Goal: Task Accomplishment & Management: Manage account settings

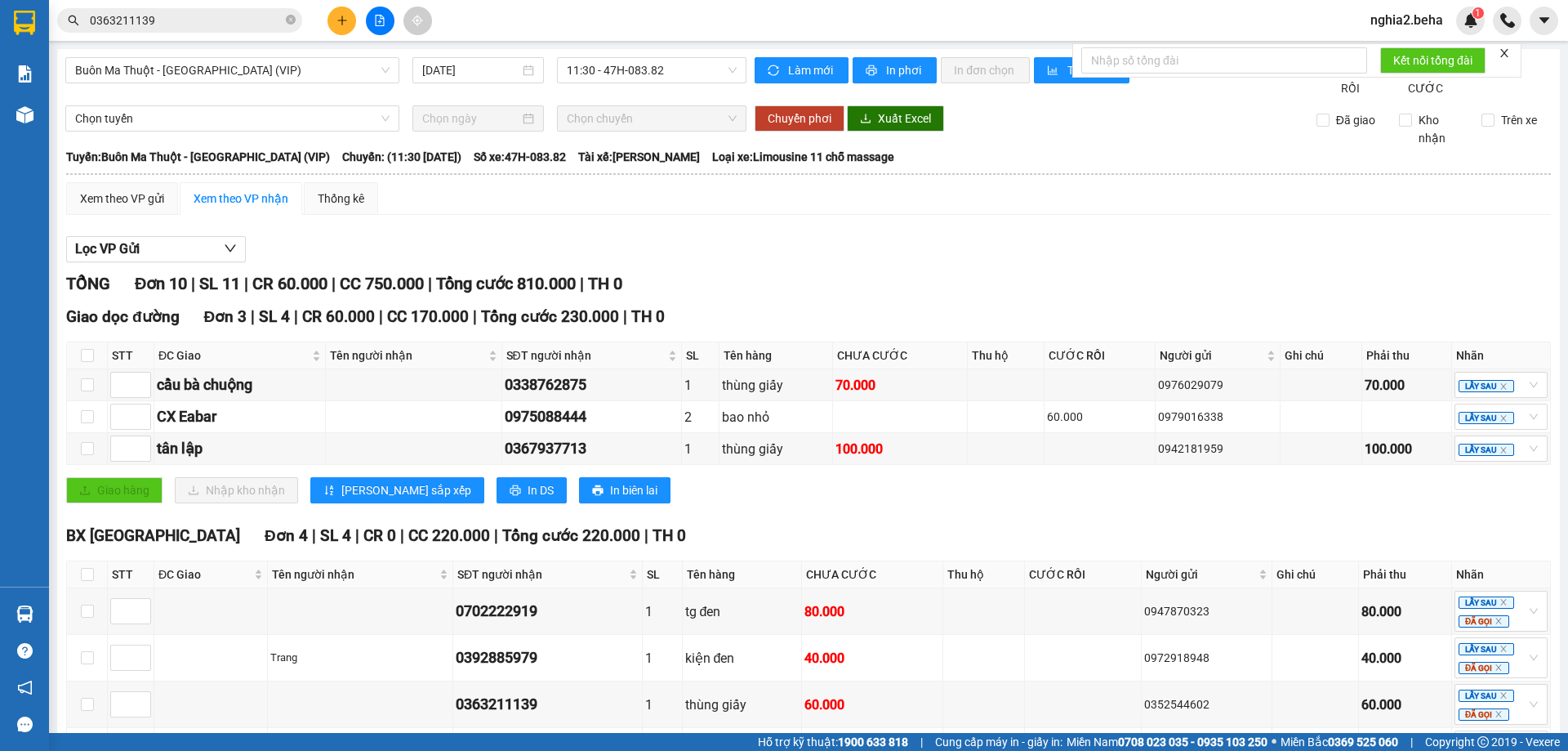
scroll to position [392, 0]
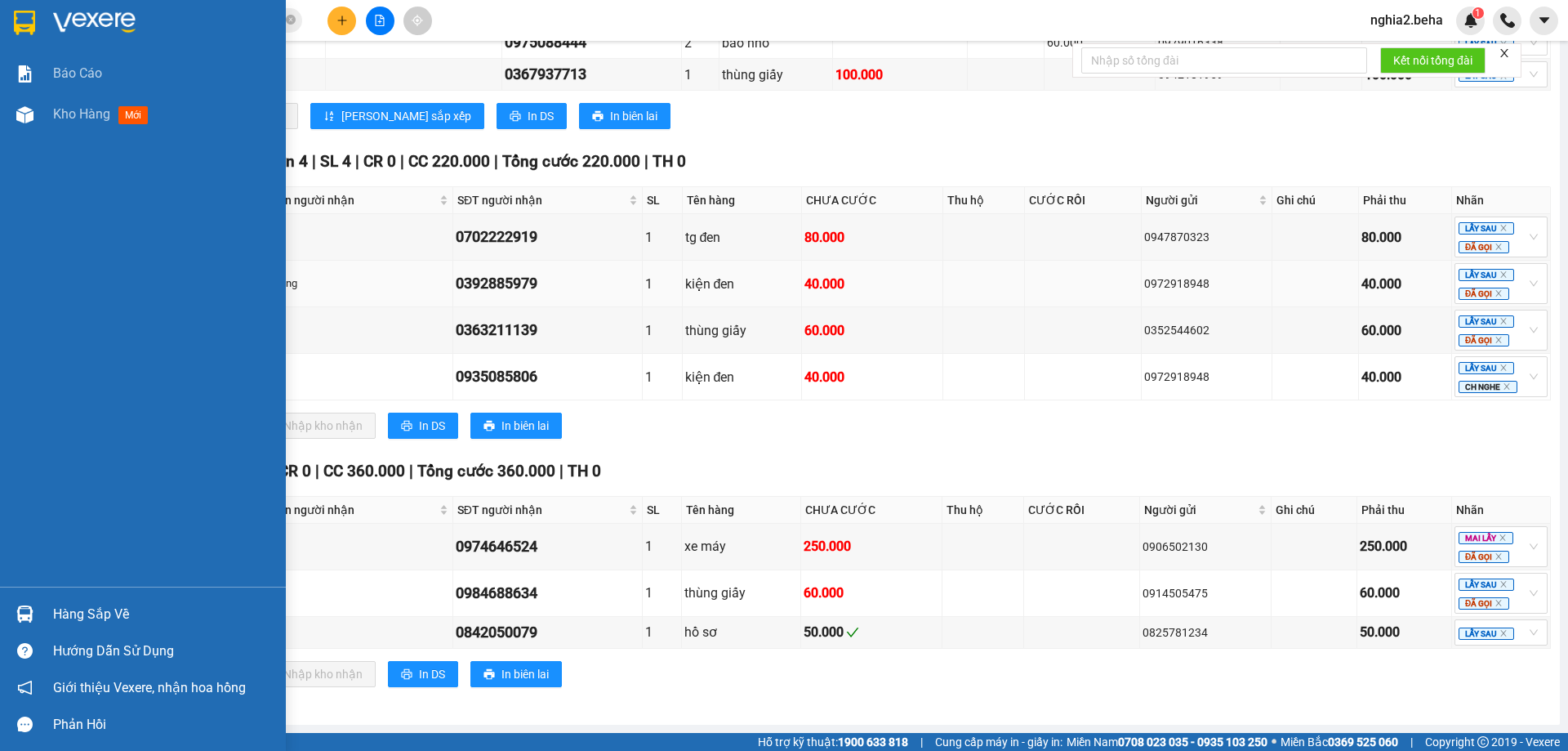
drag, startPoint x: 32, startPoint y: 132, endPoint x: 669, endPoint y: 261, distance: 649.9
click at [52, 139] on div "Báo cáo Kho hàng mới" at bounding box center [142, 319] width 286 height 533
click at [95, 110] on span "Kho hàng" at bounding box center [81, 114] width 57 height 15
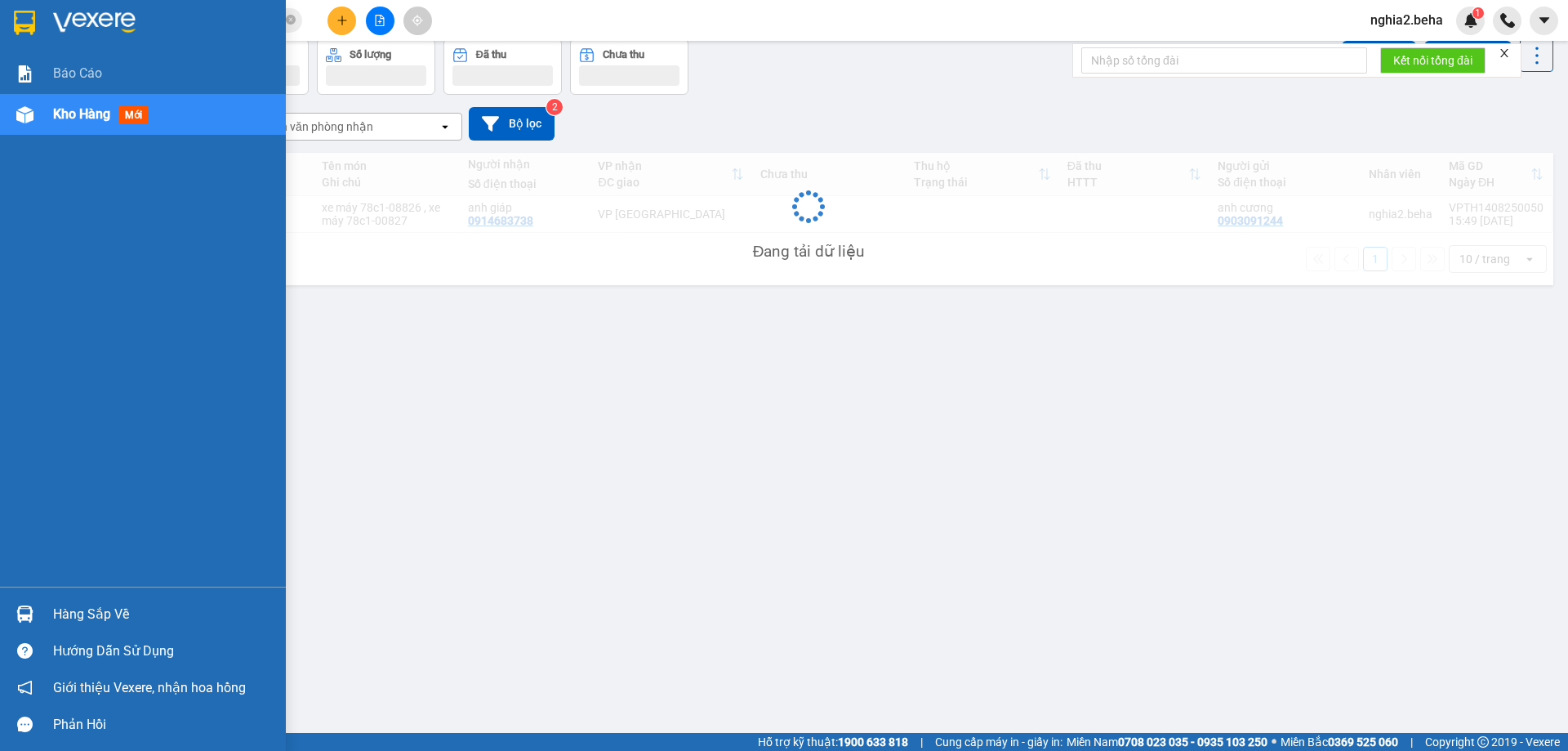
scroll to position [75, 0]
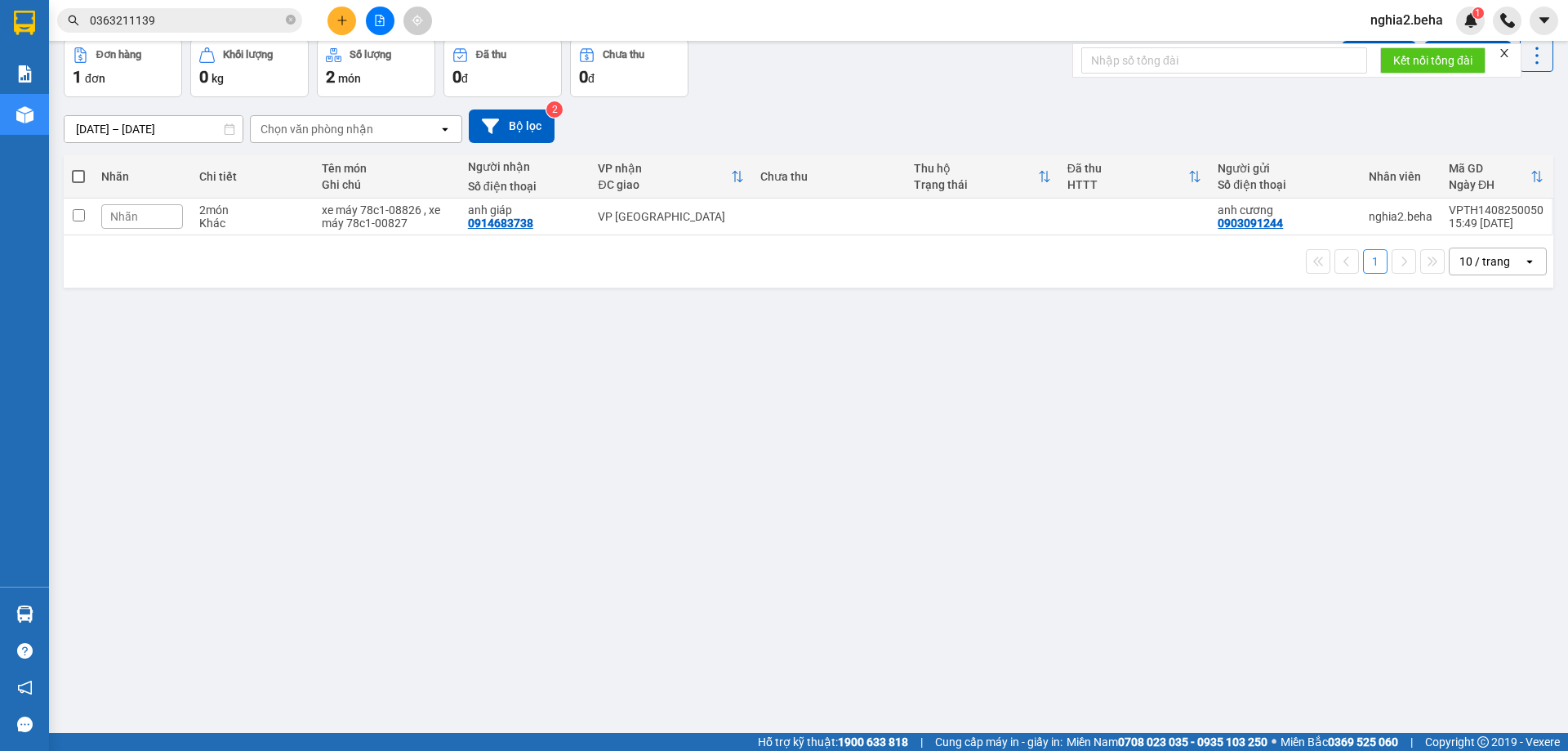
click at [218, 24] on input "0363211139" at bounding box center [186, 20] width 193 height 18
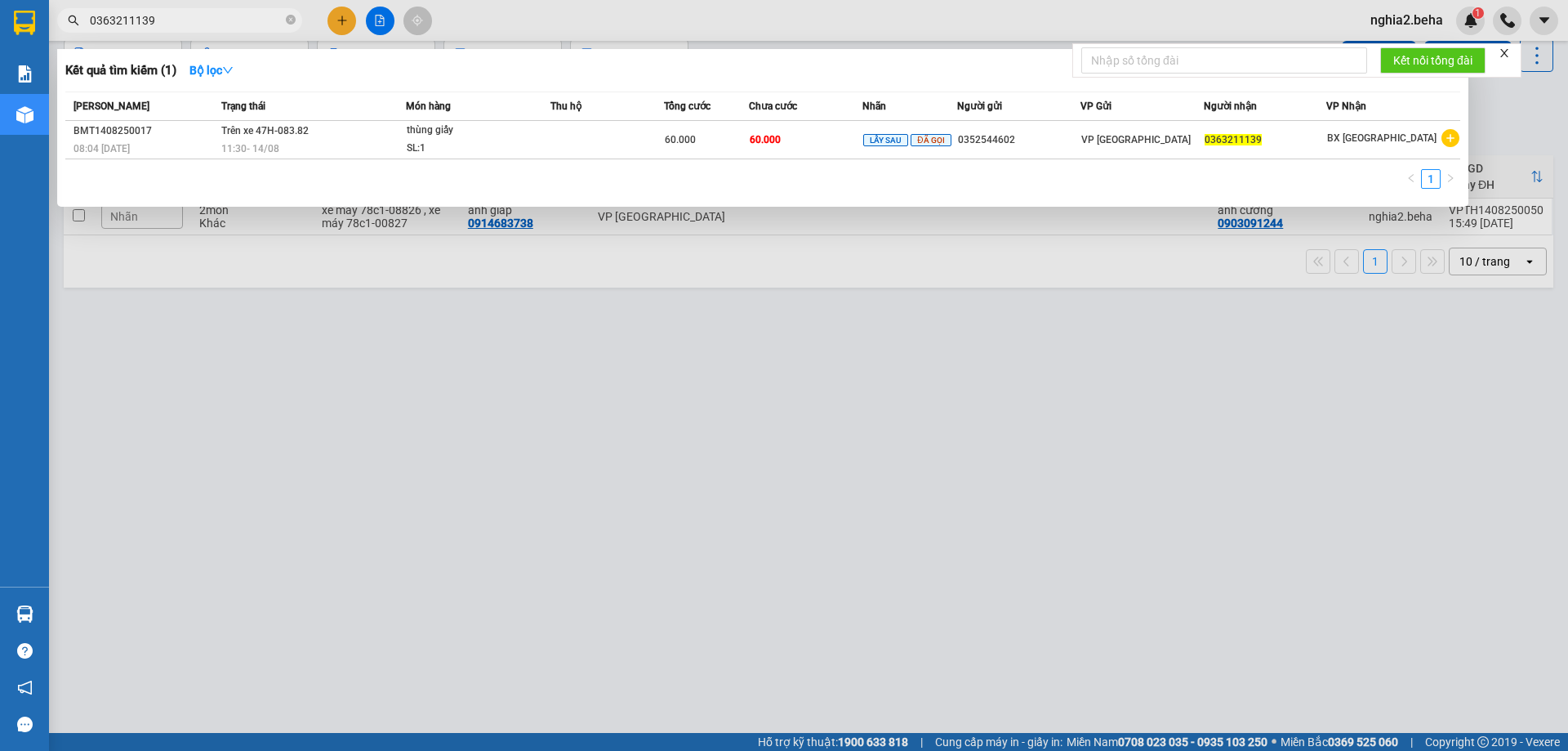
click at [195, 23] on input "0363211139" at bounding box center [186, 20] width 193 height 18
type input "9759"
click at [1109, 418] on div at bounding box center [784, 375] width 1568 height 751
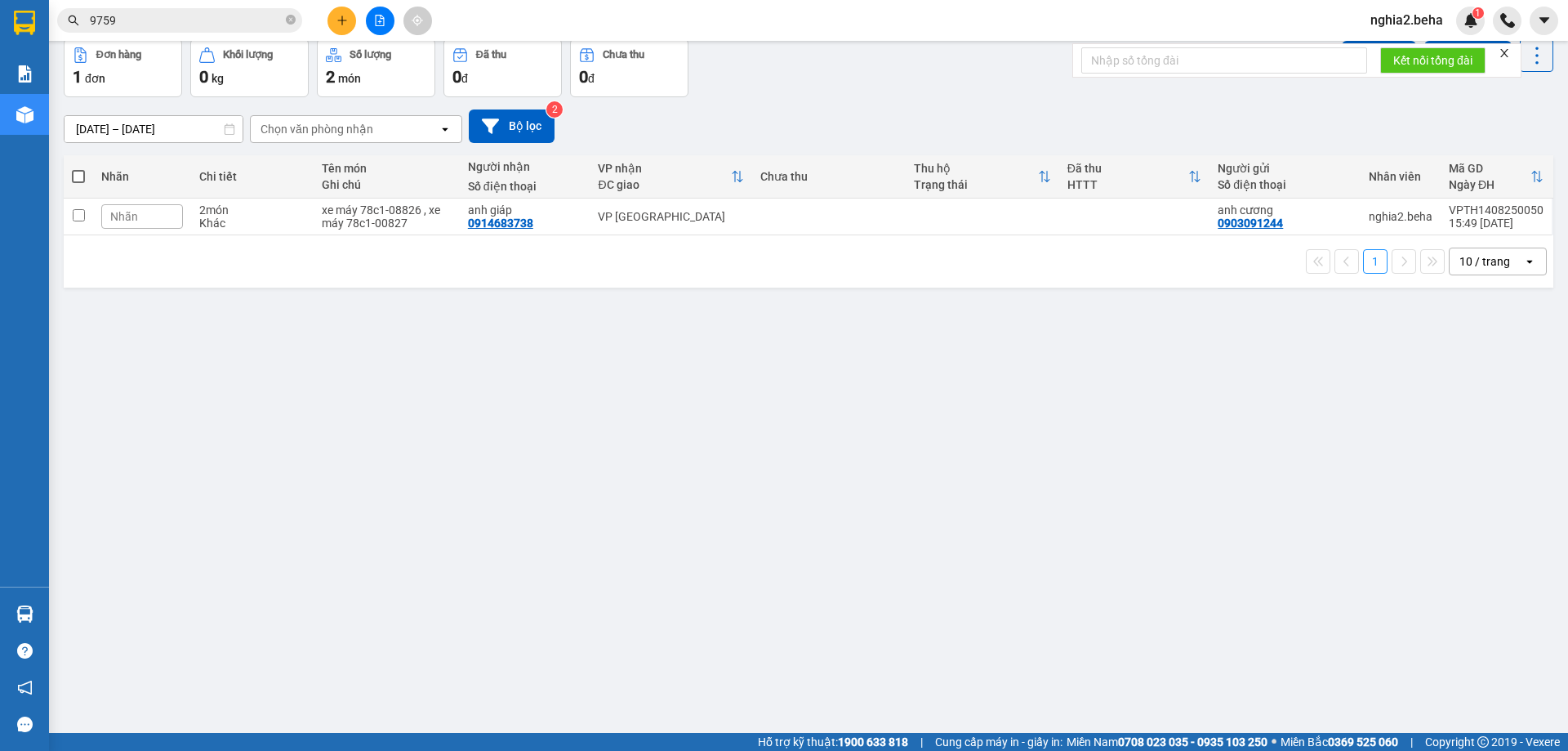
click at [378, 21] on icon "file-add" at bounding box center [380, 21] width 11 height 11
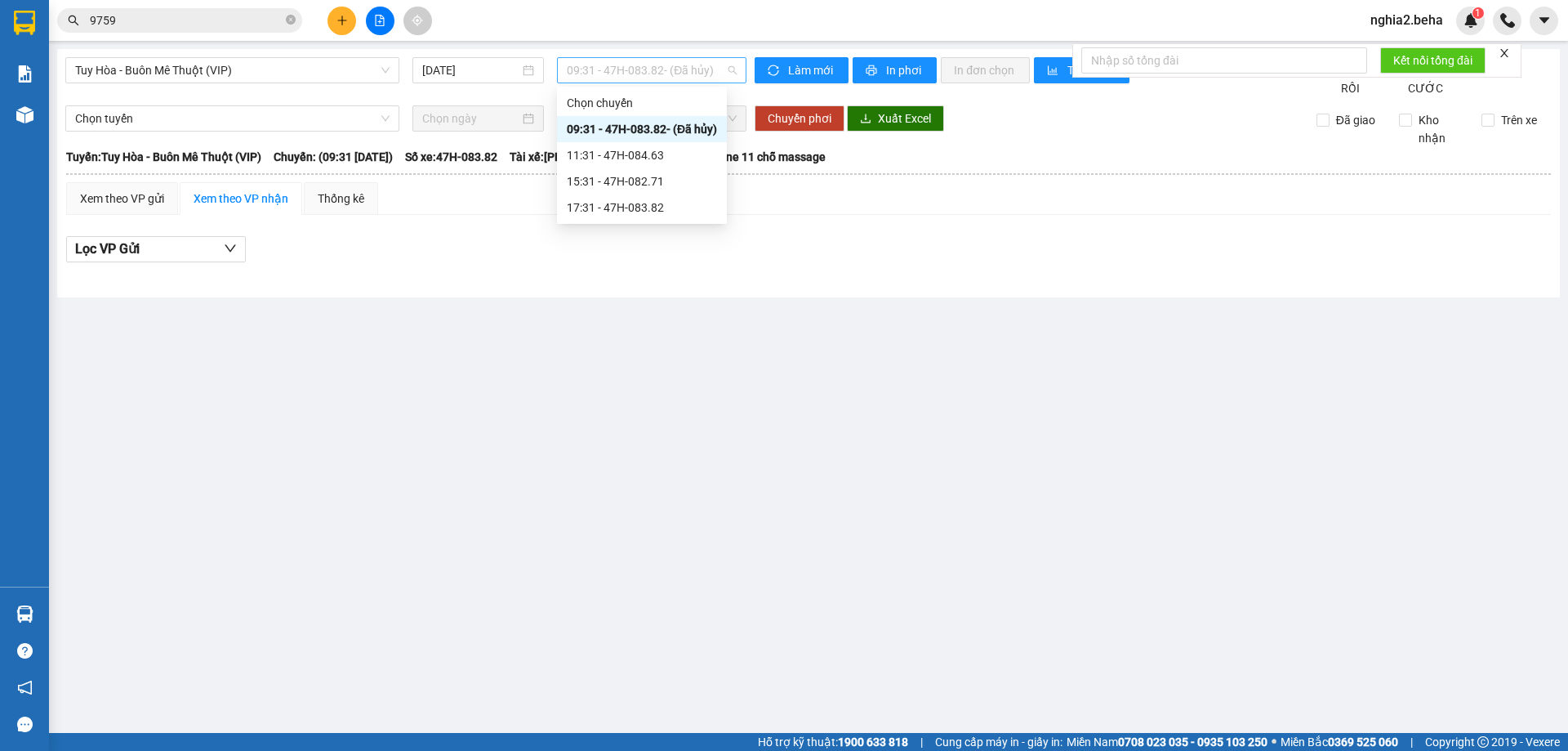
click at [694, 72] on span "09:31 - 47H-083.82 - (Đã hủy)" at bounding box center [652, 71] width 170 height 24
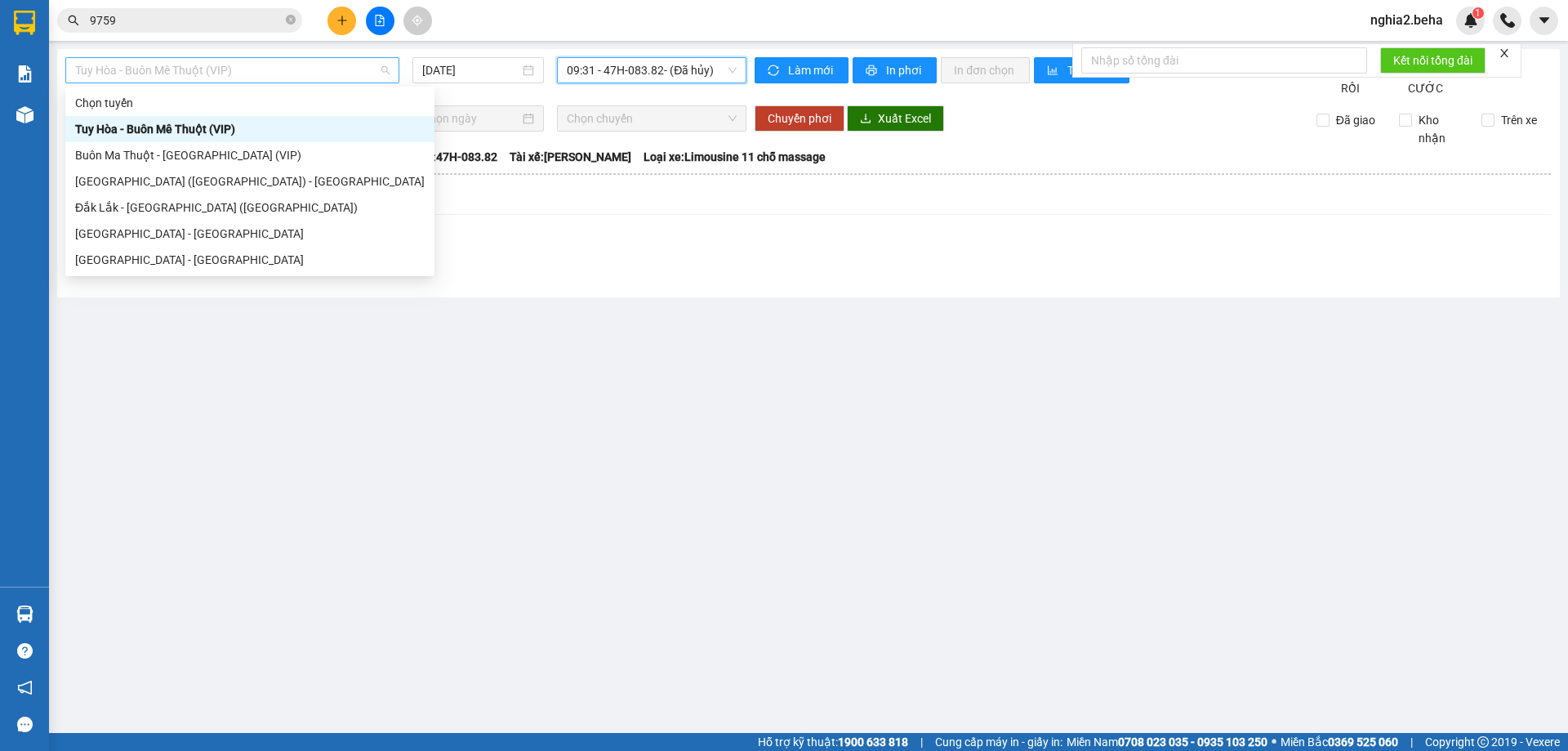
click at [286, 68] on span "Tuy Hòa - Buôn Mê Thuột (VIP)" at bounding box center [233, 71] width 315 height 24
click at [169, 158] on div "Buôn Ma Thuột - [GEOGRAPHIC_DATA] (VIP)" at bounding box center [250, 155] width 350 height 18
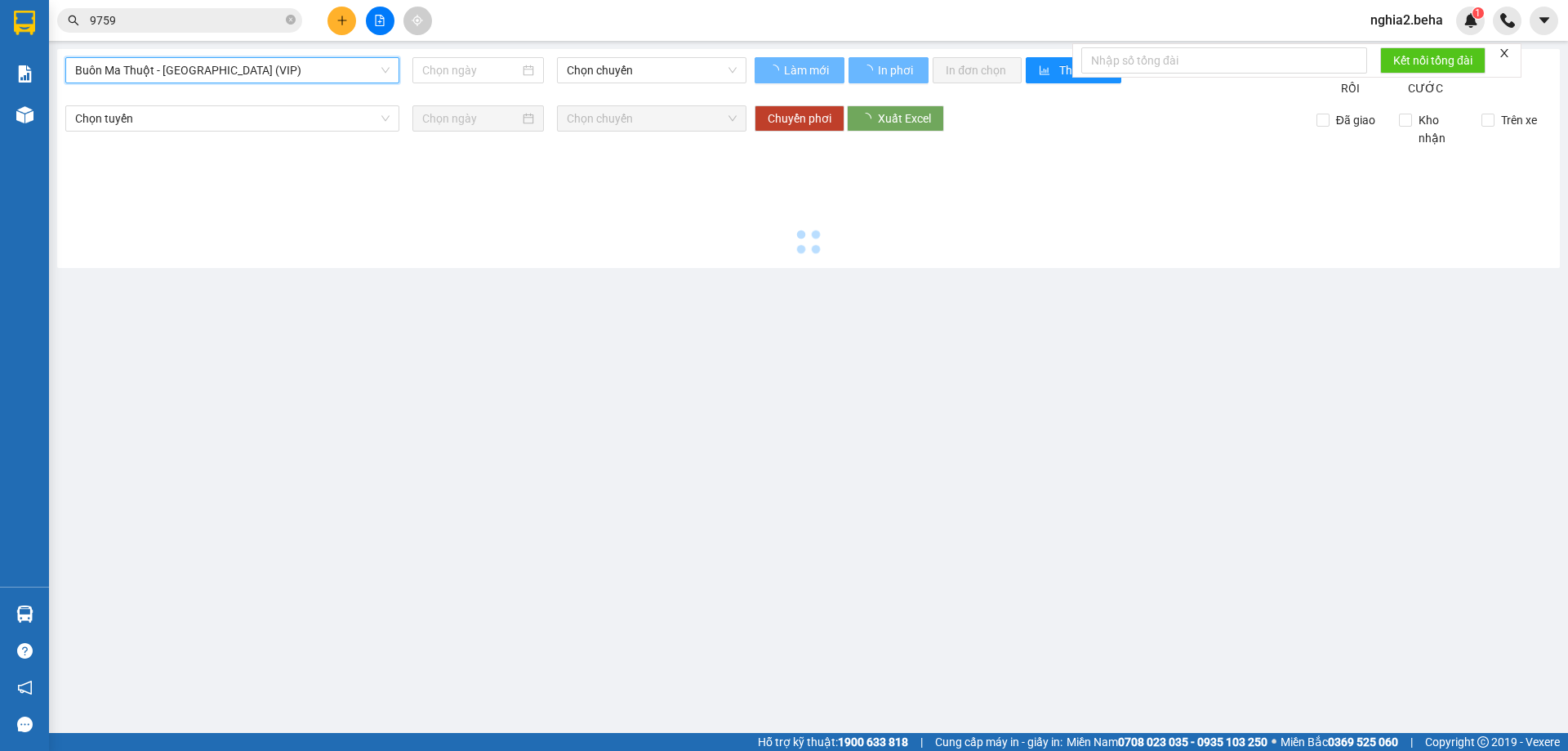
type input "[DATE]"
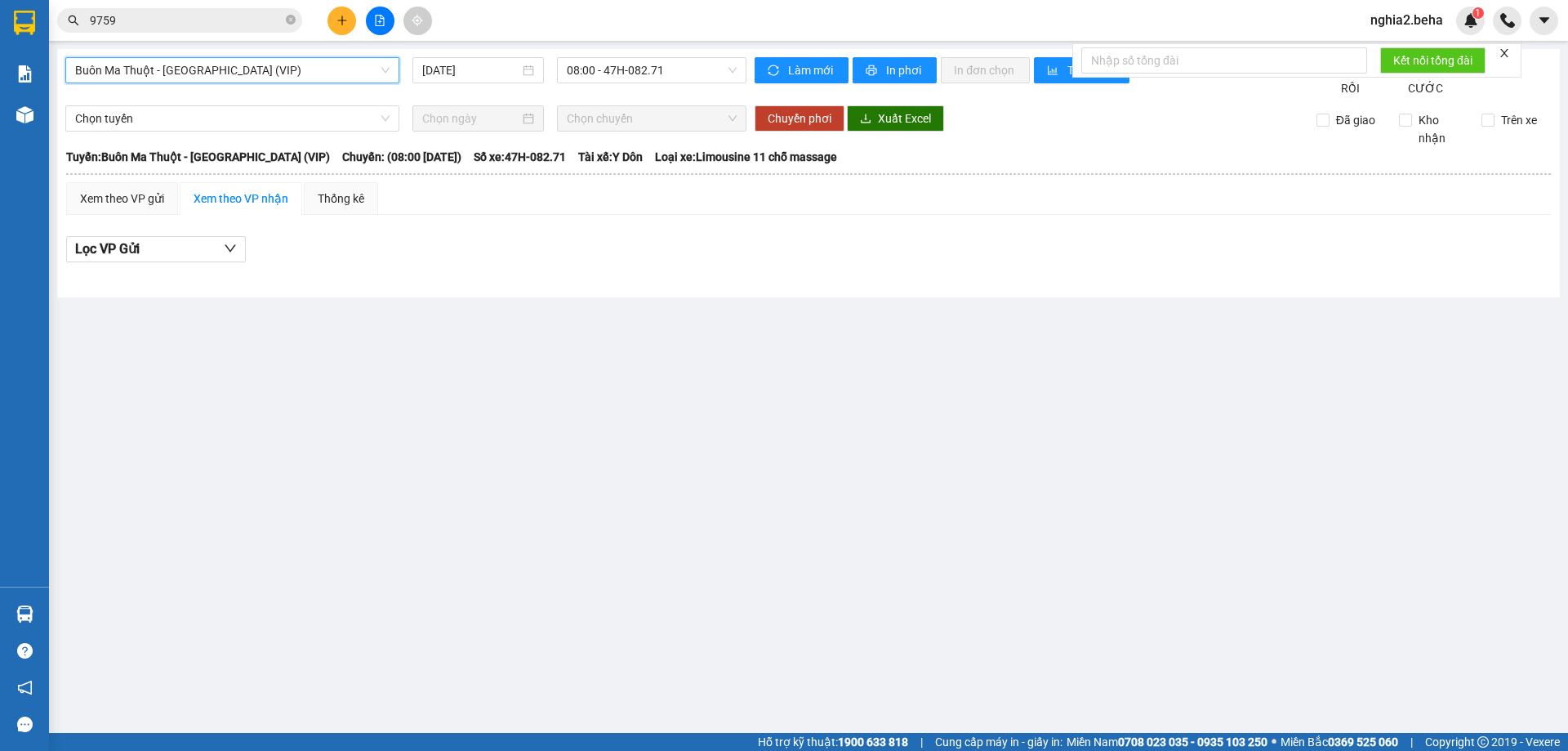
click at [203, 22] on input "9759" at bounding box center [186, 20] width 193 height 18
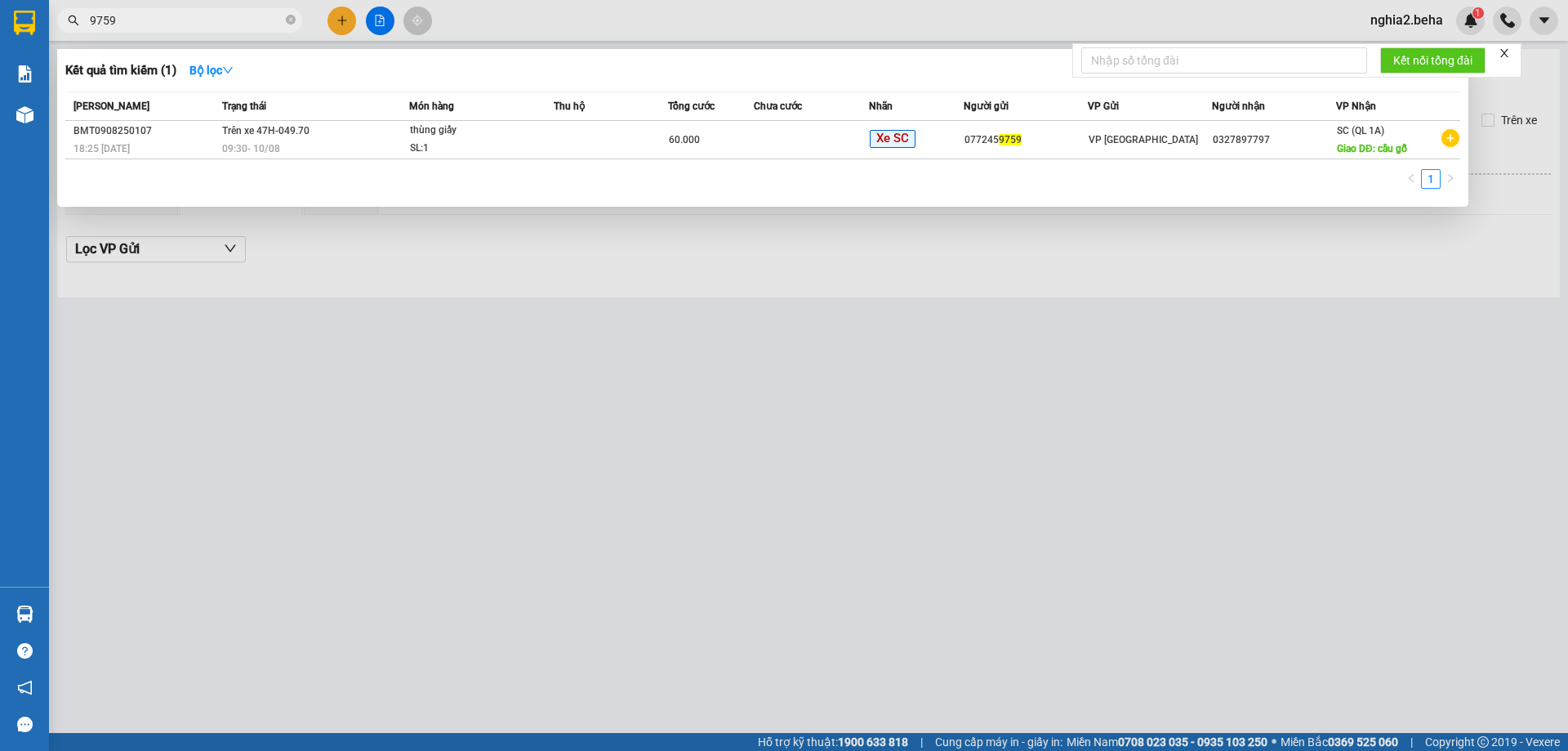
click at [203, 22] on input "9759" at bounding box center [186, 20] width 193 height 18
paste input "094445977"
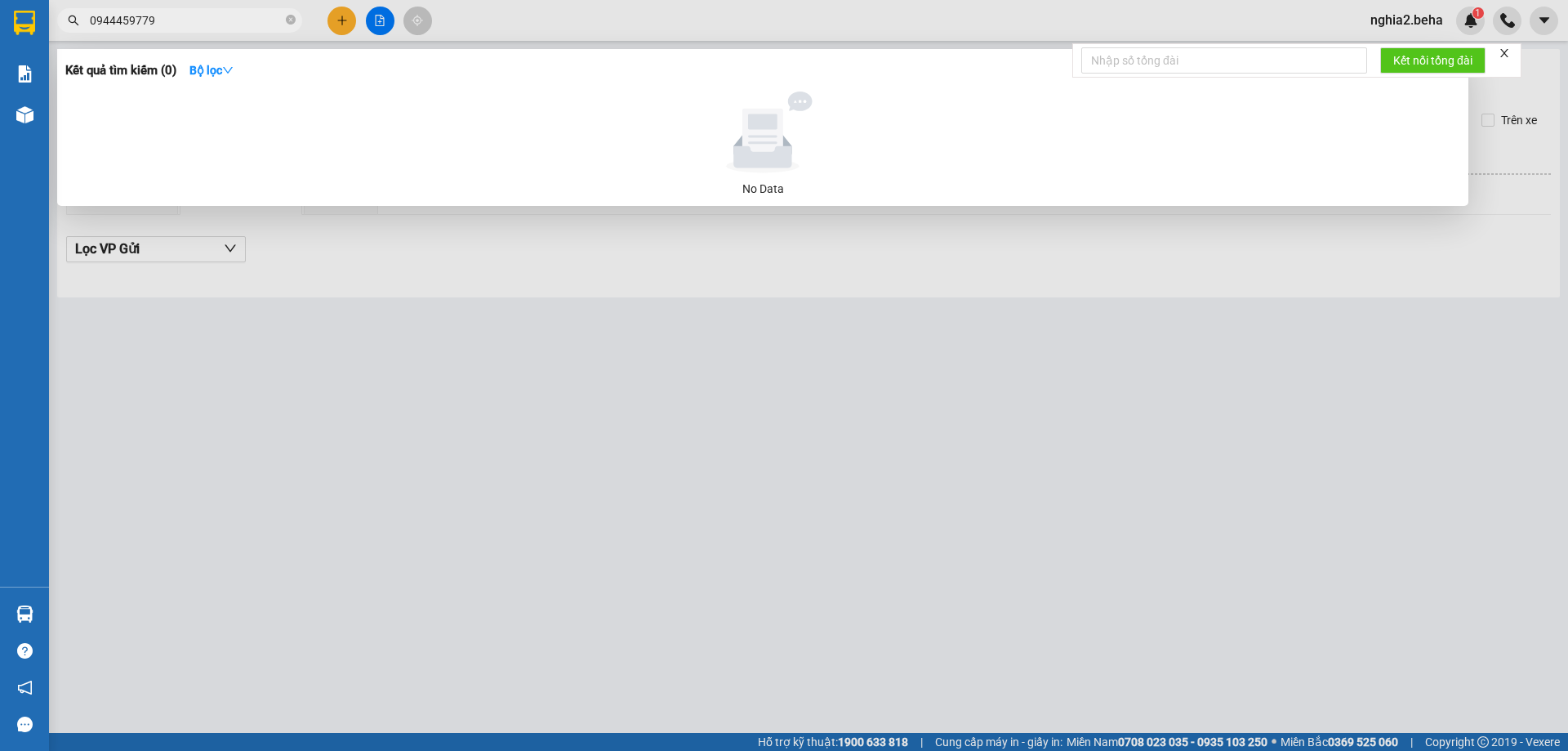
click at [777, 596] on div at bounding box center [784, 375] width 1568 height 751
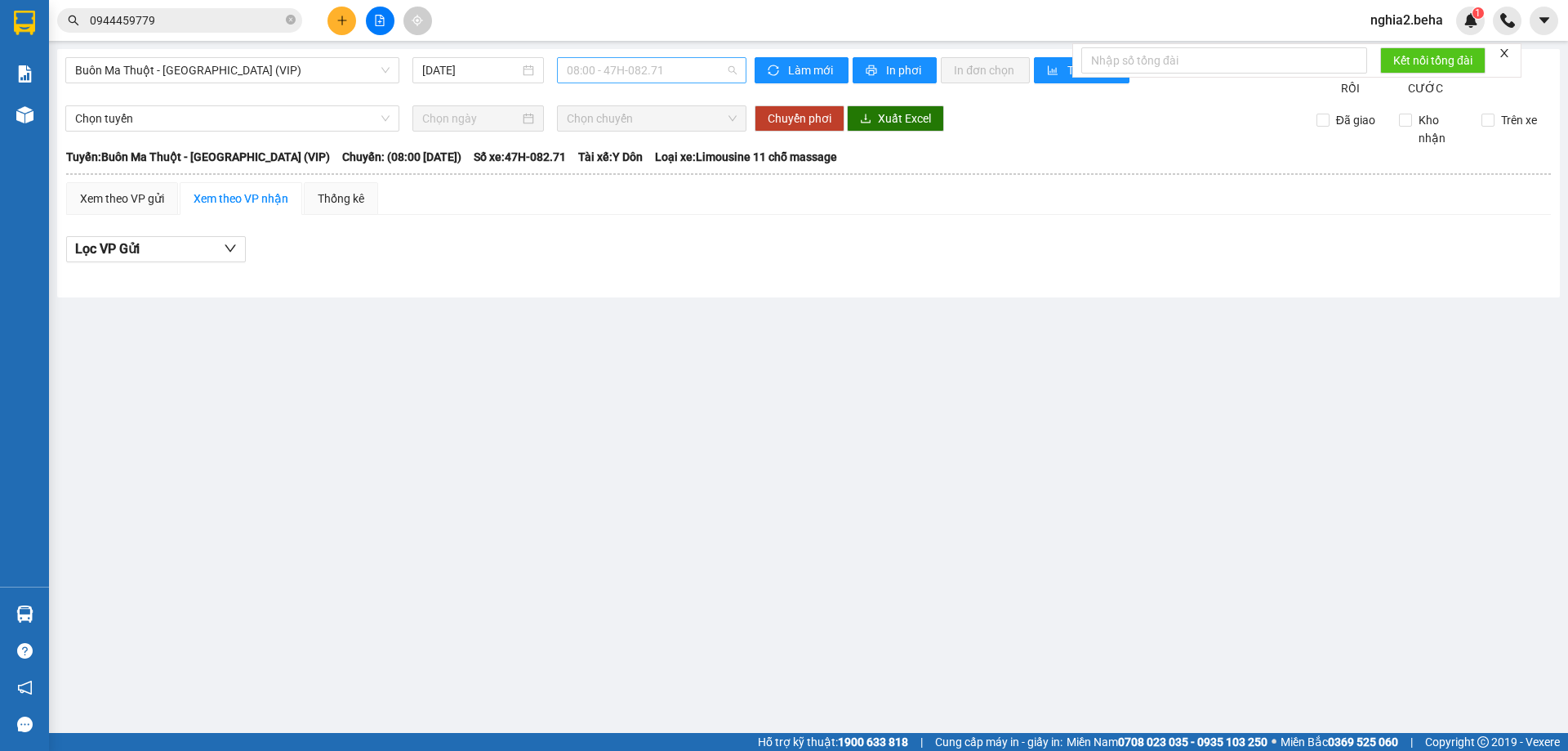
click at [700, 75] on span "08:00 - 47H-082.71" at bounding box center [652, 71] width 170 height 24
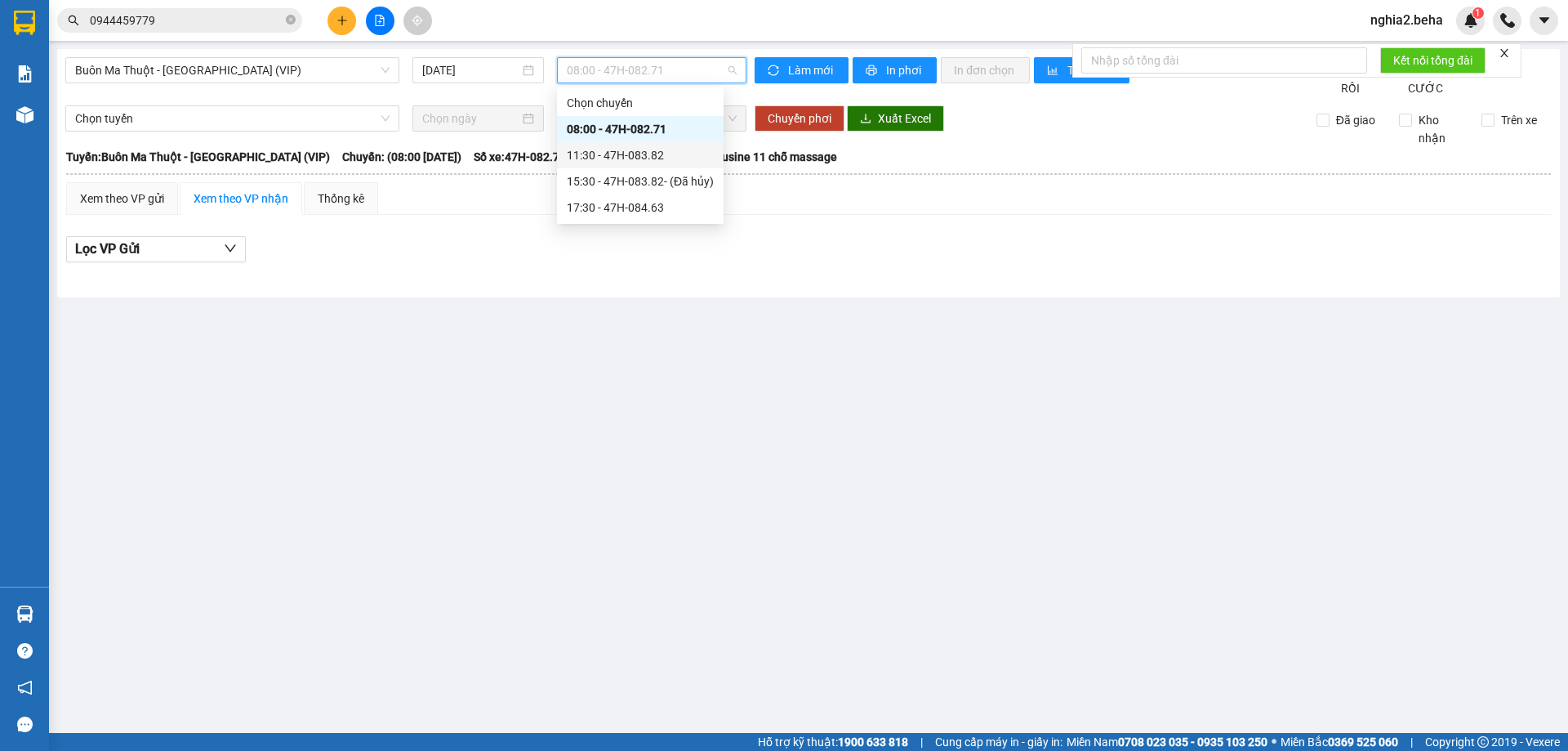
click at [666, 154] on div "11:30 - 47H-083.82" at bounding box center [641, 155] width 147 height 18
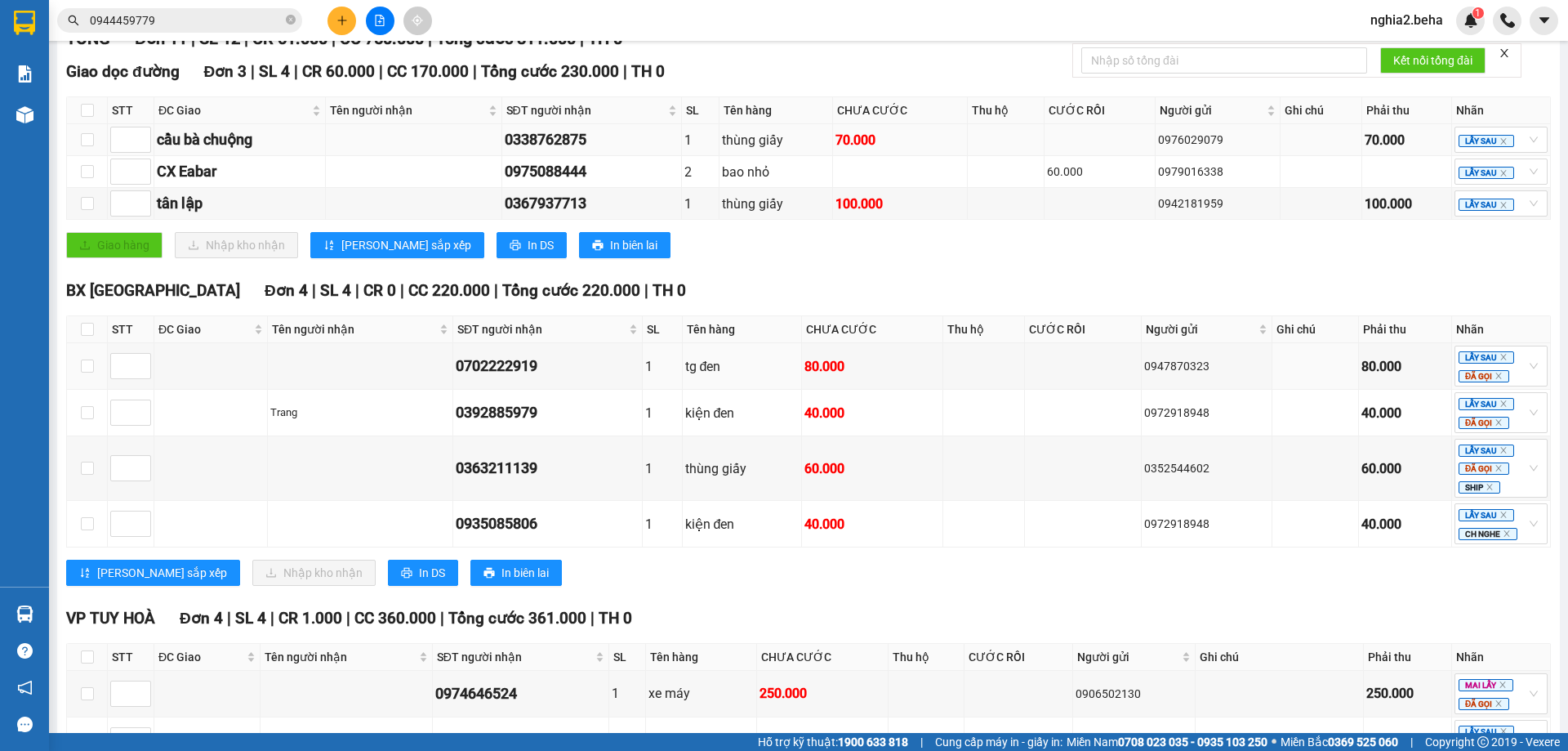
scroll to position [408, 0]
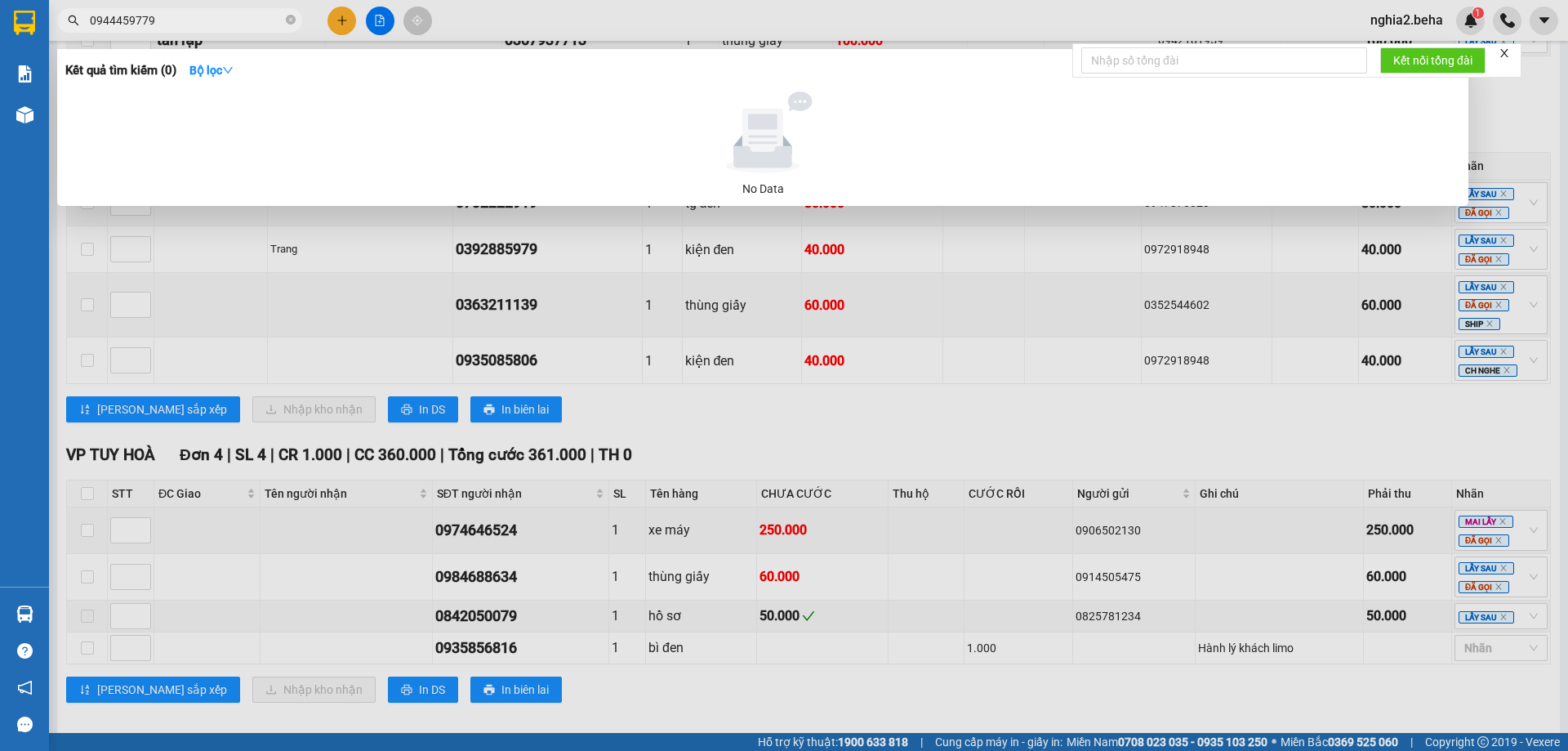
click at [174, 10] on span "0944459779" at bounding box center [180, 21] width 245 height 24
click at [174, 17] on input "0944459779" at bounding box center [186, 20] width 193 height 18
click at [174, 18] on input "0944459779" at bounding box center [186, 20] width 193 height 18
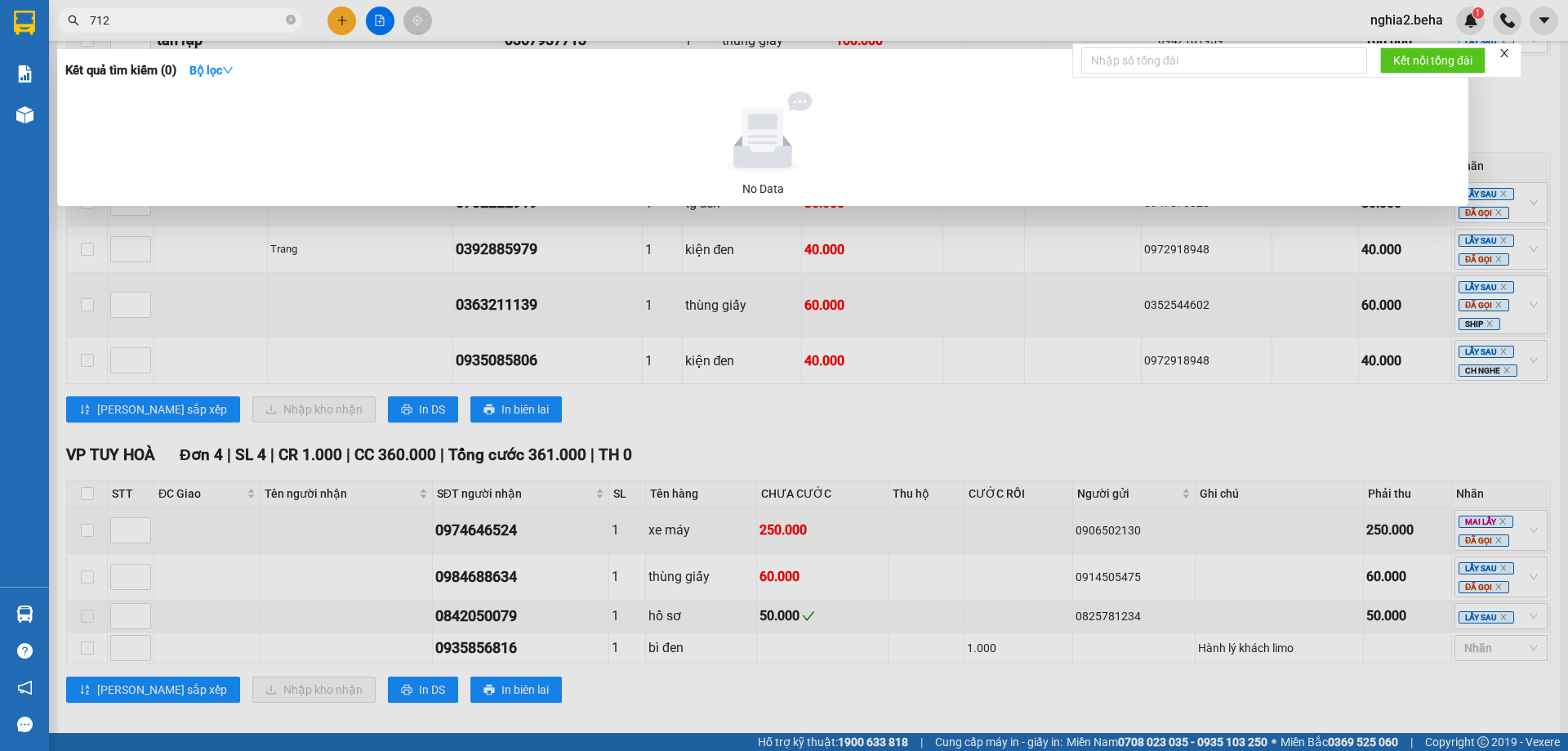
type input "7129"
click at [290, 17] on icon "close-circle" at bounding box center [290, 20] width 9 height 9
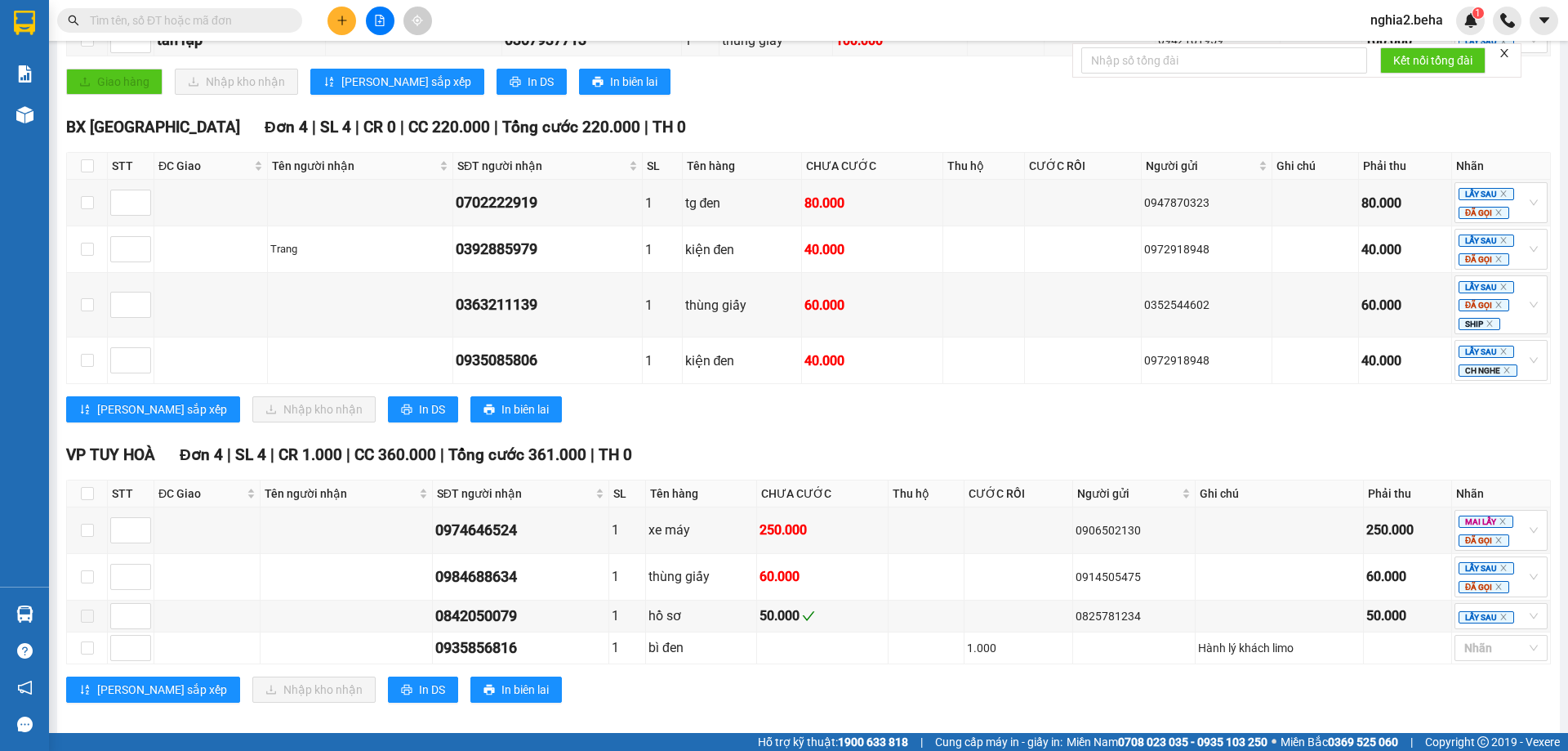
click at [192, 27] on input "text" at bounding box center [186, 20] width 193 height 18
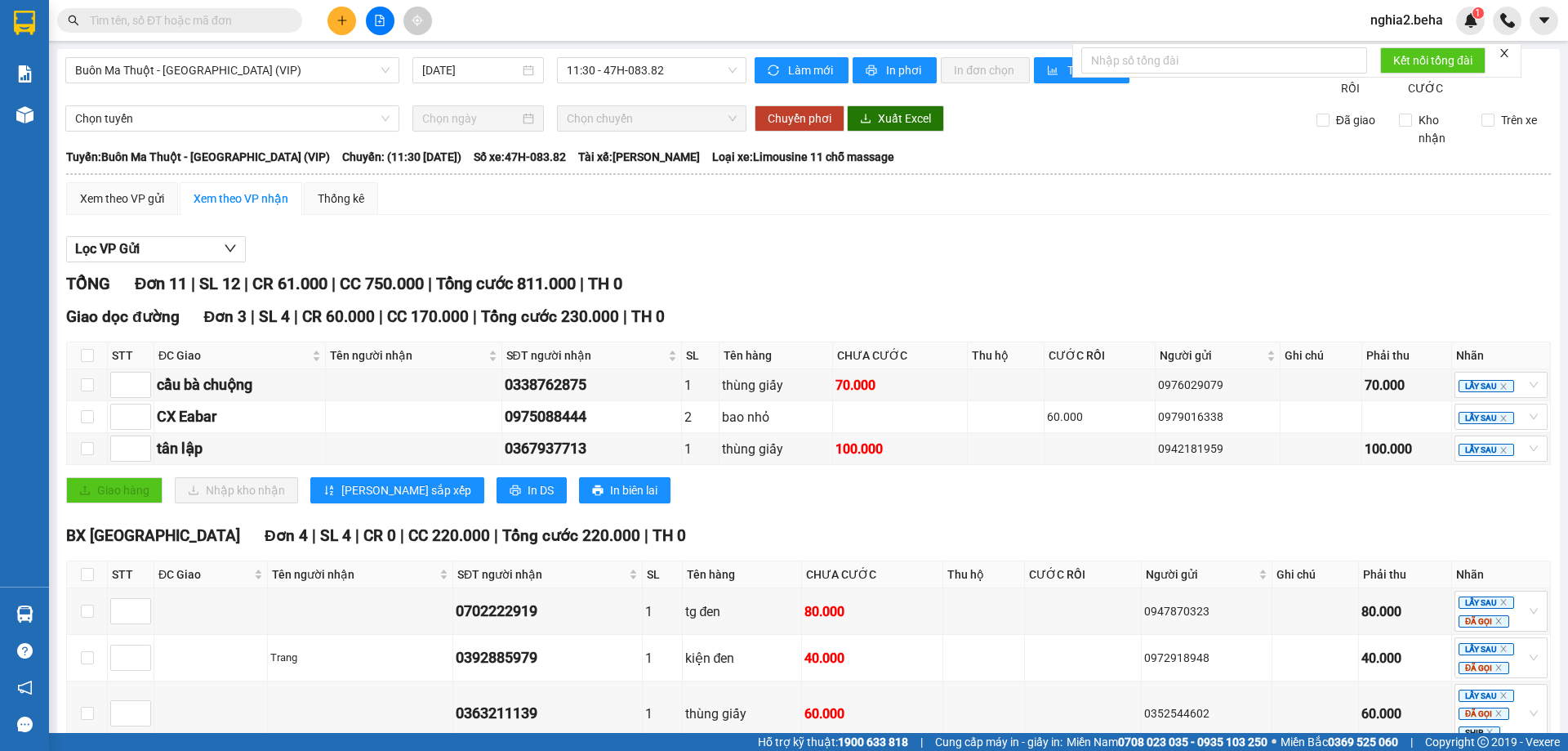
click at [206, 15] on input "text" at bounding box center [186, 20] width 193 height 18
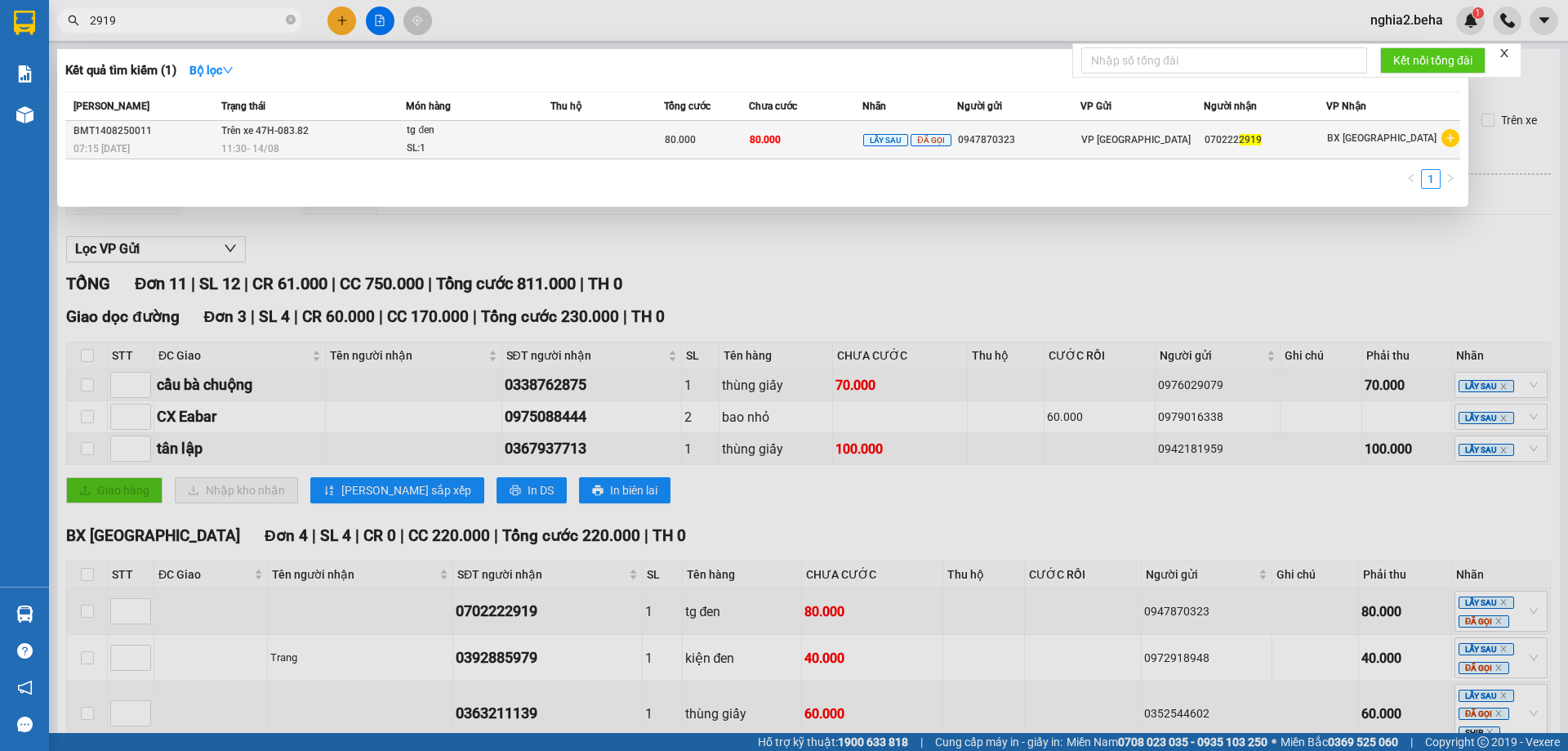
type input "2919"
click at [263, 145] on span "11:30 [DATE]" at bounding box center [251, 149] width 58 height 11
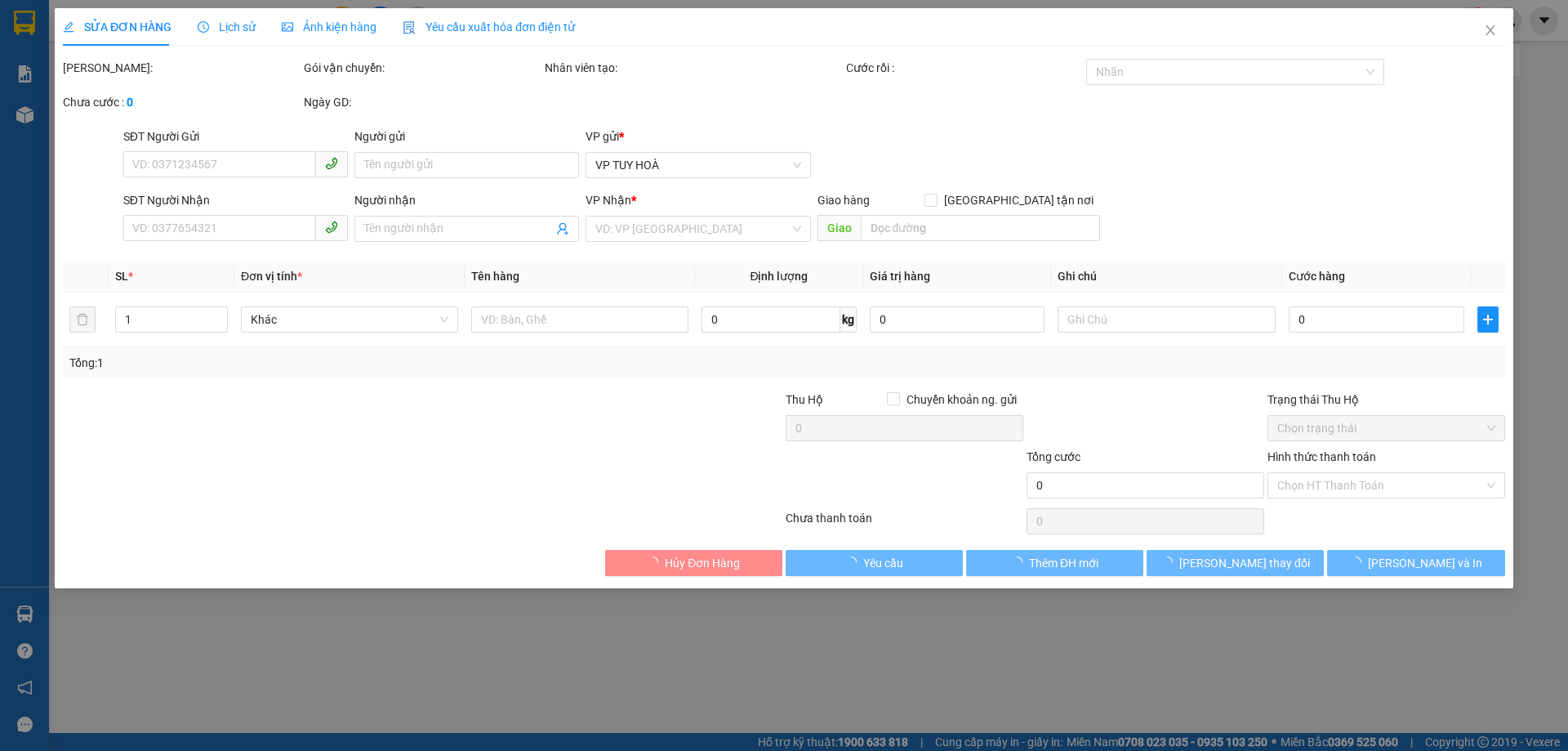
type input "0947870323"
type input "0702222919"
type input "80.000"
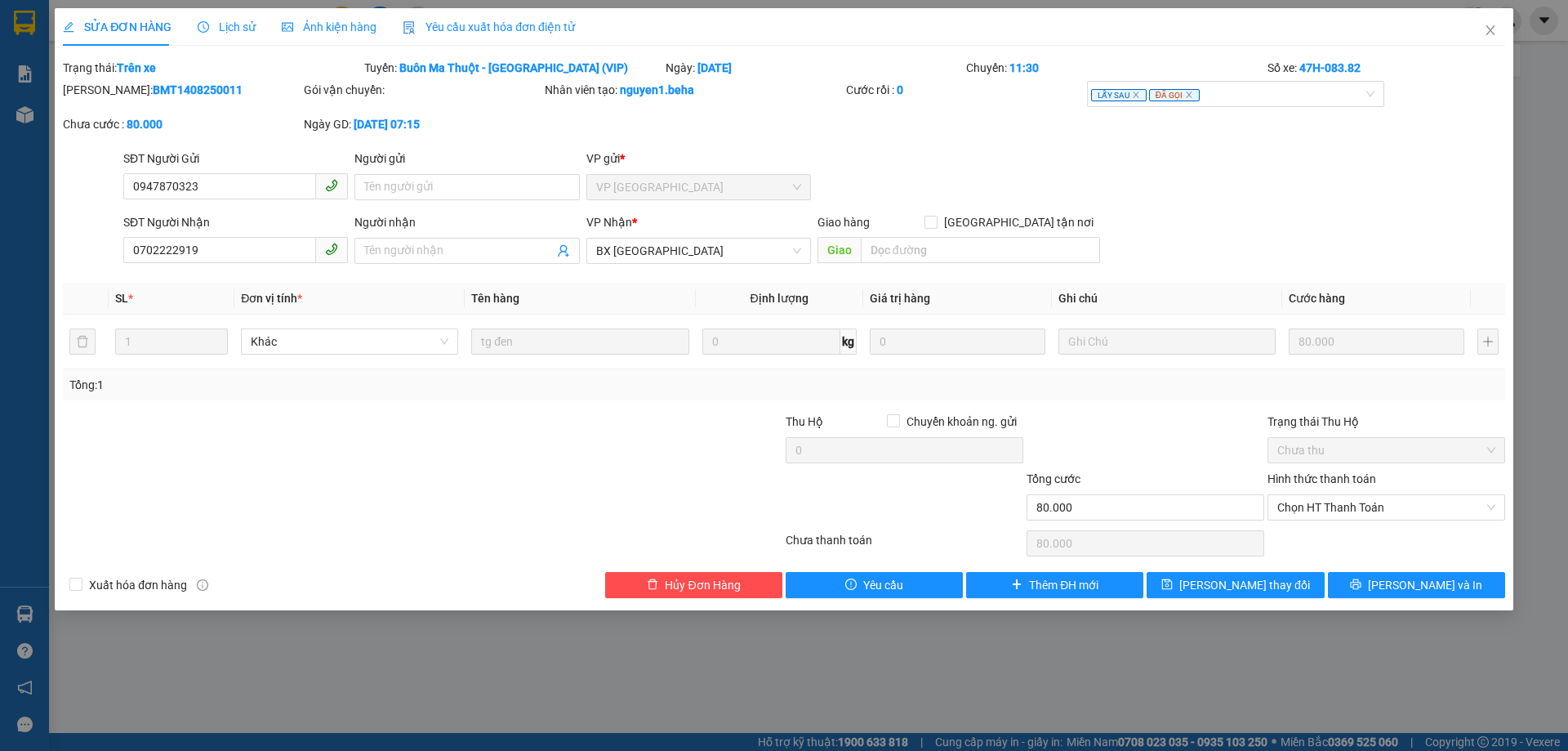
drag, startPoint x: 978, startPoint y: 204, endPoint x: 971, endPoint y: 206, distance: 7.3
drag, startPoint x: 971, startPoint y: 206, endPoint x: 1018, endPoint y: 155, distance: 69.4
click at [1018, 155] on div "SĐT Người Gửi 0947870323 Người gửi Tên người gửi VP gửi * VP [GEOGRAPHIC_DATA]" at bounding box center [813, 178] width 1388 height 57
click at [1496, 39] on span "Close" at bounding box center [1491, 31] width 46 height 46
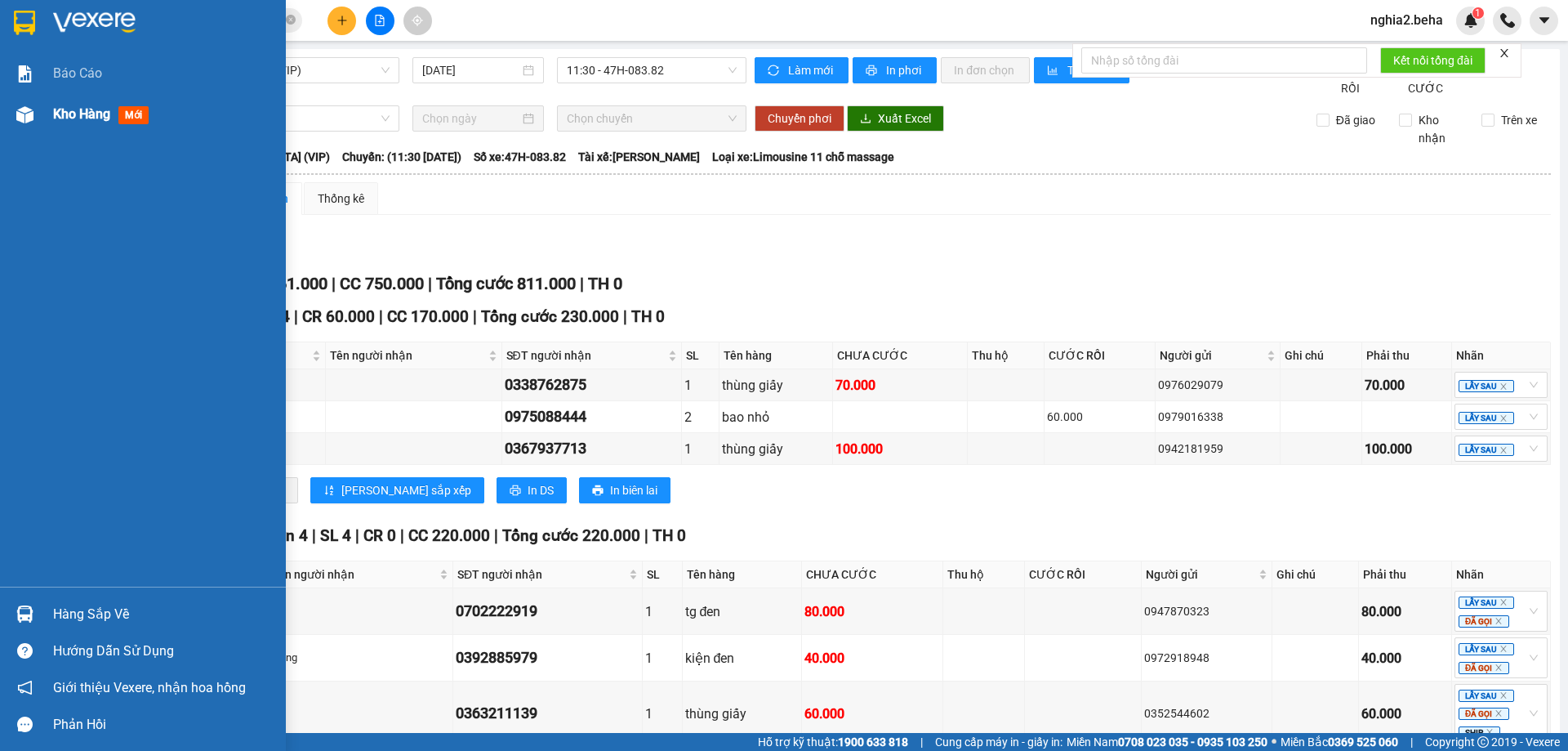
click at [24, 107] on img at bounding box center [24, 115] width 17 height 17
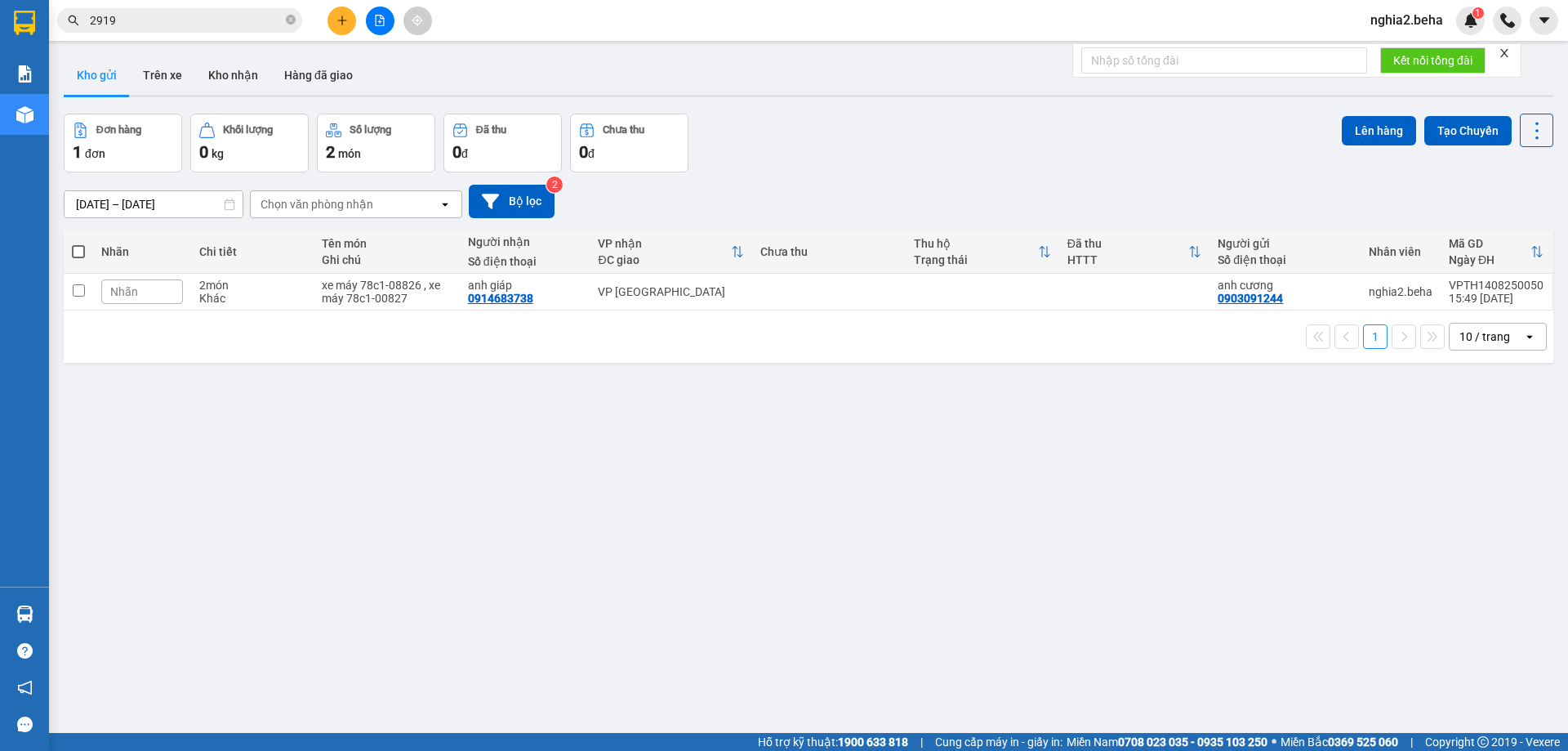
click at [379, 26] on button at bounding box center [380, 21] width 28 height 28
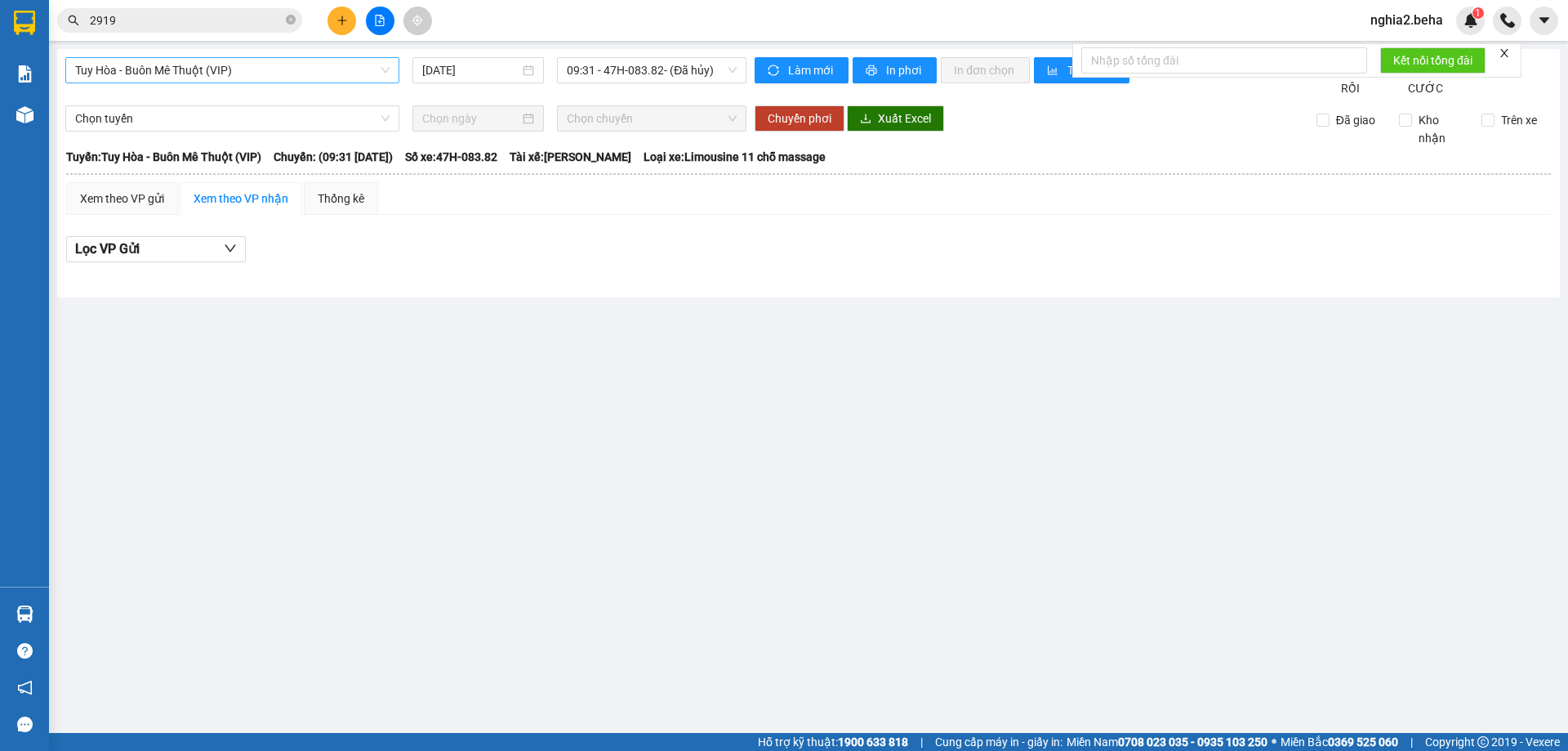
click at [351, 65] on span "Tuy Hòa - Buôn Mê Thuột (VIP)" at bounding box center [233, 71] width 315 height 24
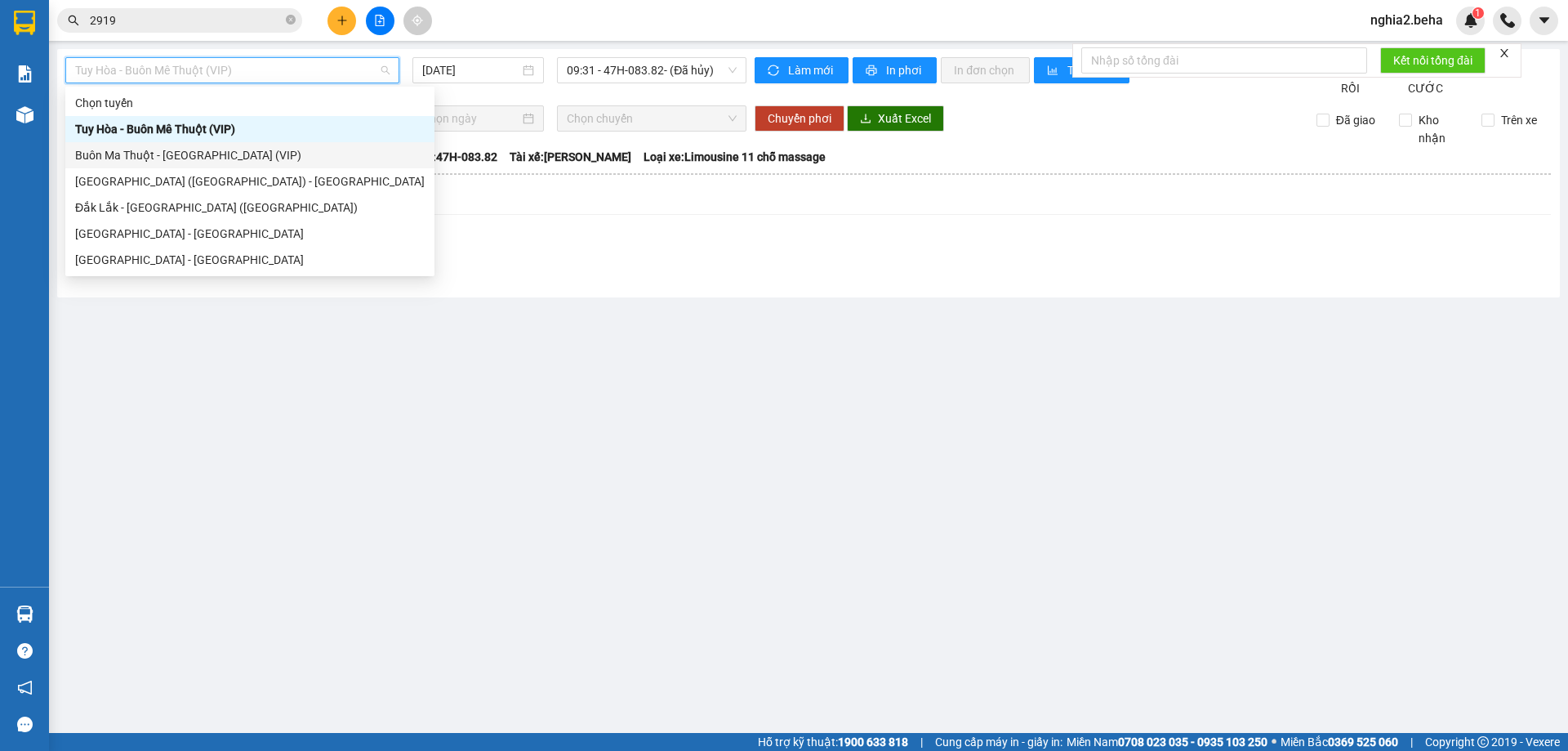
click at [189, 154] on div "Buôn Ma Thuột - [GEOGRAPHIC_DATA] (VIP)" at bounding box center [250, 155] width 350 height 18
type input "[DATE]"
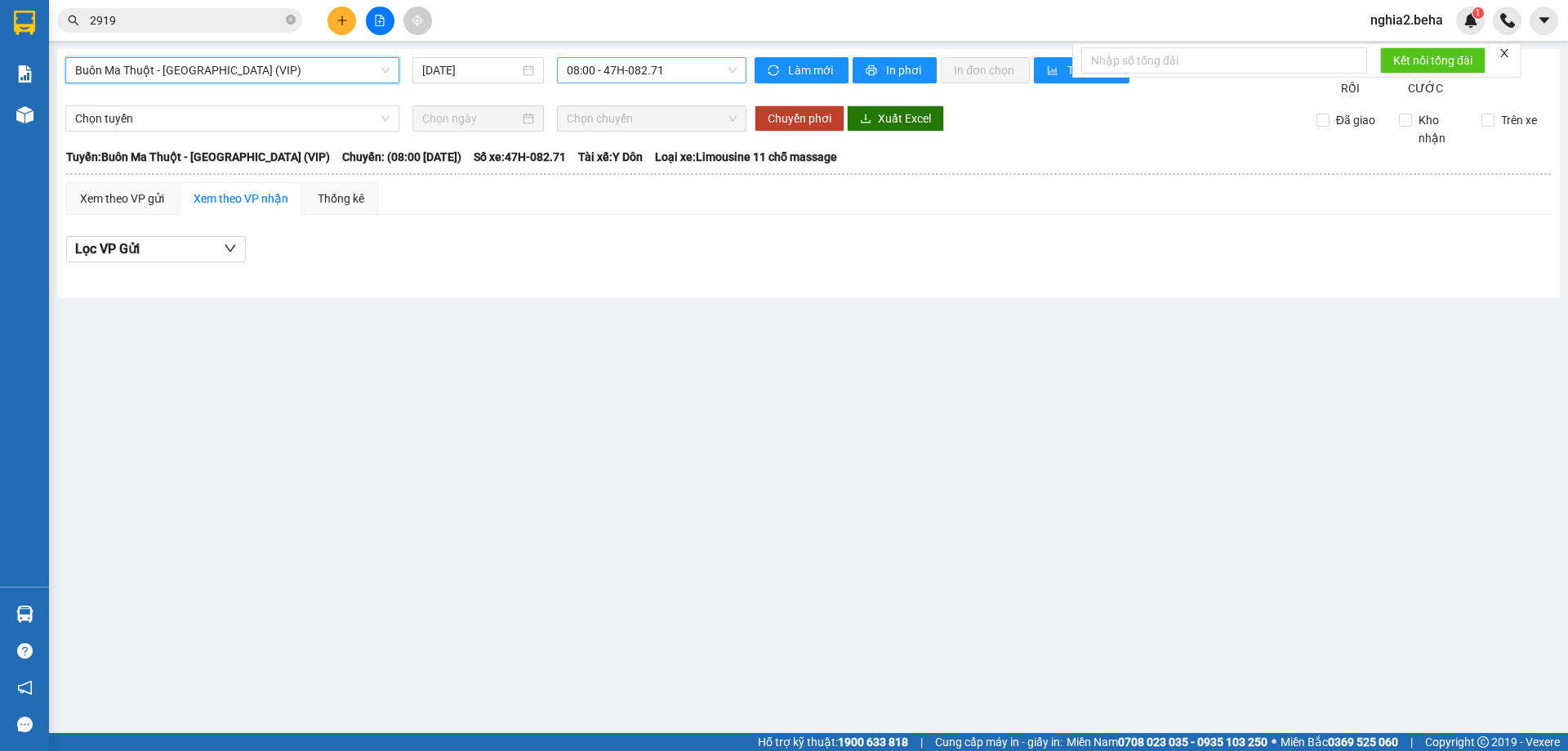
click at [616, 70] on span "08:00 - 47H-082.71" at bounding box center [652, 71] width 170 height 24
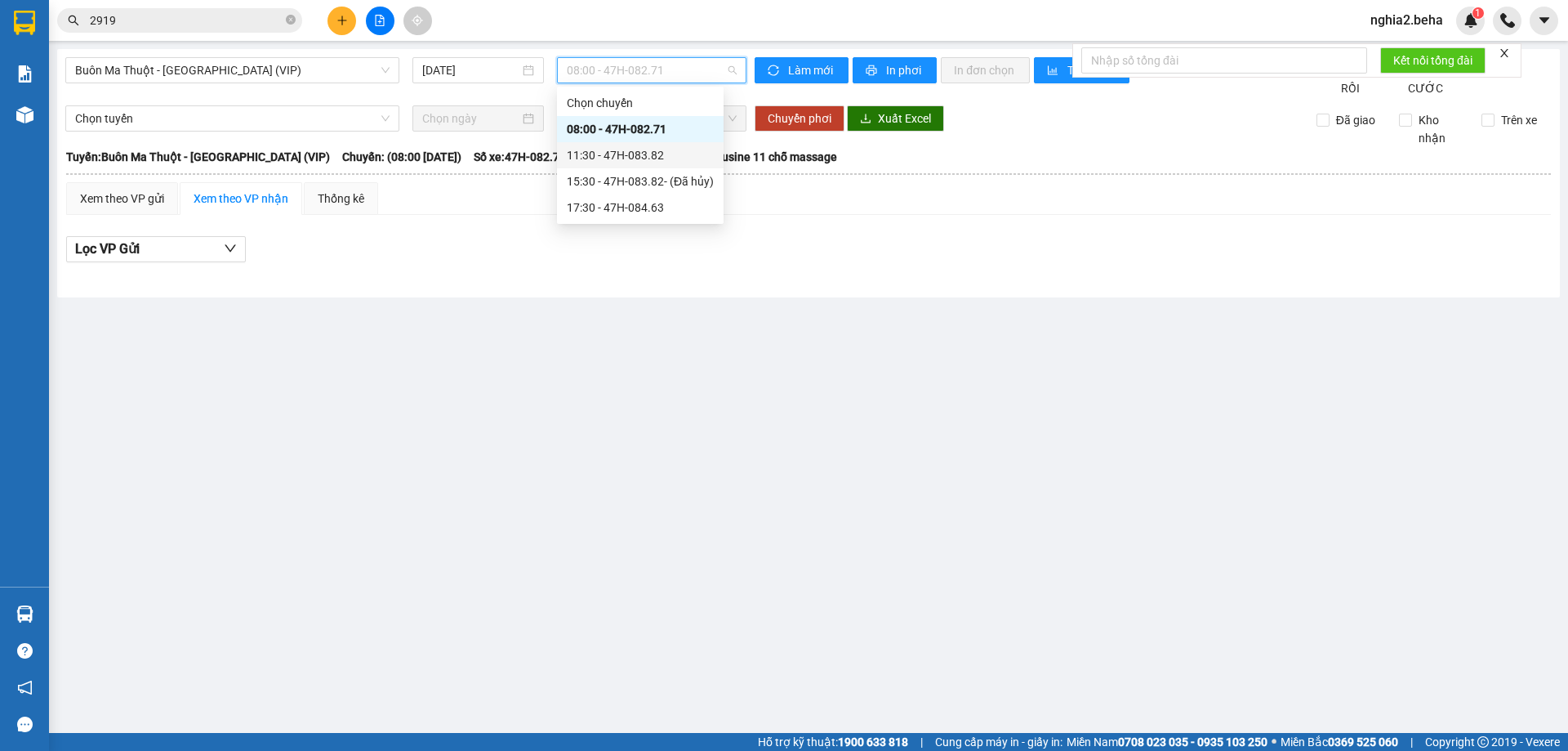
click at [662, 152] on div "11:30 - 47H-083.82" at bounding box center [641, 155] width 147 height 18
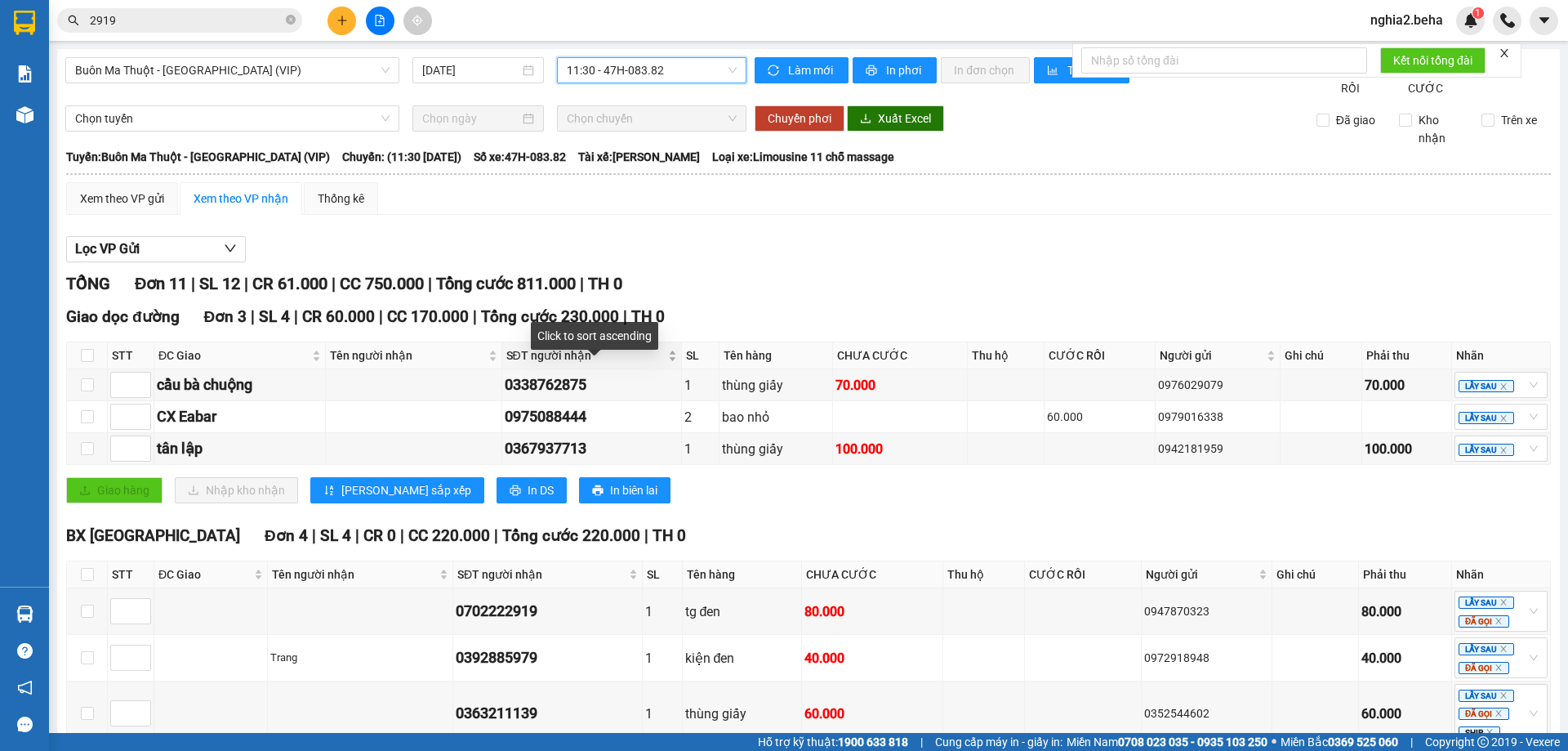
scroll to position [442, 0]
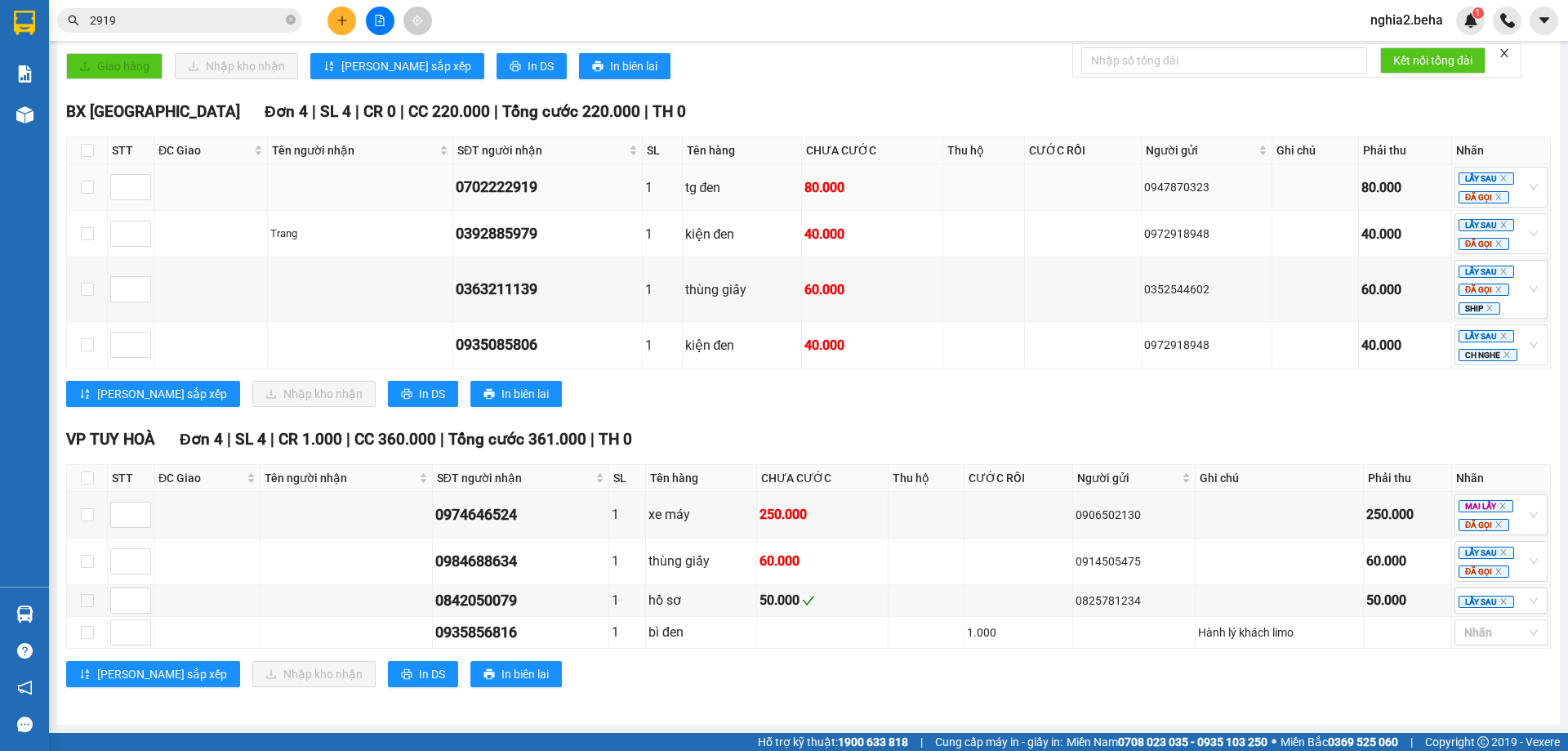
click at [516, 178] on div "0702222919" at bounding box center [547, 187] width 184 height 23
copy div "0702222919"
click at [163, 13] on input "2919" at bounding box center [186, 20] width 193 height 18
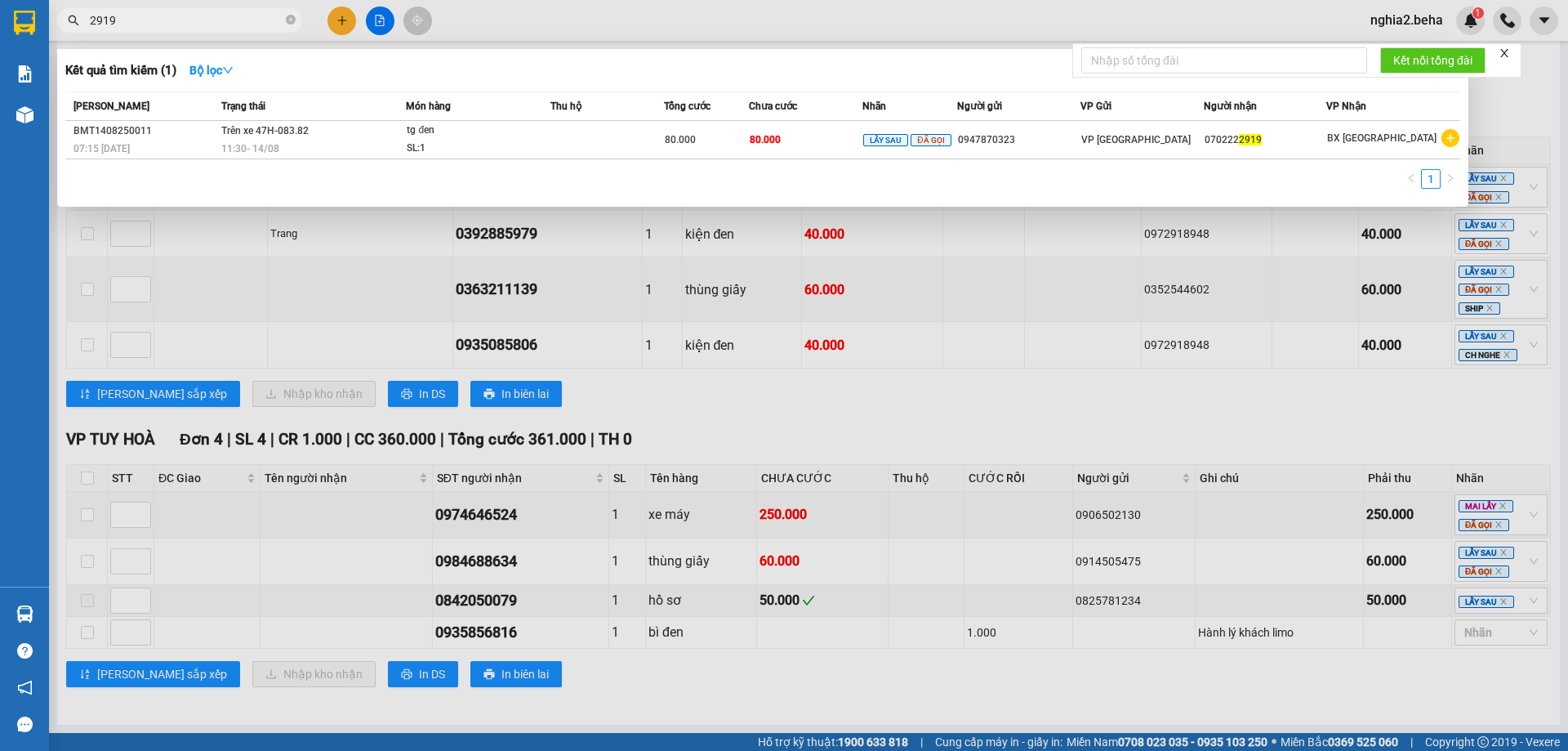
click at [163, 13] on input "2919" at bounding box center [186, 20] width 193 height 18
paste input "070222"
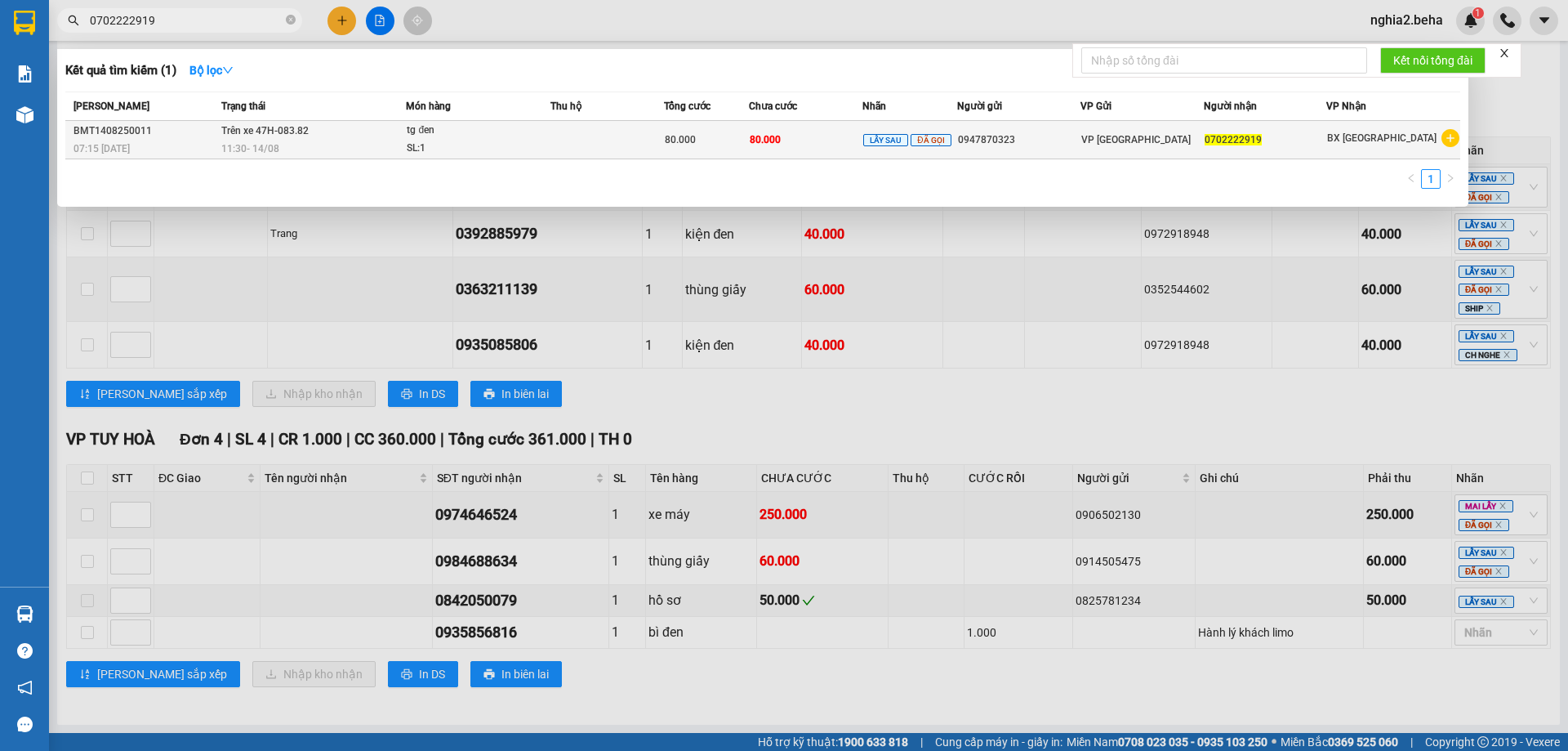
click at [455, 137] on div "tg đen" at bounding box center [468, 130] width 122 height 18
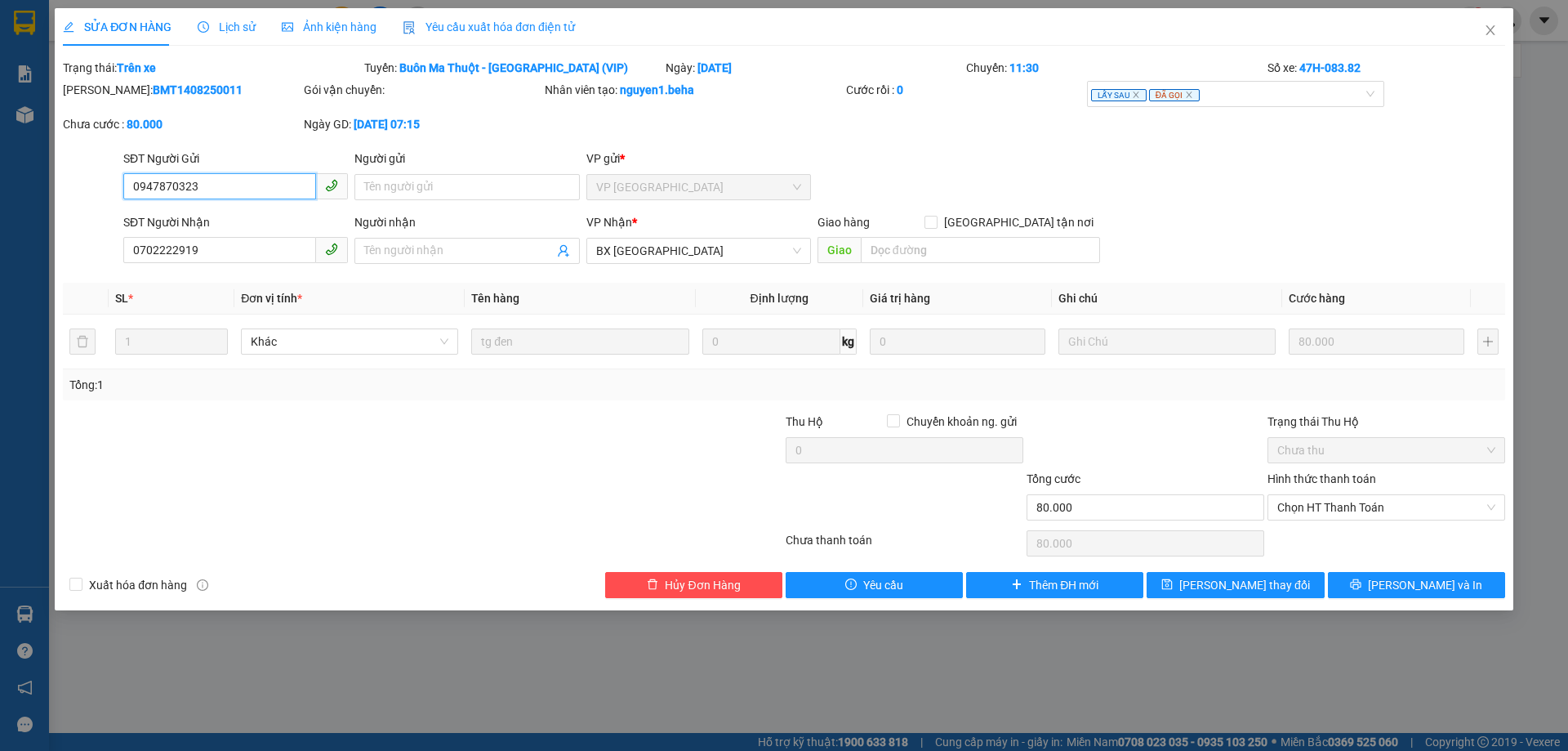
drag, startPoint x: 765, startPoint y: 254, endPoint x: 763, endPoint y: 264, distance: 10.2
click at [764, 254] on span "BX [GEOGRAPHIC_DATA]" at bounding box center [699, 251] width 205 height 24
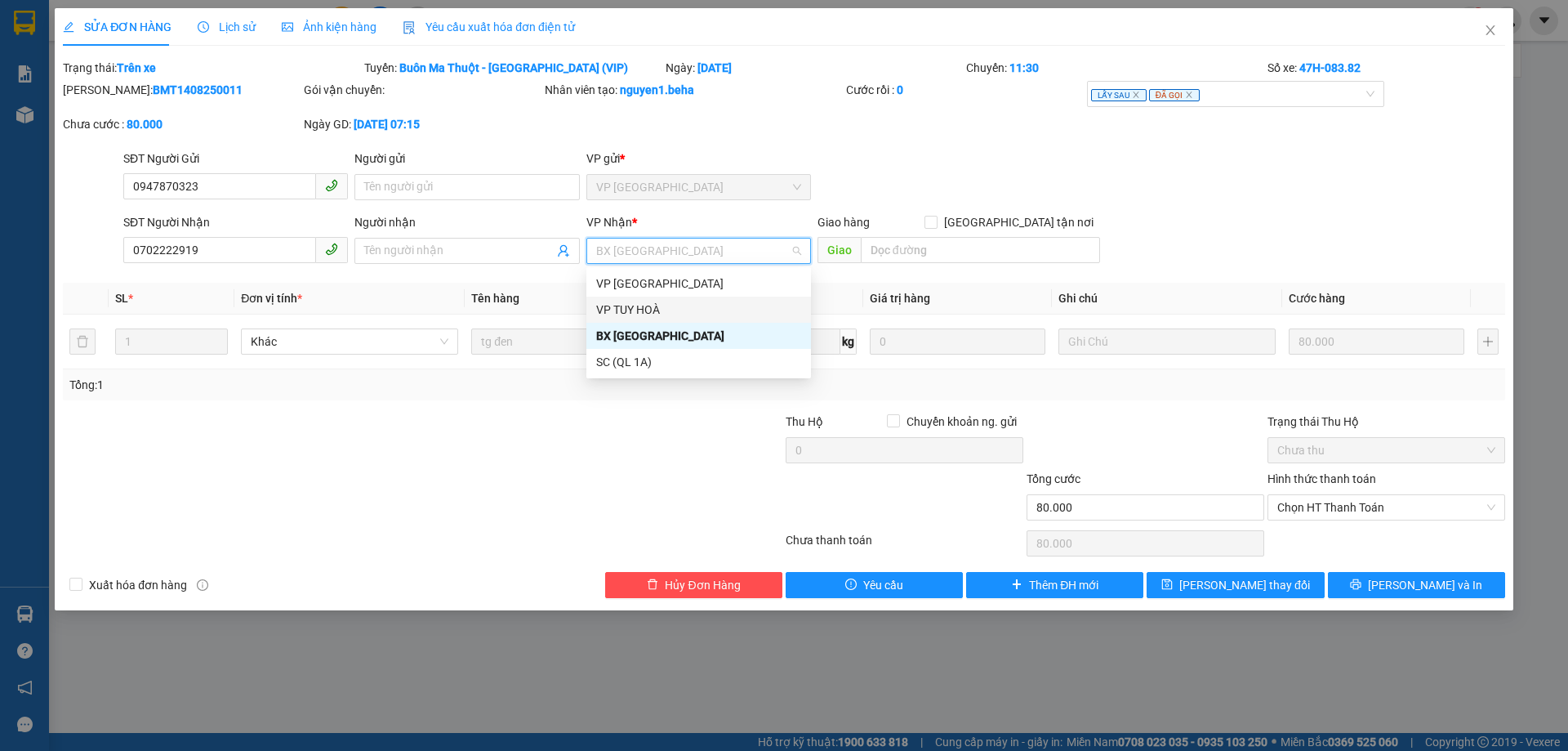
click at [731, 317] on div "VP TUY HOÀ" at bounding box center [699, 309] width 205 height 18
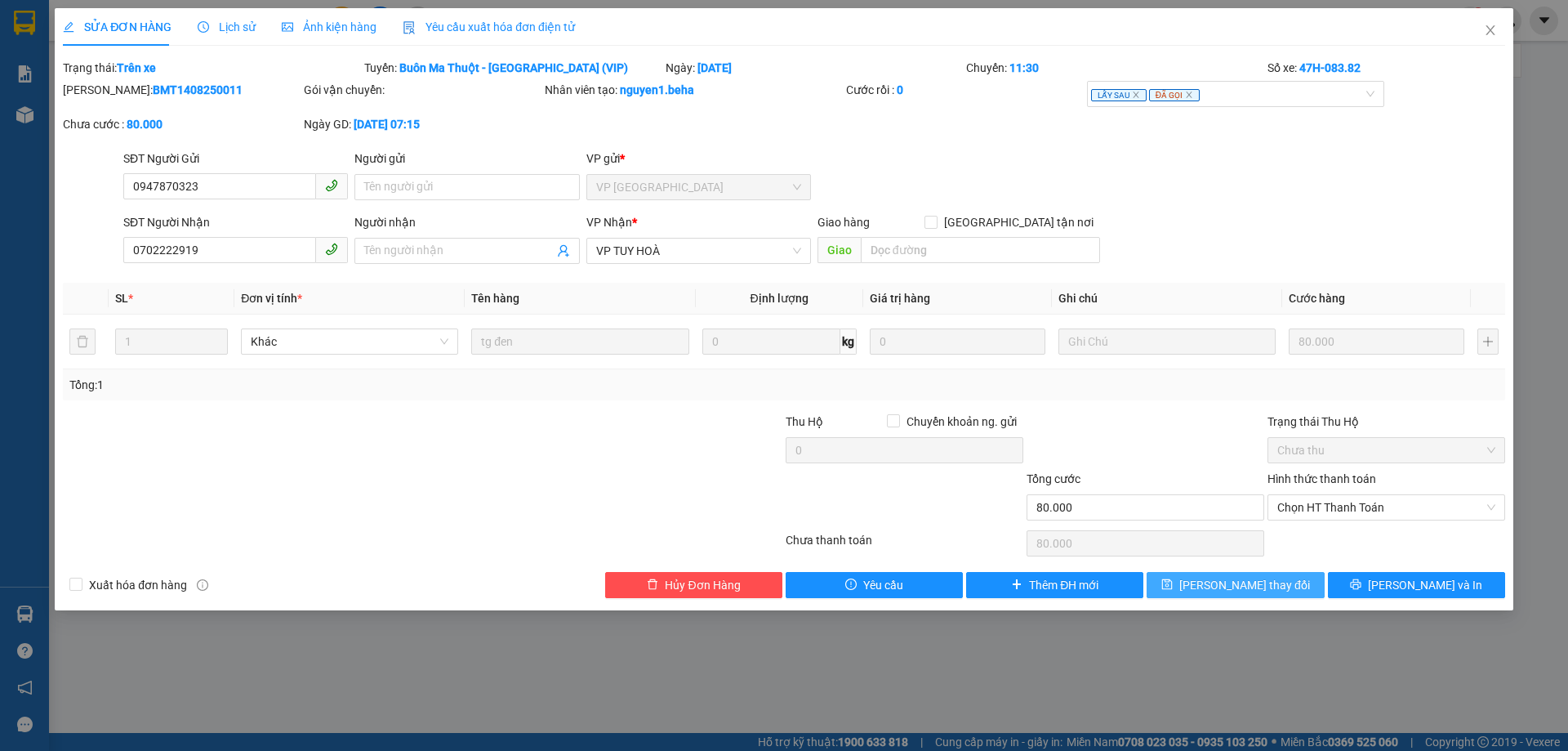
click at [1263, 578] on span "[PERSON_NAME] thay đổi" at bounding box center [1245, 584] width 131 height 18
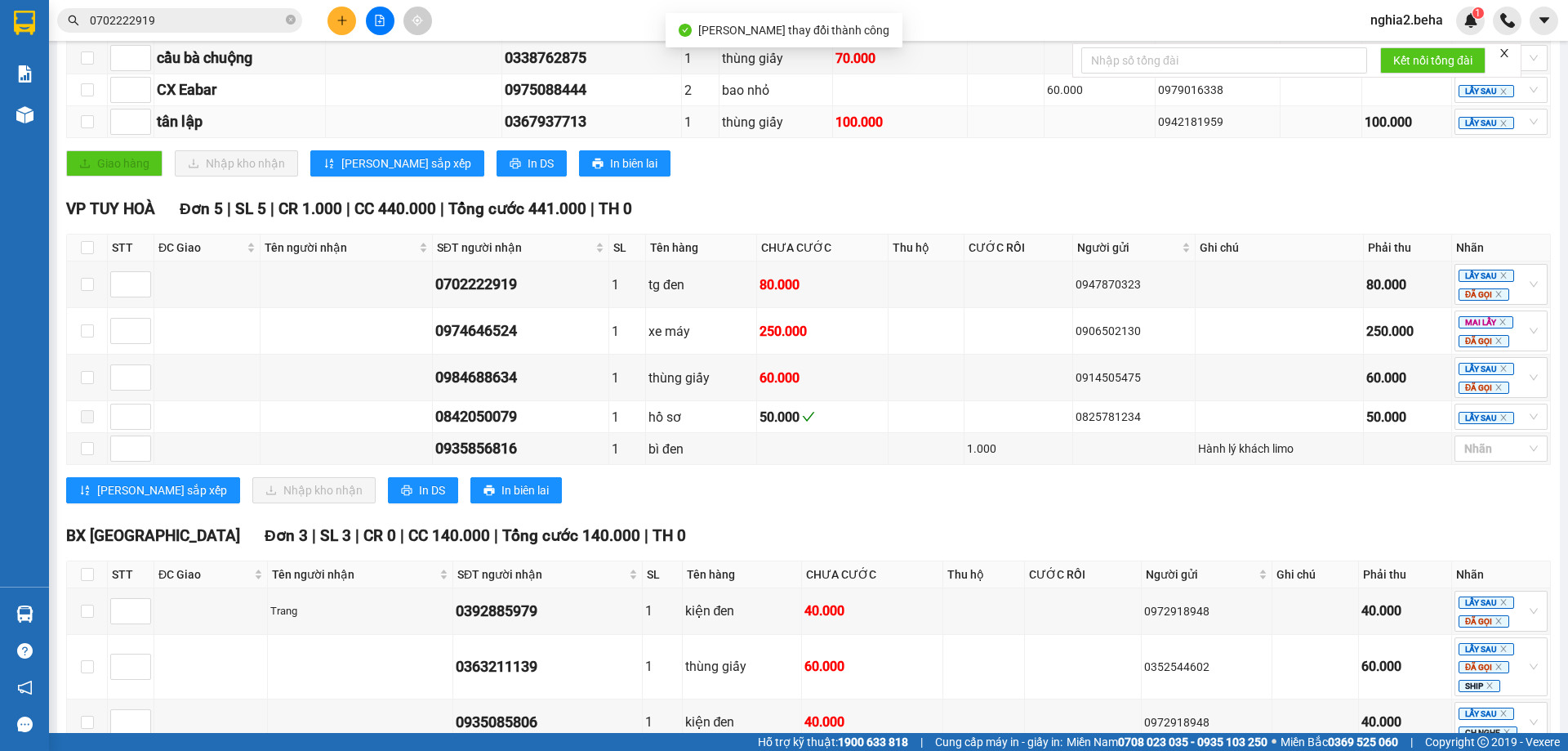
scroll to position [408, 0]
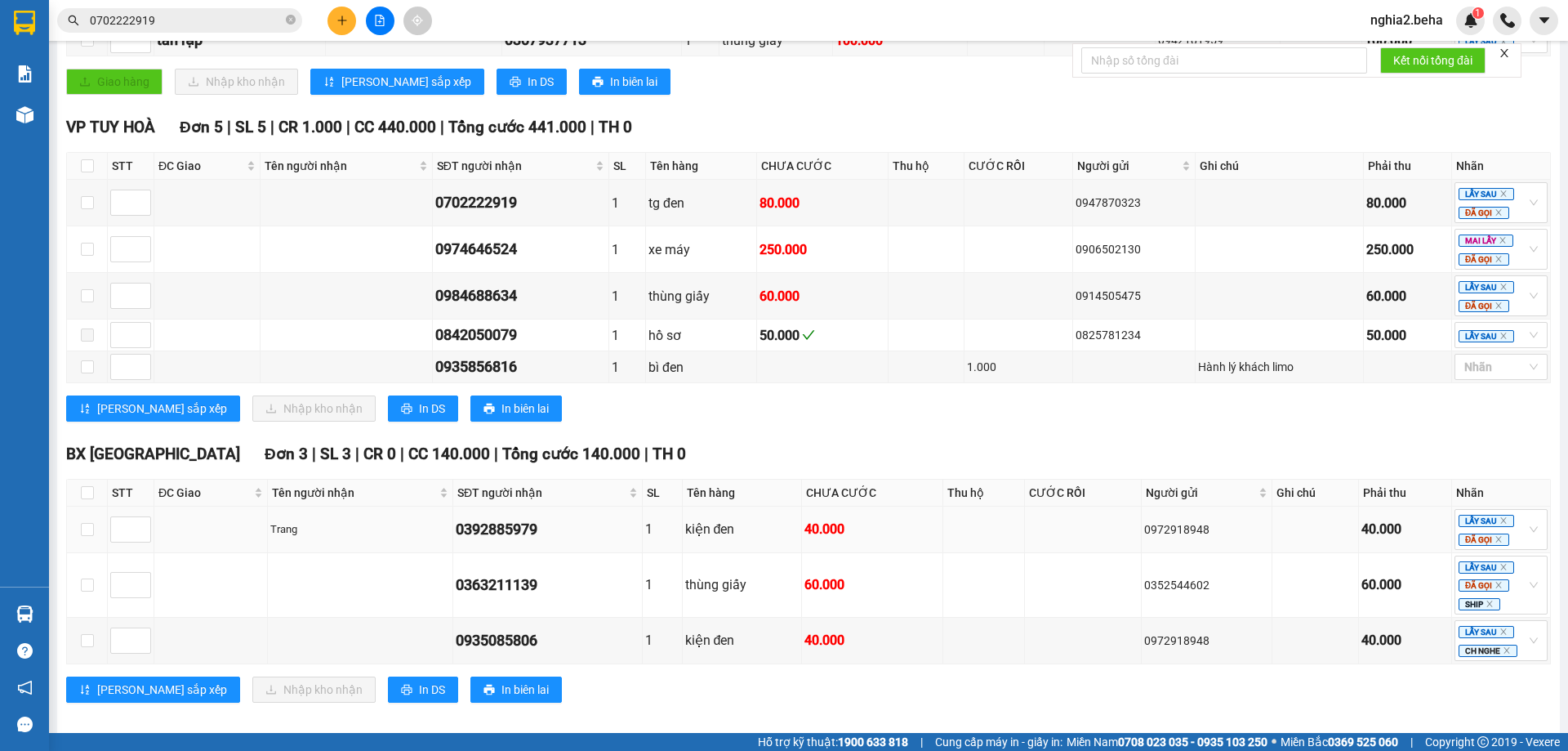
click at [522, 540] on div "0392885979" at bounding box center [547, 530] width 184 height 23
copy div "0392885979"
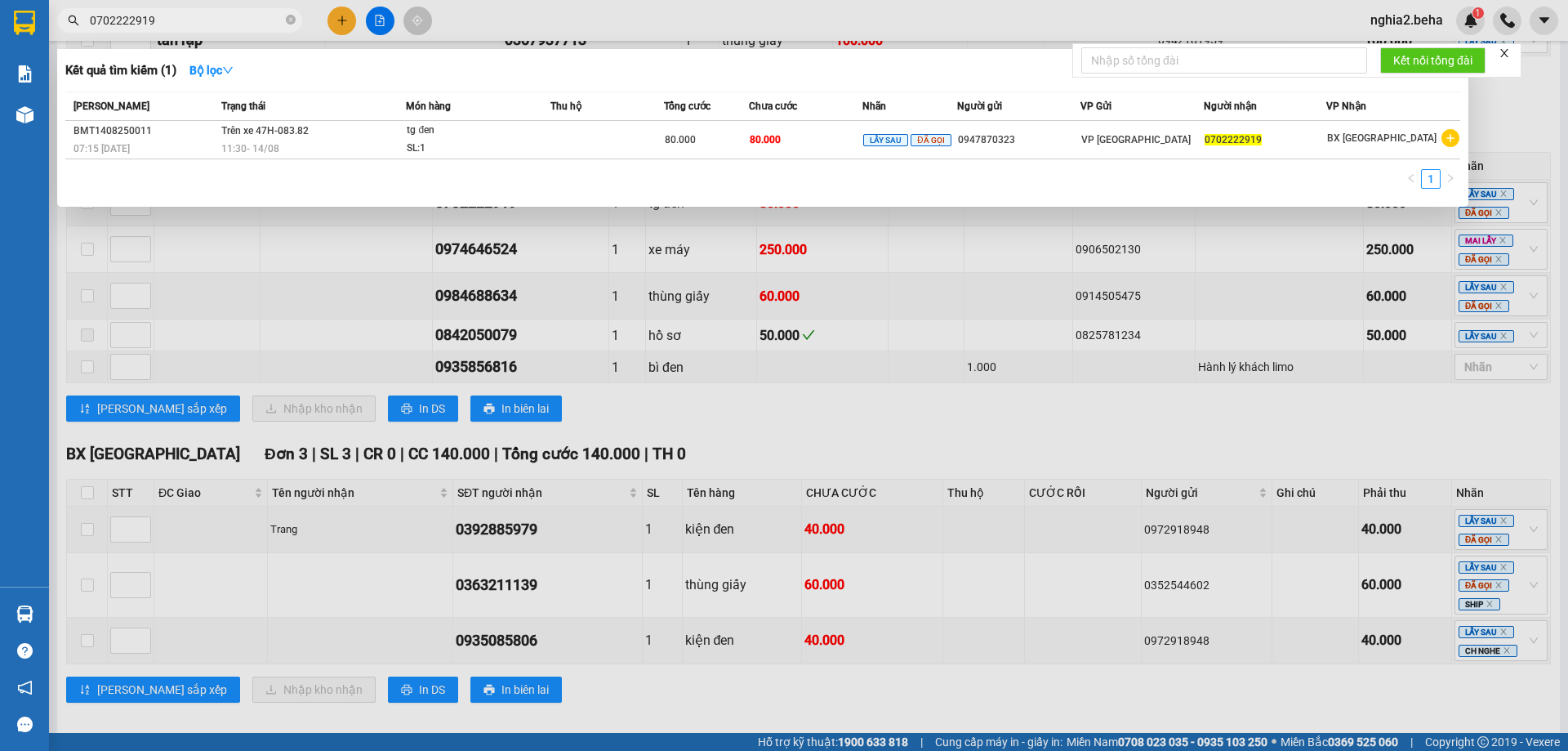
click at [158, 18] on input "0702222919" at bounding box center [186, 20] width 193 height 18
paste input "39288597"
click at [249, 132] on span "Trên xe 47H-083.82" at bounding box center [265, 131] width 88 height 11
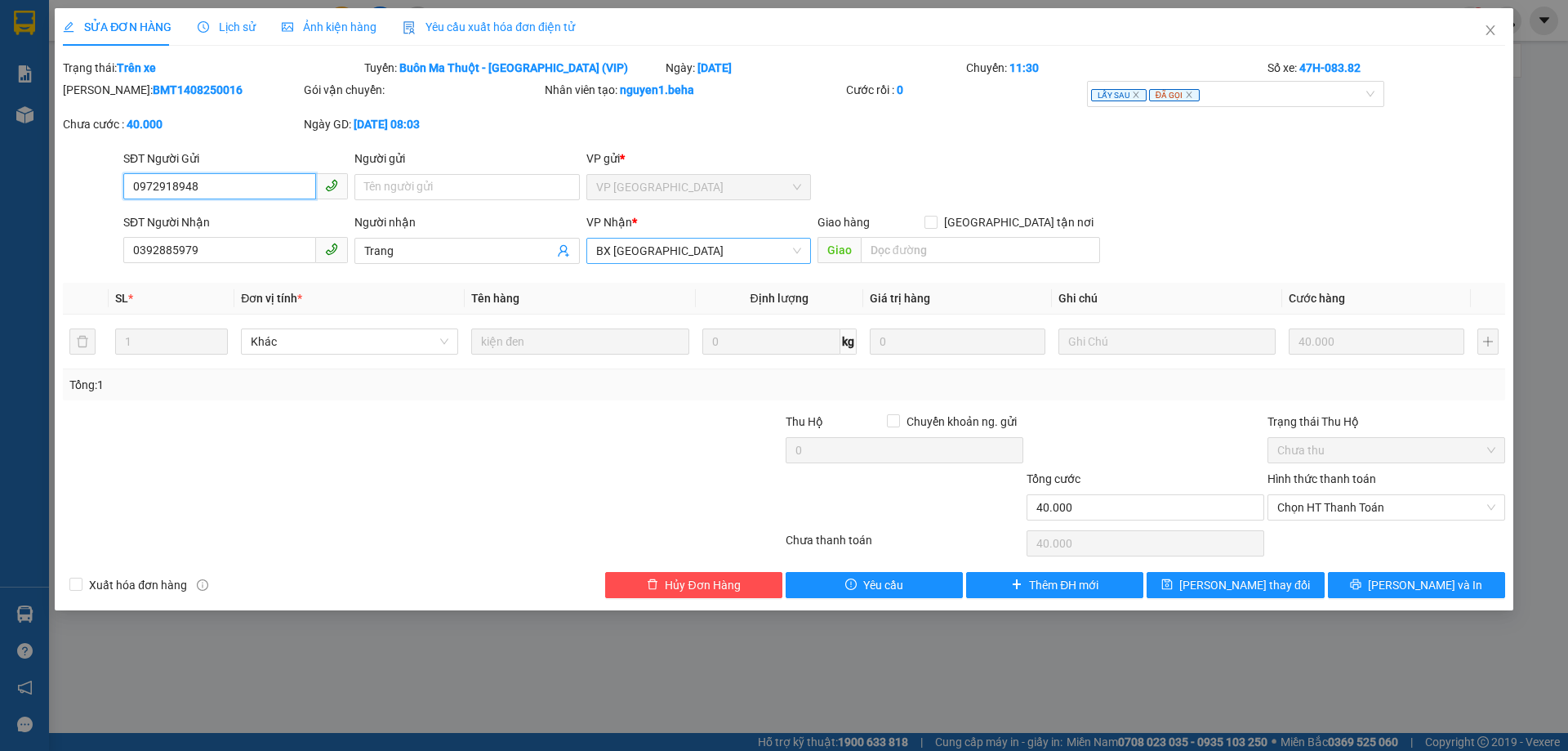
click at [747, 247] on span "BX [GEOGRAPHIC_DATA]" at bounding box center [699, 251] width 205 height 24
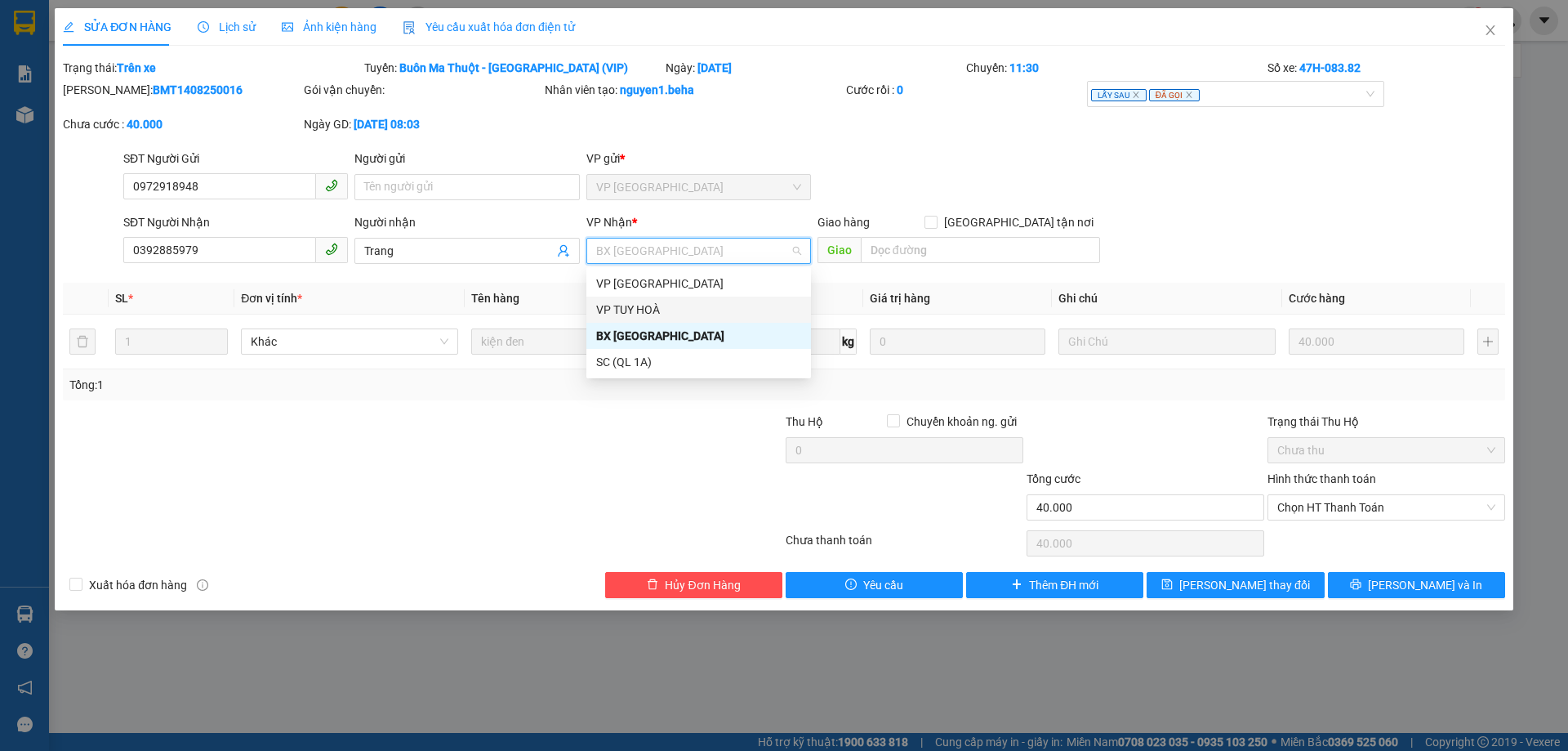
click at [645, 310] on div "VP TUY HOÀ" at bounding box center [699, 309] width 205 height 18
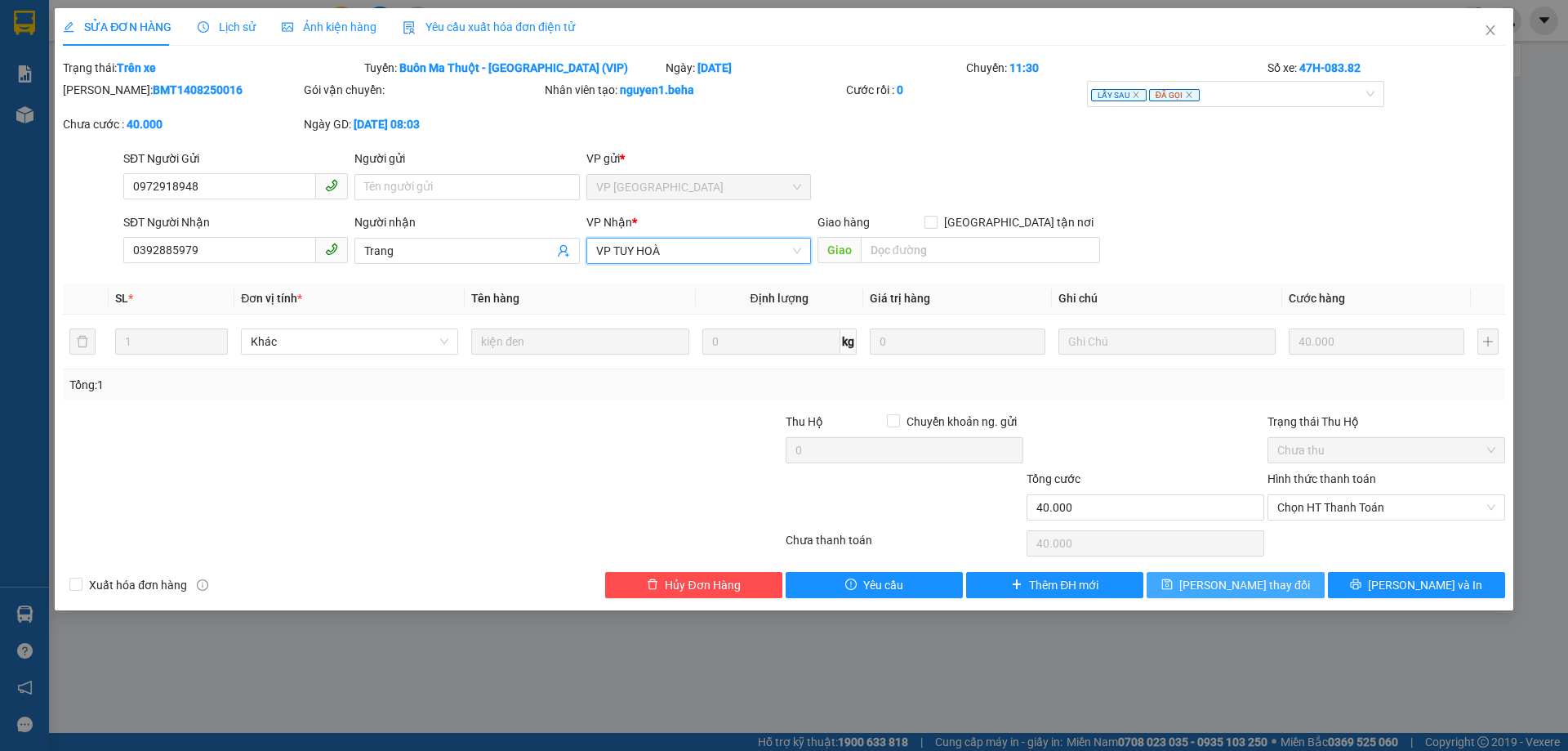
click at [1249, 580] on span "[PERSON_NAME] thay đổi" at bounding box center [1245, 584] width 131 height 18
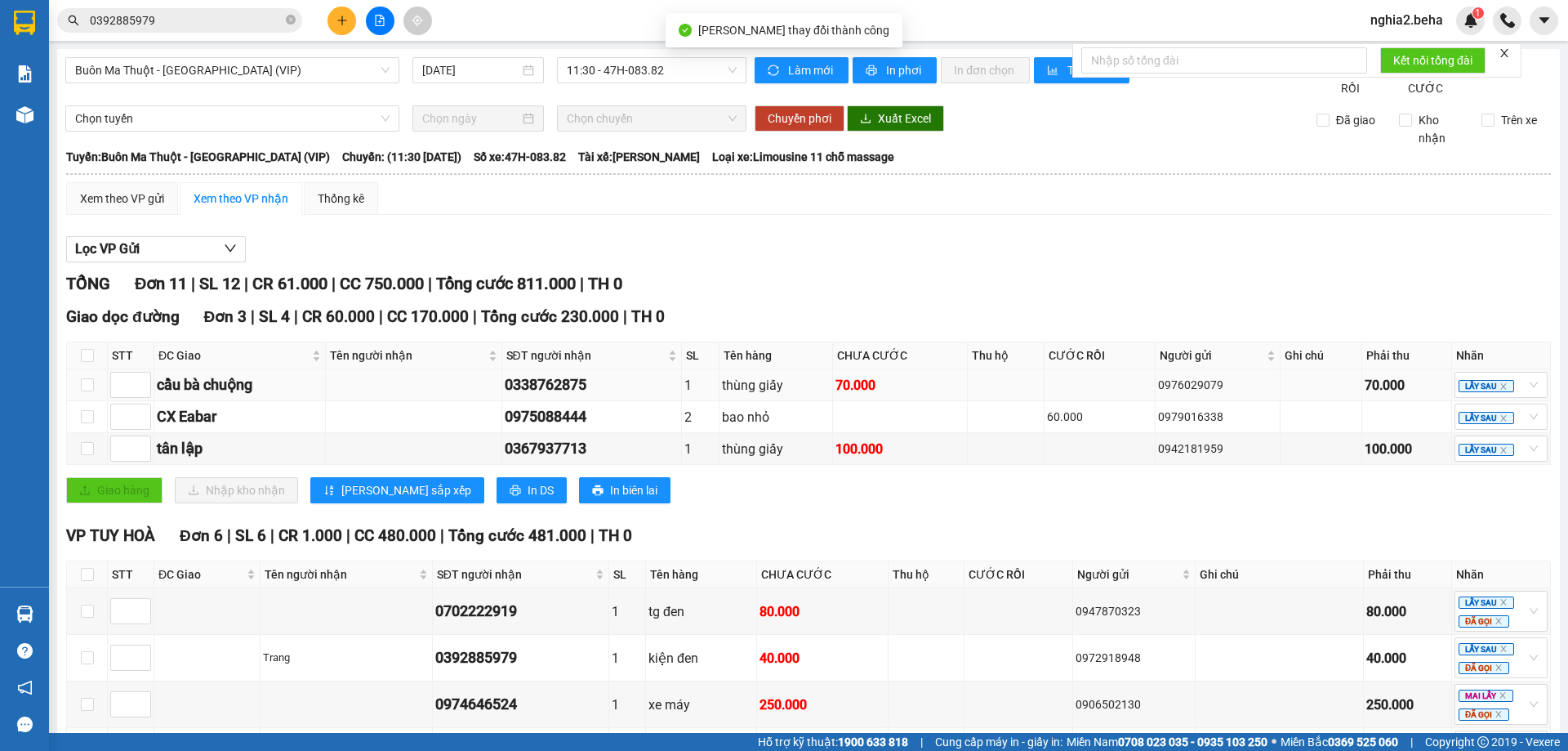
scroll to position [442, 0]
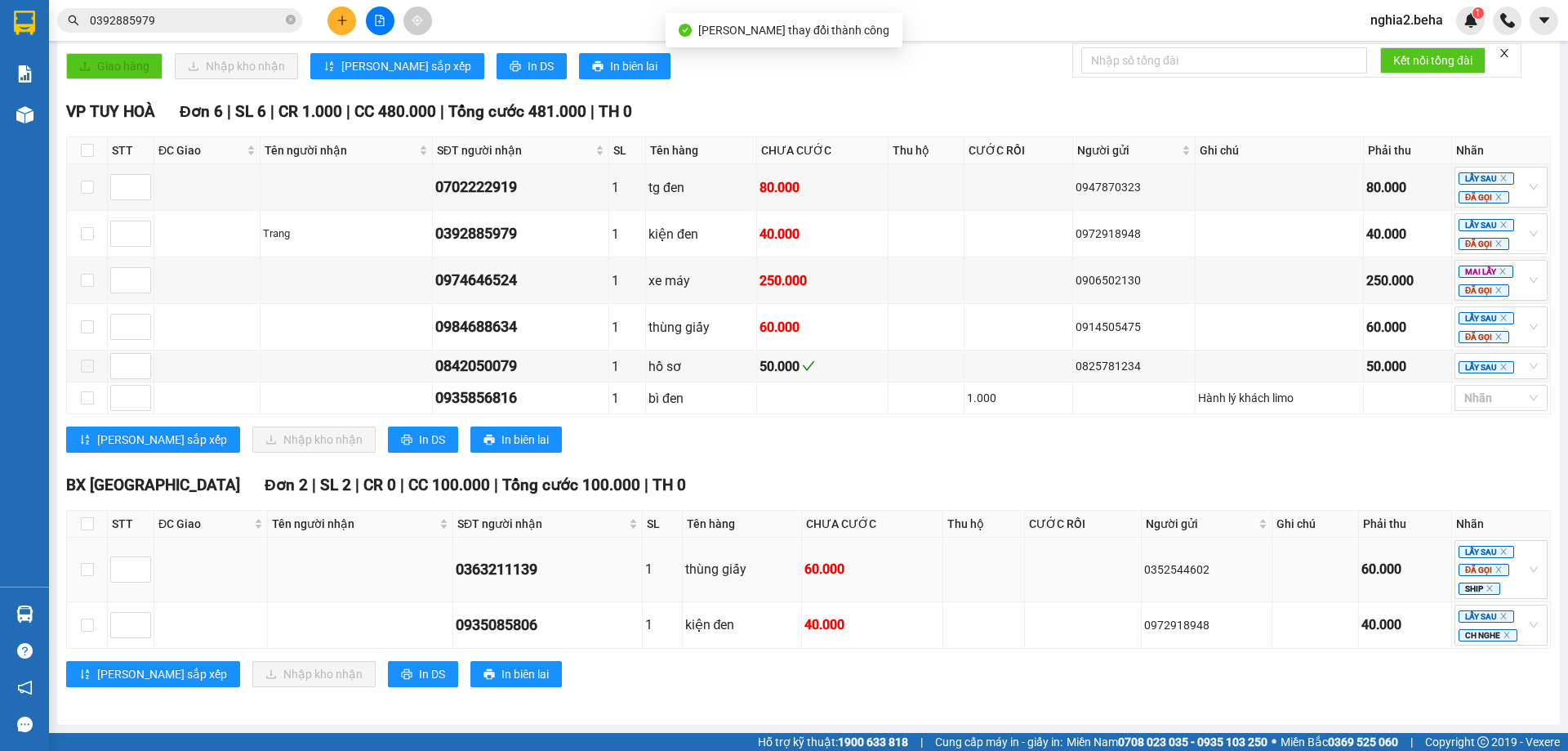
click at [521, 567] on div "0363211139" at bounding box center [547, 569] width 184 height 23
copy div "0363211139"
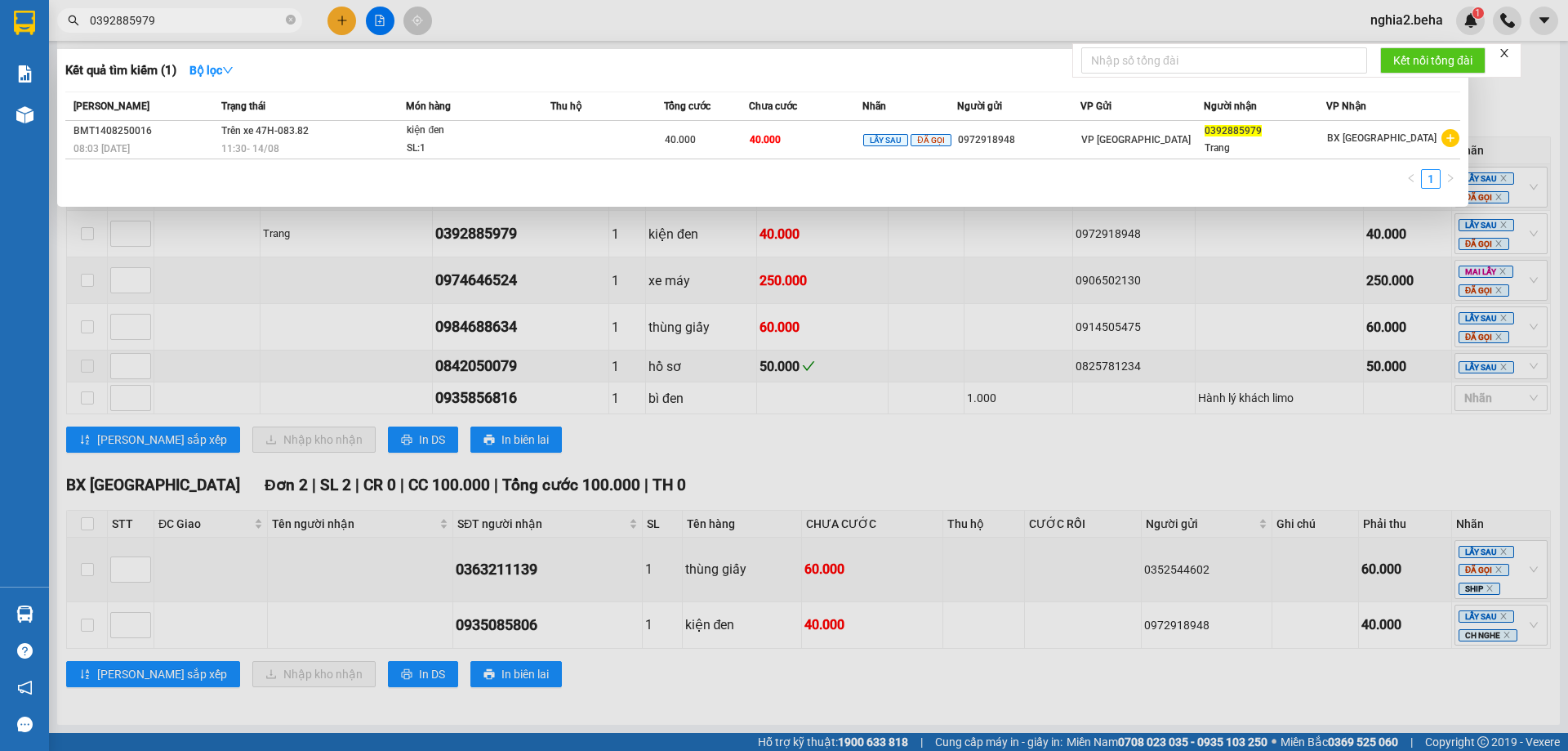
click at [197, 15] on input "0392885979" at bounding box center [186, 20] width 193 height 18
paste input "6321113"
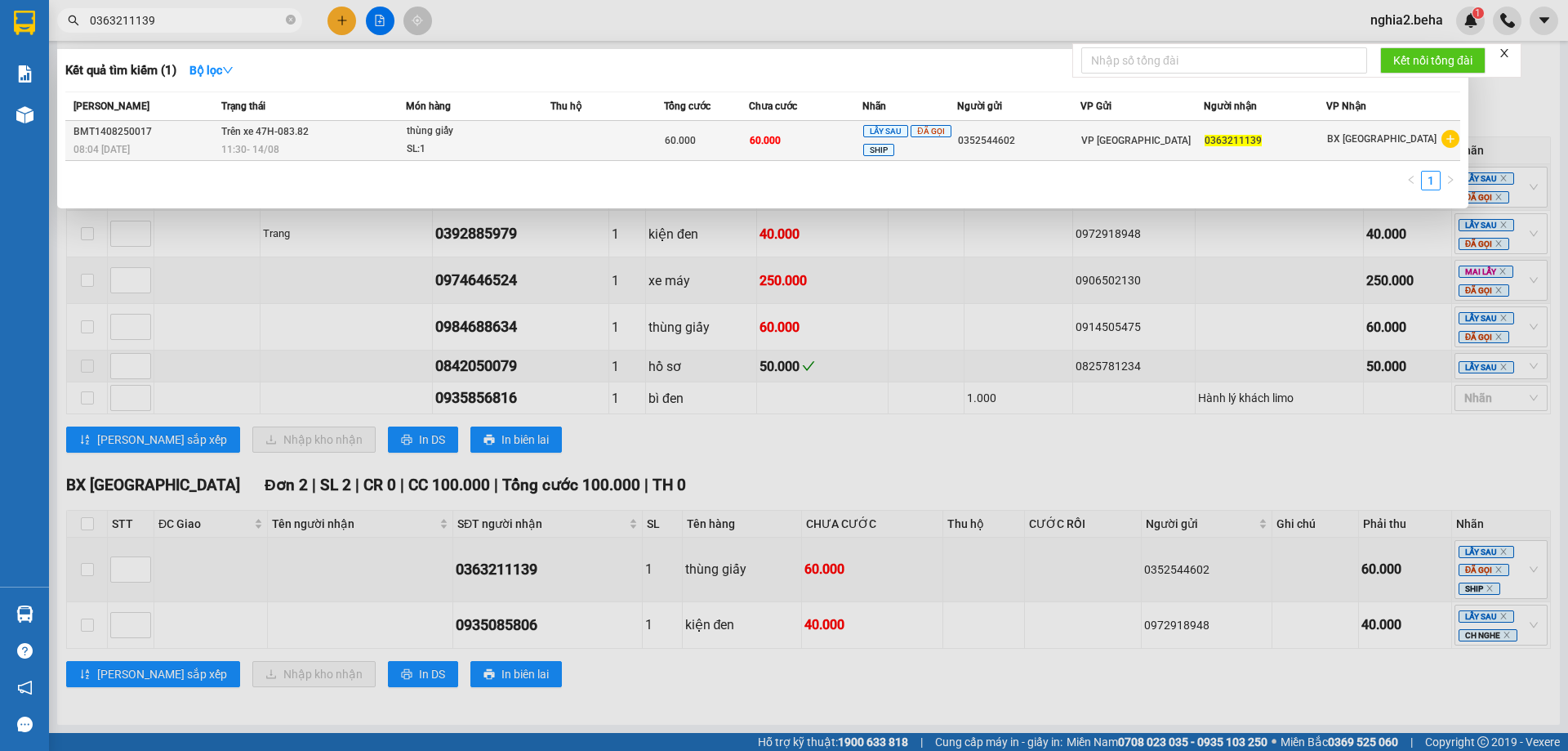
type input "0363211139"
click at [348, 123] on td "Trên xe 47H-083.82 11:30 [DATE]" at bounding box center [312, 140] width 189 height 40
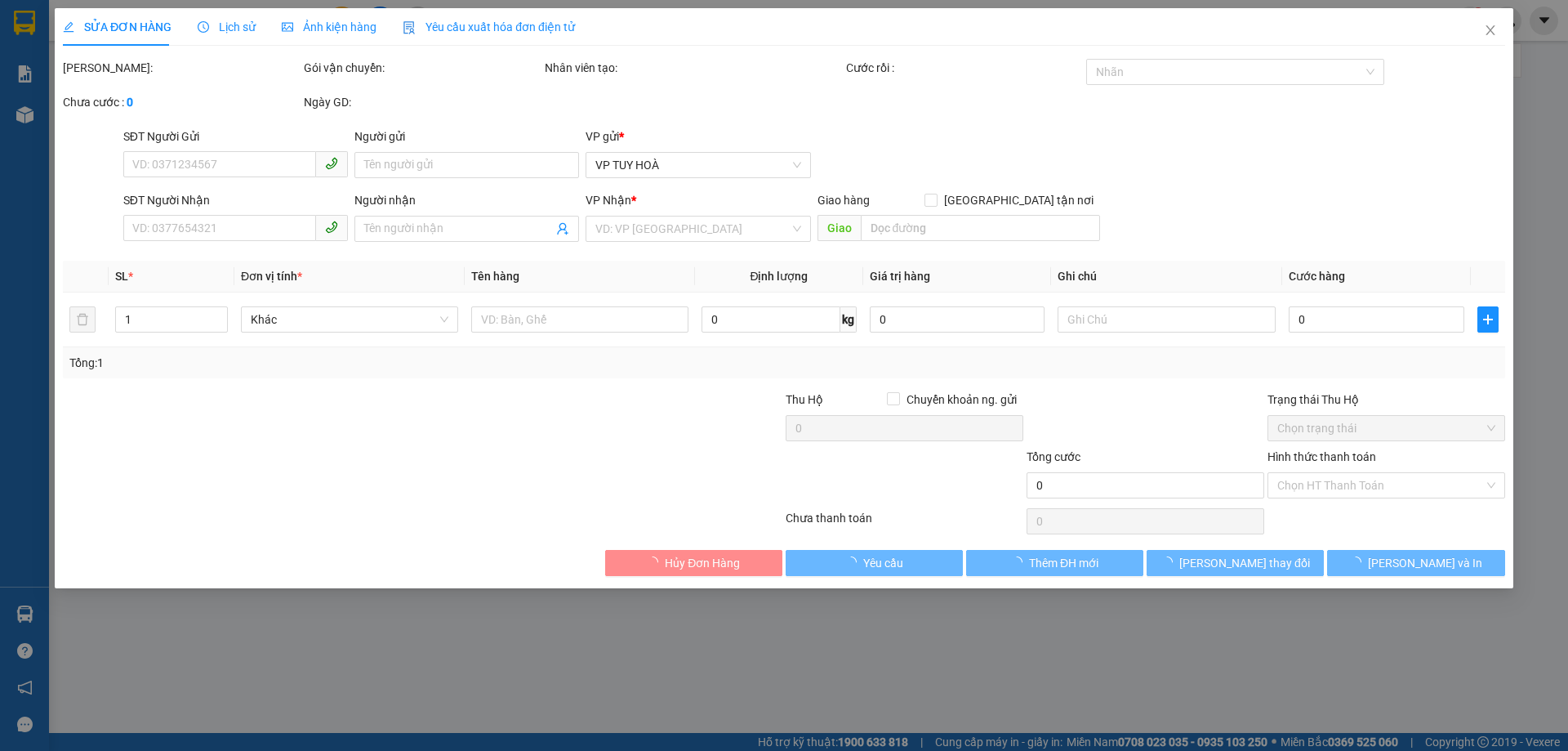
type input "0352544602"
type input "0363211139"
type input "60.000"
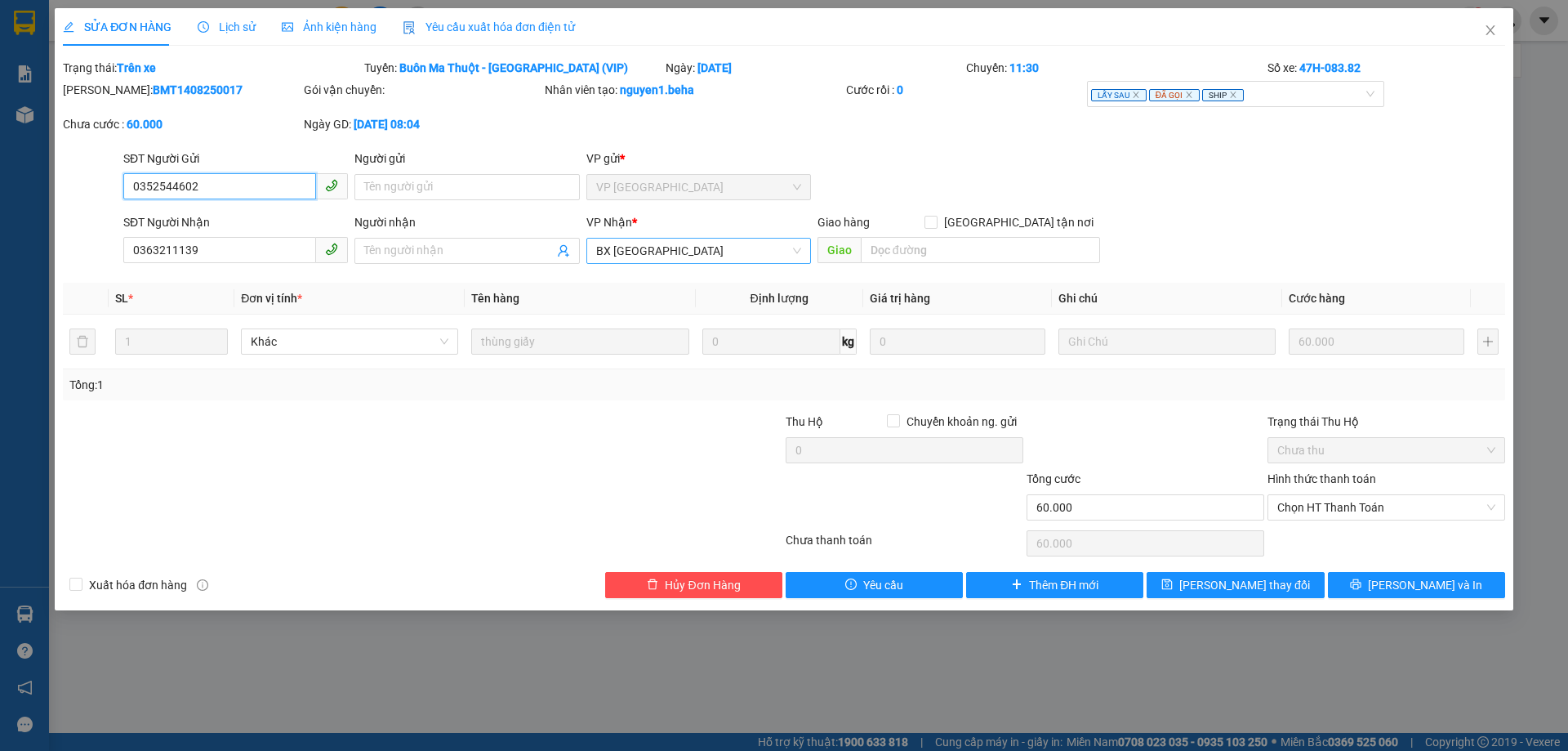
click at [703, 257] on span "BX [GEOGRAPHIC_DATA]" at bounding box center [699, 251] width 205 height 24
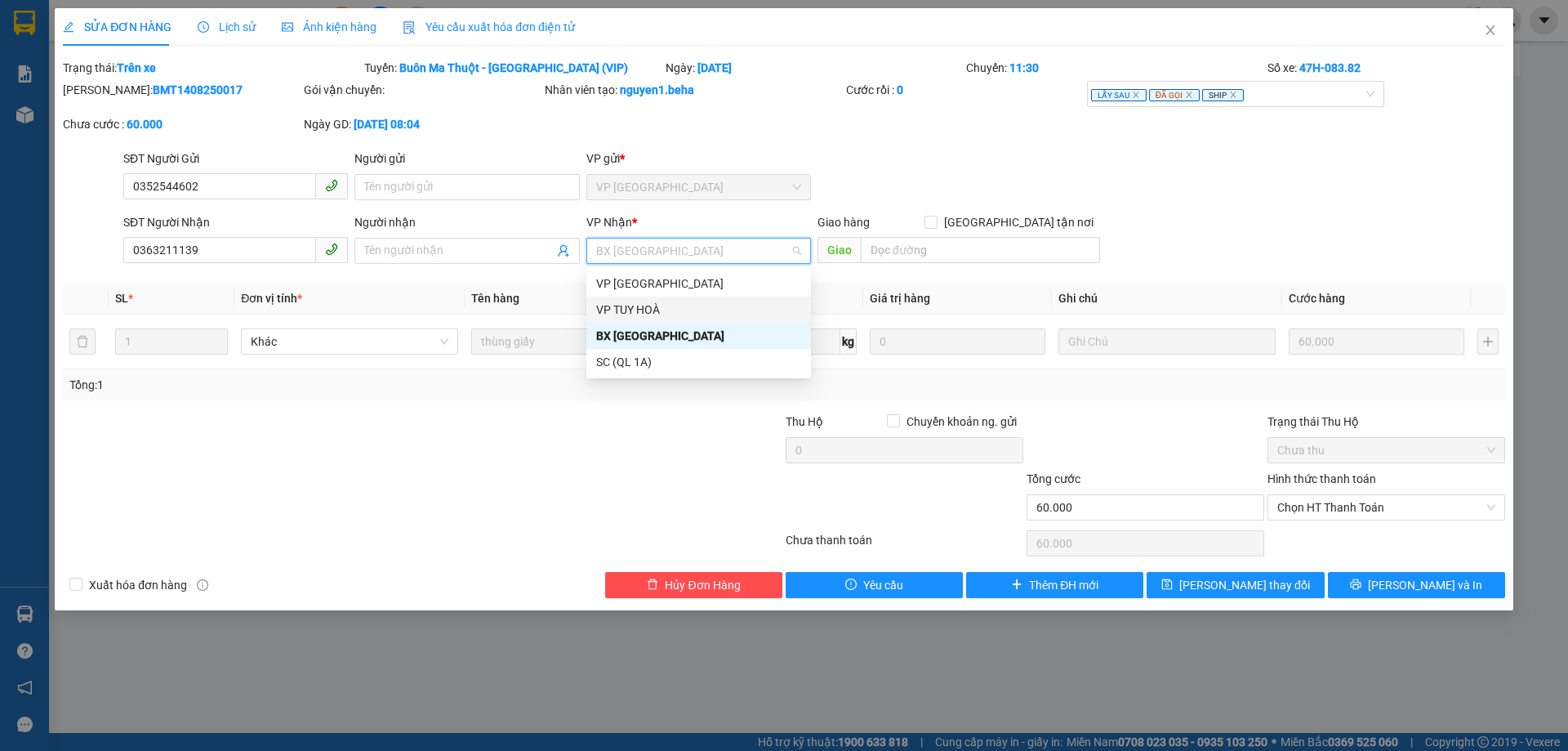
click at [710, 313] on div "VP TUY HOÀ" at bounding box center [699, 309] width 205 height 18
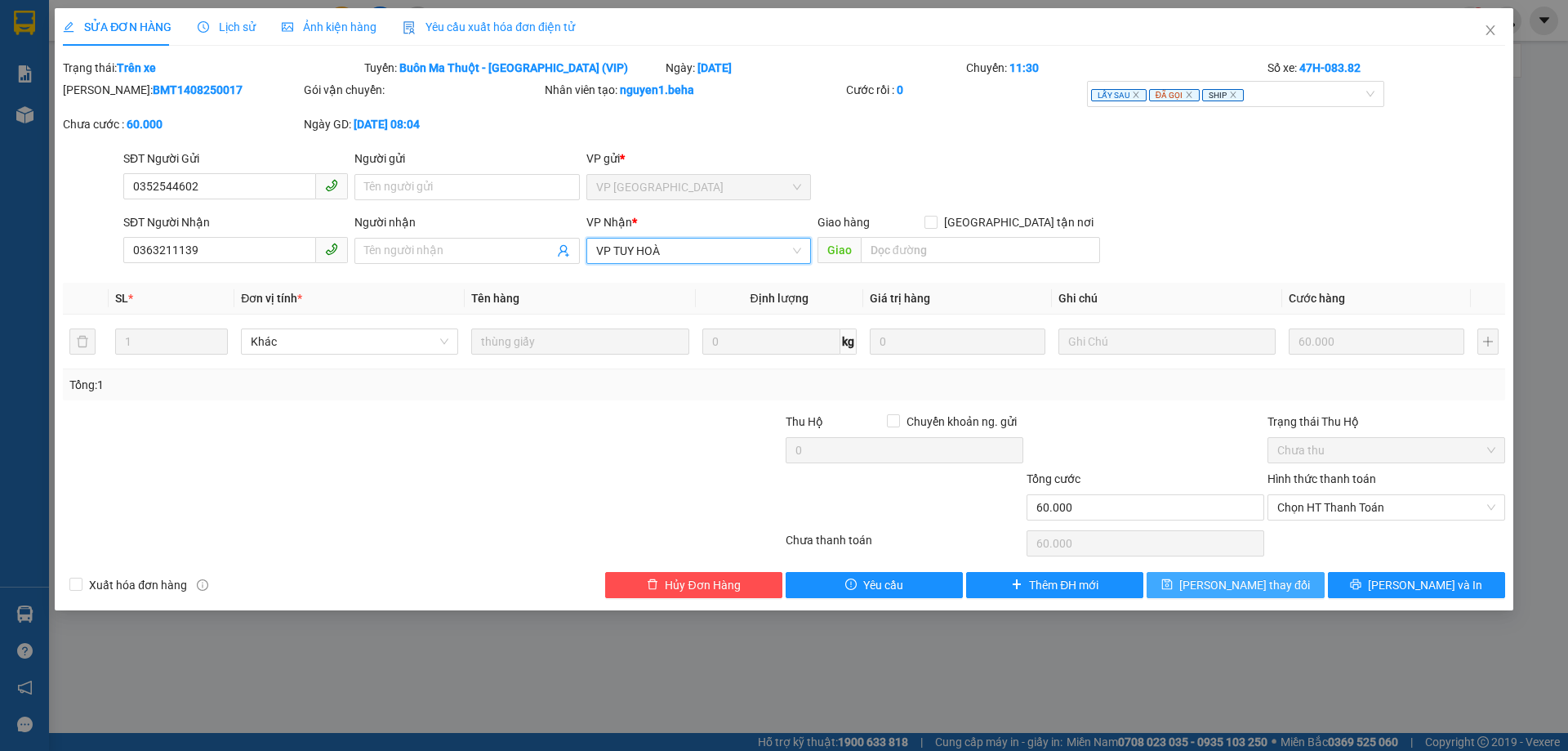
click at [1248, 583] on span "[PERSON_NAME] thay đổi" at bounding box center [1245, 584] width 131 height 18
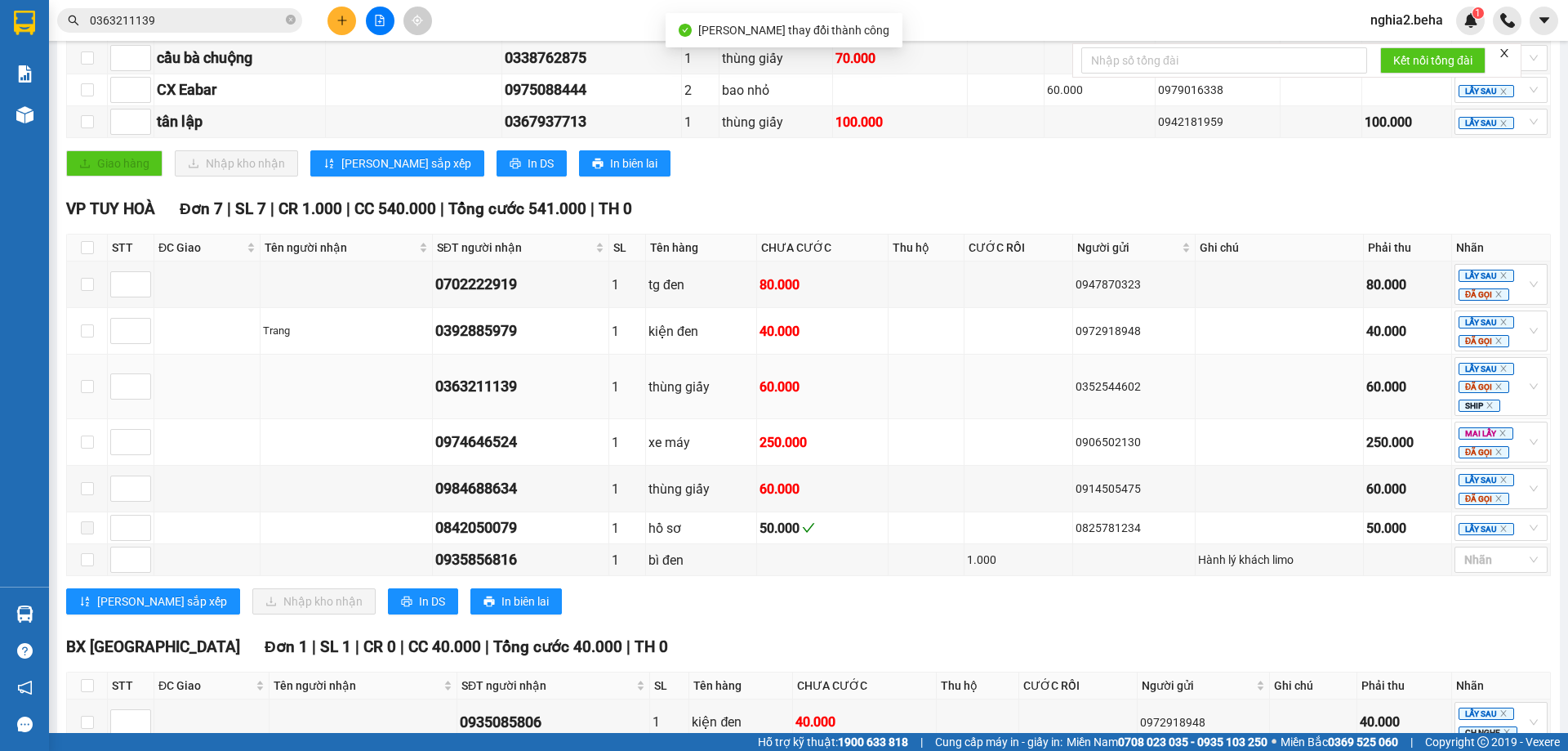
scroll to position [442, 0]
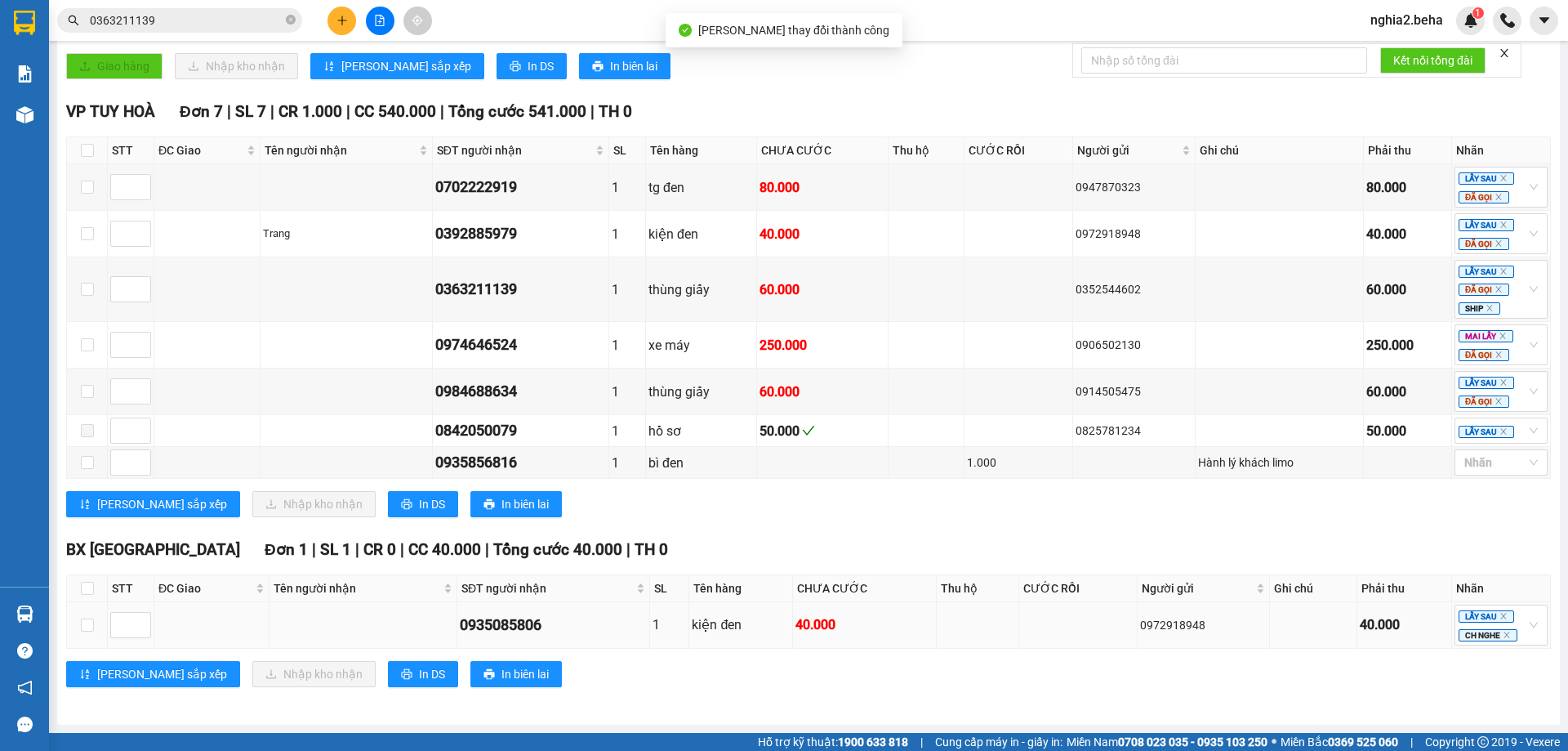
click at [531, 610] on td "0935085806" at bounding box center [553, 625] width 192 height 46
click at [534, 620] on div "0935085806" at bounding box center [553, 625] width 187 height 23
copy div "0935085806"
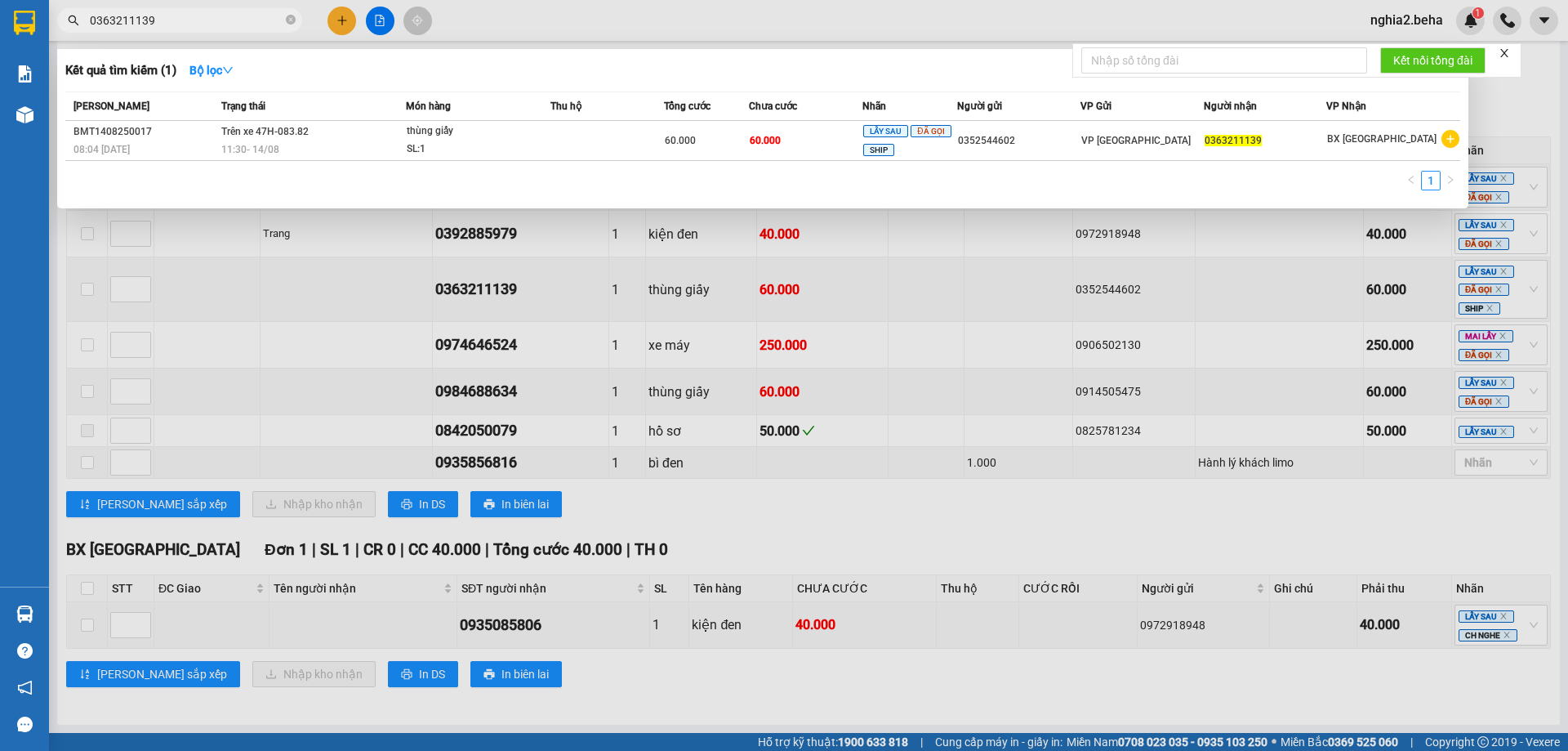
click at [216, 14] on input "0363211139" at bounding box center [186, 20] width 193 height 18
paste input "935085806"
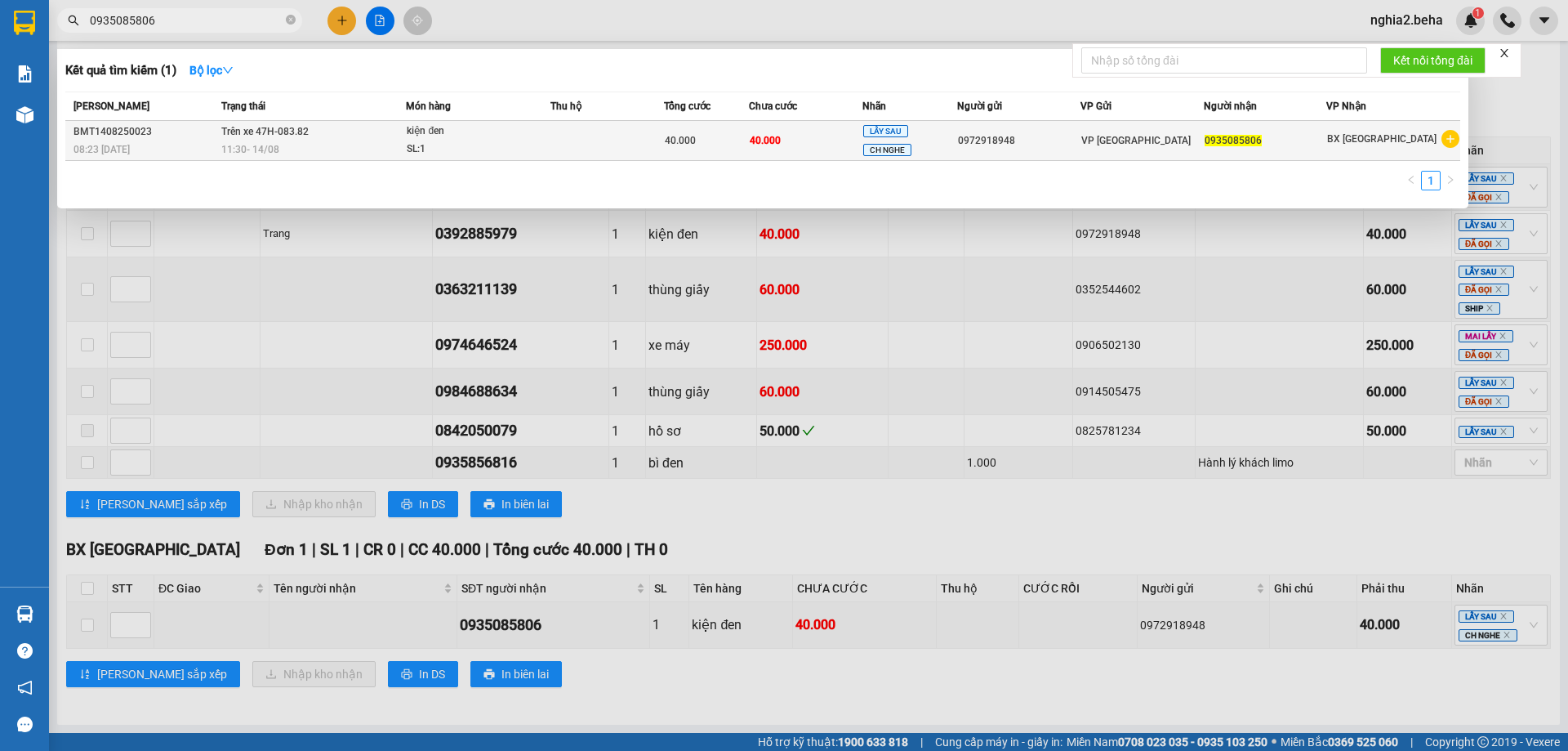
type input "0935085806"
click at [423, 141] on div "SL: 1" at bounding box center [468, 149] width 122 height 18
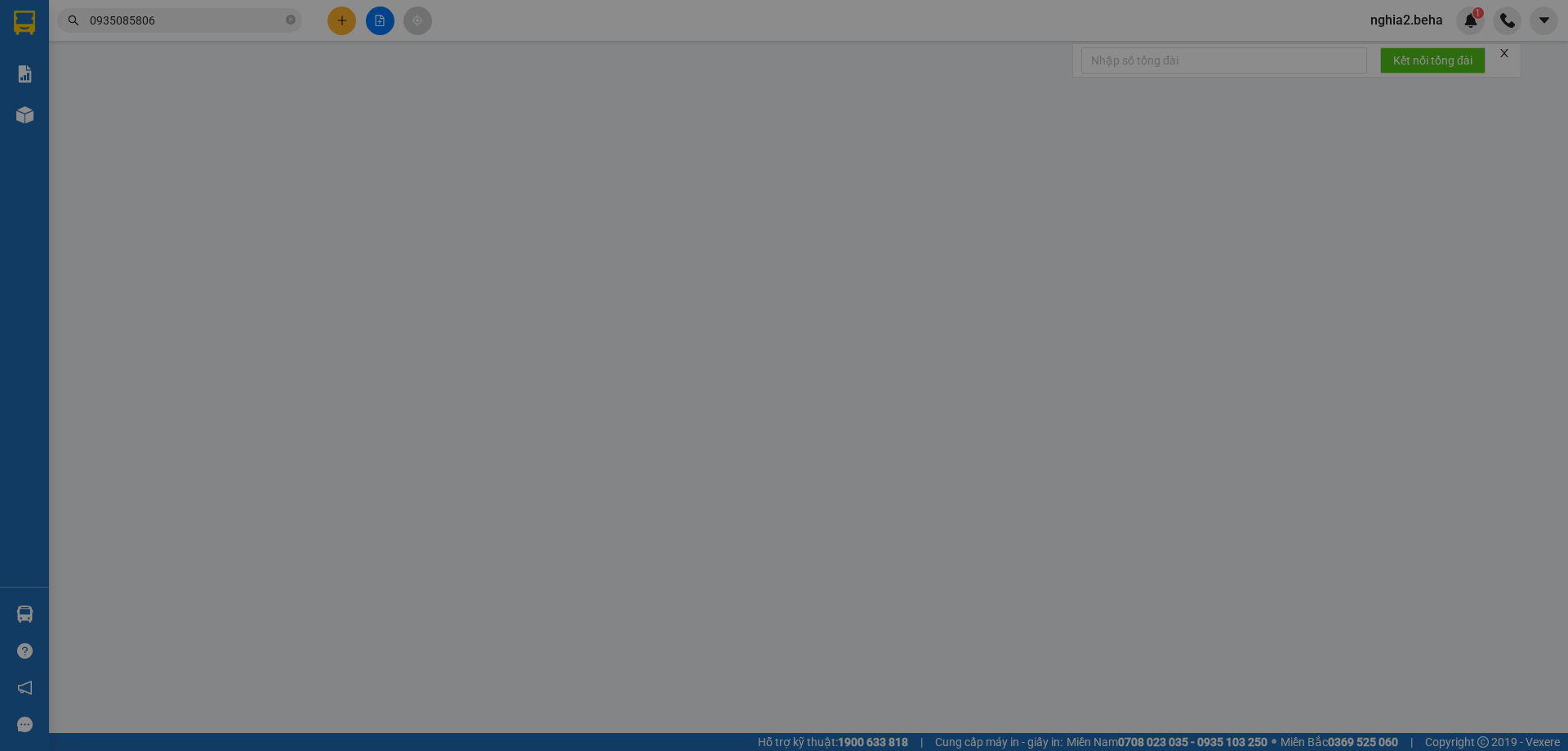
type input "0972918948"
type input "0935085806"
type input "40.000"
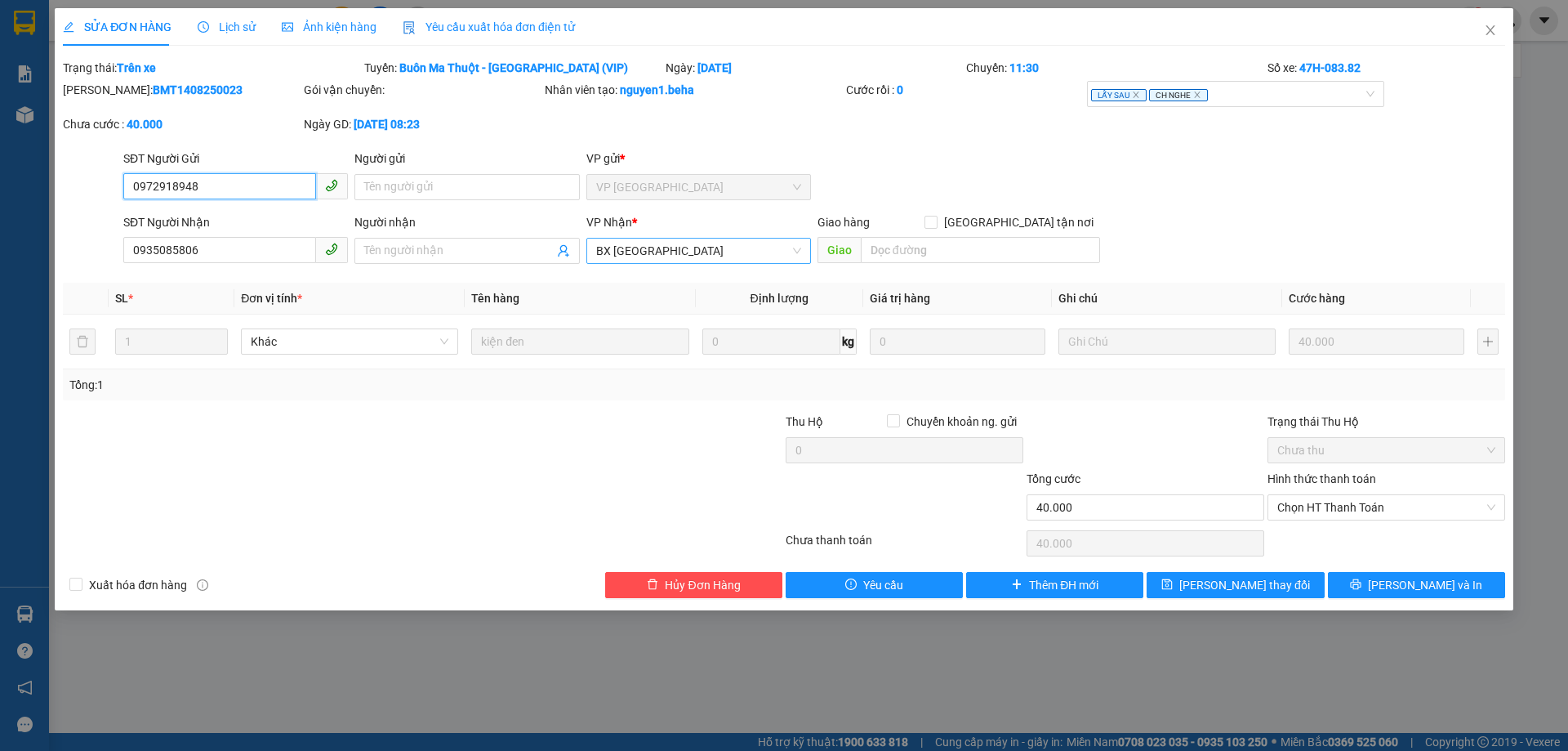
click at [726, 253] on span "BX [GEOGRAPHIC_DATA]" at bounding box center [699, 251] width 205 height 24
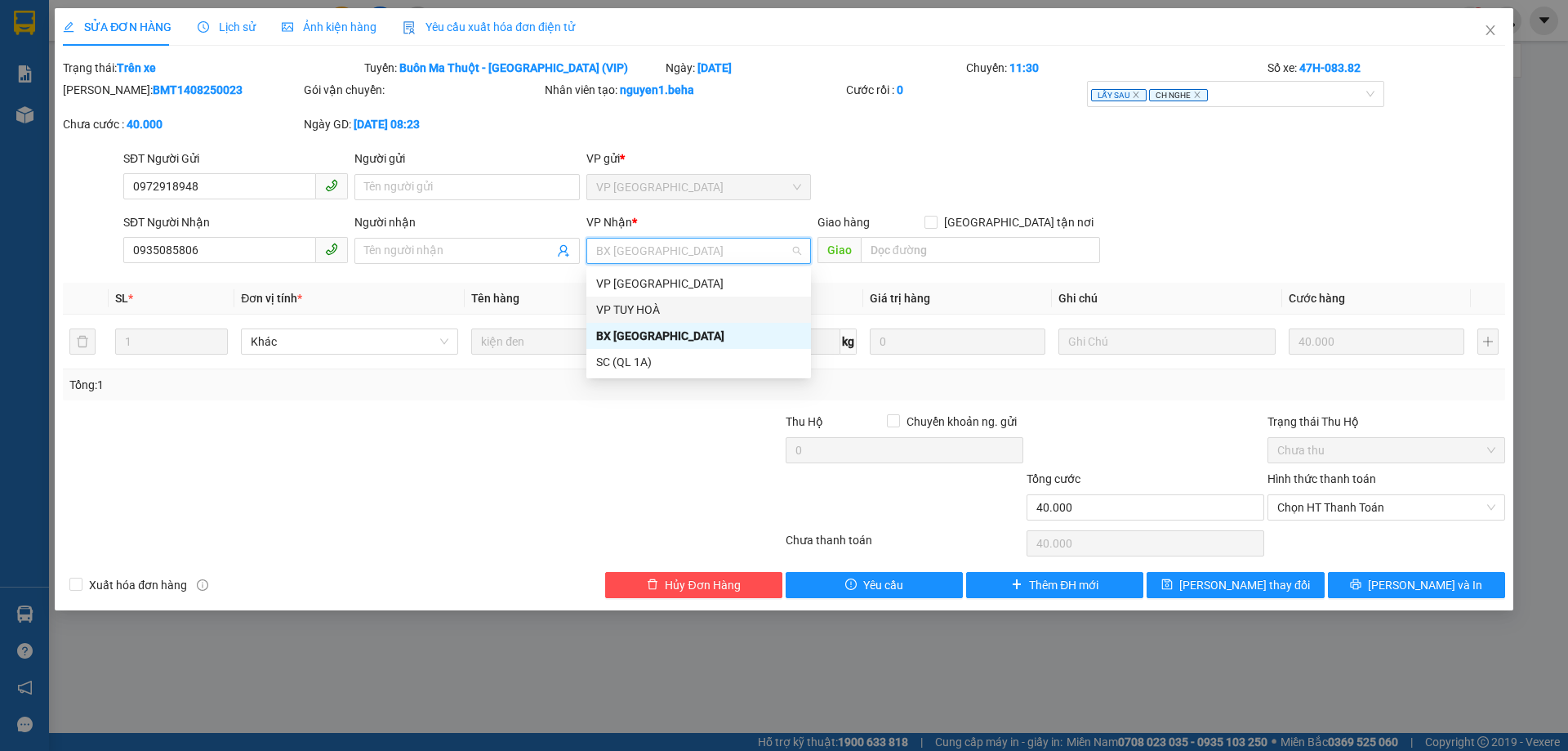
click at [694, 305] on div "VP TUY HOÀ" at bounding box center [699, 309] width 205 height 18
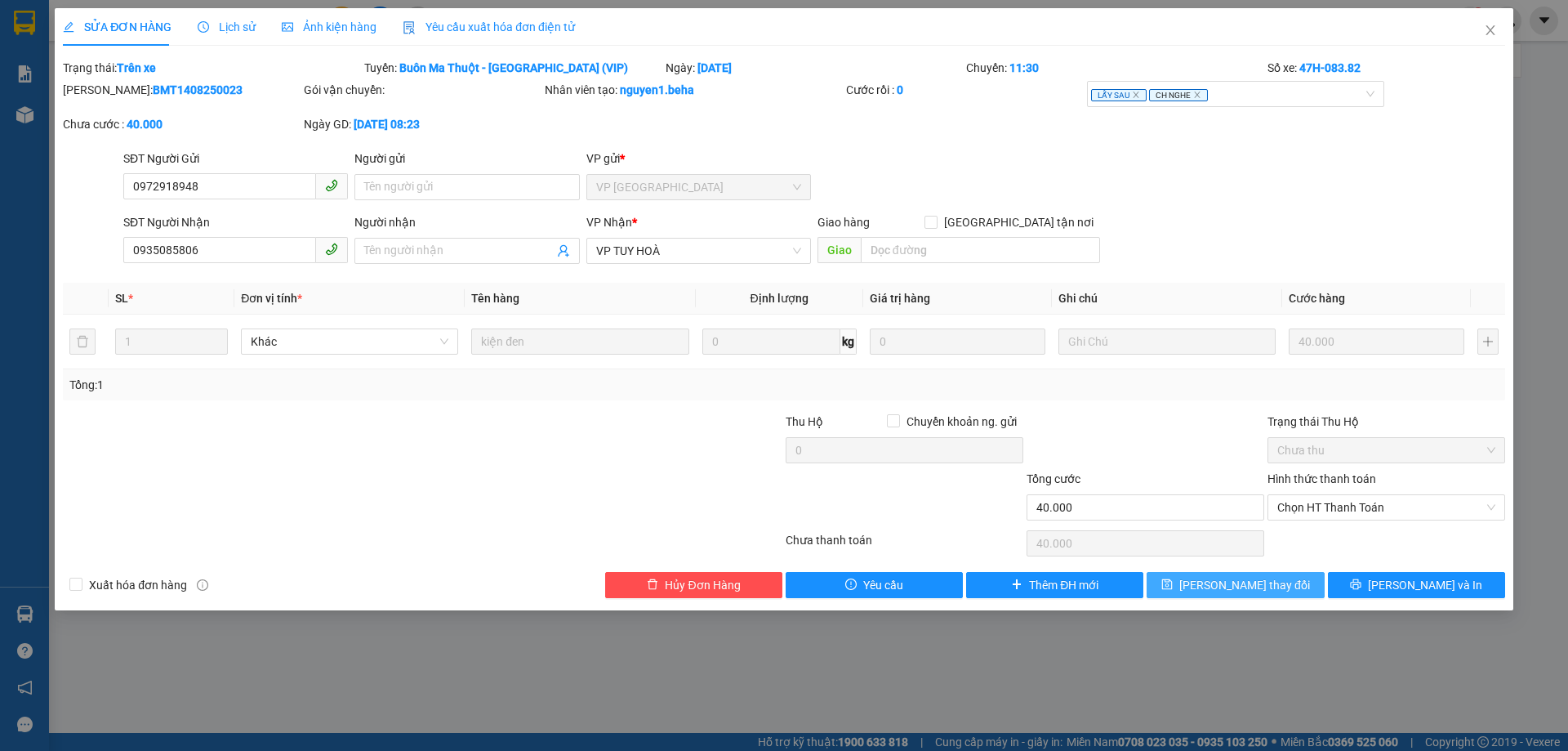
click at [1214, 584] on span "[PERSON_NAME] thay đổi" at bounding box center [1245, 584] width 131 height 18
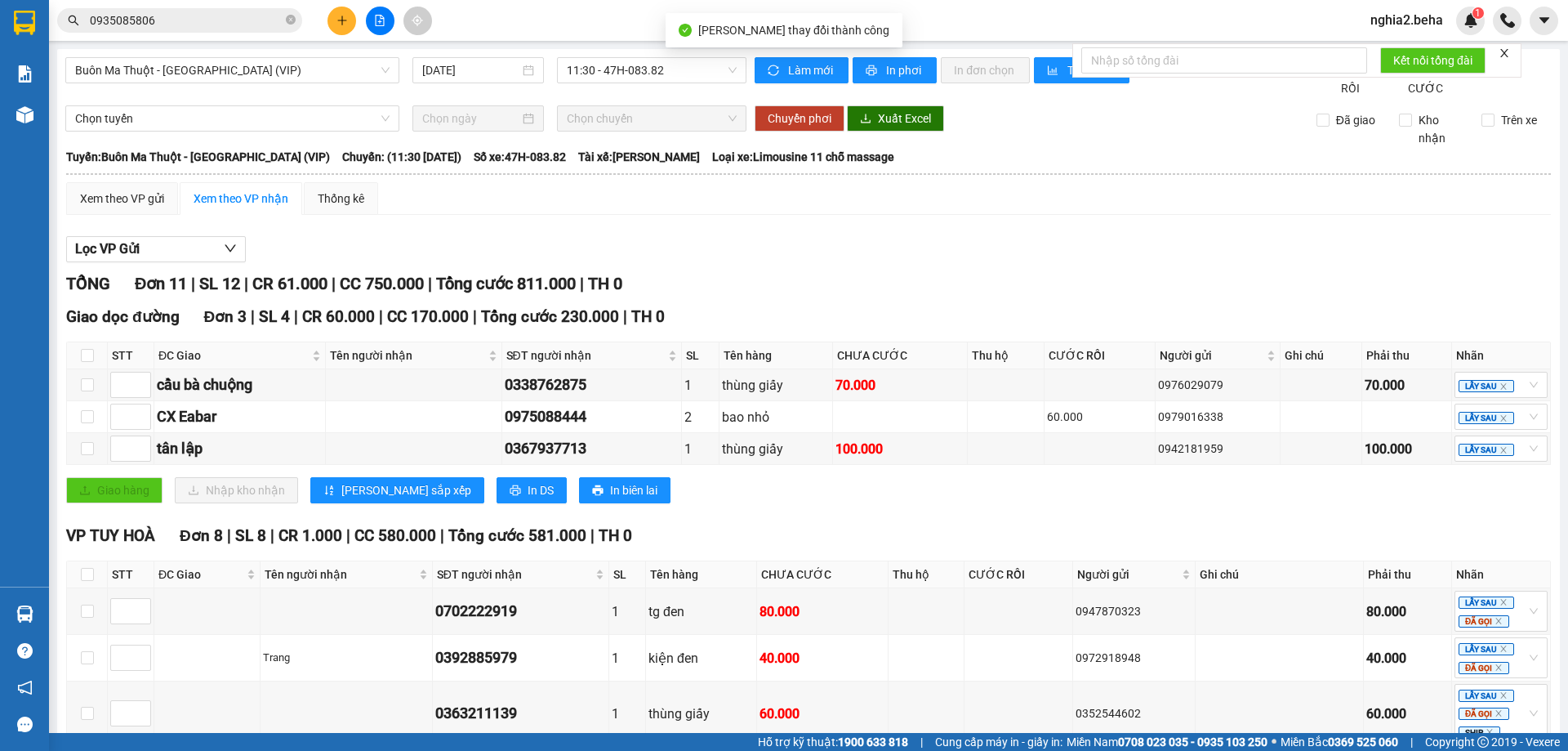
scroll to position [318, 0]
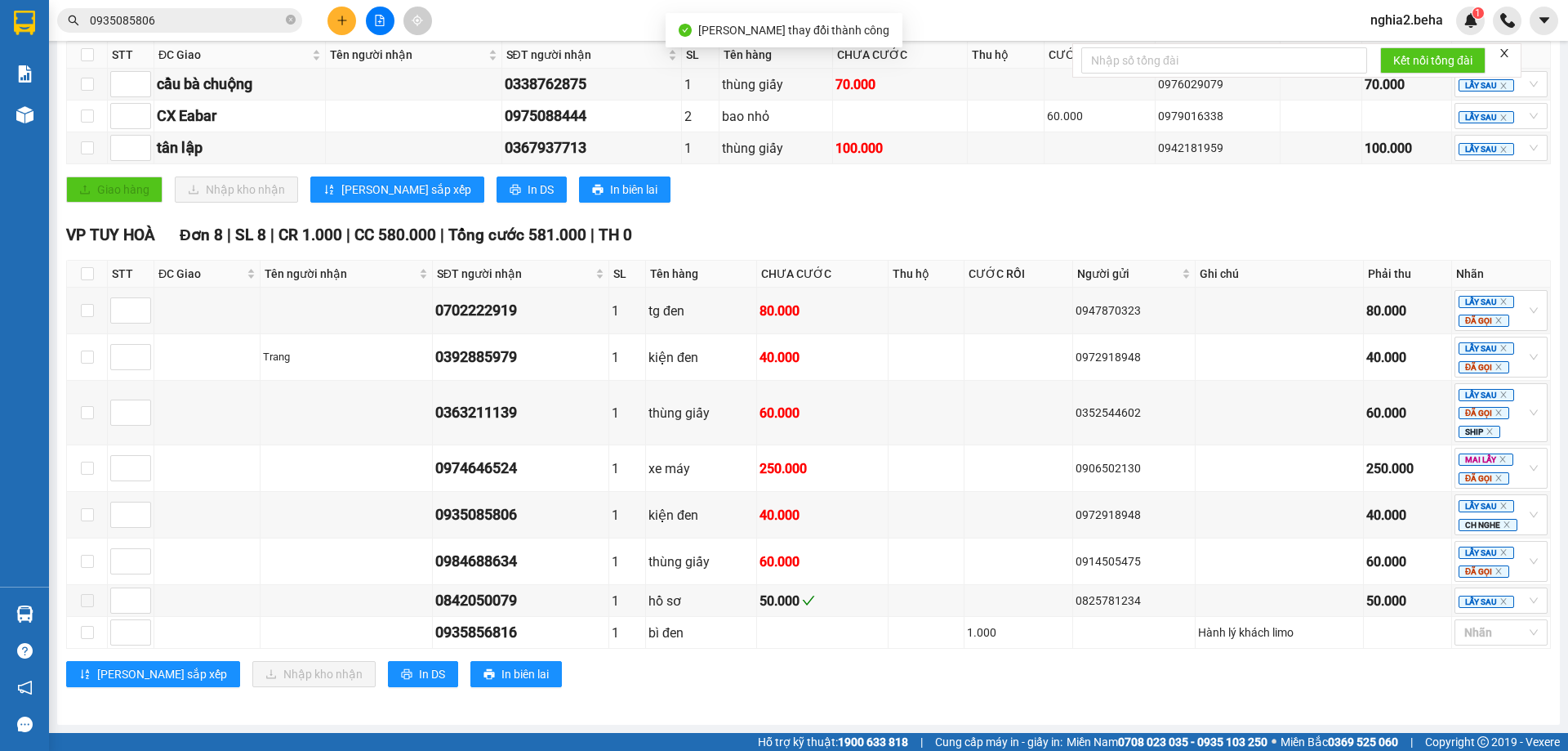
click at [80, 262] on th at bounding box center [87, 273] width 41 height 27
click at [86, 272] on input "checkbox" at bounding box center [88, 273] width 13 height 13
checkbox input "true"
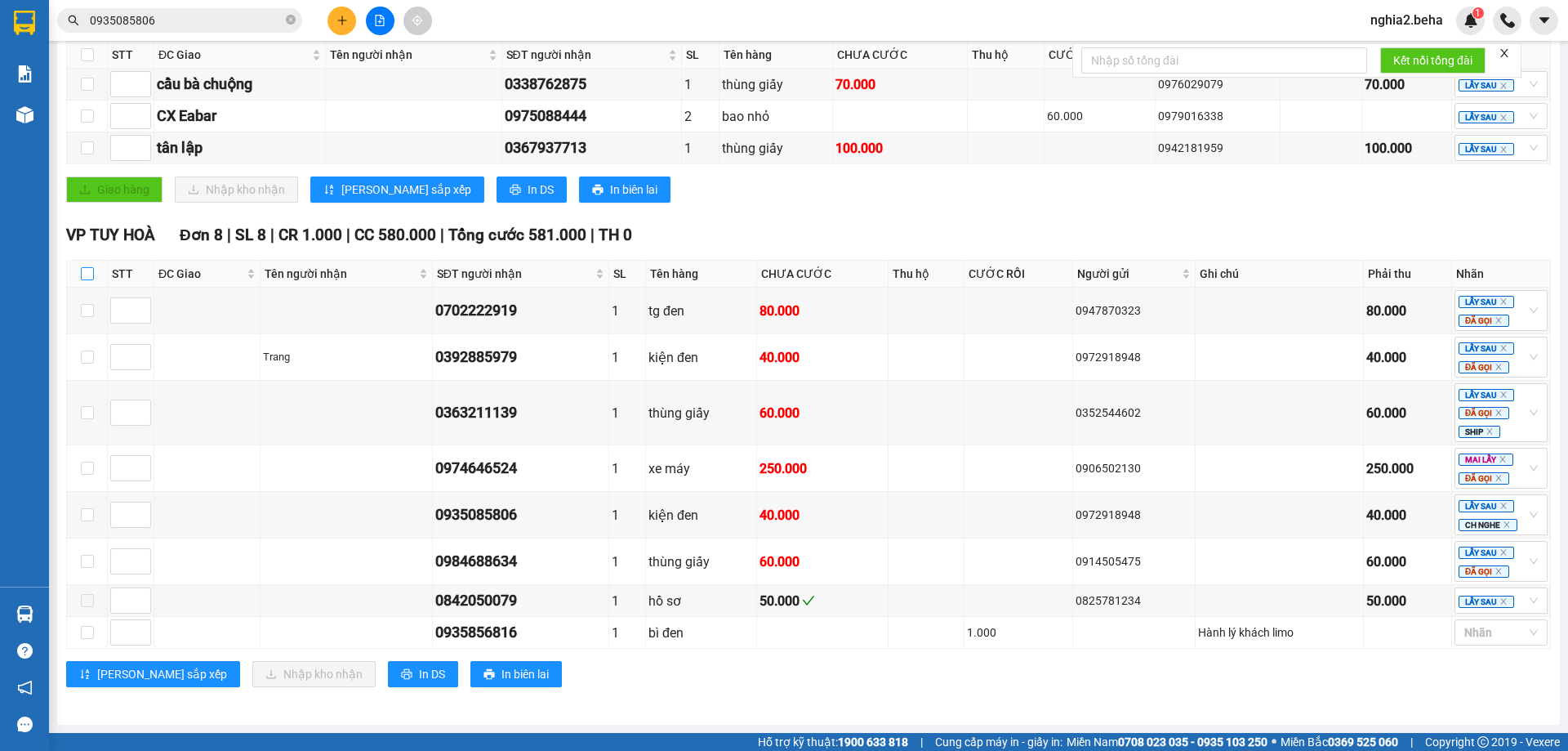
checkbox input "true"
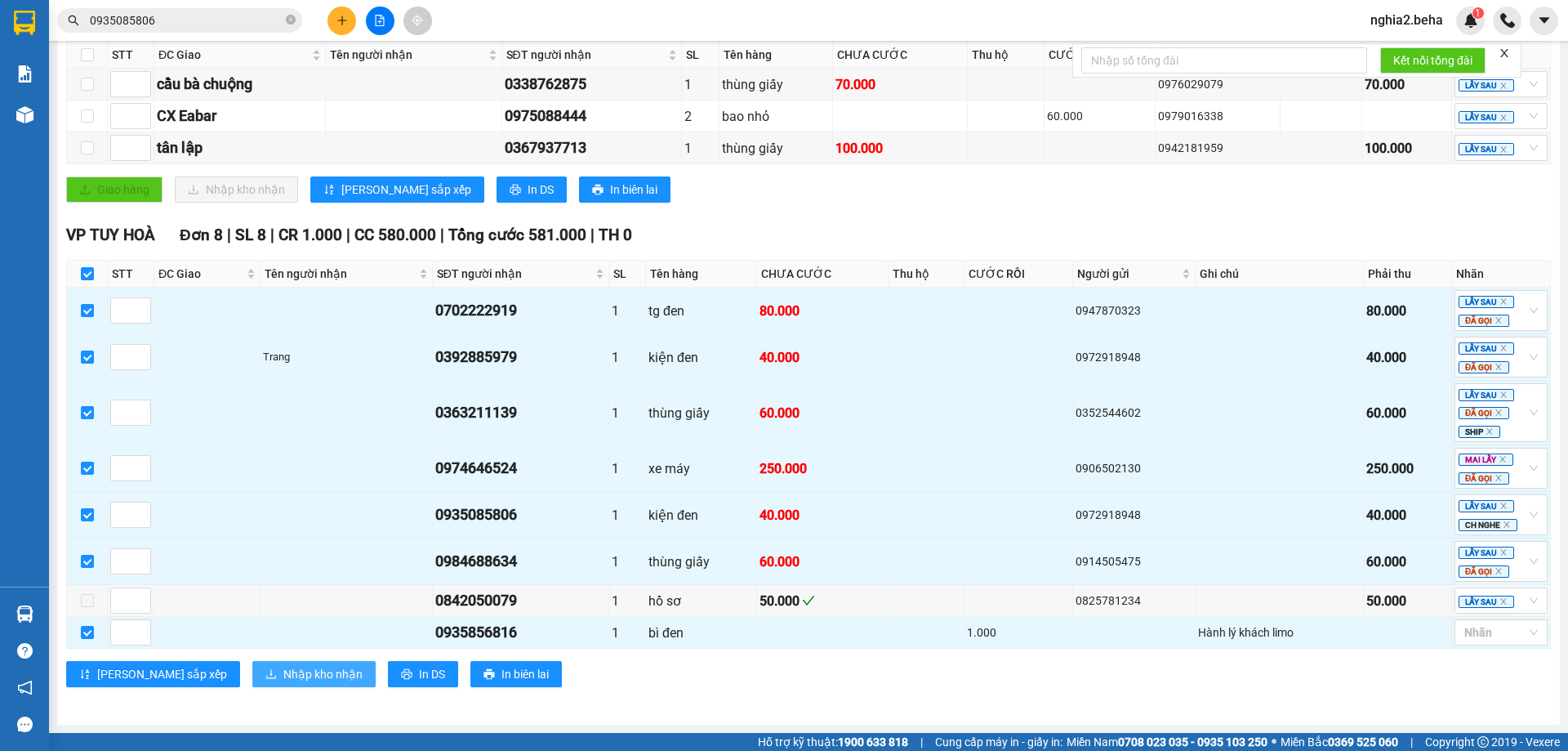
click at [284, 671] on span "Nhập kho nhận" at bounding box center [323, 674] width 79 height 18
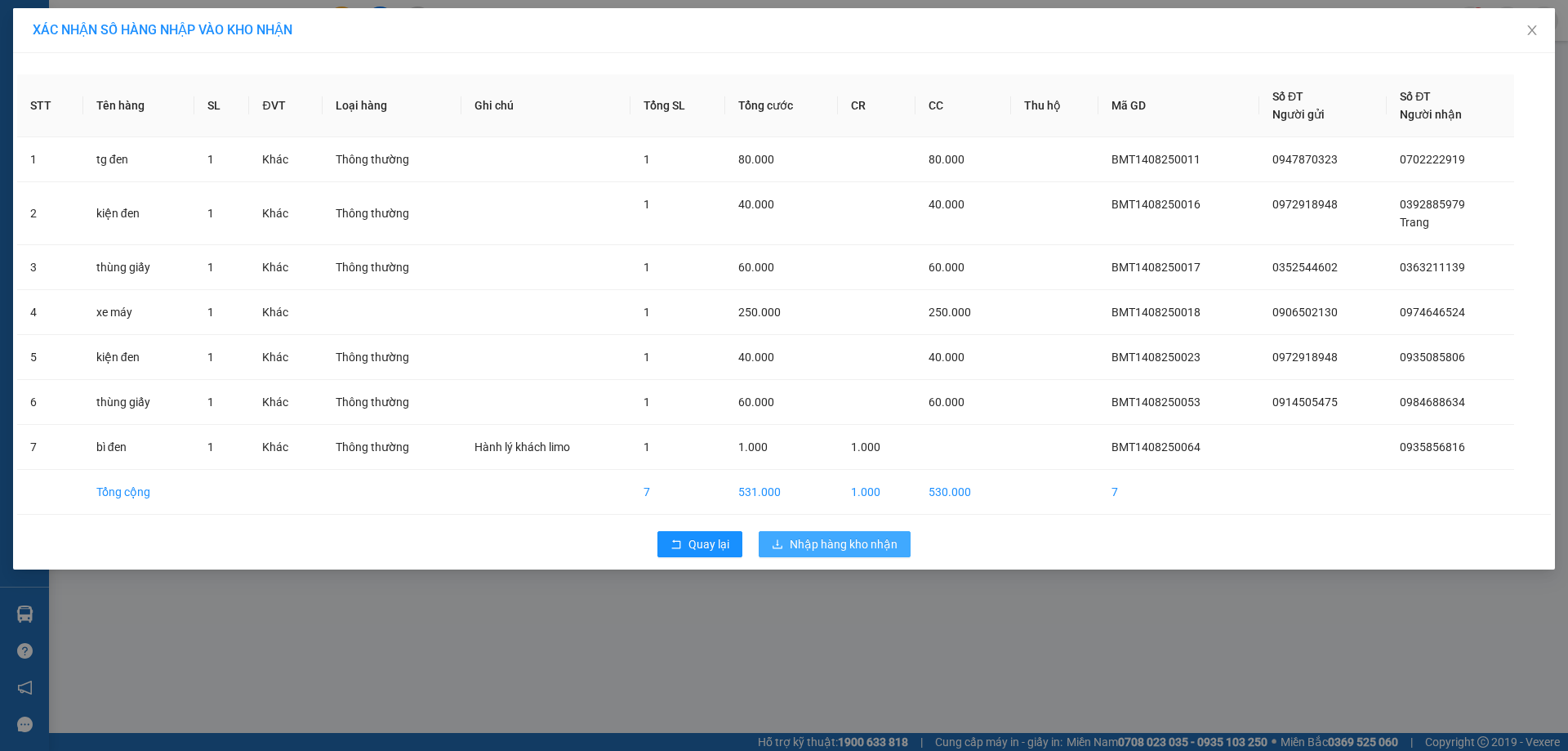
click at [869, 544] on span "Nhập hàng kho nhận" at bounding box center [843, 544] width 107 height 18
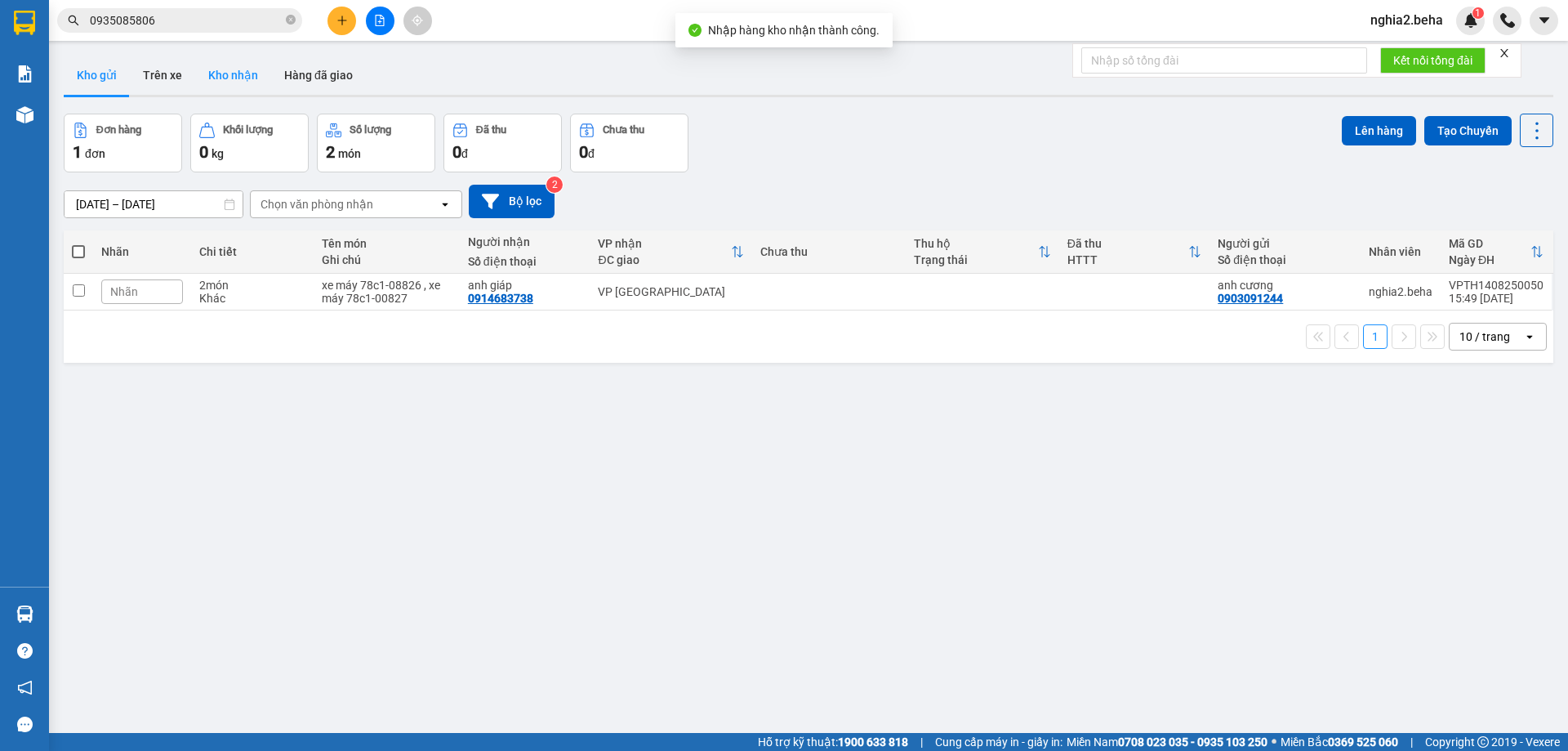
drag, startPoint x: 232, startPoint y: 94, endPoint x: 232, endPoint y: 83, distance: 11.0
click at [232, 93] on button "Kho nhận" at bounding box center [233, 75] width 76 height 40
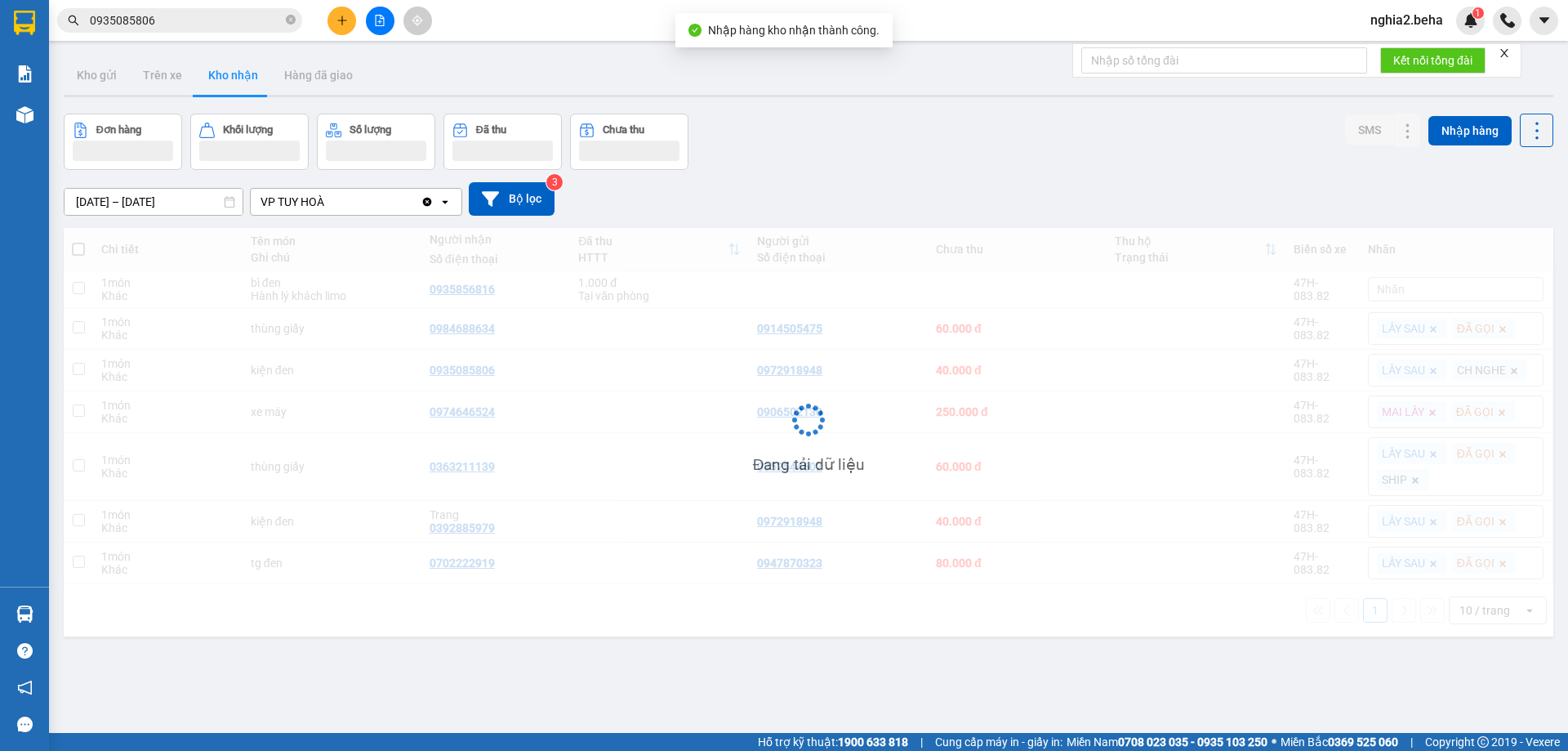
click at [232, 83] on button "Kho nhận" at bounding box center [233, 75] width 76 height 40
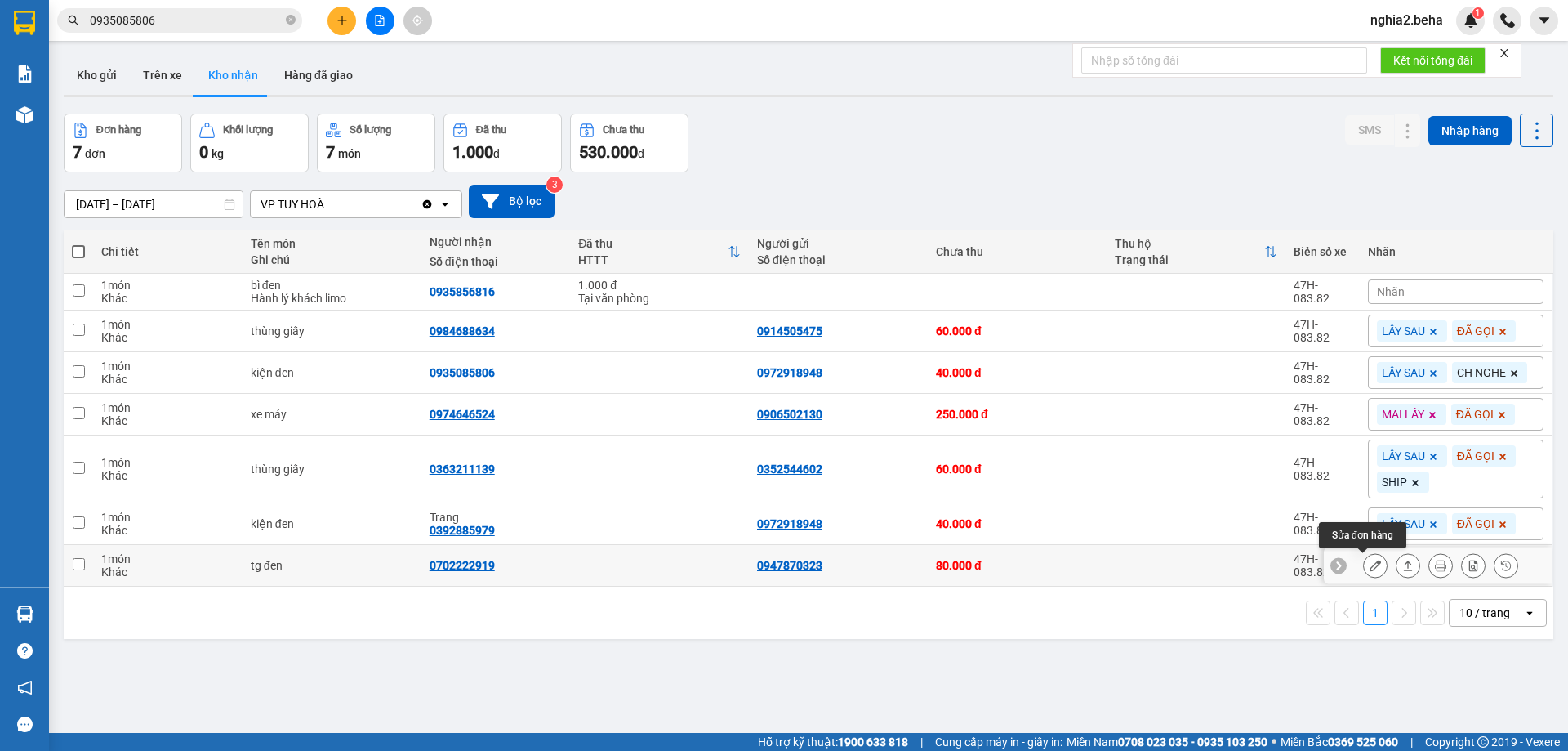
click at [1364, 561] on button at bounding box center [1375, 565] width 23 height 28
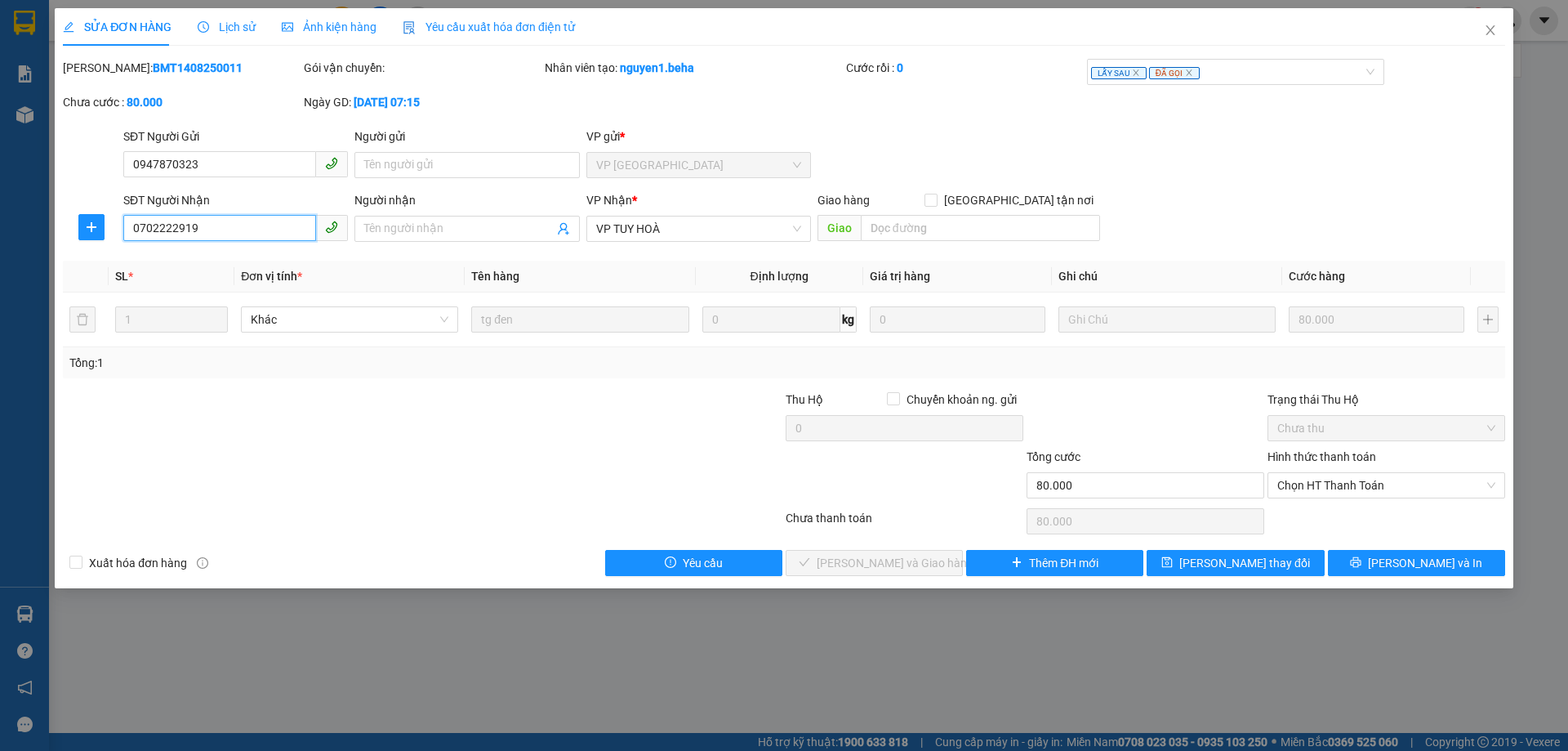
drag, startPoint x: 236, startPoint y: 228, endPoint x: 71, endPoint y: 229, distance: 165.0
click at [71, 229] on div "SĐT Người Nhận 0702222919 0702222919 Người nhận Tên người nhận VP Nhận * VP TUY…" at bounding box center [784, 220] width 1446 height 57
click at [1355, 480] on span "Chọn HT Thanh Toán" at bounding box center [1386, 485] width 218 height 24
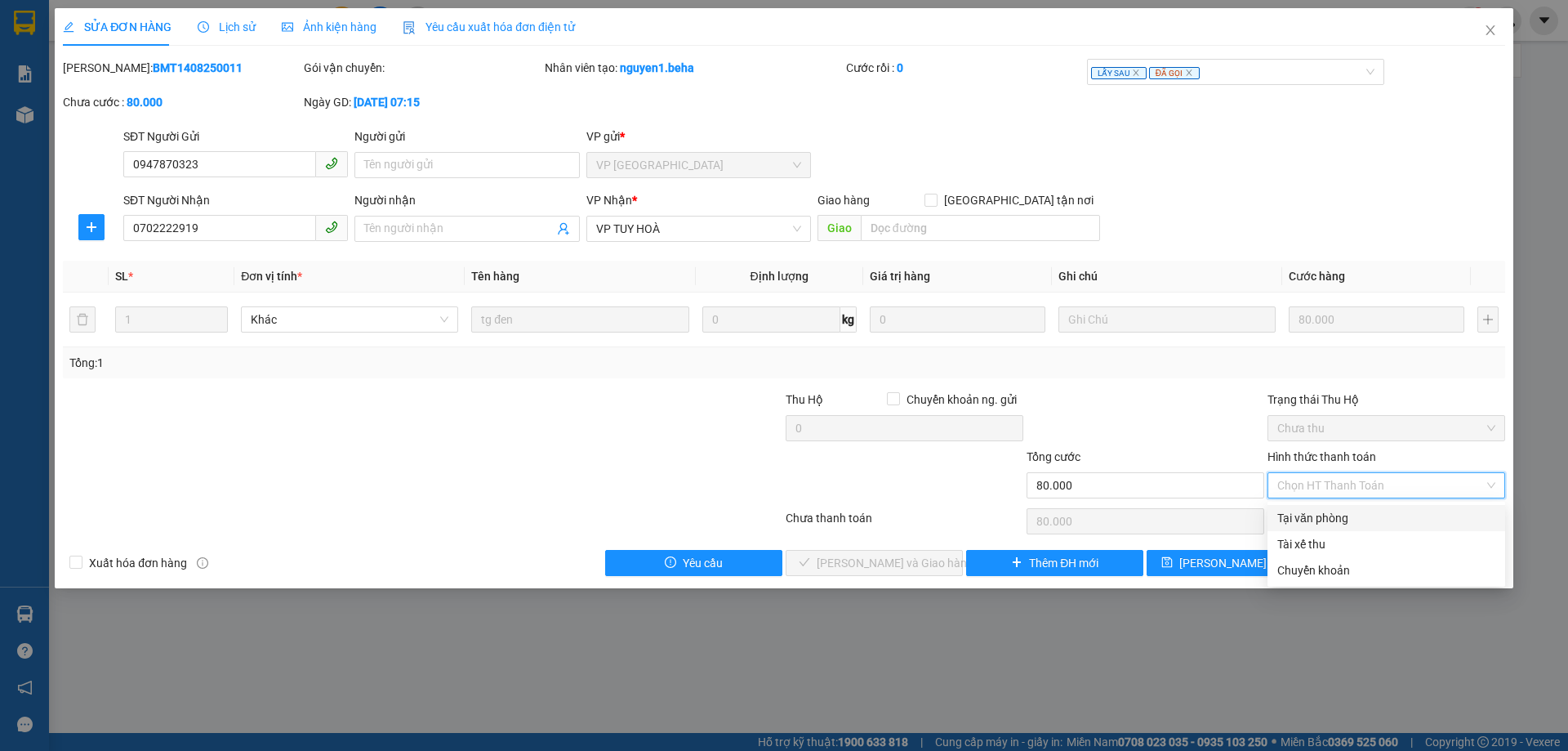
click at [1353, 517] on div "Tại văn phòng" at bounding box center [1386, 517] width 218 height 18
type input "0"
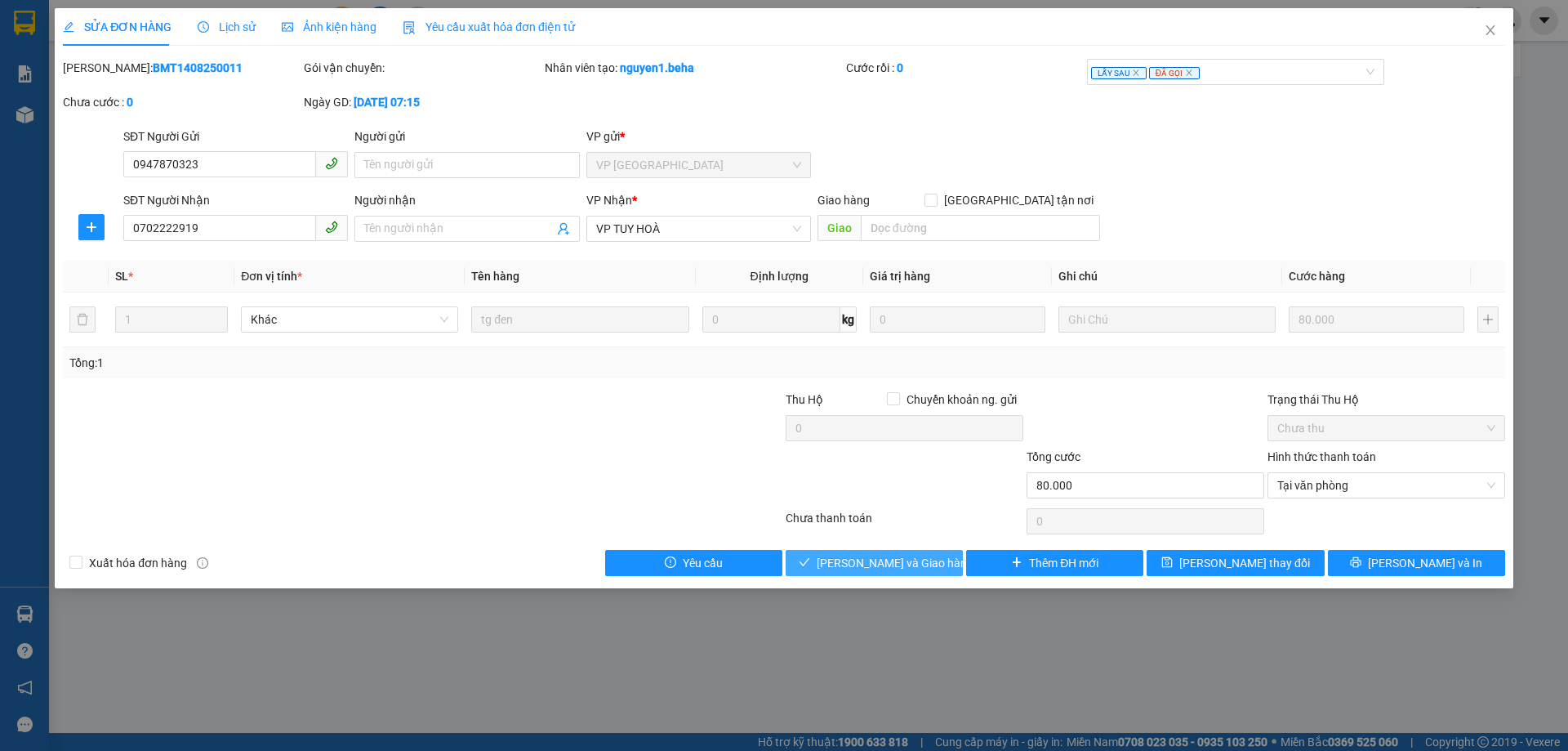
click at [913, 563] on span "[PERSON_NAME] và Giao hàng" at bounding box center [895, 563] width 156 height 18
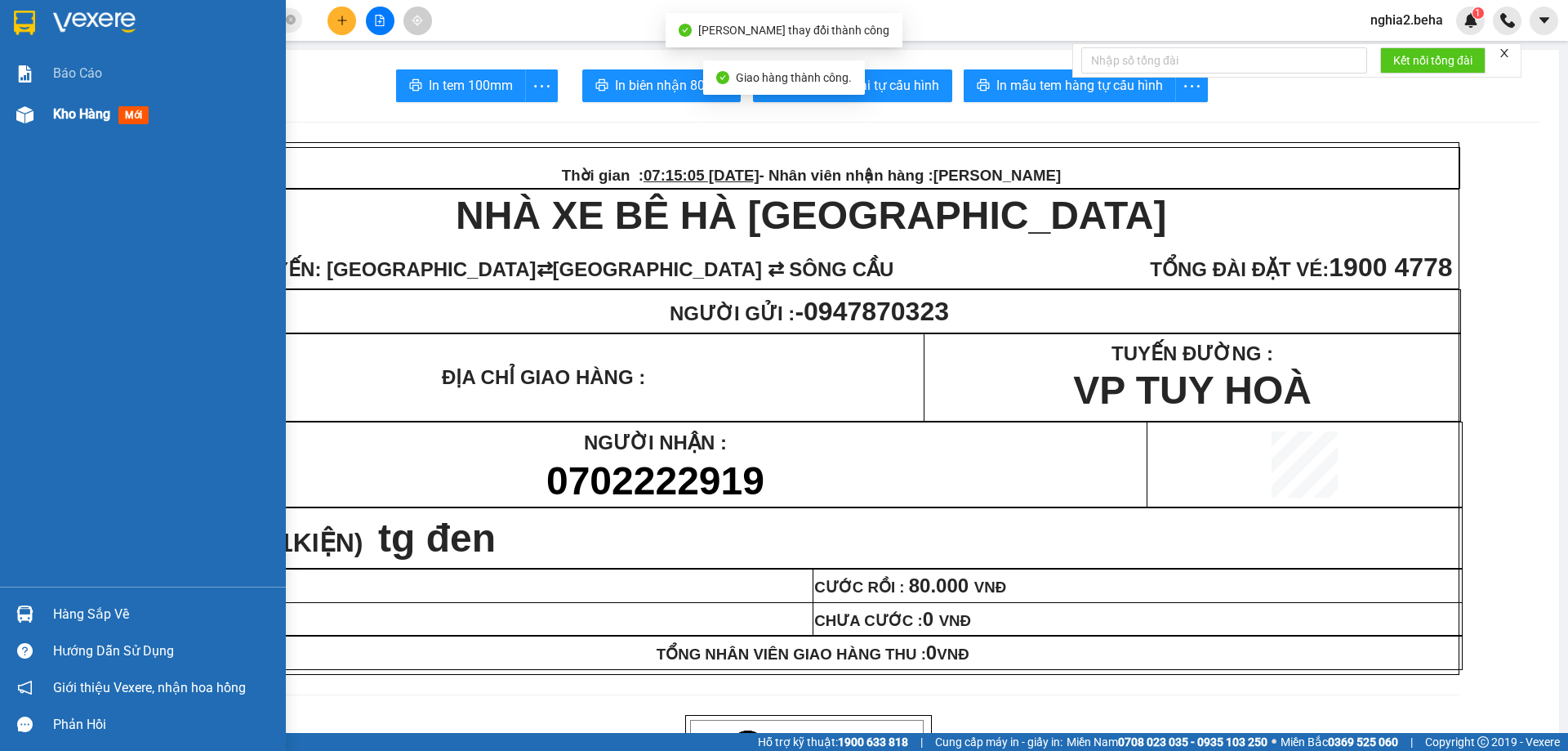
click at [103, 109] on span "Kho hàng" at bounding box center [81, 114] width 57 height 15
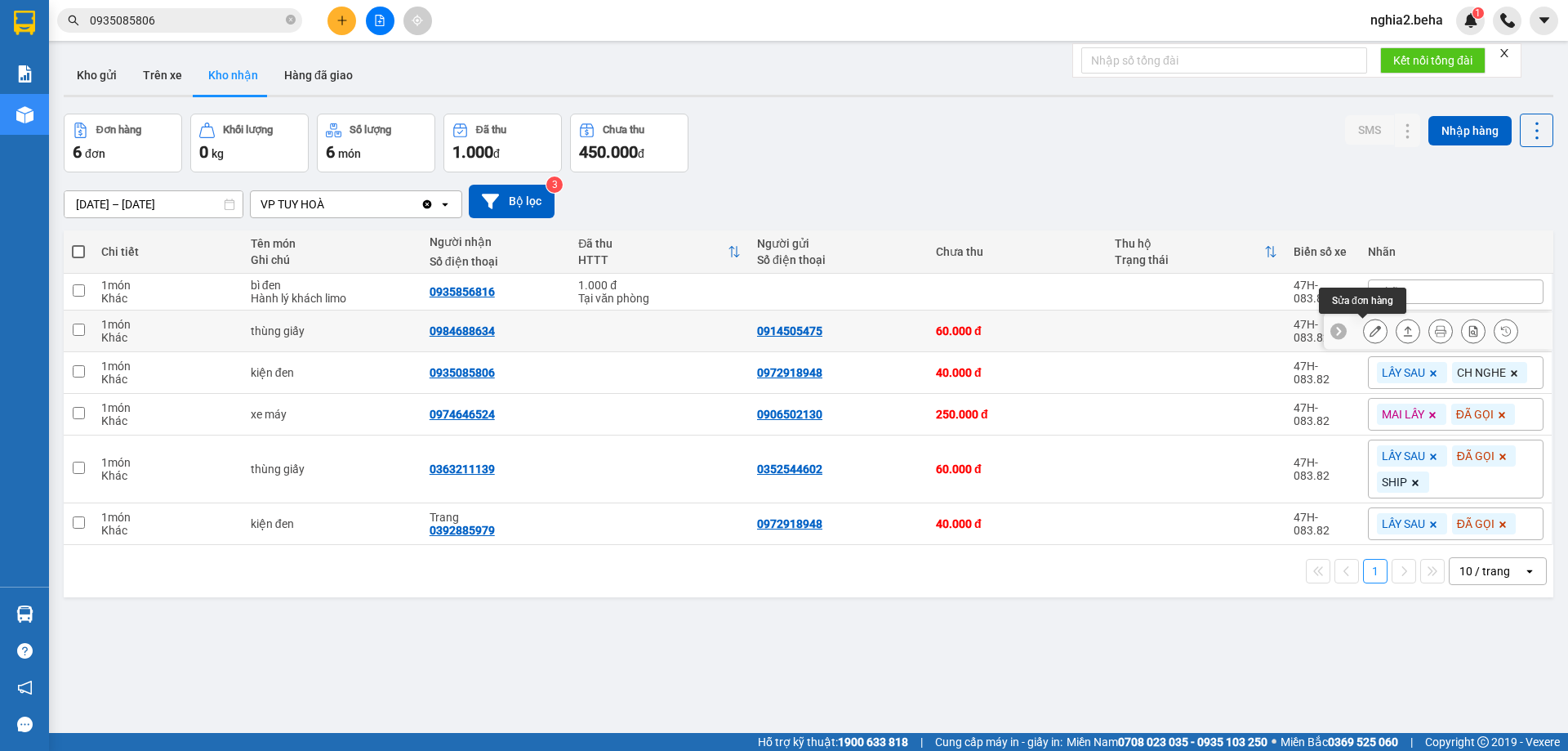
click at [1370, 328] on icon at bounding box center [1376, 331] width 11 height 11
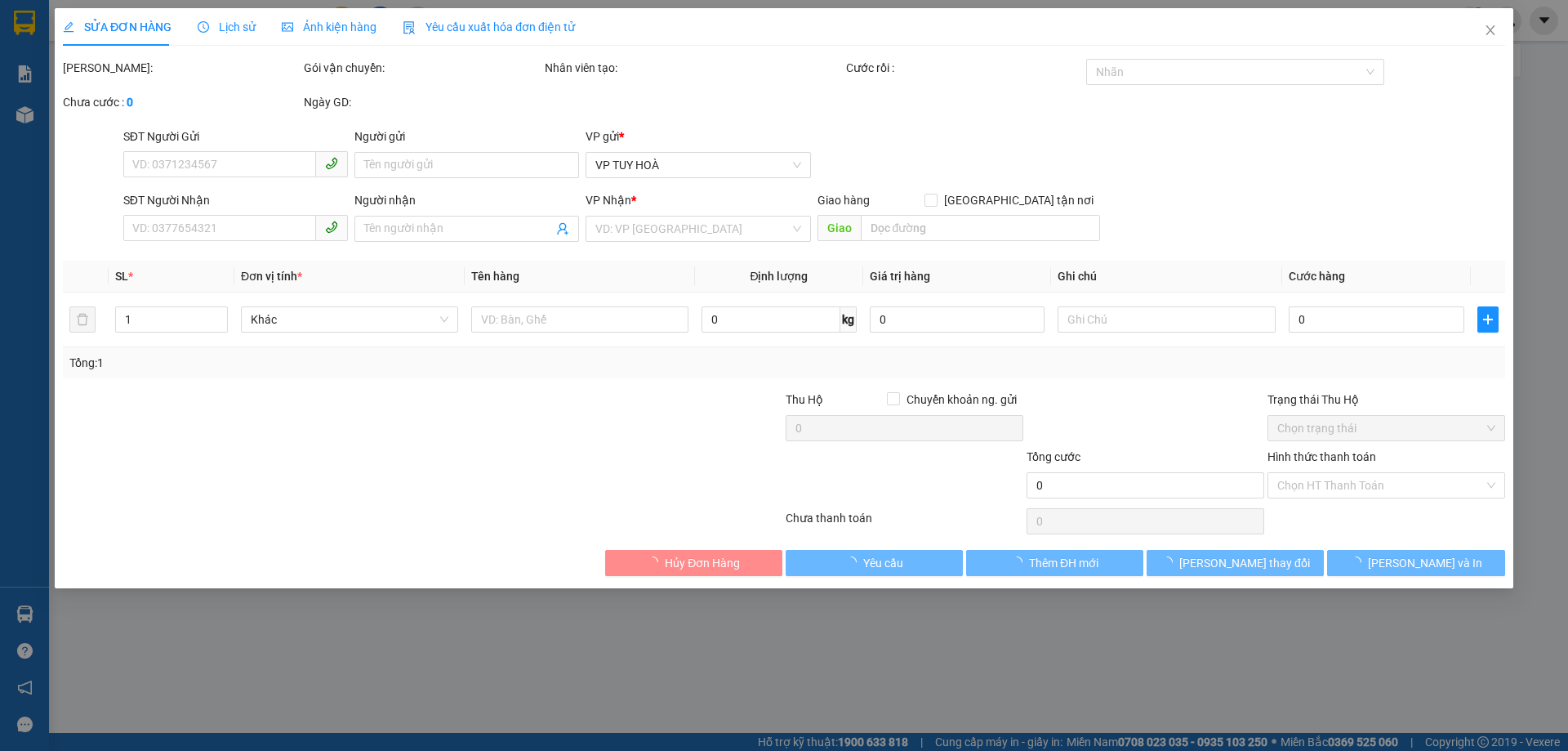
type input "0914505475"
type input "0984688634"
type input "60.000"
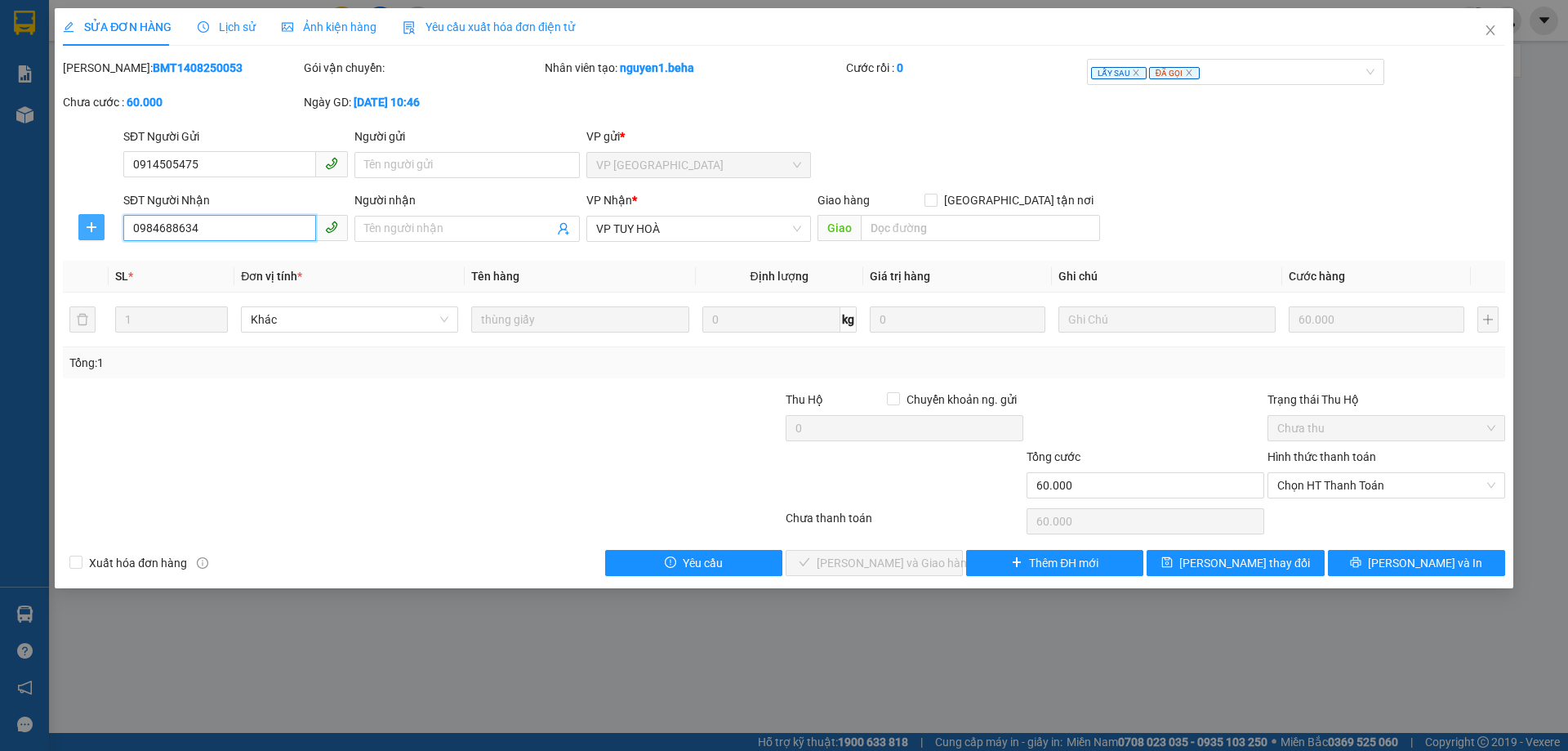
drag, startPoint x: 234, startPoint y: 226, endPoint x: 99, endPoint y: 221, distance: 135.1
click at [99, 221] on div "SĐT Người Nhận 0984688634 0984688634 Người nhận Tên người nhận VP Nhận * VP TUY…" at bounding box center [784, 220] width 1446 height 57
click at [1393, 477] on span "Chọn HT Thanh Toán" at bounding box center [1386, 485] width 218 height 24
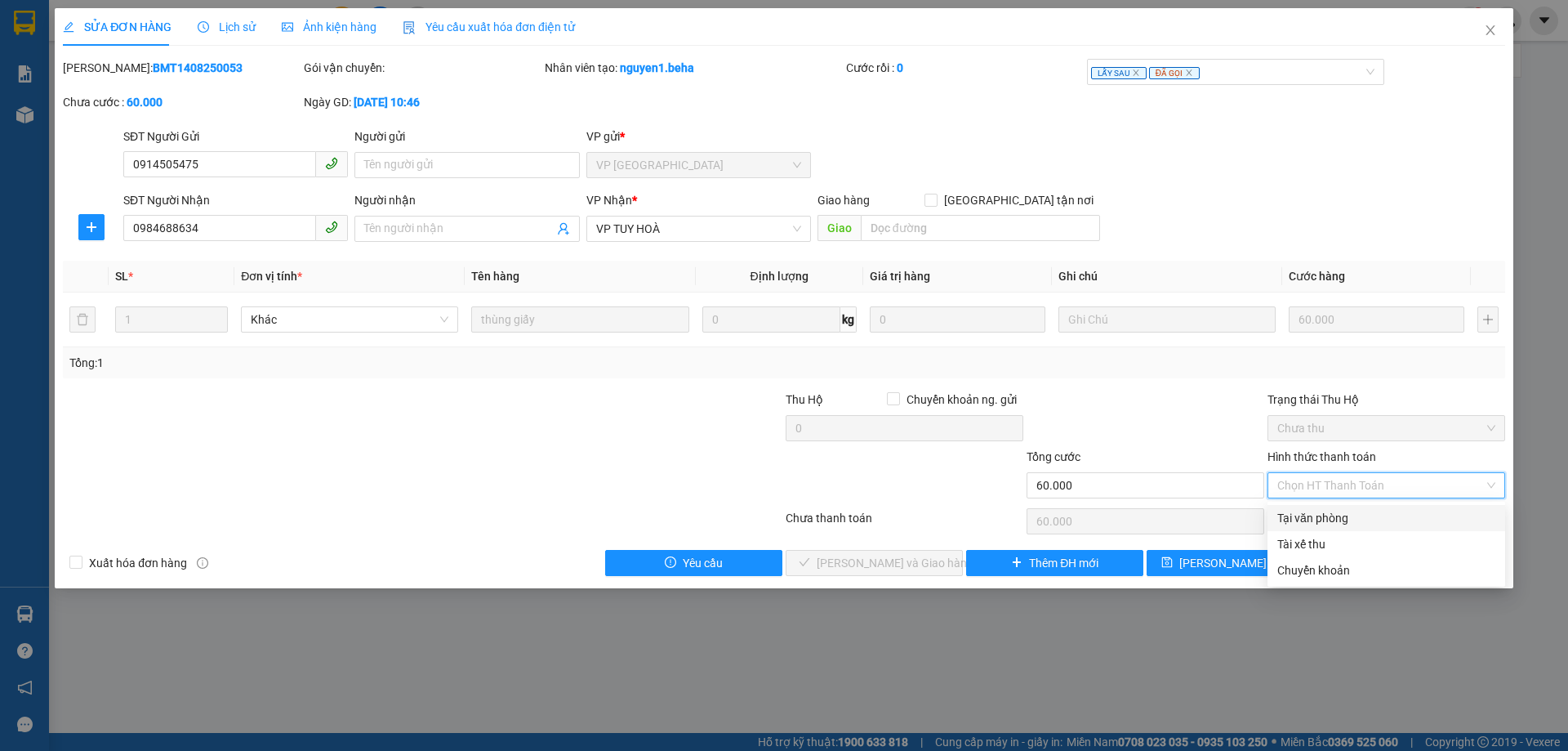
drag, startPoint x: 1373, startPoint y: 527, endPoint x: 1350, endPoint y: 514, distance: 26.4
click at [1371, 524] on div "Tại văn phòng" at bounding box center [1386, 518] width 237 height 26
type input "0"
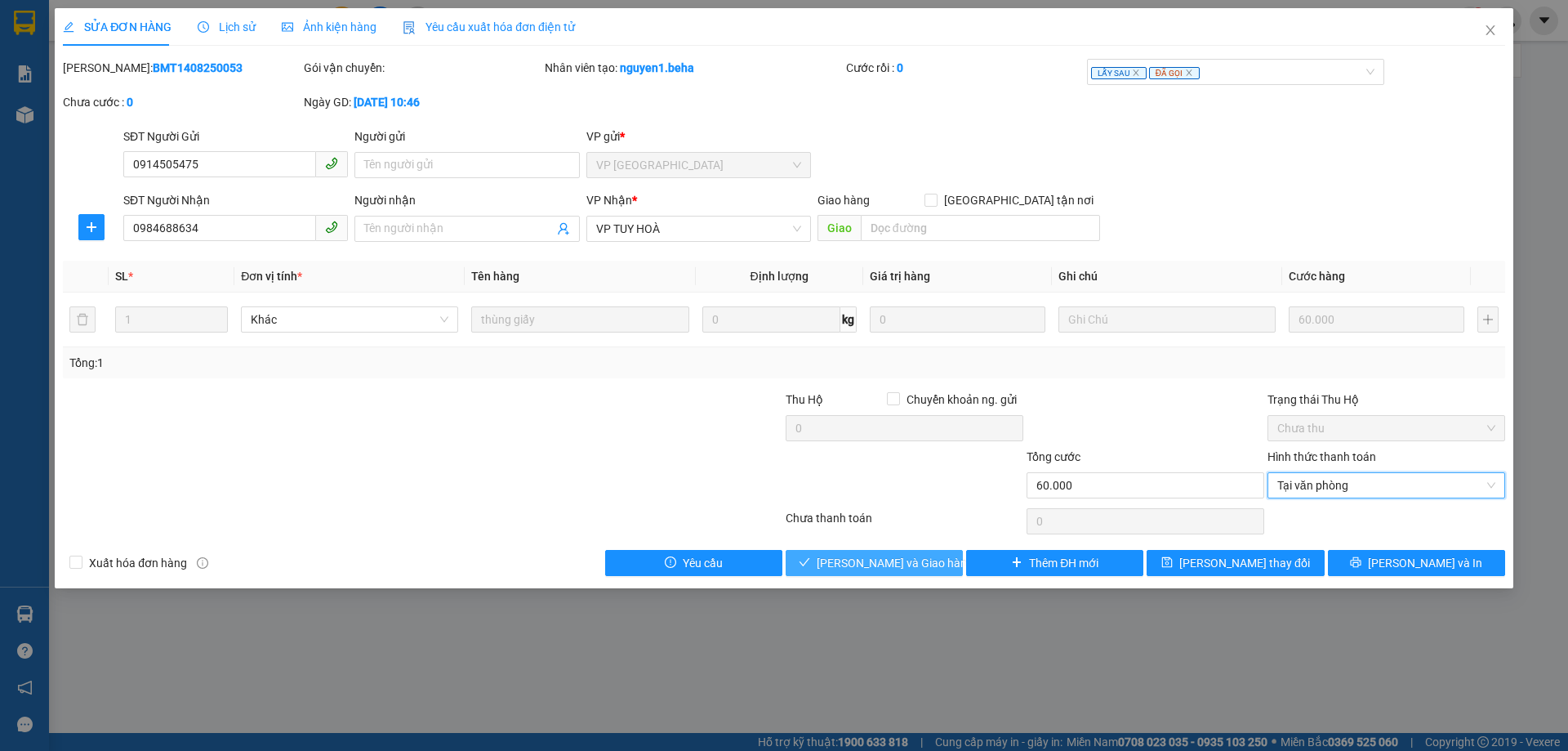
click at [900, 559] on span "[PERSON_NAME] và Giao hàng" at bounding box center [895, 563] width 156 height 18
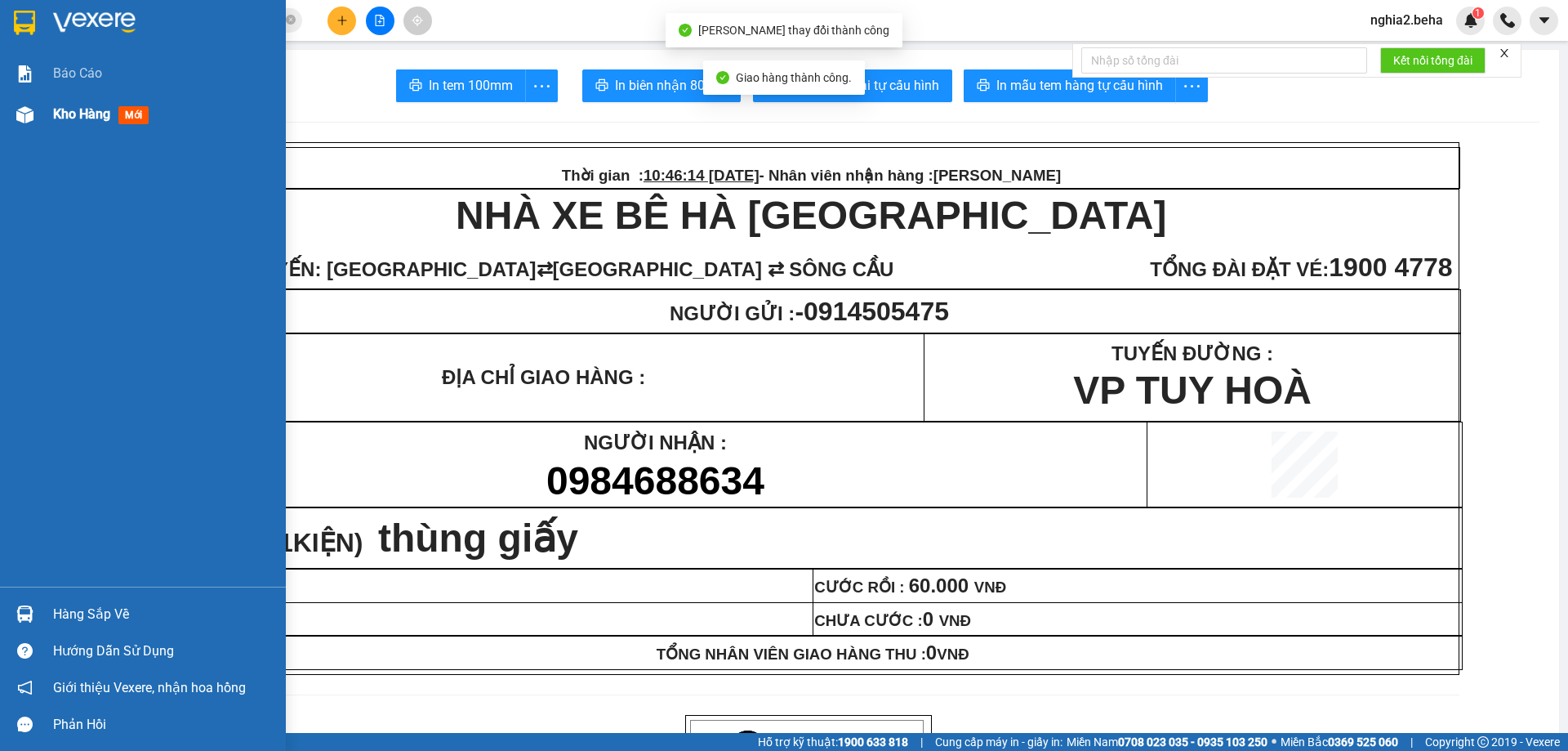
click at [40, 116] on div "Kho hàng mới" at bounding box center [142, 114] width 286 height 41
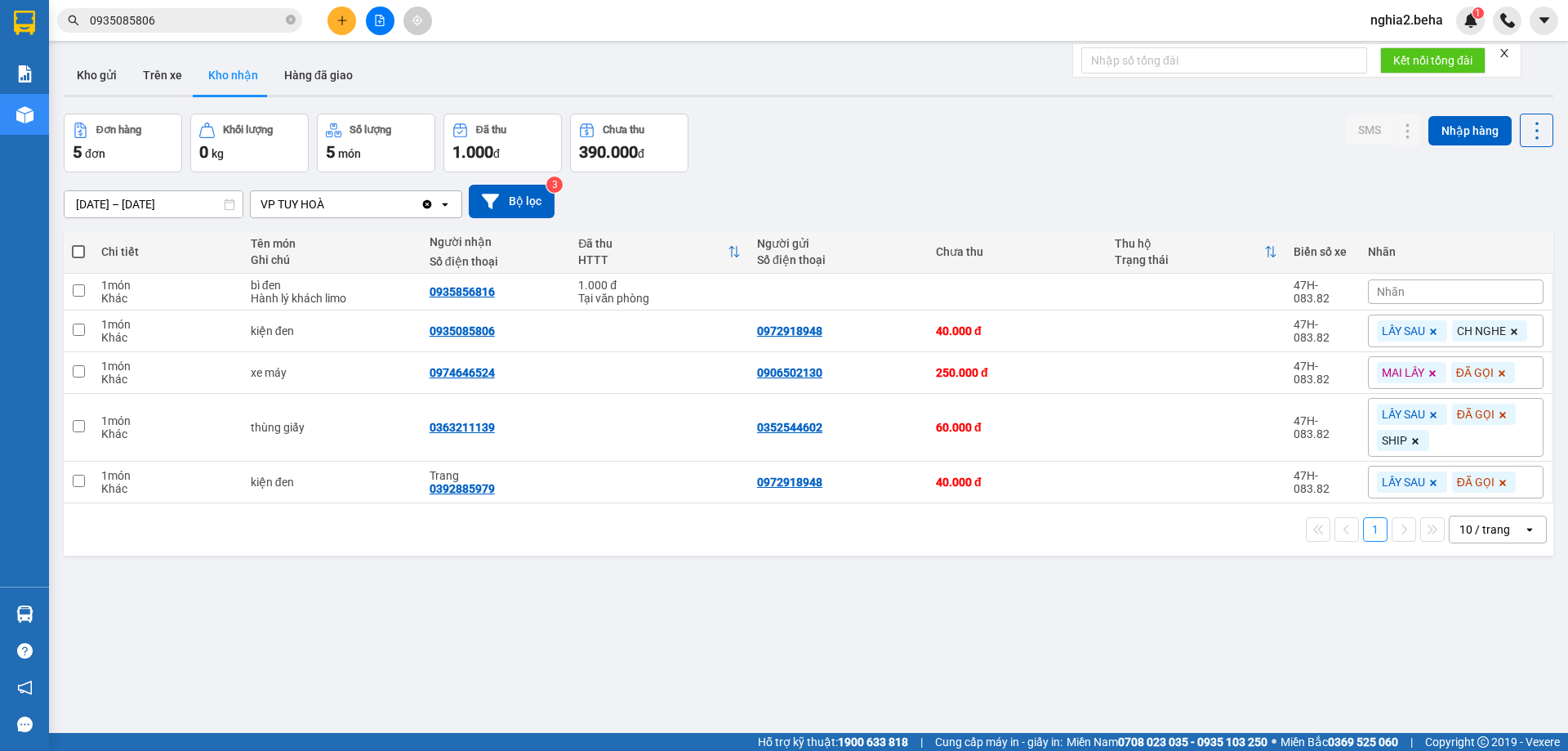
click at [678, 629] on div "ver 1.8.138 Kho gửi Trên xe Kho nhận Hàng đã giao Đơn hàng 5 đơn Khối lượng 0 k…" at bounding box center [808, 424] width 1503 height 751
click at [959, 627] on div "ver 1.8.138 Kho gửi Trên xe Kho nhận Hàng đã giao Đơn hàng 5 đơn Khối lượng 0 k…" at bounding box center [808, 424] width 1503 height 751
click at [457, 287] on div "0935856816" at bounding box center [462, 291] width 65 height 13
click at [463, 292] on div "0935856816" at bounding box center [462, 291] width 65 height 13
click at [928, 174] on div "[DATE] – [DATE] Press the down arrow key to interact with the calendar and sele…" at bounding box center [808, 202] width 1490 height 58
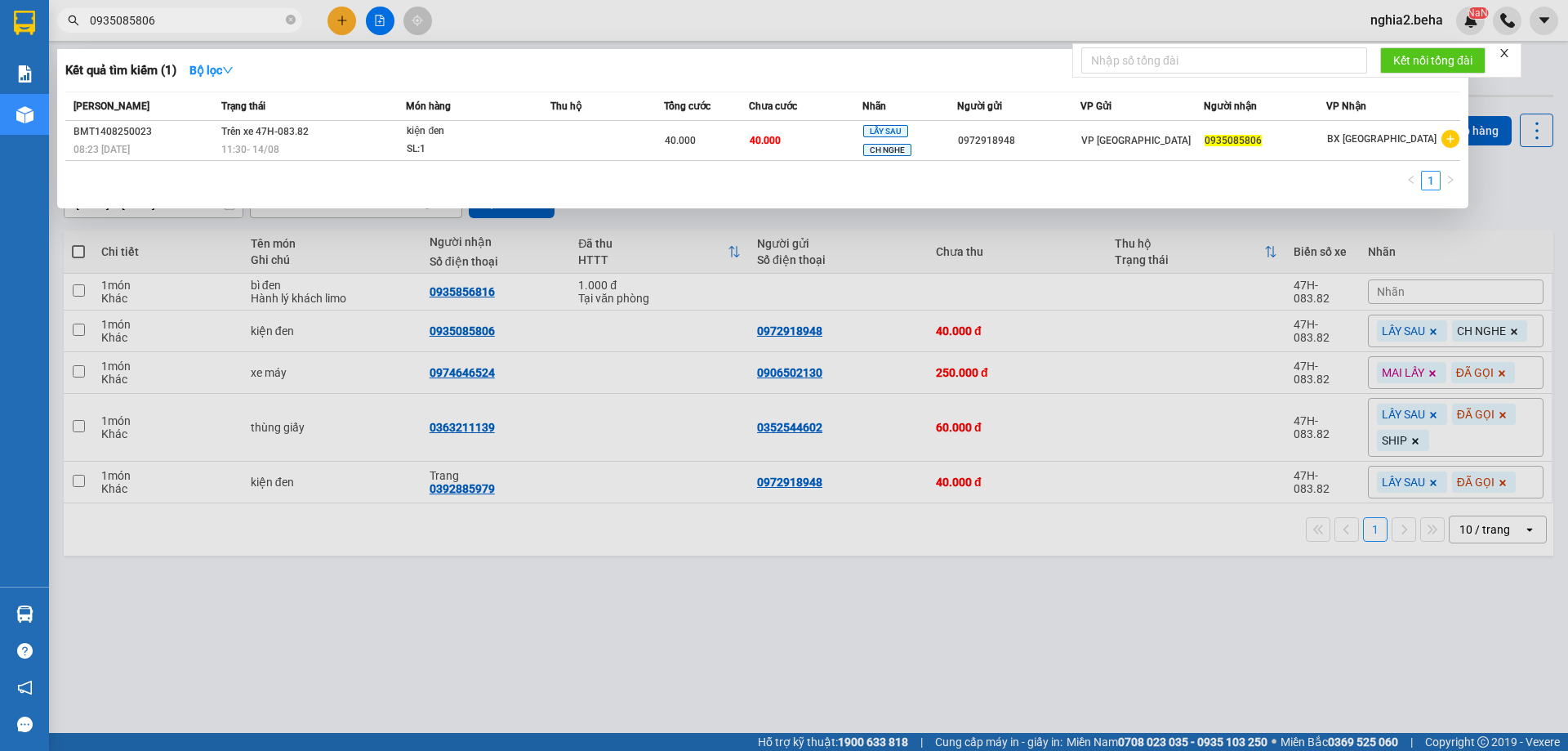
click at [211, 15] on input "0935085806" at bounding box center [186, 20] width 193 height 18
paste input "368295867"
type input "0368295867"
click at [772, 678] on div at bounding box center [784, 375] width 1568 height 751
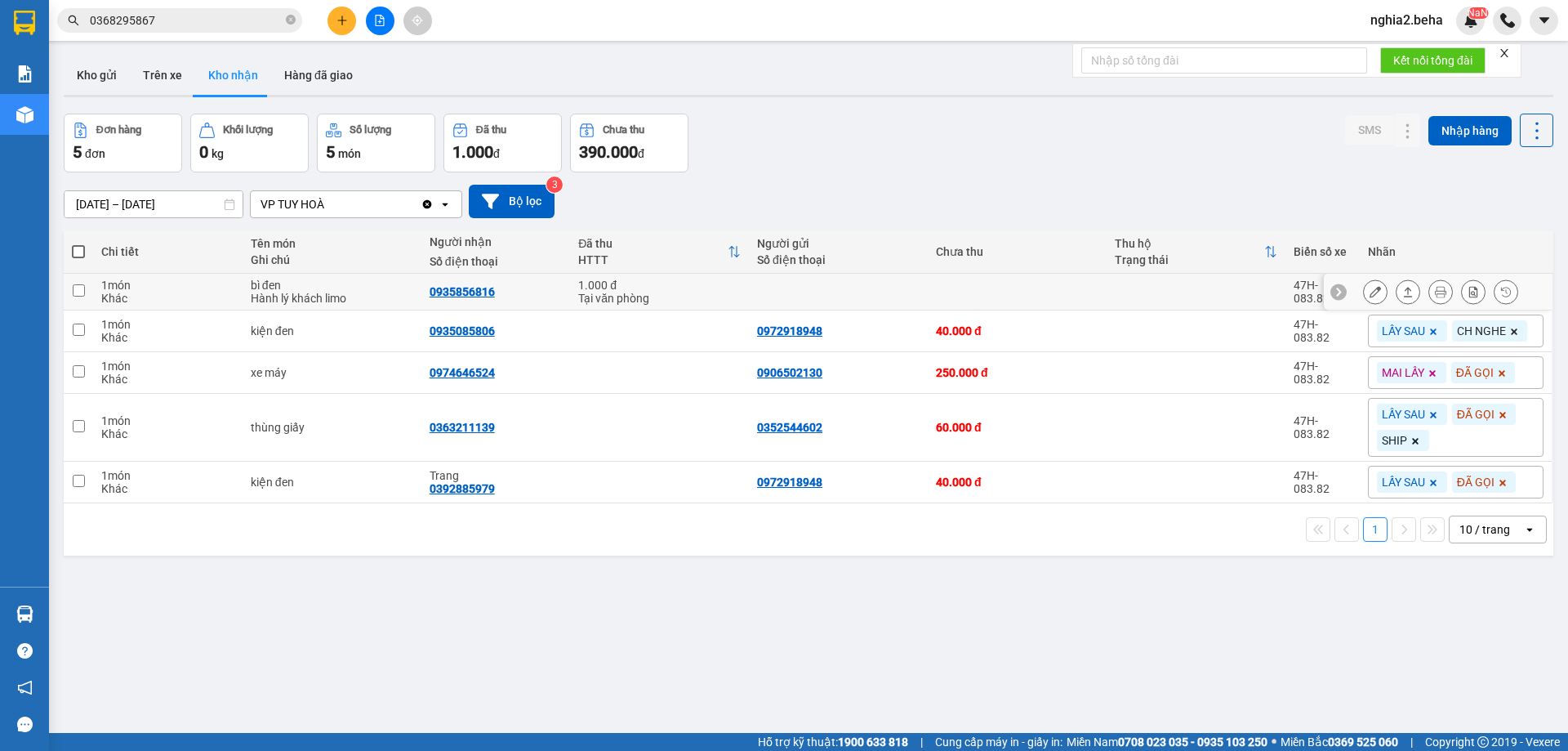
click at [453, 290] on div "0935856816" at bounding box center [462, 291] width 65 height 13
copy div "0935856816"
click at [1380, 286] on span "Nhãn" at bounding box center [1390, 291] width 27 height 13
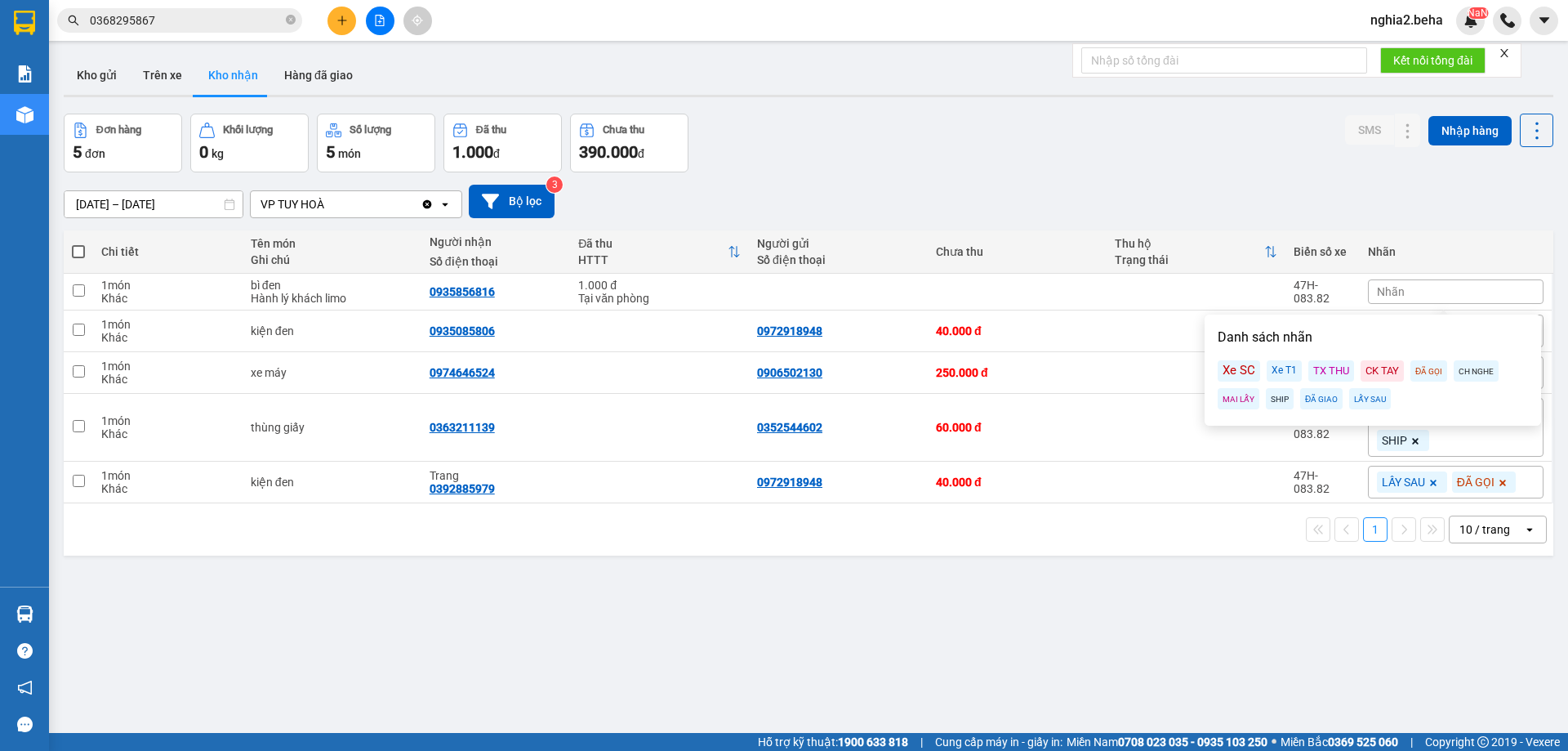
click at [1416, 376] on div "ĐÃ GỌI" at bounding box center [1429, 370] width 37 height 22
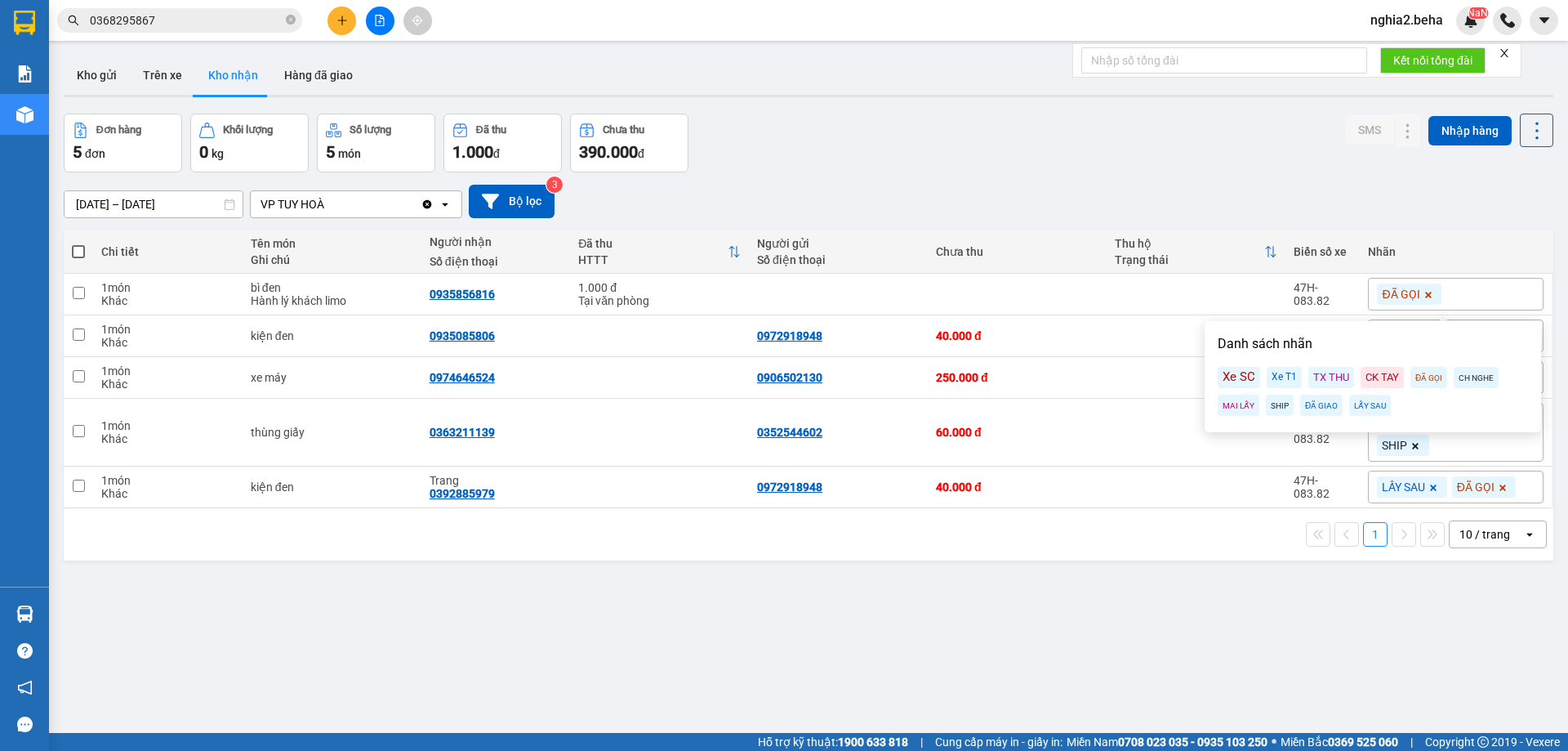
click at [988, 601] on div "ver 1.8.138 Kho gửi Trên xe Kho nhận Hàng đã giao Đơn hàng 5 đơn Khối lượng 0 k…" at bounding box center [808, 424] width 1503 height 751
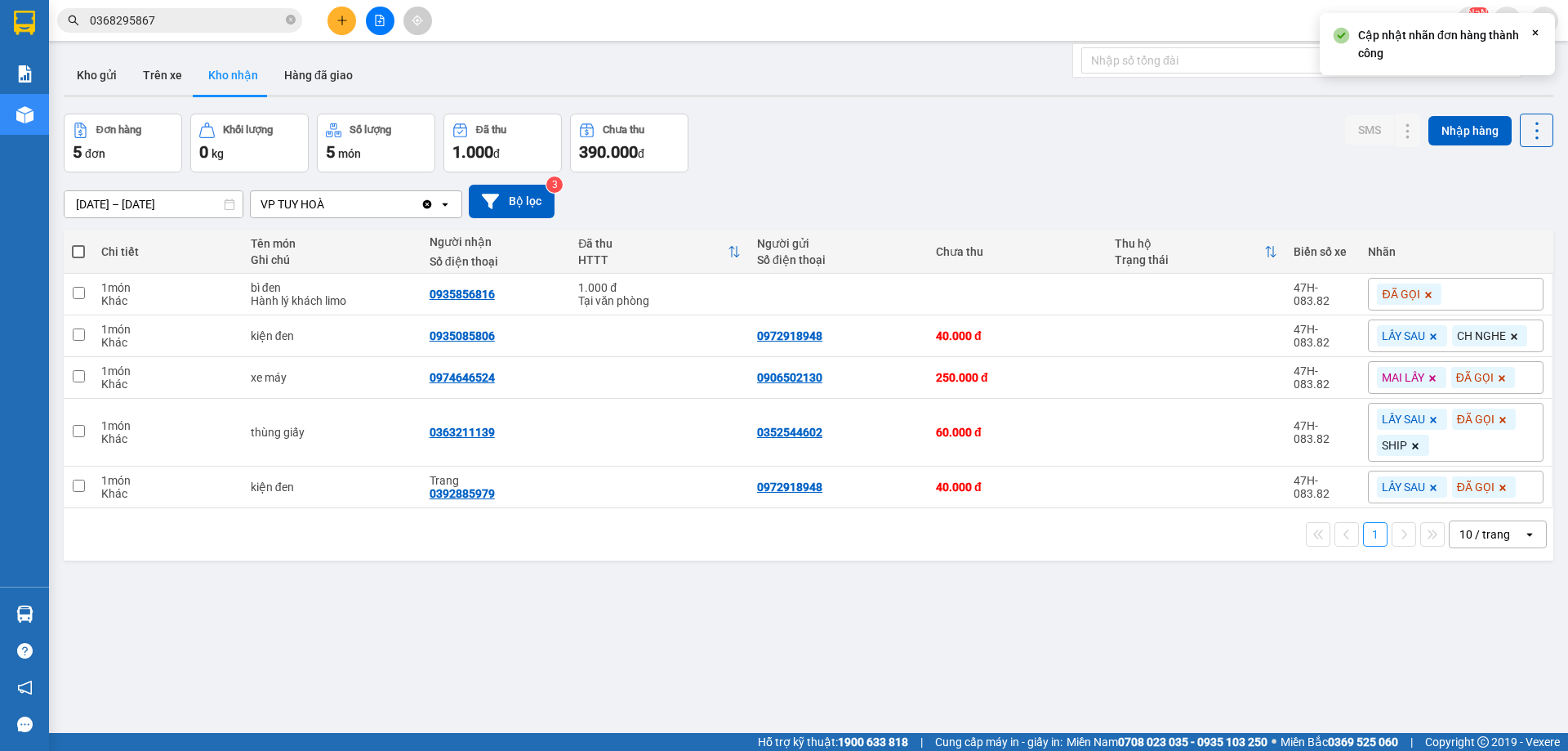
click at [1467, 291] on div "ĐÃ GỌI" at bounding box center [1456, 294] width 175 height 33
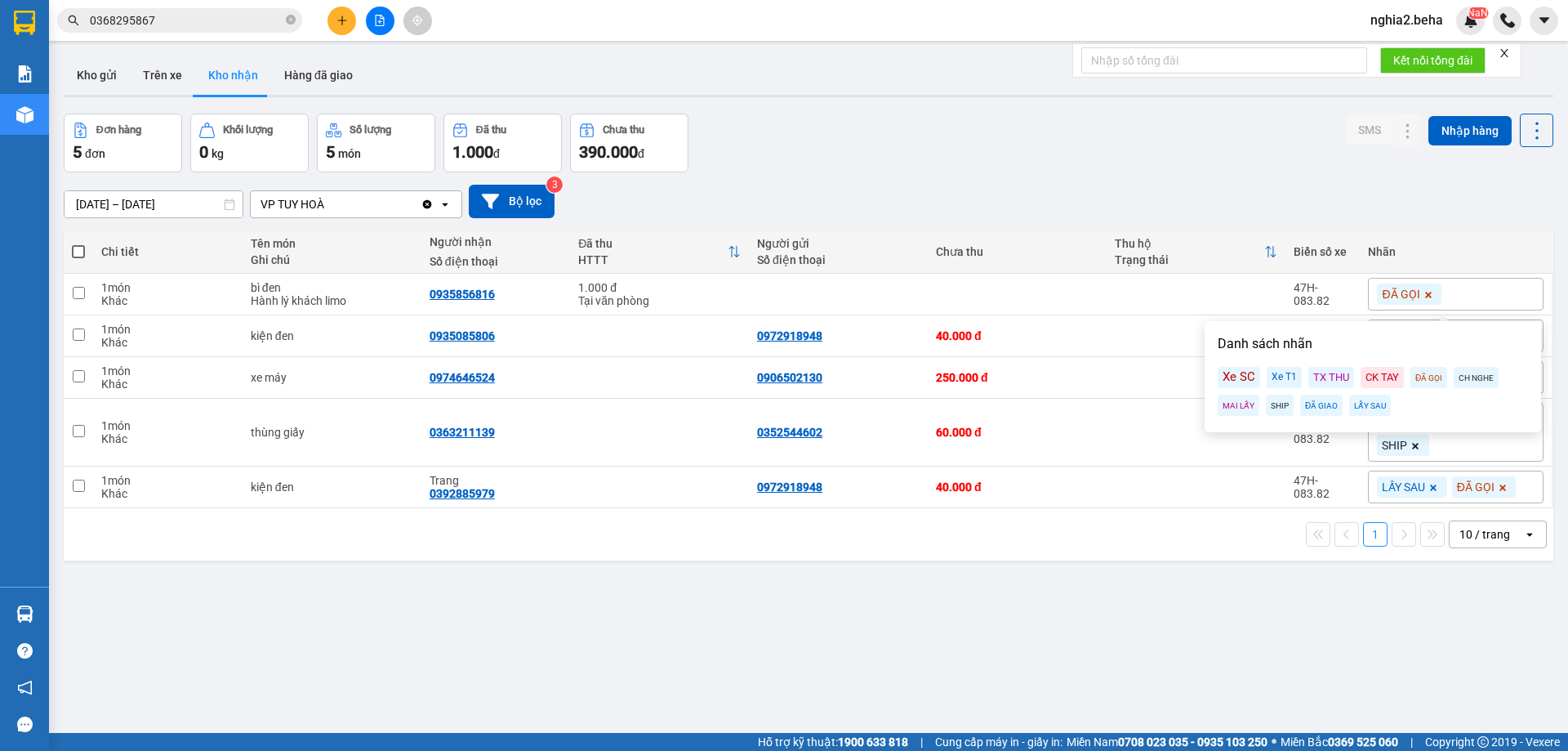
click at [1233, 408] on div "MAI LẤY" at bounding box center [1238, 405] width 41 height 22
click at [1228, 231] on th "Thu hộ Trạng thái" at bounding box center [1196, 252] width 179 height 43
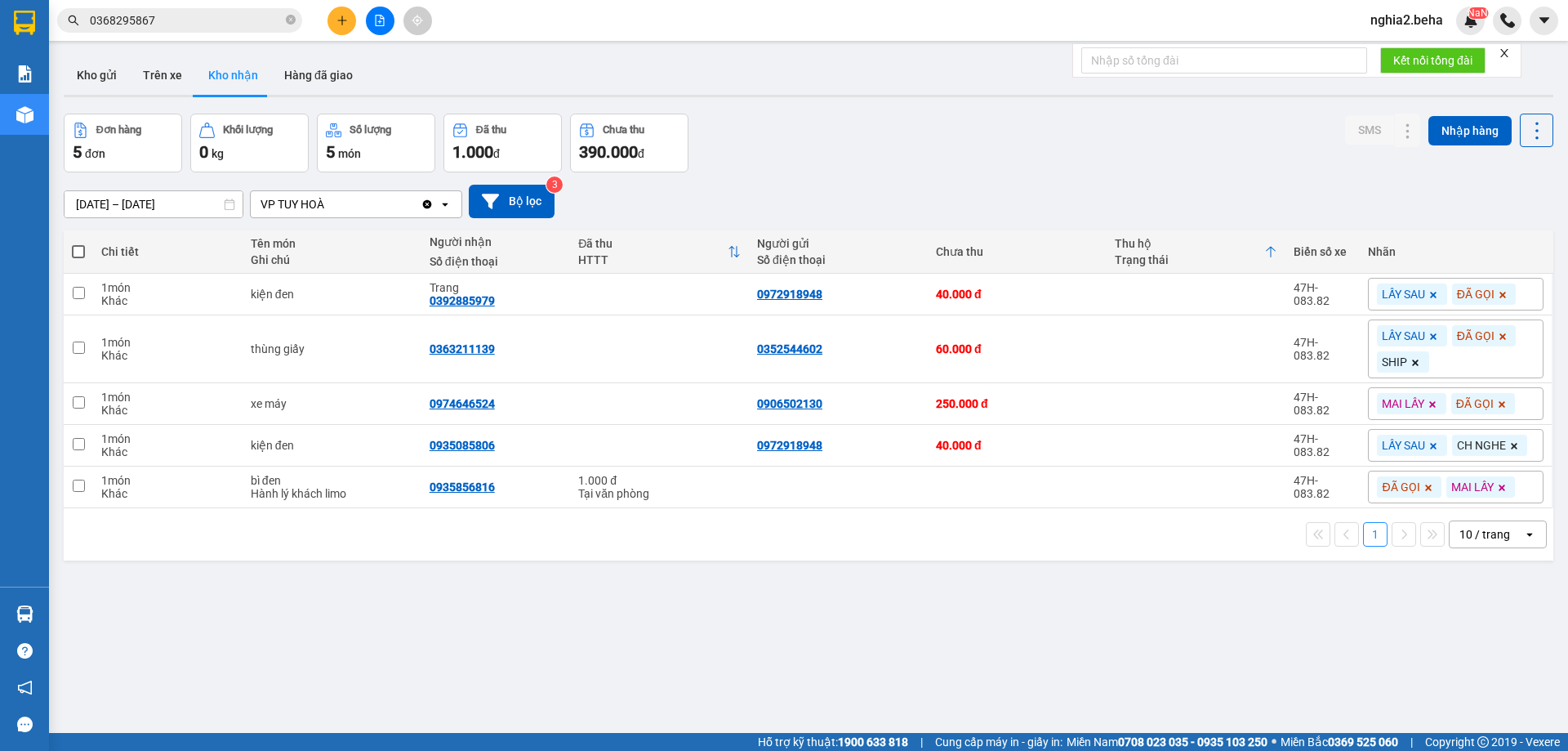
click at [543, 597] on div "ver 1.8.138 Kho gửi Trên xe Kho nhận Hàng đã giao Đơn hàng 5 đơn Khối lượng 0 k…" at bounding box center [808, 424] width 1503 height 751
click at [470, 451] on div "0935085806" at bounding box center [462, 445] width 65 height 13
copy div "0935085806"
click at [789, 599] on div "ver 1.8.138 Kho gửi Trên xe Kho nhận Hàng đã giao Đơn hàng 5 đơn Khối lượng 0 k…" at bounding box center [808, 424] width 1503 height 751
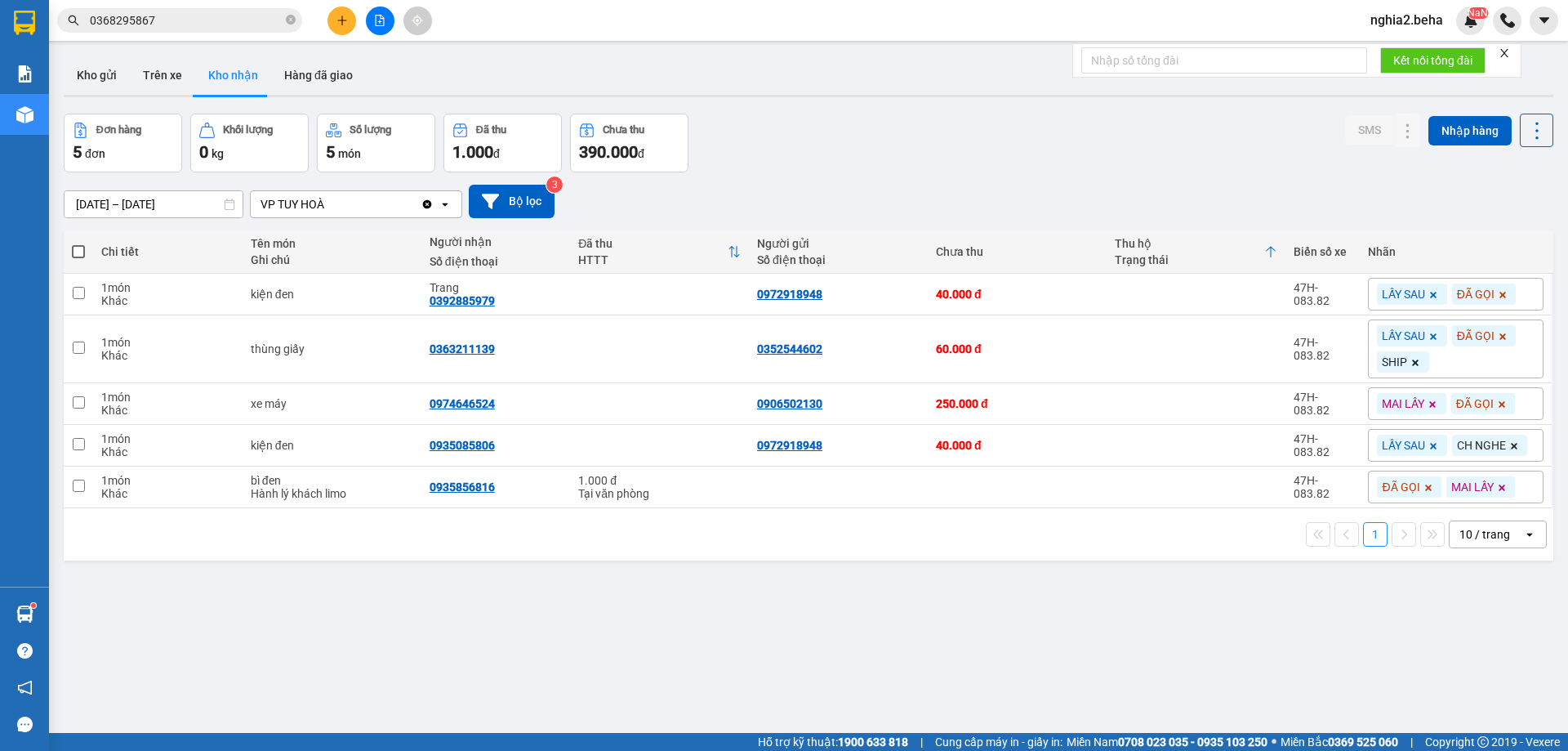
drag, startPoint x: 684, startPoint y: 659, endPoint x: 679, endPoint y: 638, distance: 21.6
click at [687, 657] on div "ver 1.8.138 Kho gửi Trên xe Kho nhận Hàng đã giao Đơn hàng 5 đơn Khối lượng 0 k…" at bounding box center [808, 424] width 1503 height 751
click at [942, 122] on div "Đơn hàng 5 đơn Khối lượng 0 kg Số lượng 5 món Đã thu 1.000 đ Chưa thu 390.000 đ…" at bounding box center [808, 142] width 1490 height 58
click at [923, 187] on div "[DATE] – [DATE] Press the down arrow key to interact with the calendar and sele…" at bounding box center [808, 202] width 1490 height 34
click at [1221, 180] on div "[DATE] – [DATE] Press the down arrow key to interact with the calendar and sele…" at bounding box center [808, 202] width 1490 height 58
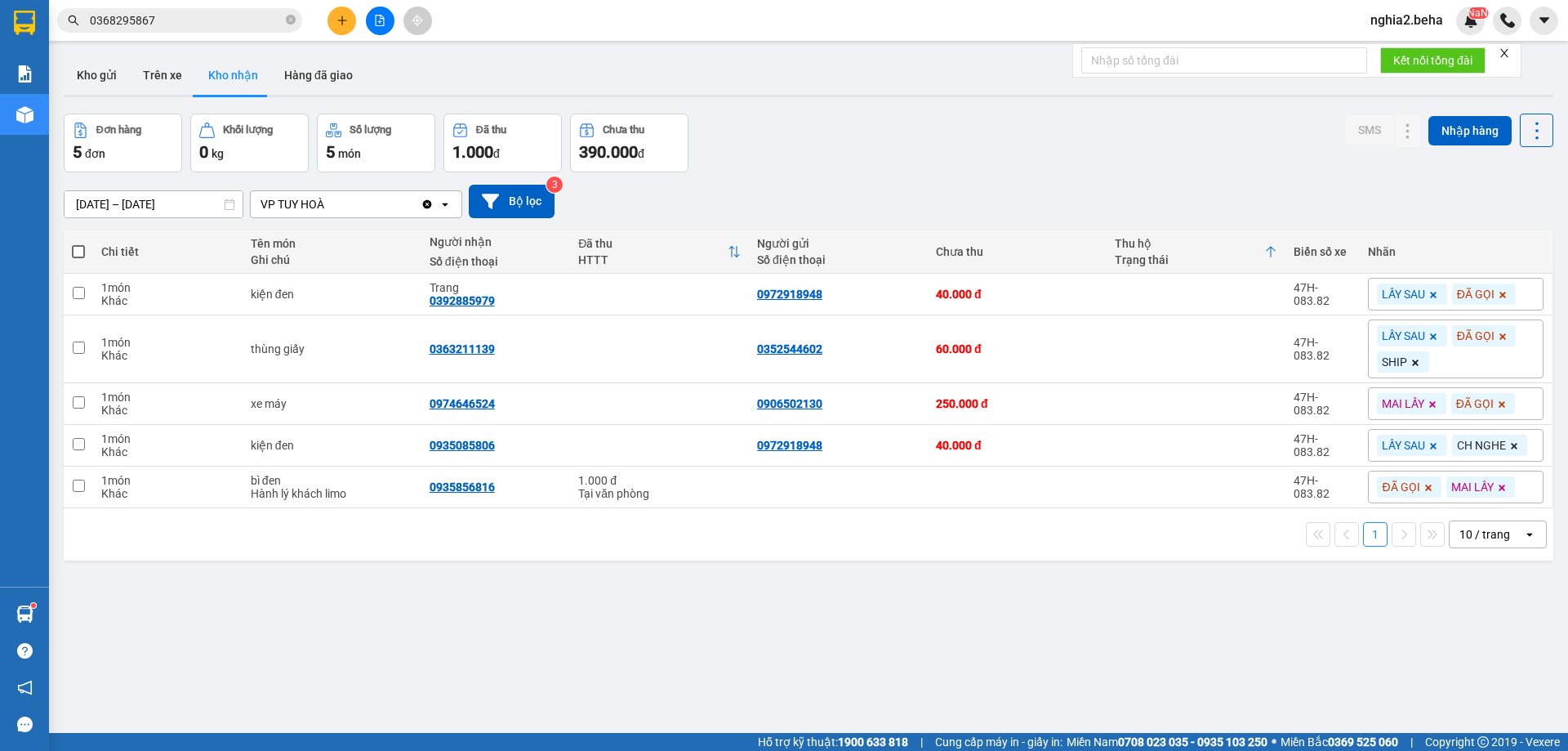
click at [1312, 199] on div "[DATE] – [DATE] Press the down arrow key to interact with the calendar and sele…" at bounding box center [808, 202] width 1490 height 34
click at [290, 22] on icon "close-circle" at bounding box center [290, 20] width 9 height 9
click at [212, 22] on input "text" at bounding box center [186, 20] width 193 height 18
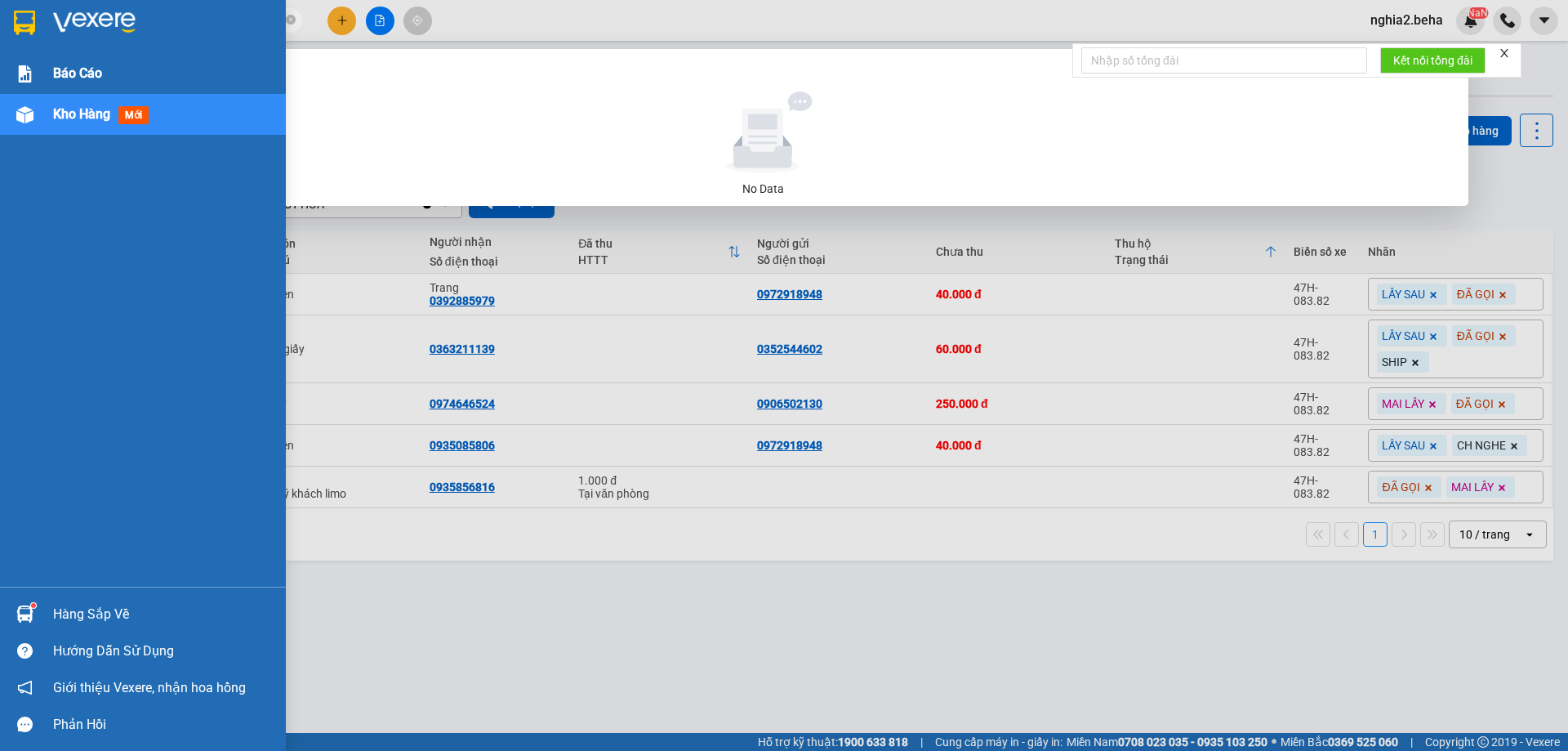
type input "7129"
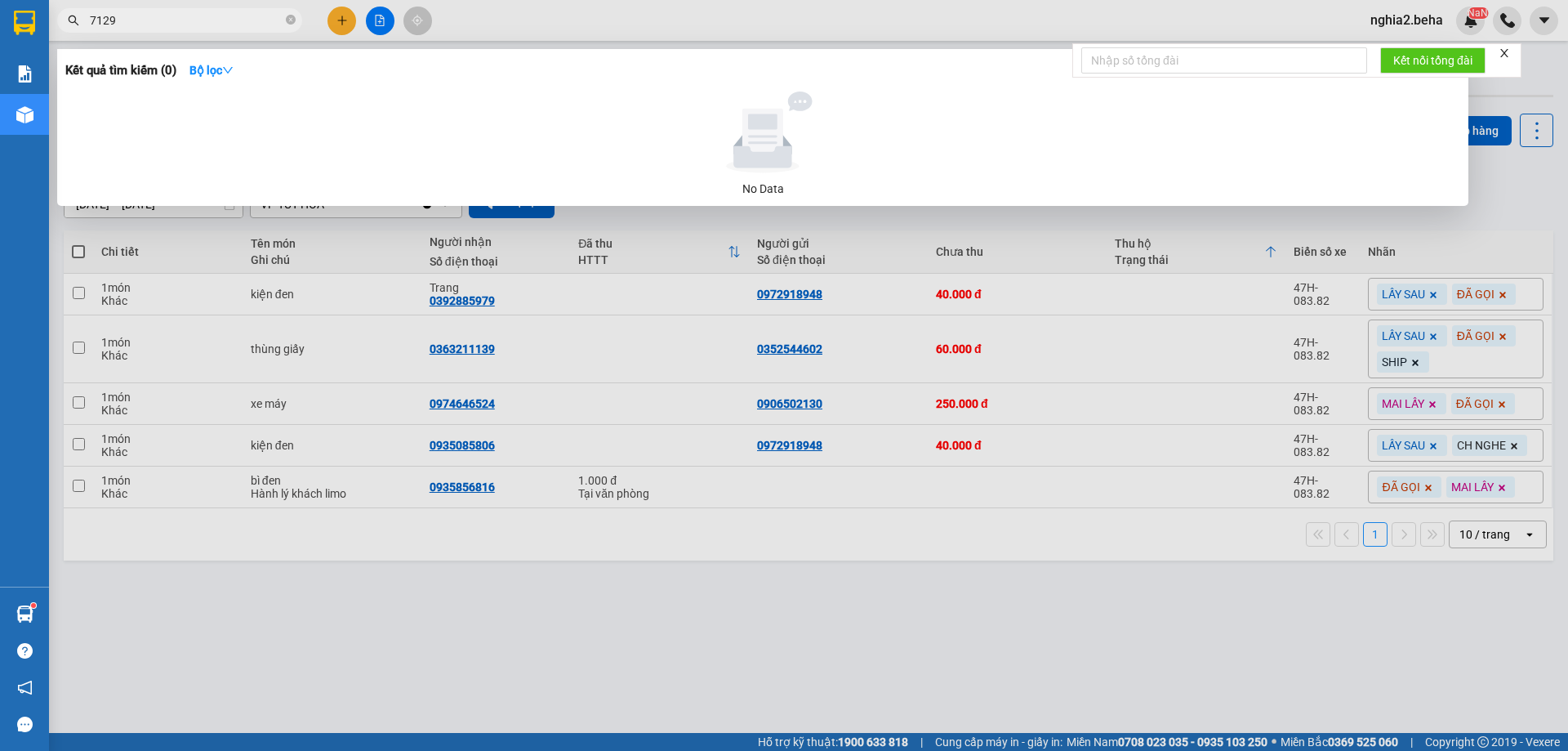
drag, startPoint x: 1197, startPoint y: 244, endPoint x: 1187, endPoint y: 243, distance: 10.0
click at [1197, 243] on div at bounding box center [784, 375] width 1568 height 751
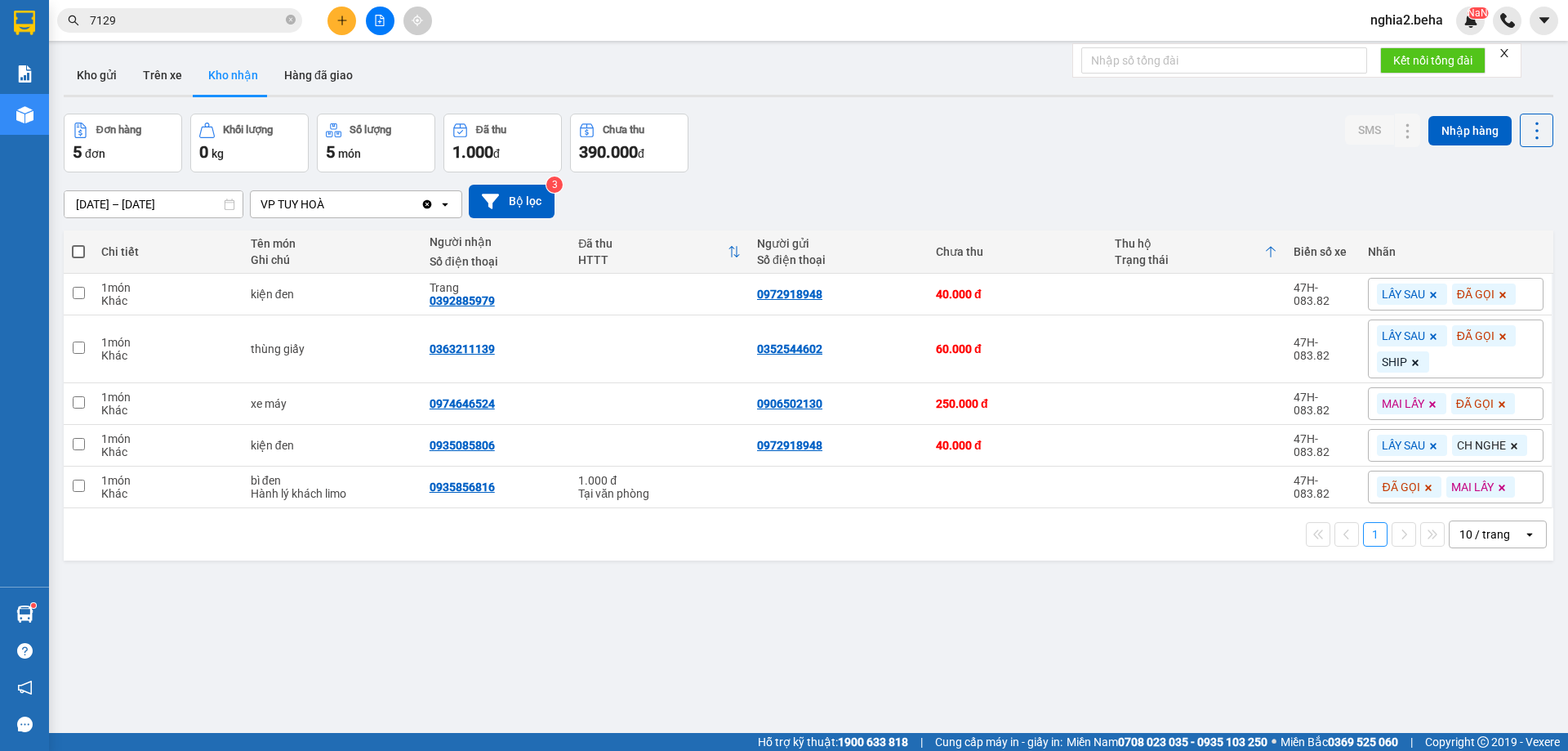
click at [976, 219] on div "[DATE] – [DATE] Press the down arrow key to interact with the calendar and sele…" at bounding box center [808, 202] width 1490 height 58
click at [1002, 190] on div "[DATE] – [DATE] Press the down arrow key to interact with the calendar and sele…" at bounding box center [808, 202] width 1490 height 34
click at [848, 593] on div "ver 1.8.138 Kho gửi Trên xe Kho nhận Hàng đã giao Đơn hàng 5 đơn Khối lượng 0 k…" at bounding box center [808, 424] width 1503 height 751
click at [1129, 175] on div "[DATE] – [DATE] Press the down arrow key to interact with the calendar and sele…" at bounding box center [808, 202] width 1490 height 58
click at [1128, 196] on div "[DATE] – [DATE] Press the down arrow key to interact with the calendar and sele…" at bounding box center [808, 202] width 1490 height 34
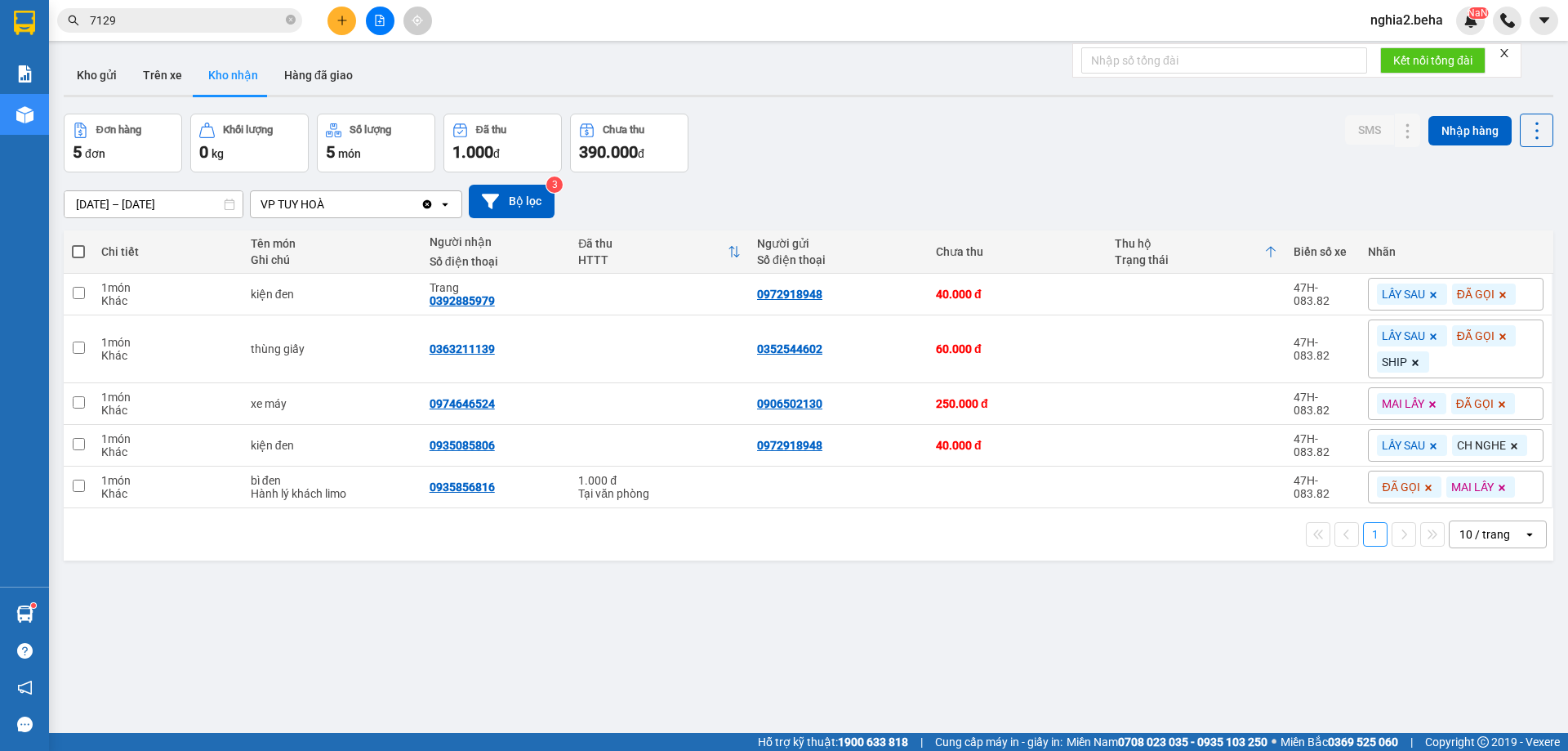
click at [1095, 125] on div "Đơn hàng 5 đơn Khối lượng 0 kg Số lượng 5 món Đã thu 1.000 đ Chưa thu 390.000 đ…" at bounding box center [808, 142] width 1490 height 58
click at [896, 187] on div "[DATE] – [DATE] Press the down arrow key to interact with the calendar and sele…" at bounding box center [808, 202] width 1490 height 34
click at [286, 16] on icon "close-circle" at bounding box center [290, 20] width 9 height 9
click at [205, 16] on input "text" at bounding box center [186, 20] width 193 height 18
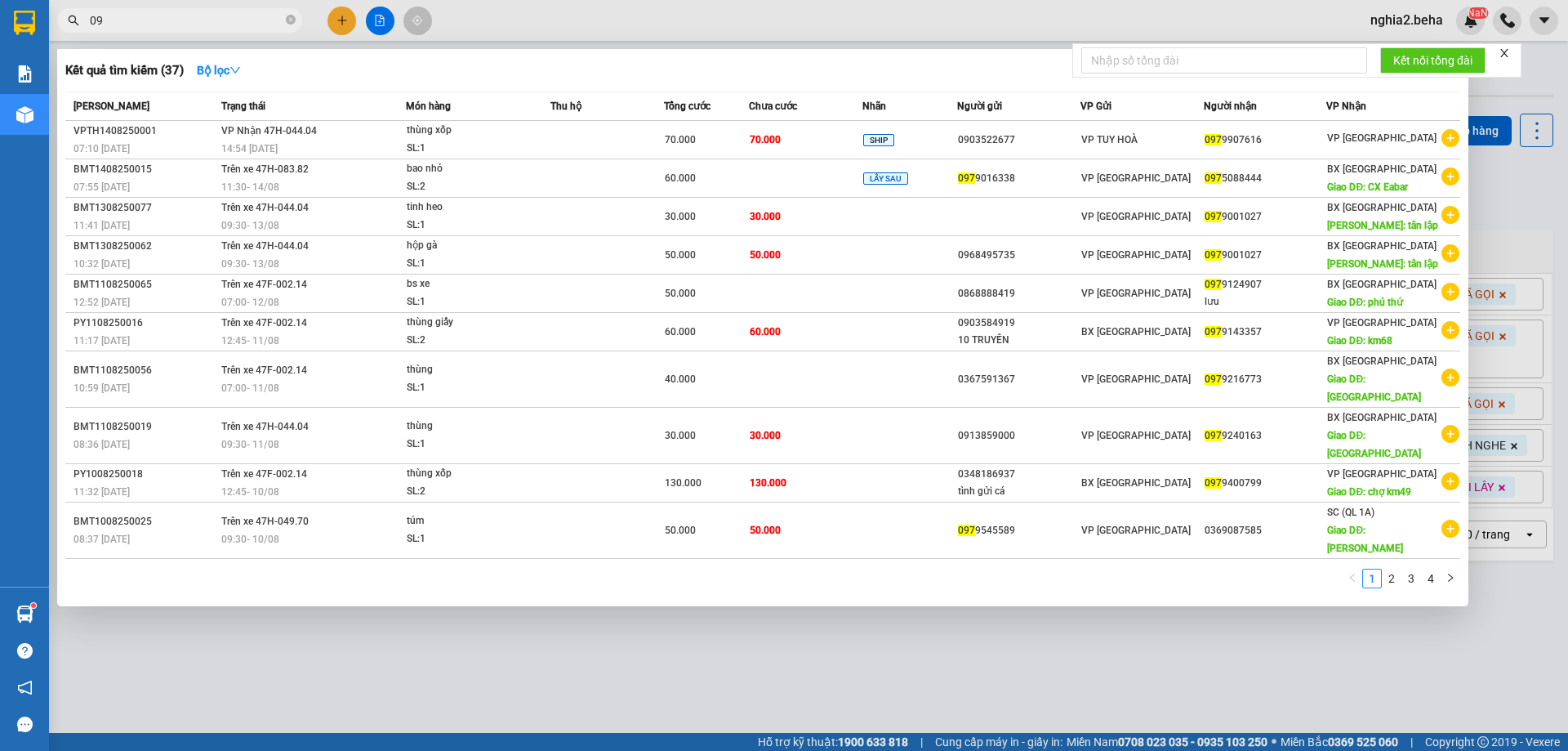
type input "0"
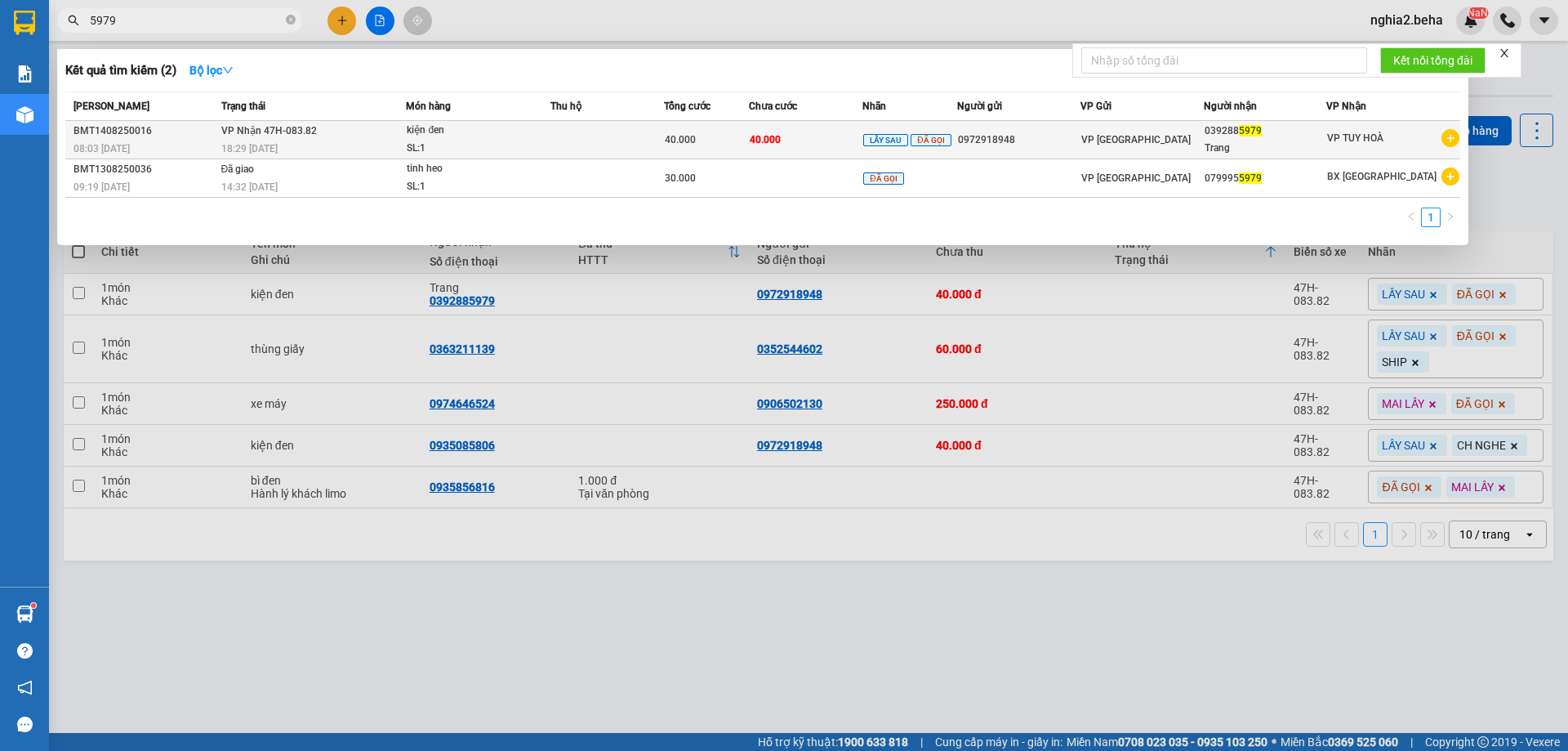
type input "5979"
click at [272, 137] on span "VP Nhận 47H-083.82" at bounding box center [269, 130] width 95 height 13
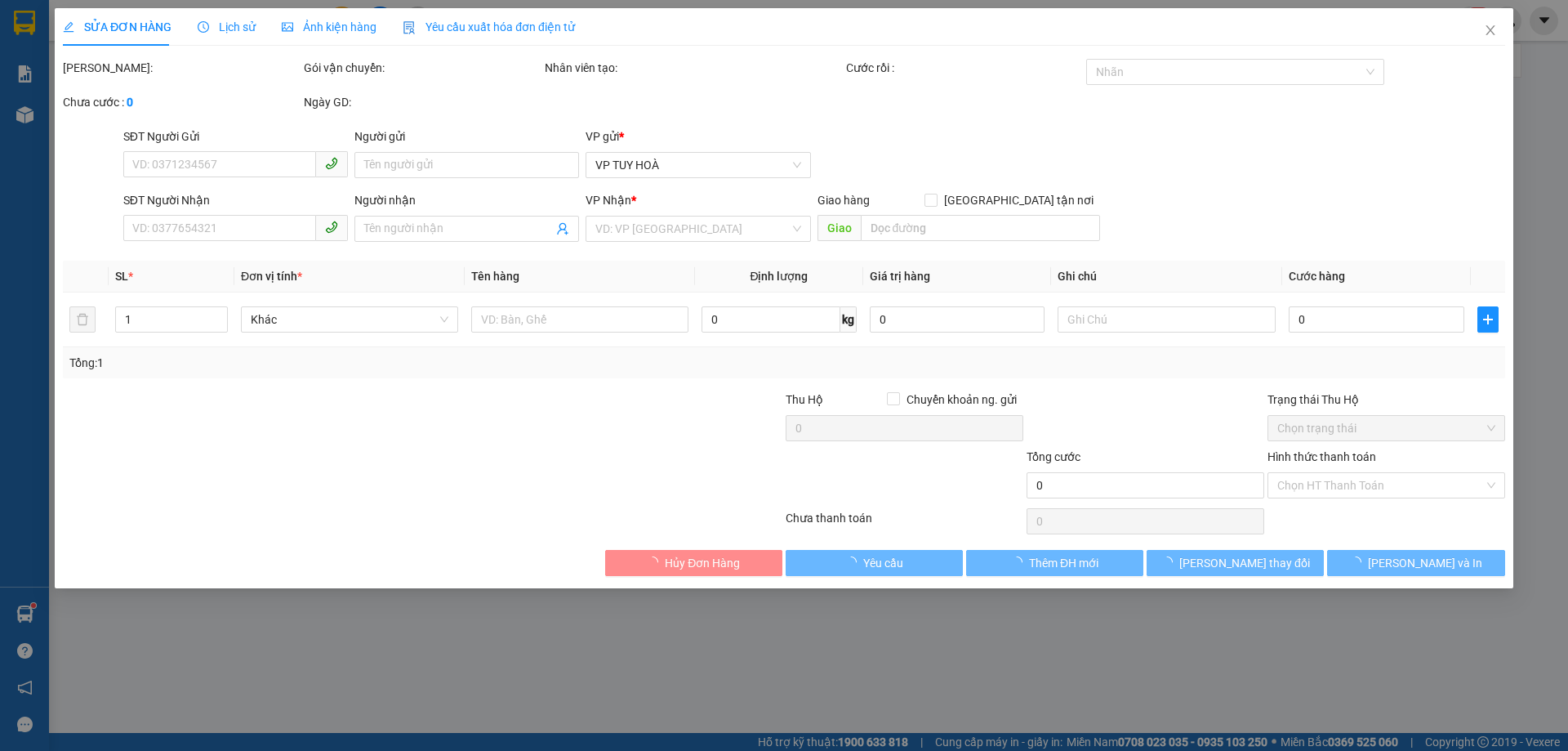
type input "0972918948"
type input "0392885979"
type input "Trang"
type input "40.000"
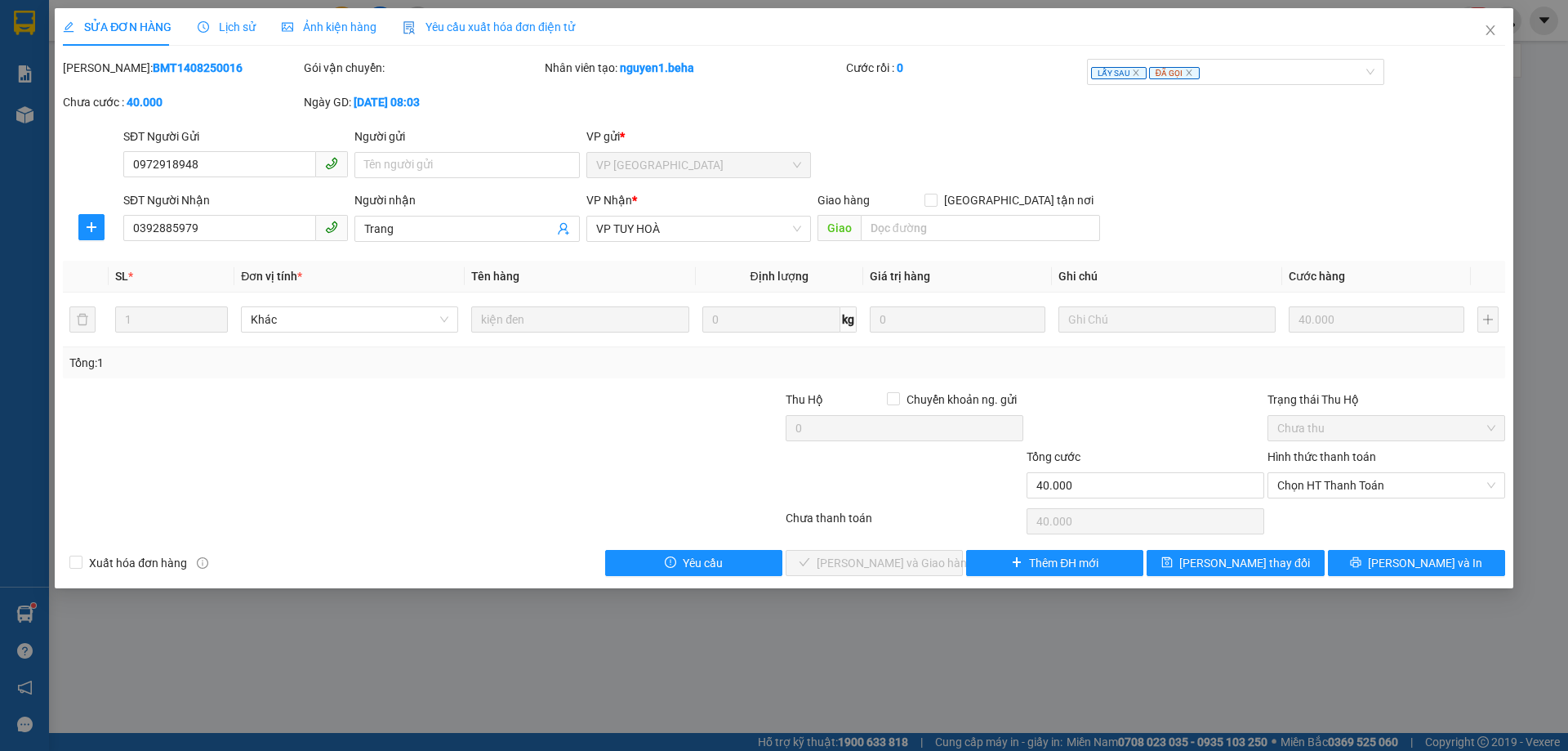
click at [1212, 162] on div "SĐT Người Gửi 0972918948 0972918948 Người gửi Tên người gửi VP gửi * VP [GEOGRA…" at bounding box center [813, 155] width 1388 height 57
click at [1364, 483] on span "Chọn HT Thanh Toán" at bounding box center [1386, 485] width 218 height 24
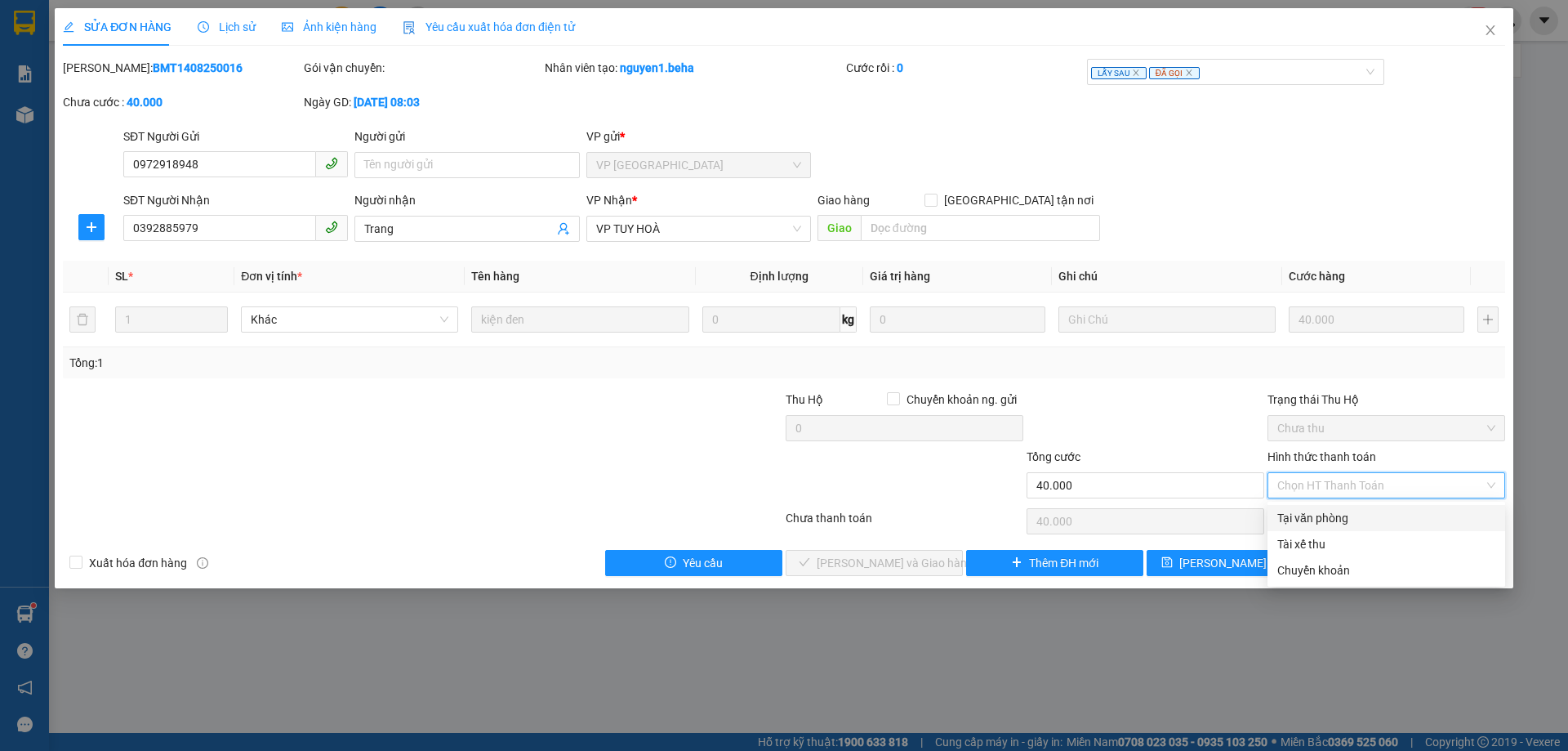
click at [1352, 521] on div "Tại văn phòng" at bounding box center [1386, 517] width 218 height 18
type input "0"
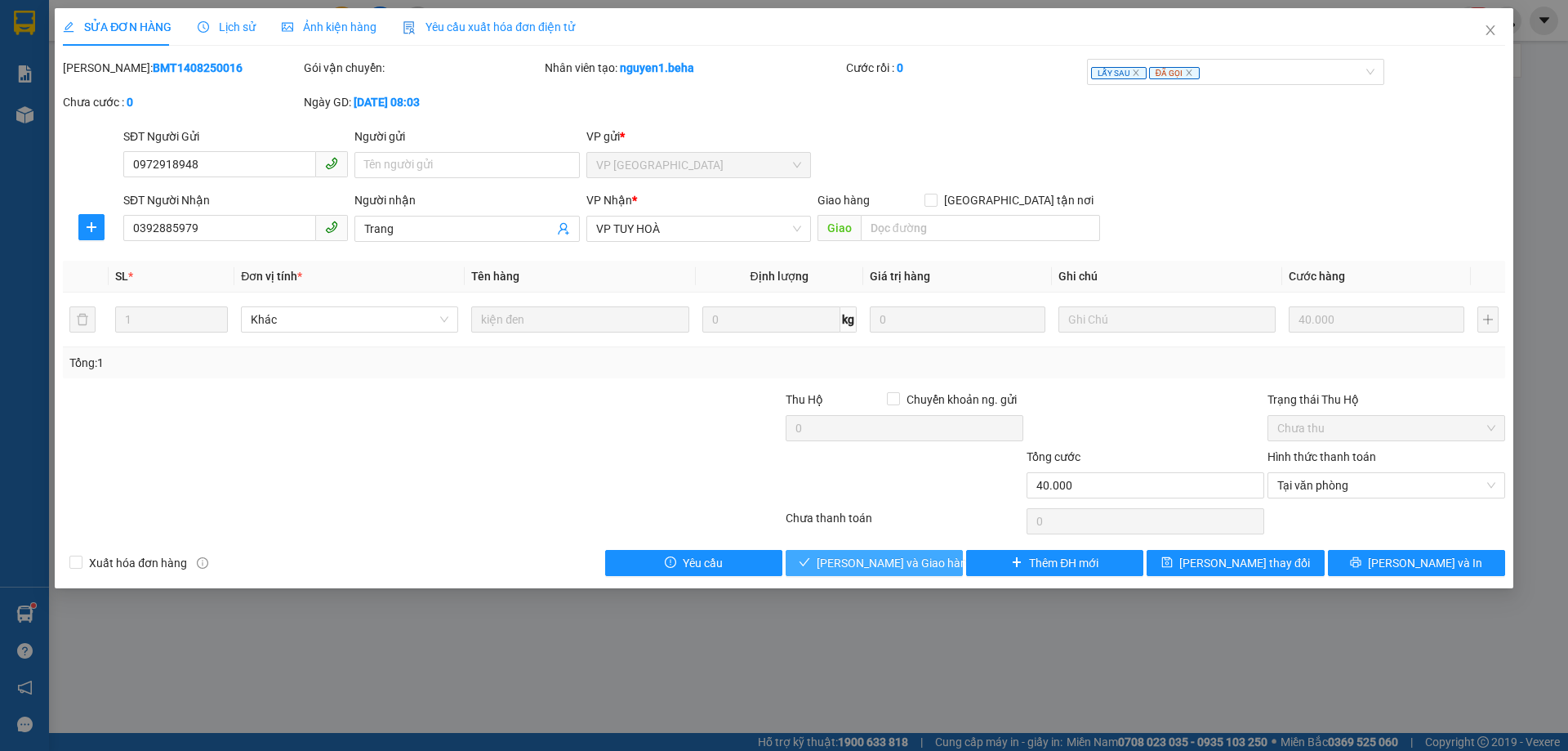
click at [904, 561] on span "[PERSON_NAME] và Giao hàng" at bounding box center [895, 563] width 156 height 18
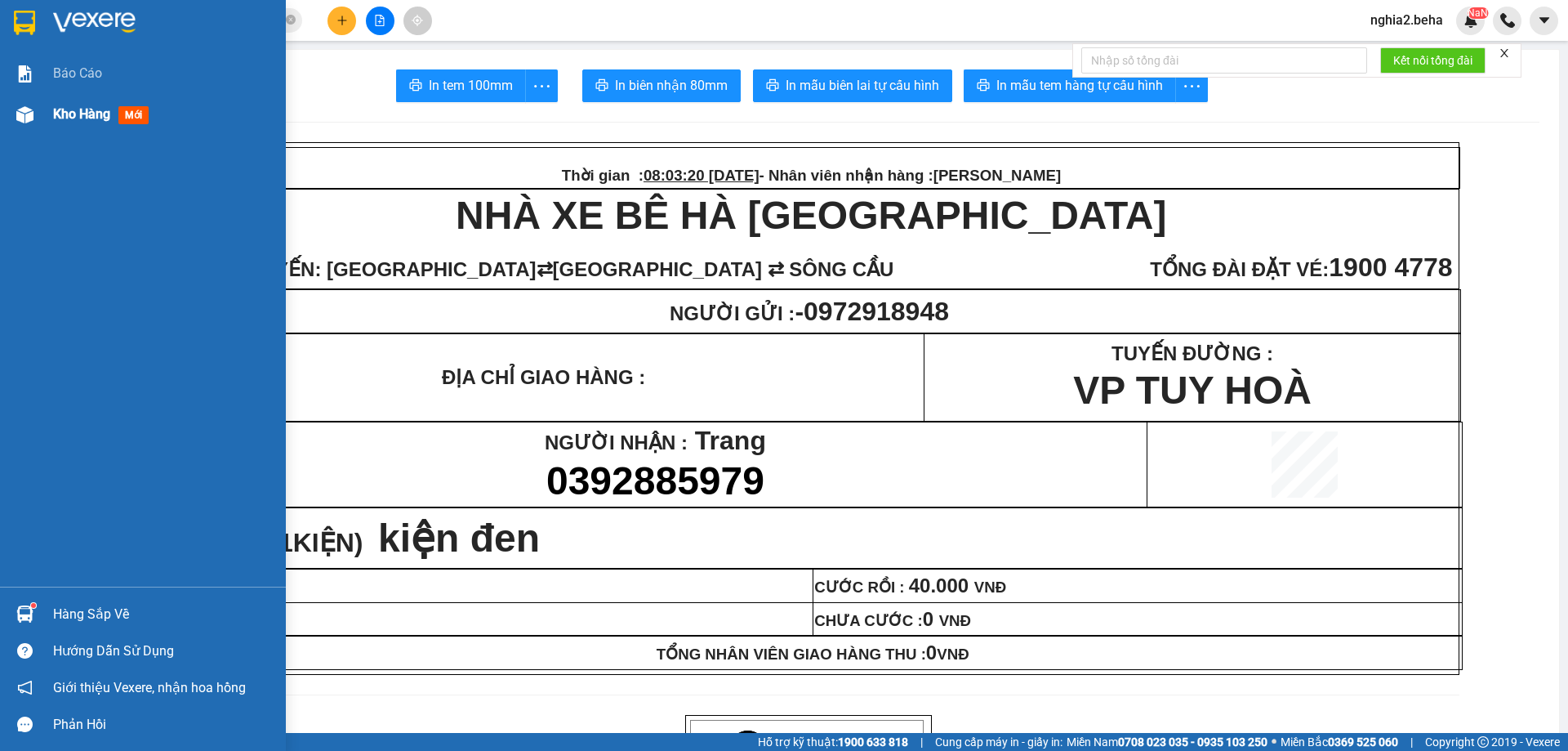
click at [66, 113] on span "Kho hàng" at bounding box center [81, 114] width 57 height 15
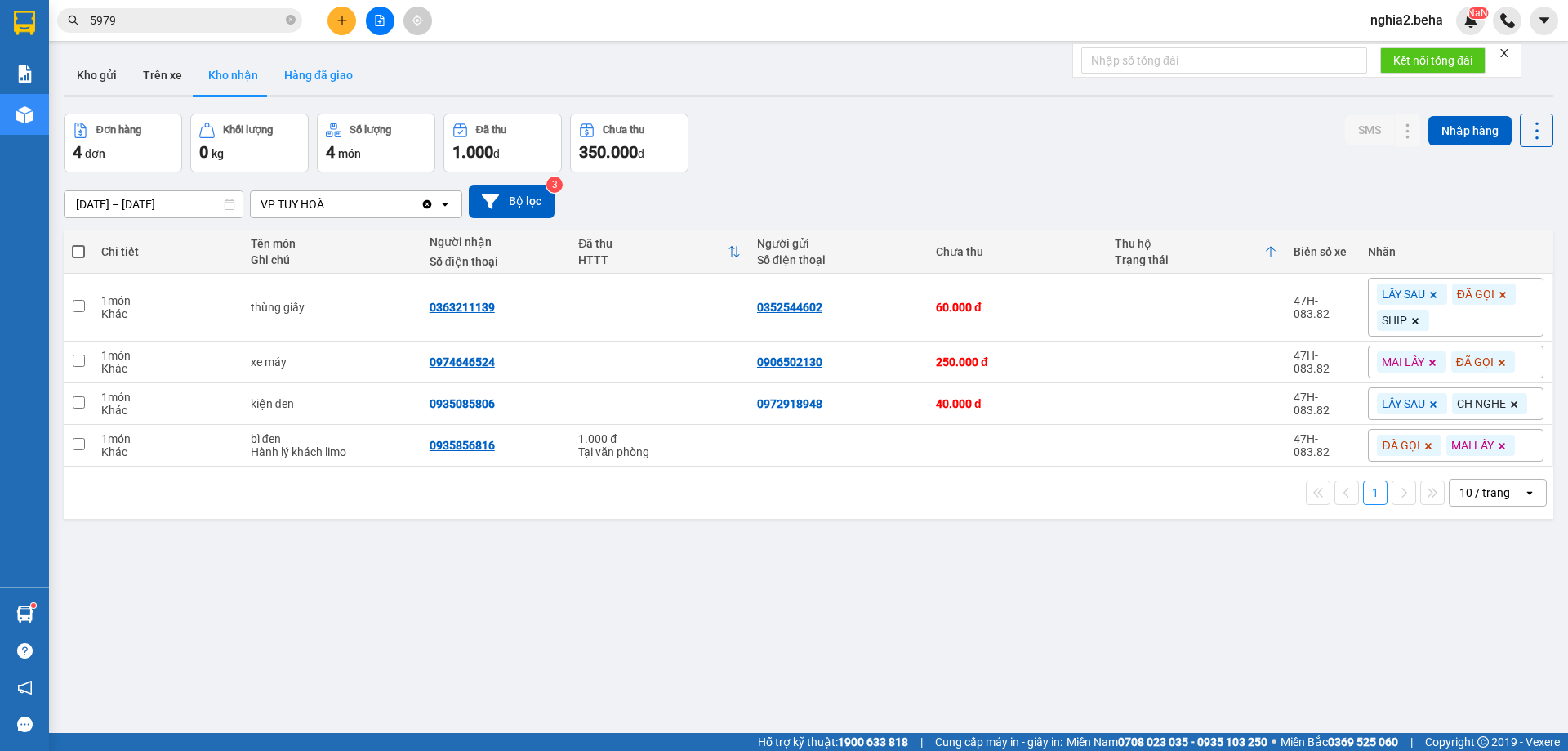
click at [340, 76] on button "Hàng đã giao" at bounding box center [318, 75] width 95 height 40
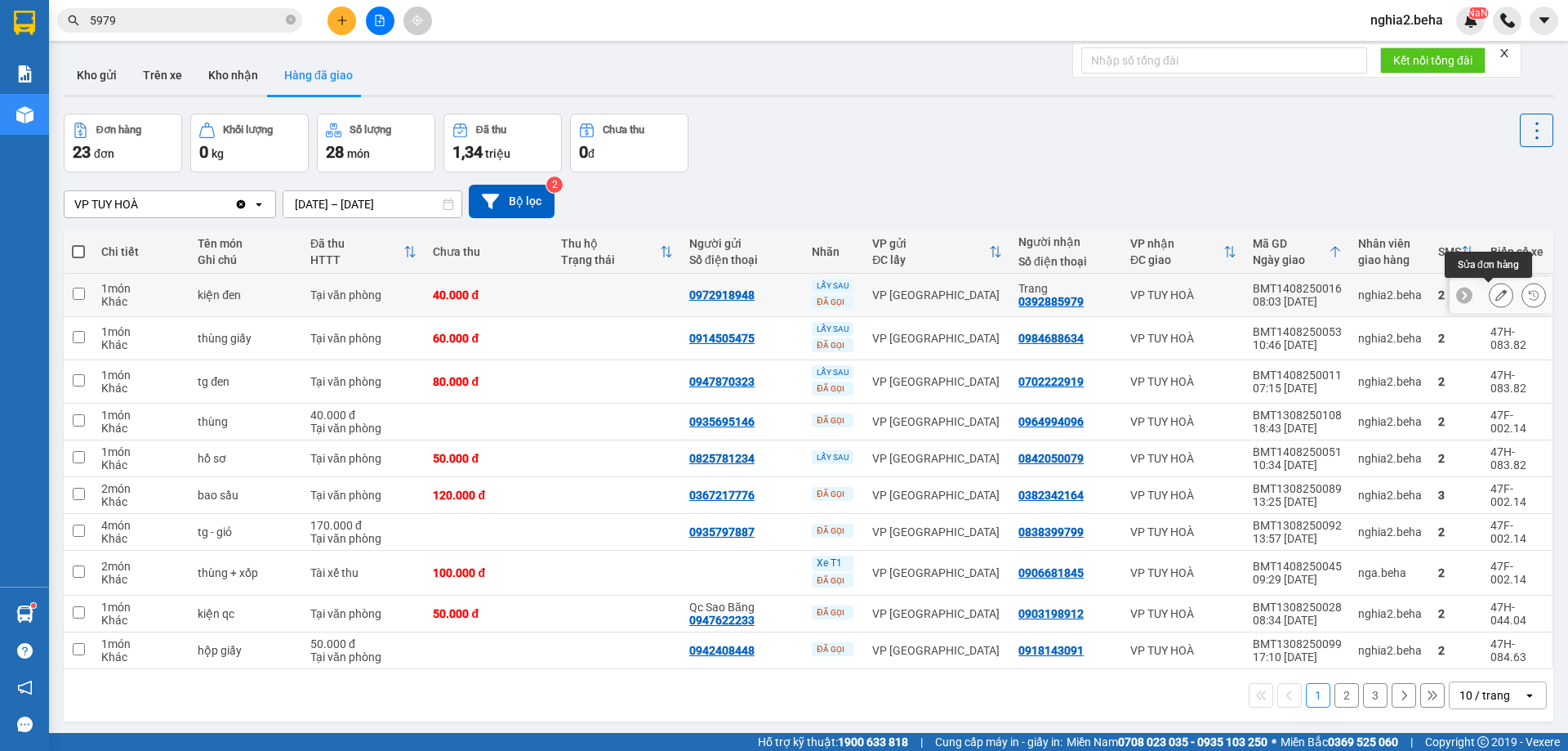
click at [1490, 295] on button at bounding box center [1501, 295] width 23 height 28
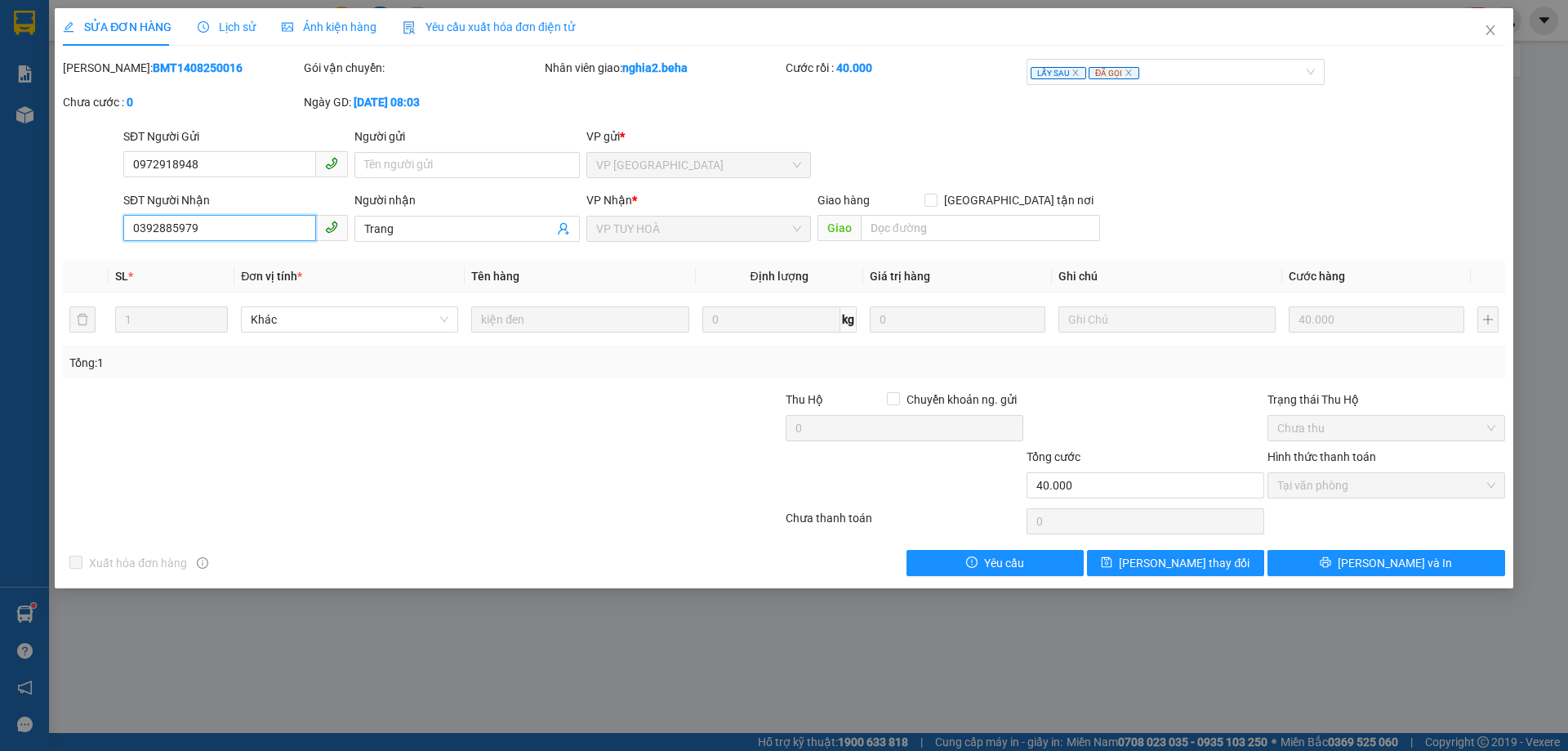
drag, startPoint x: 253, startPoint y: 216, endPoint x: 110, endPoint y: 231, distance: 143.8
click at [110, 231] on div "SĐT Người Nhận 0392885979 0392885979 Người nhận Trang VP Nhận * VP TUY HOÀ Giao…" at bounding box center [784, 220] width 1446 height 57
click at [1484, 33] on icon "close" at bounding box center [1491, 30] width 13 height 13
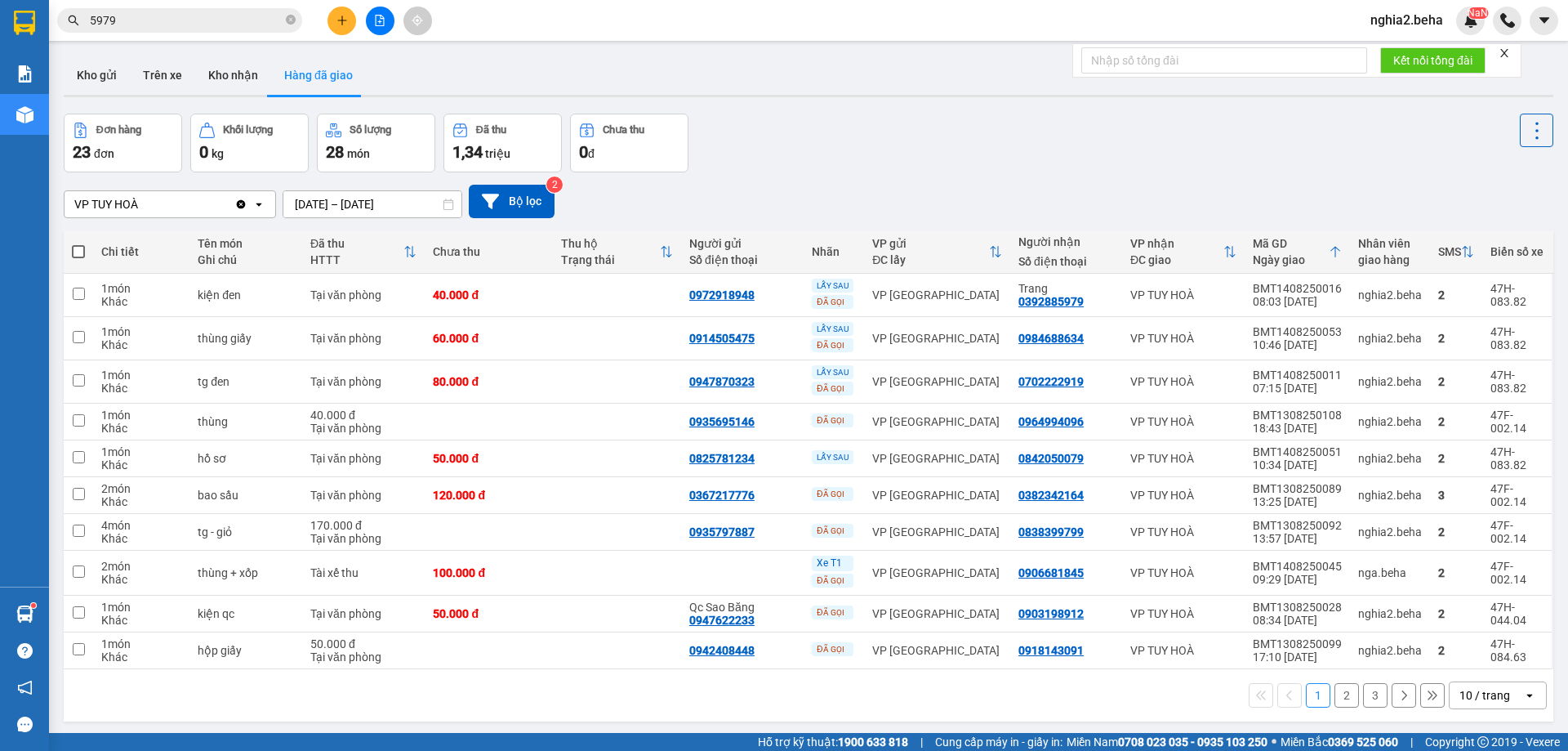
click at [867, 157] on div "Đơn hàng 23 đơn Khối lượng 0 kg Số lượng 28 món Đã thu 1,34 triệu Chưa thu 0 đ" at bounding box center [808, 142] width 1490 height 58
click at [113, 77] on button "Kho gửi" at bounding box center [97, 75] width 66 height 40
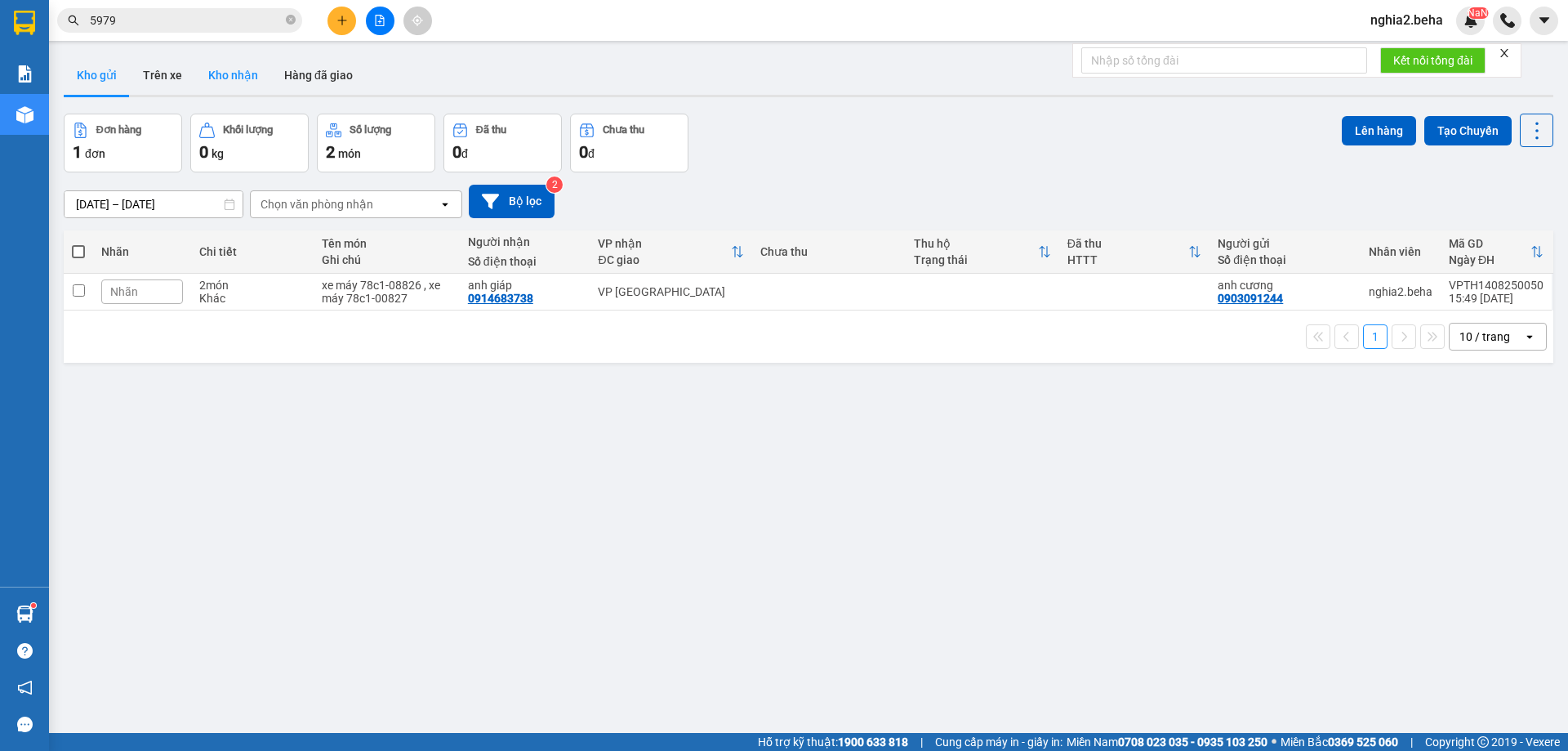
click at [242, 65] on button "Kho nhận" at bounding box center [233, 75] width 76 height 40
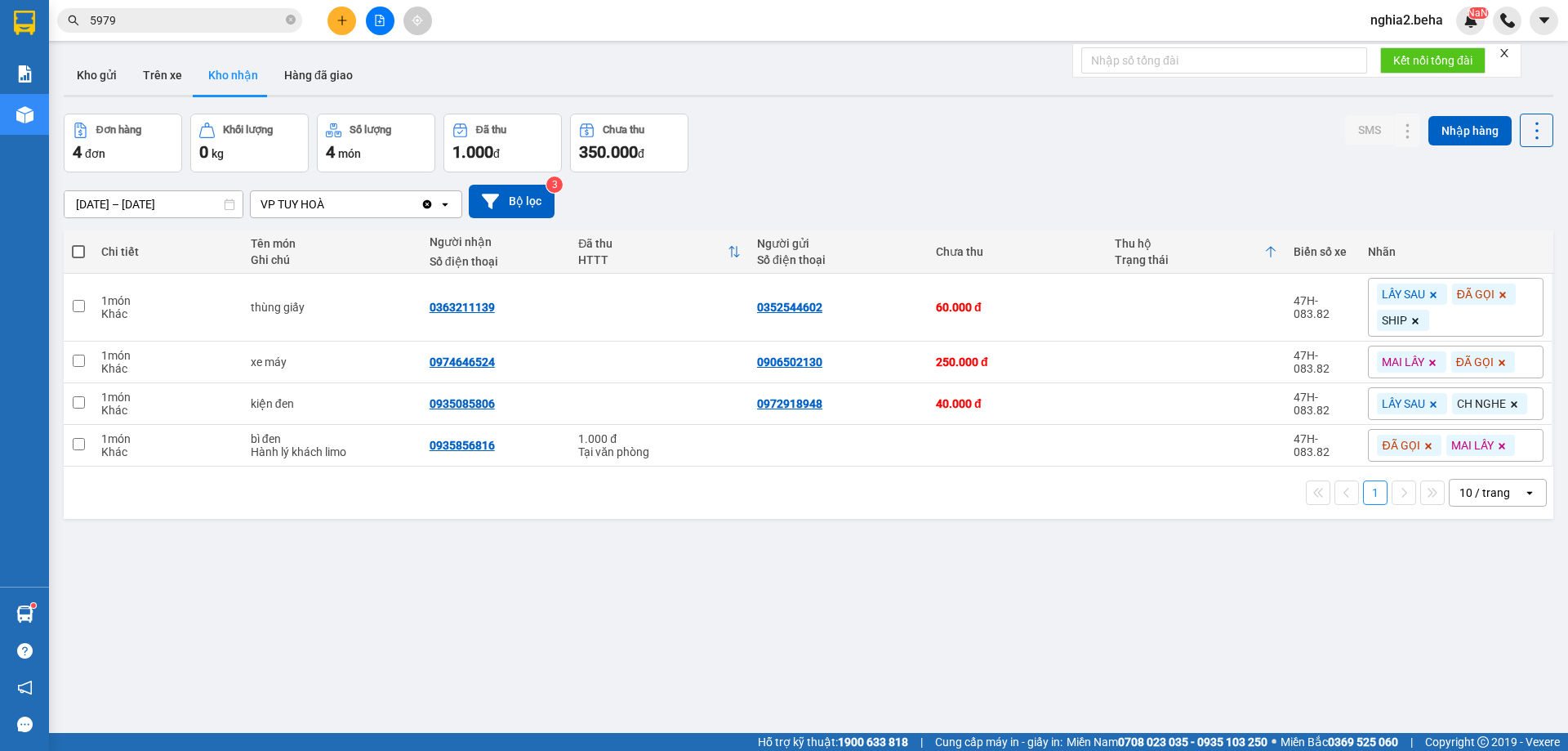
click at [1015, 132] on div "Đơn hàng 4 đơn Khối lượng 0 kg Số lượng 4 món Đã thu 1.000 đ Chưa thu 350.000 đ…" at bounding box center [808, 142] width 1490 height 58
click at [1370, 365] on icon at bounding box center [1376, 362] width 11 height 11
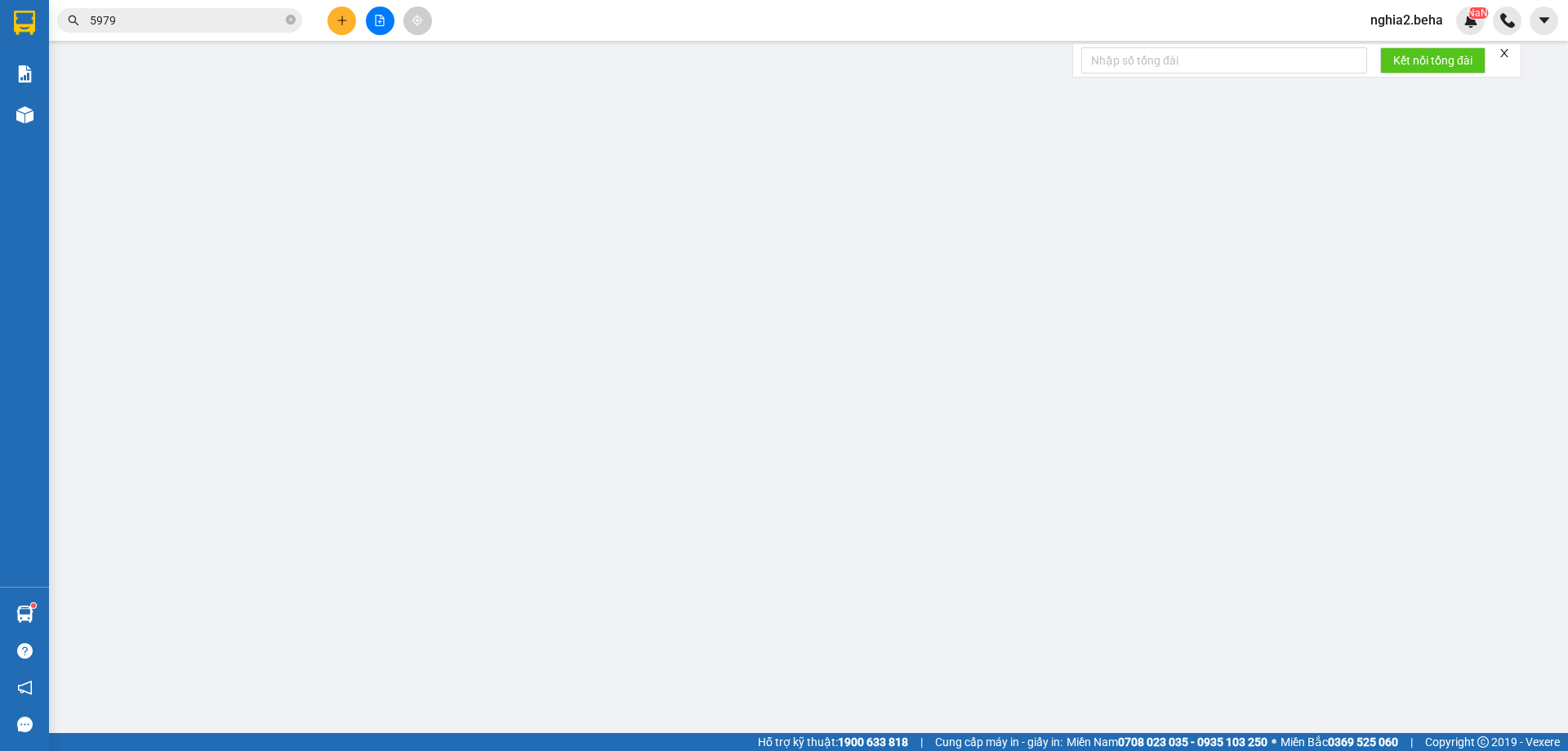
type input "0906502130"
type input "0974646524"
type input "250.000"
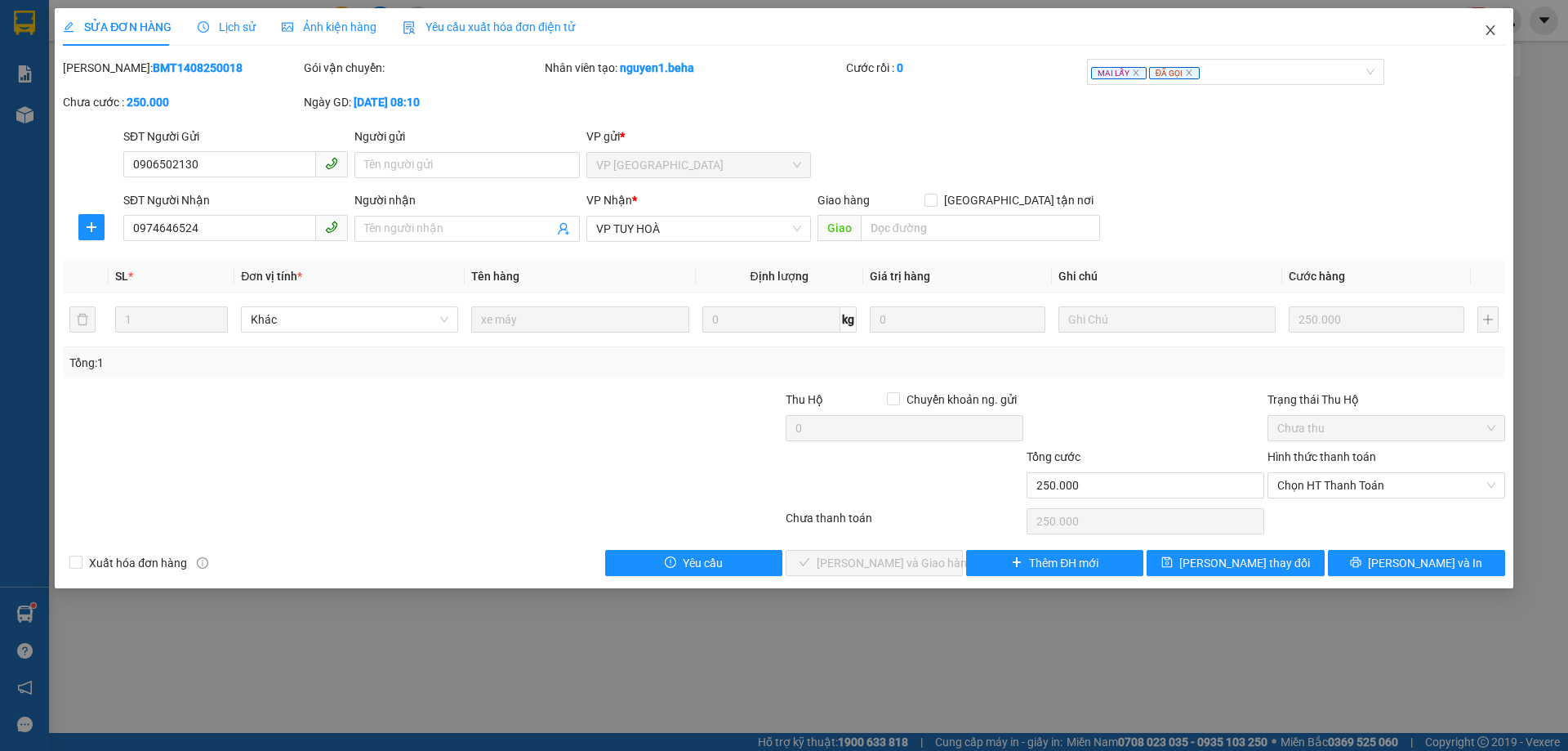
click at [1493, 27] on icon "close" at bounding box center [1491, 30] width 9 height 9
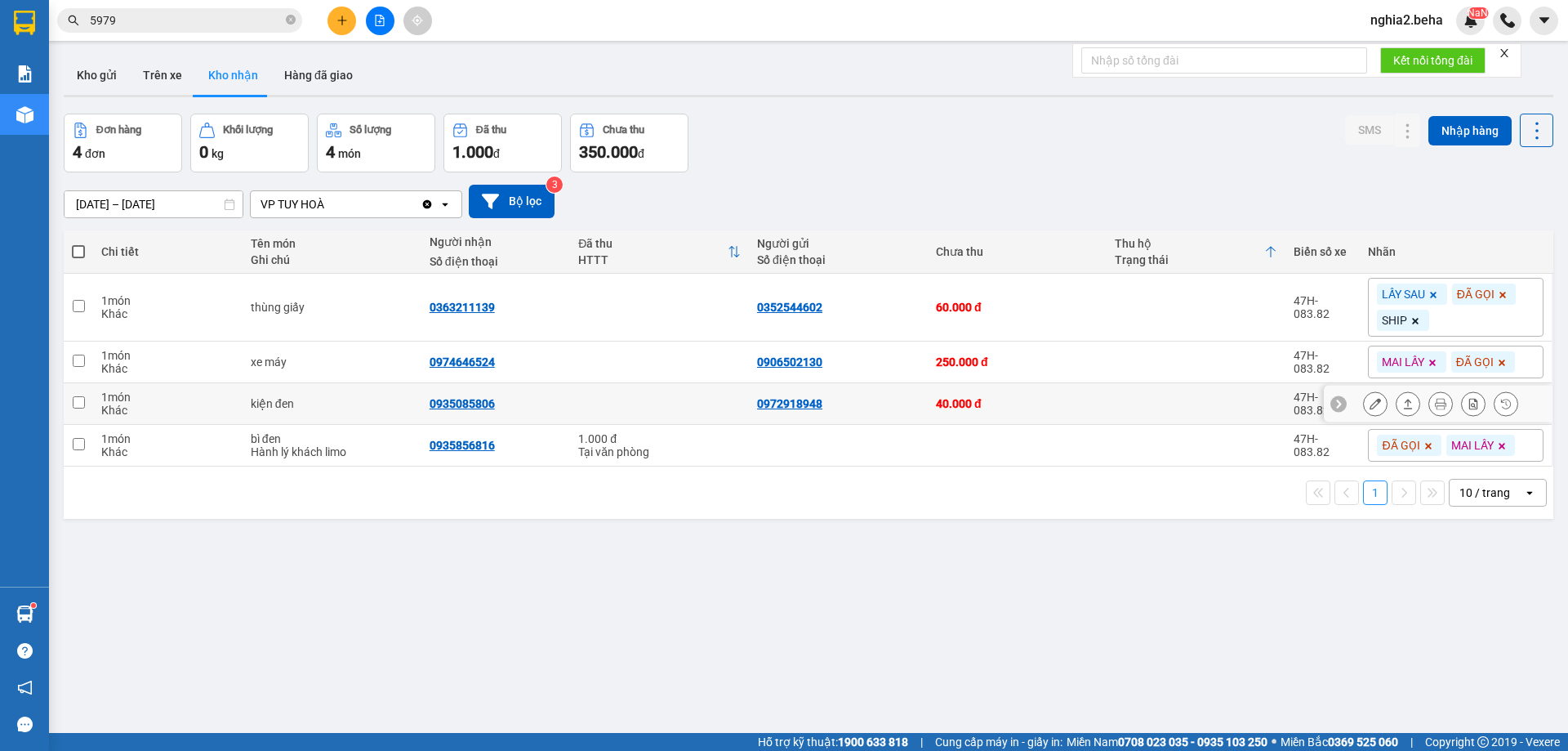
click at [800, 400] on div "0972918948" at bounding box center [789, 403] width 65 height 13
copy div "0972918948"
click at [757, 496] on div "1 10 / trang open" at bounding box center [808, 492] width 1477 height 27
click at [751, 542] on div "ver 1.8.138 Kho gửi Trên xe Kho nhận Hàng đã giao Đơn hàng 4 đơn Khối lượng 0 k…" at bounding box center [808, 424] width 1503 height 751
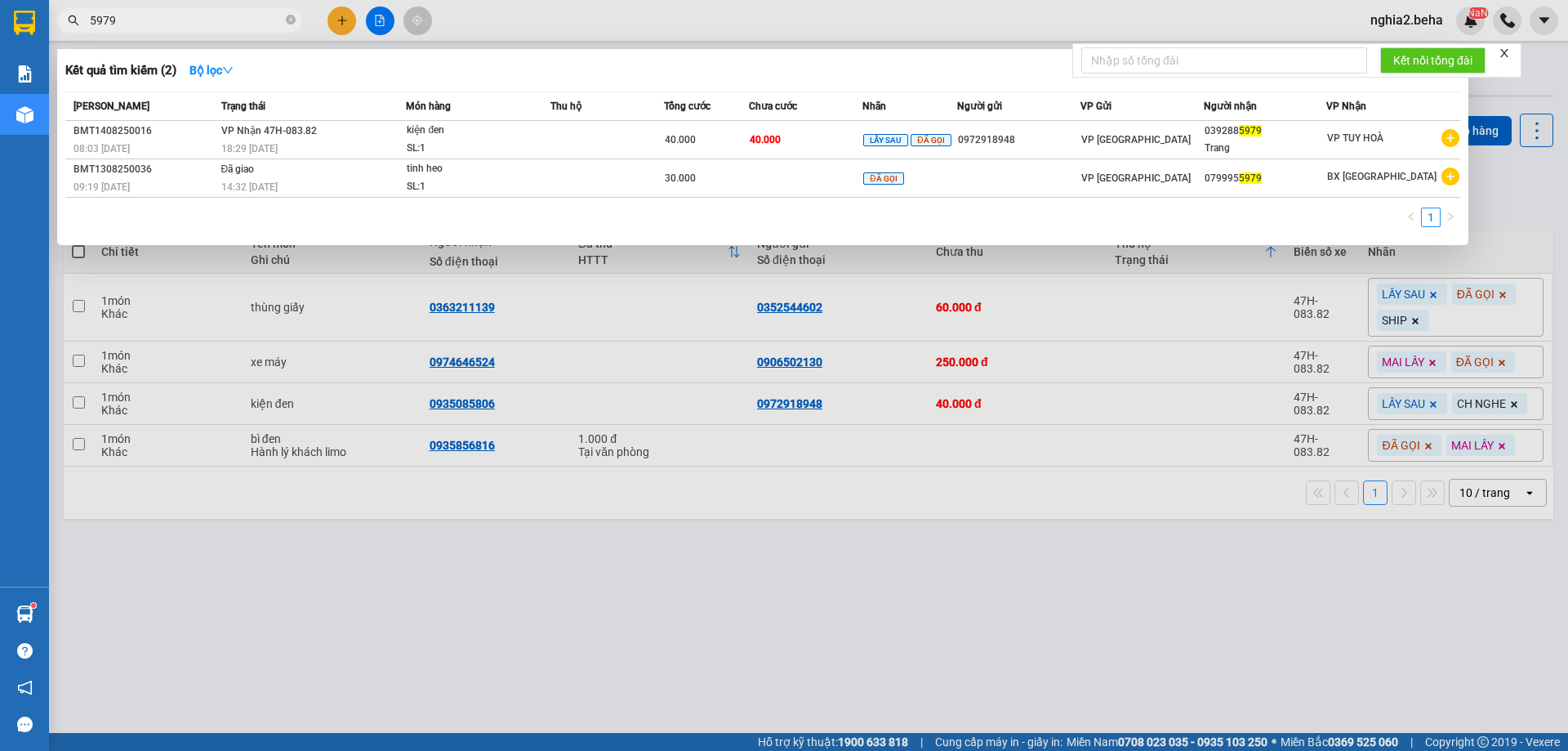
click at [198, 26] on input "5979" at bounding box center [186, 20] width 193 height 18
paste input "0935085806"
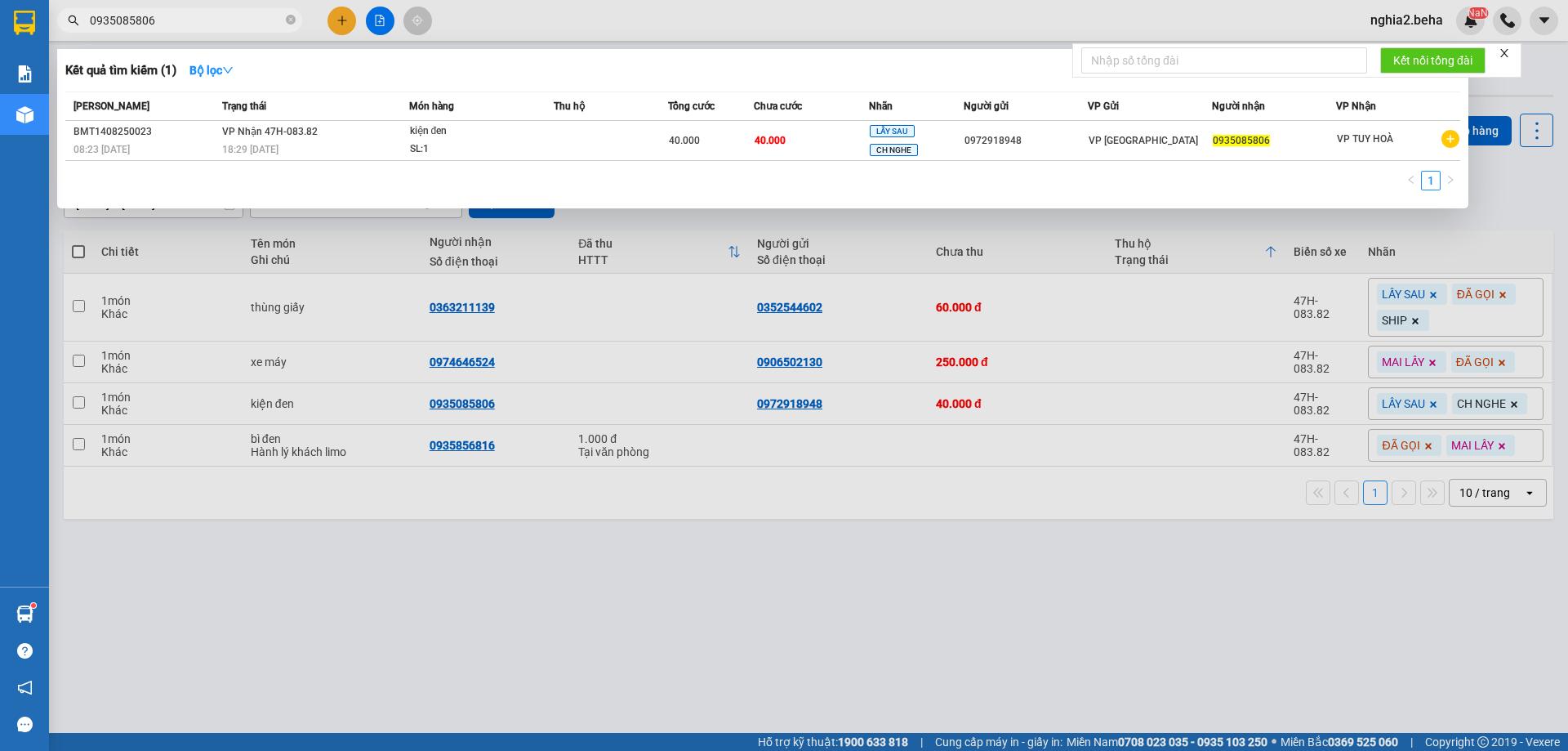
type input "0935085806"
drag, startPoint x: 563, startPoint y: 524, endPoint x: 565, endPoint y: 541, distance: 17.1
click at [564, 527] on div at bounding box center [784, 375] width 1568 height 751
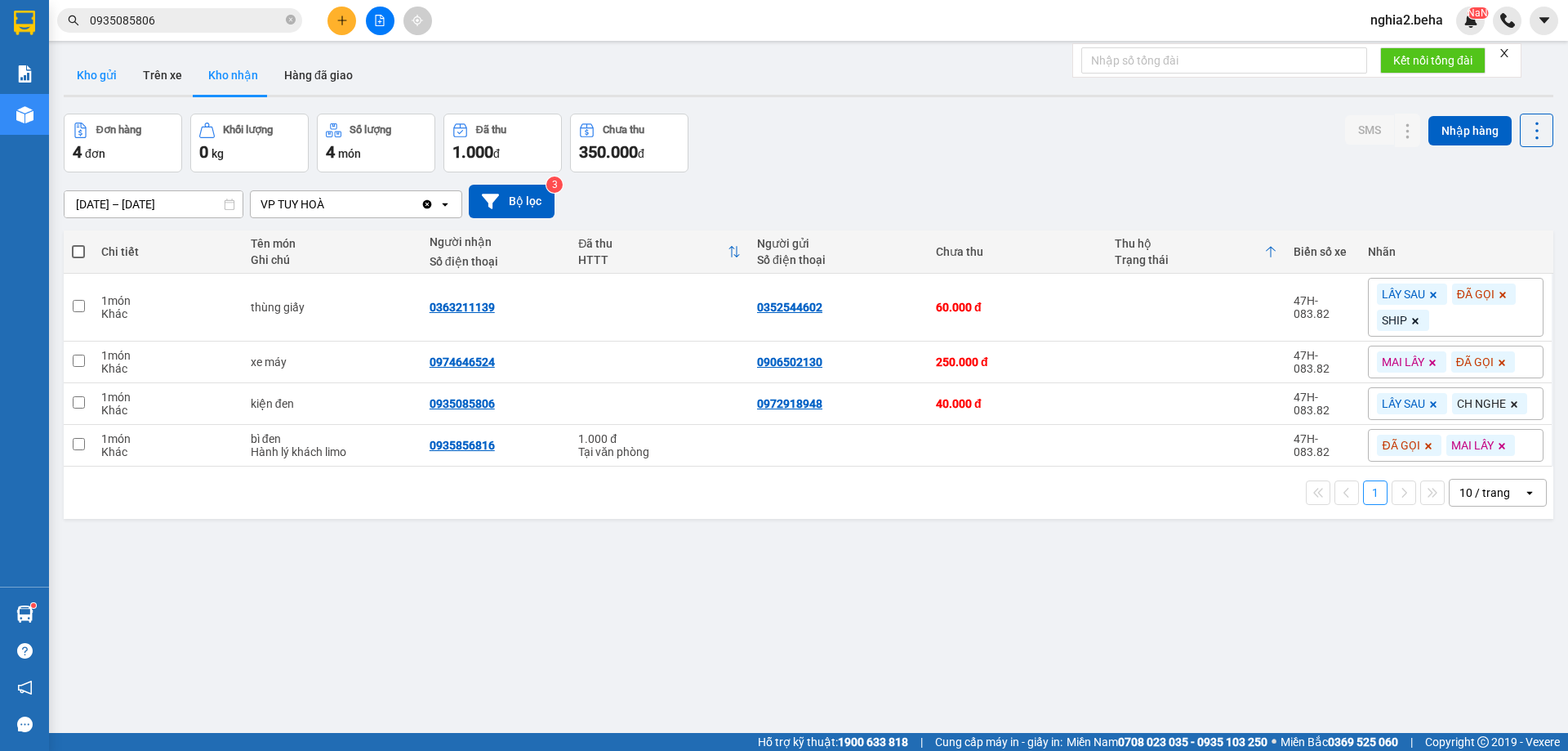
click at [108, 77] on button "Kho gửi" at bounding box center [97, 75] width 66 height 40
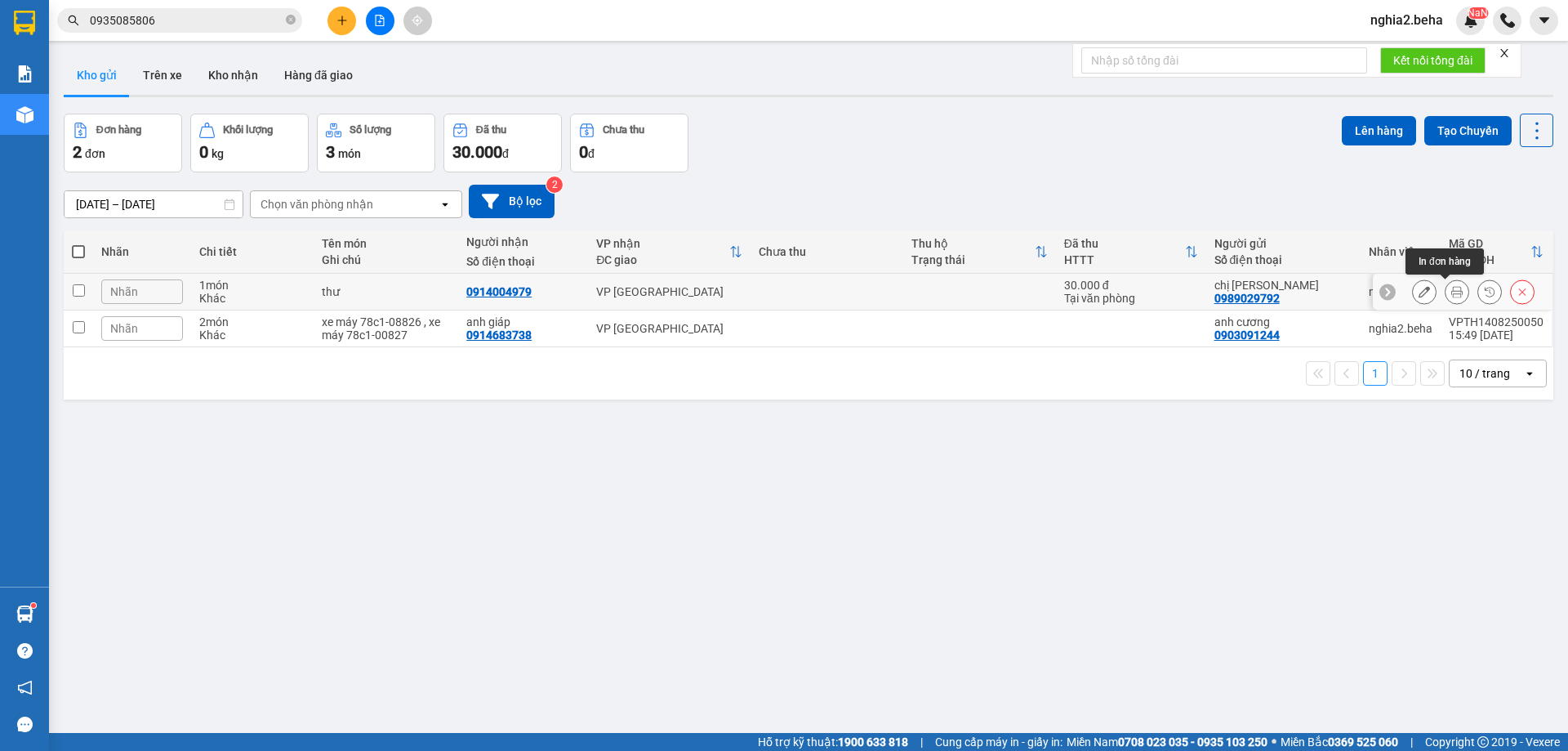
click at [1451, 292] on icon at bounding box center [1457, 291] width 11 height 11
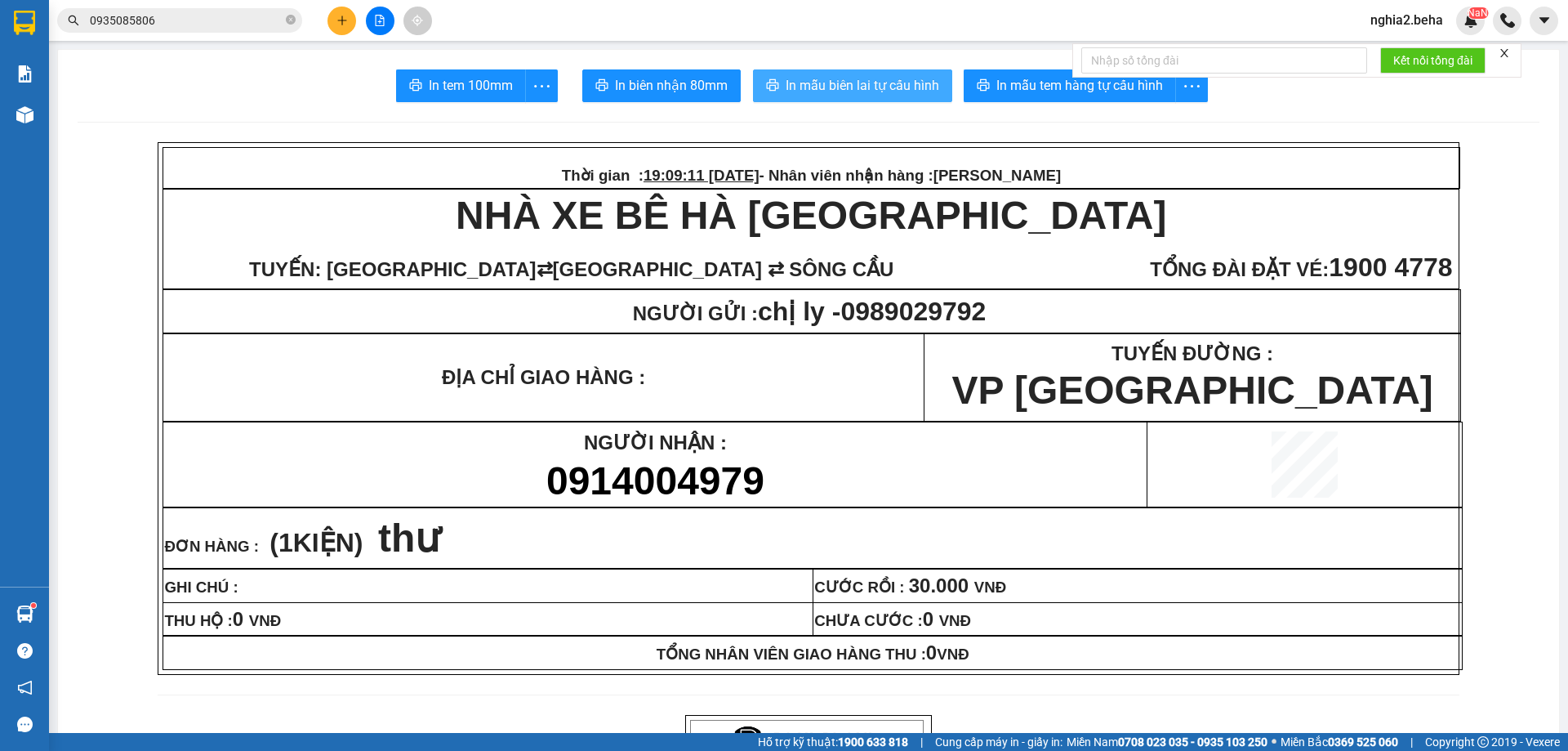
click at [841, 90] on span "In mẫu biên lai tự cấu hình" at bounding box center [862, 86] width 154 height 21
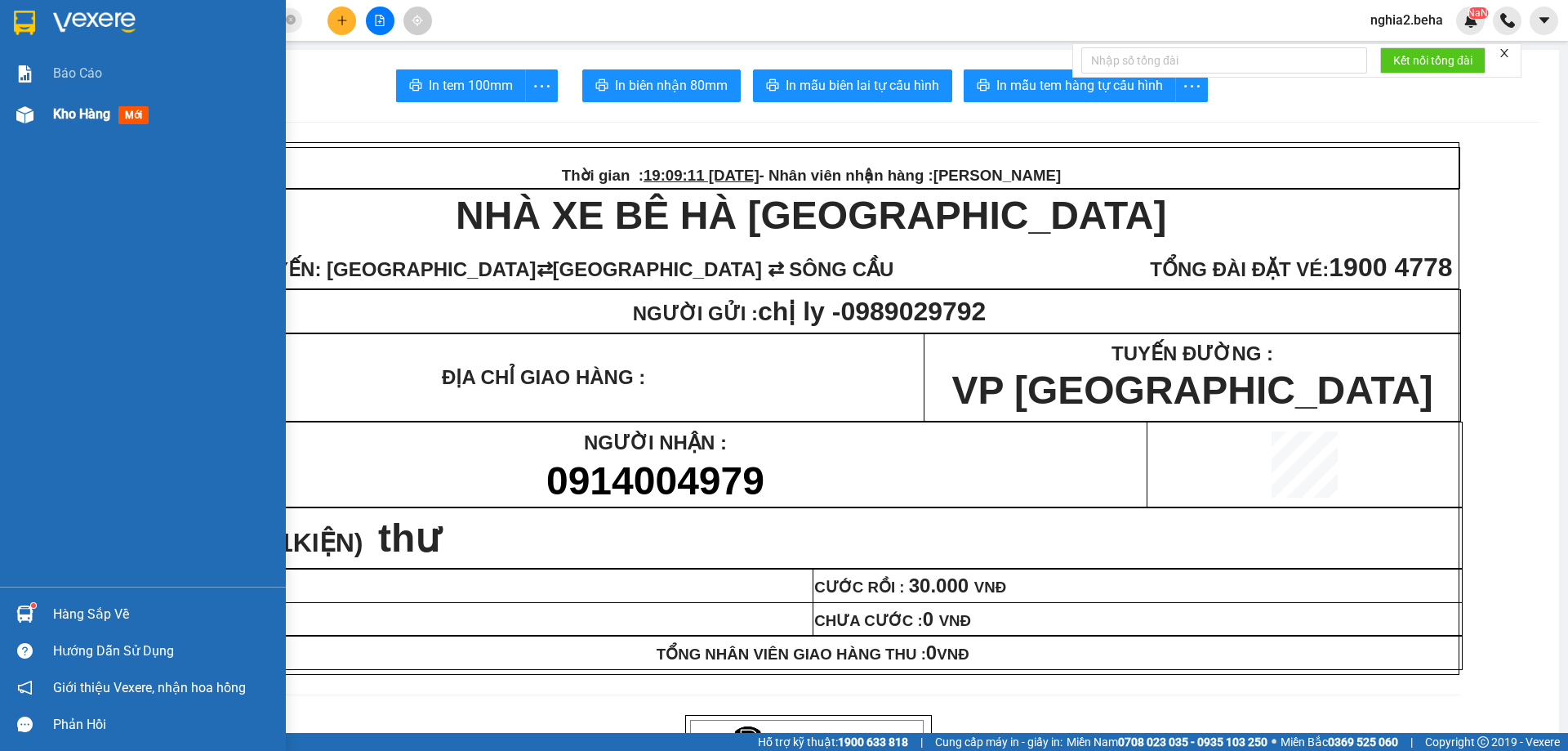
click at [37, 109] on div at bounding box center [24, 115] width 28 height 28
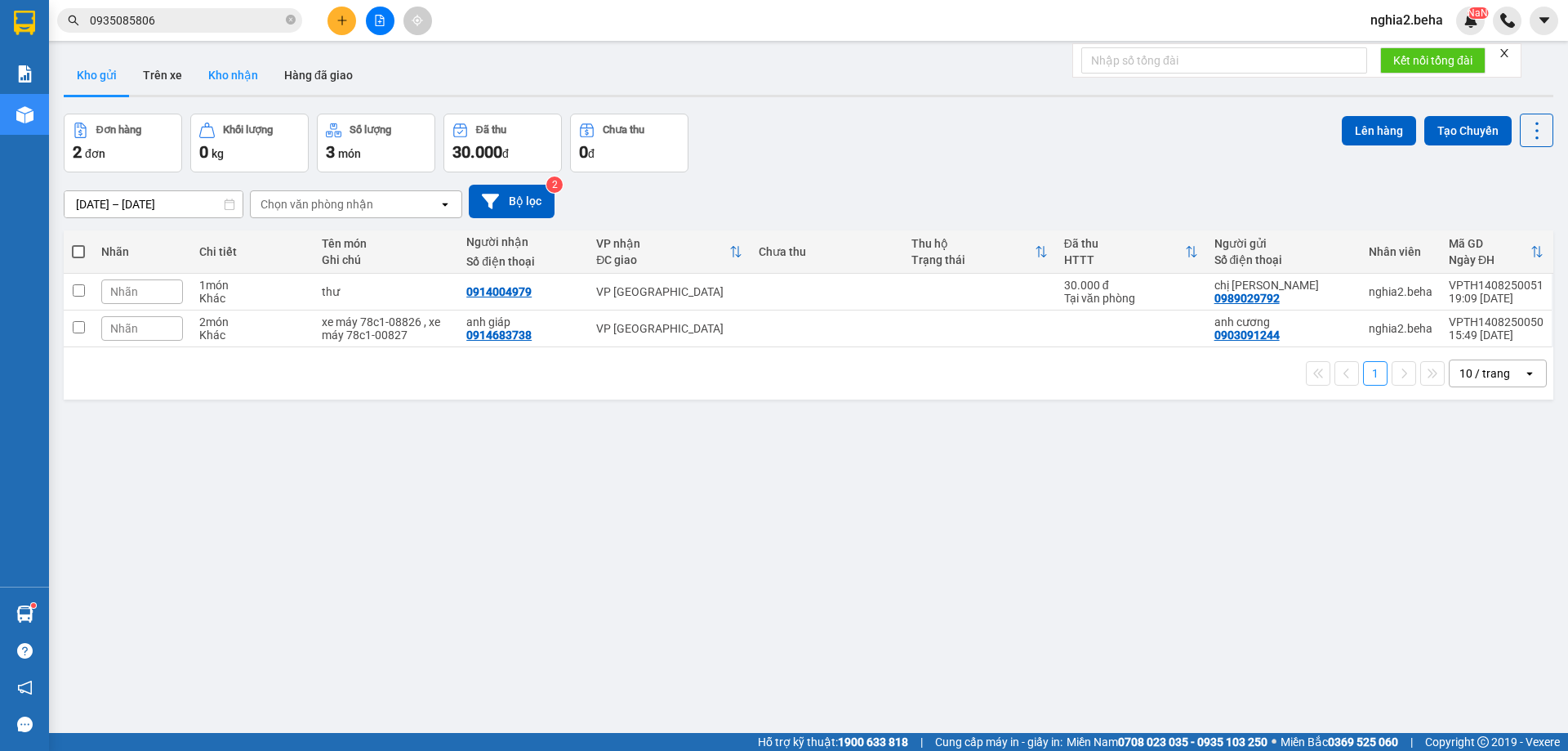
click at [254, 67] on button "Kho nhận" at bounding box center [233, 75] width 76 height 40
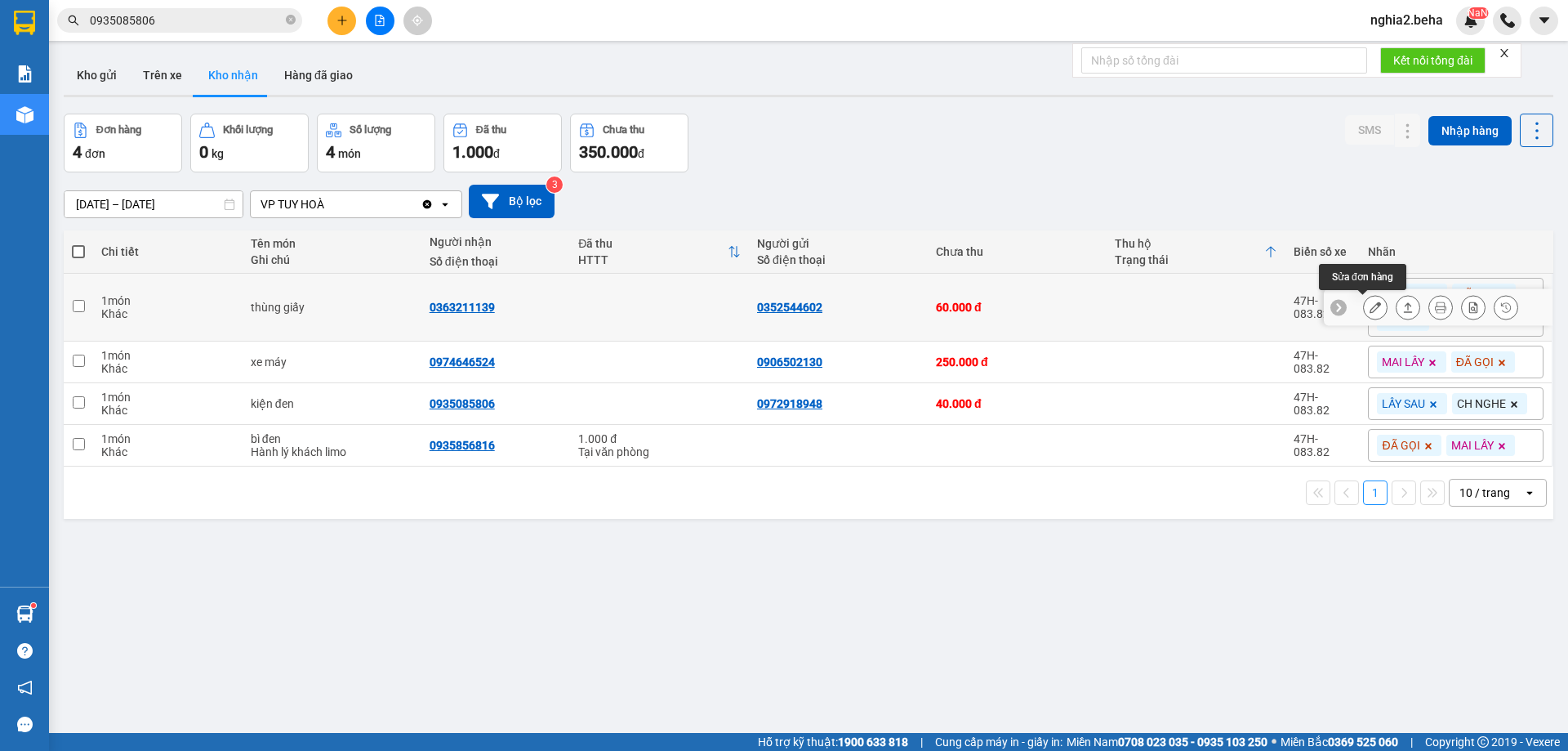
click at [1370, 310] on icon at bounding box center [1376, 307] width 11 height 11
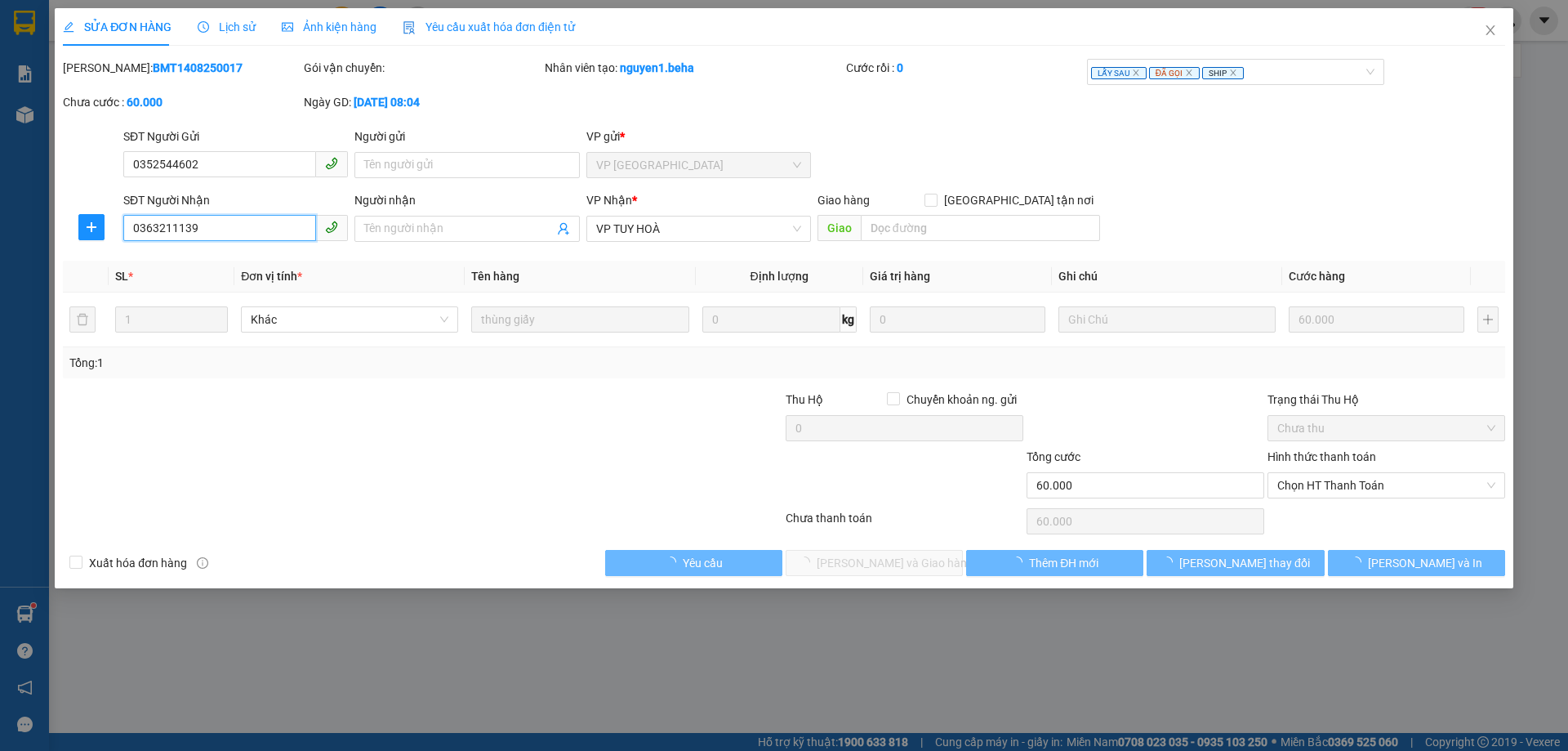
drag, startPoint x: 224, startPoint y: 235, endPoint x: 57, endPoint y: 233, distance: 167.0
click at [57, 233] on div "SỬA ĐƠN HÀNG Lịch sử Ảnh kiện hàng Yêu cầu xuất hóa đơn điện tử Total Paid Fee …" at bounding box center [784, 298] width 1459 height 580
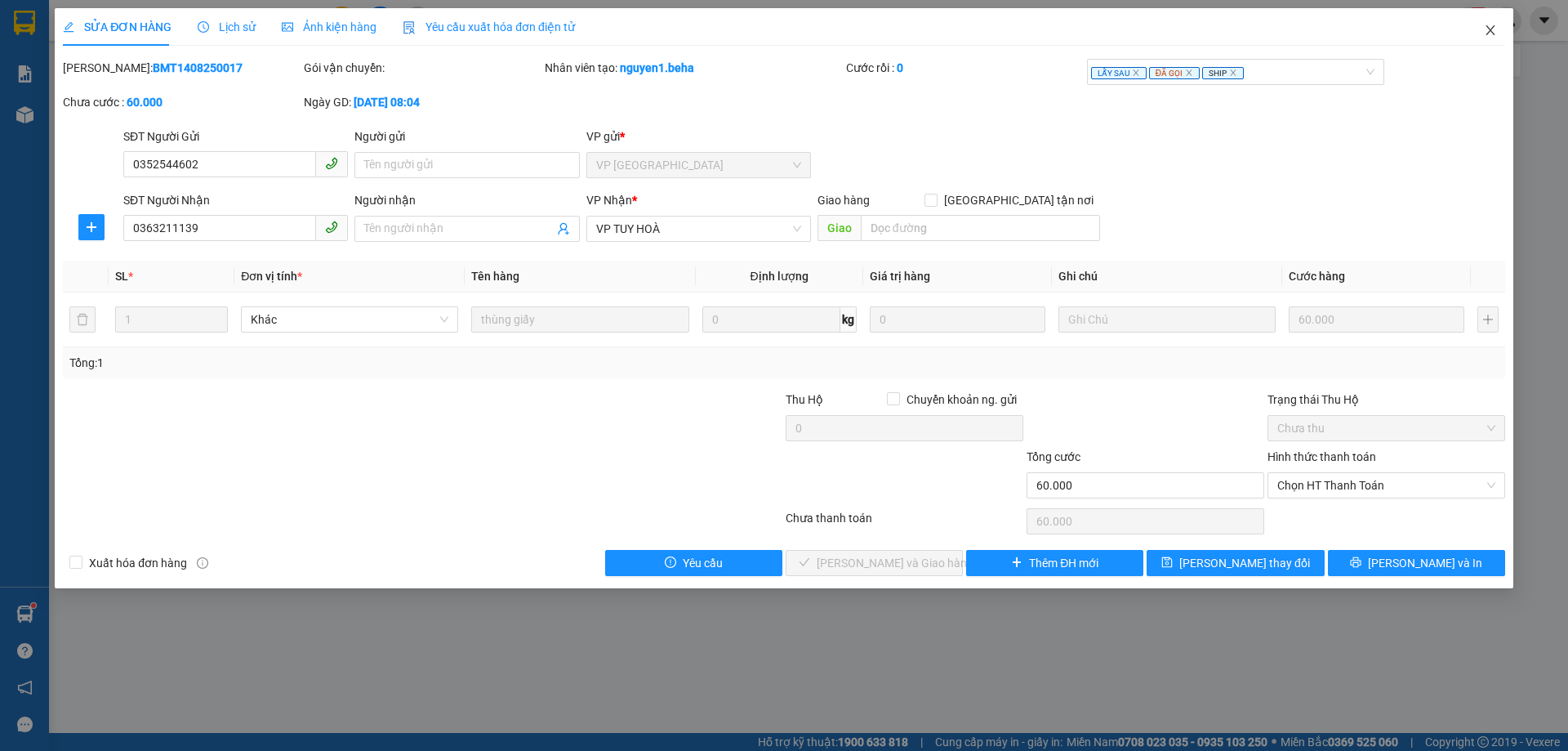
click at [1493, 31] on icon "close" at bounding box center [1491, 30] width 13 height 13
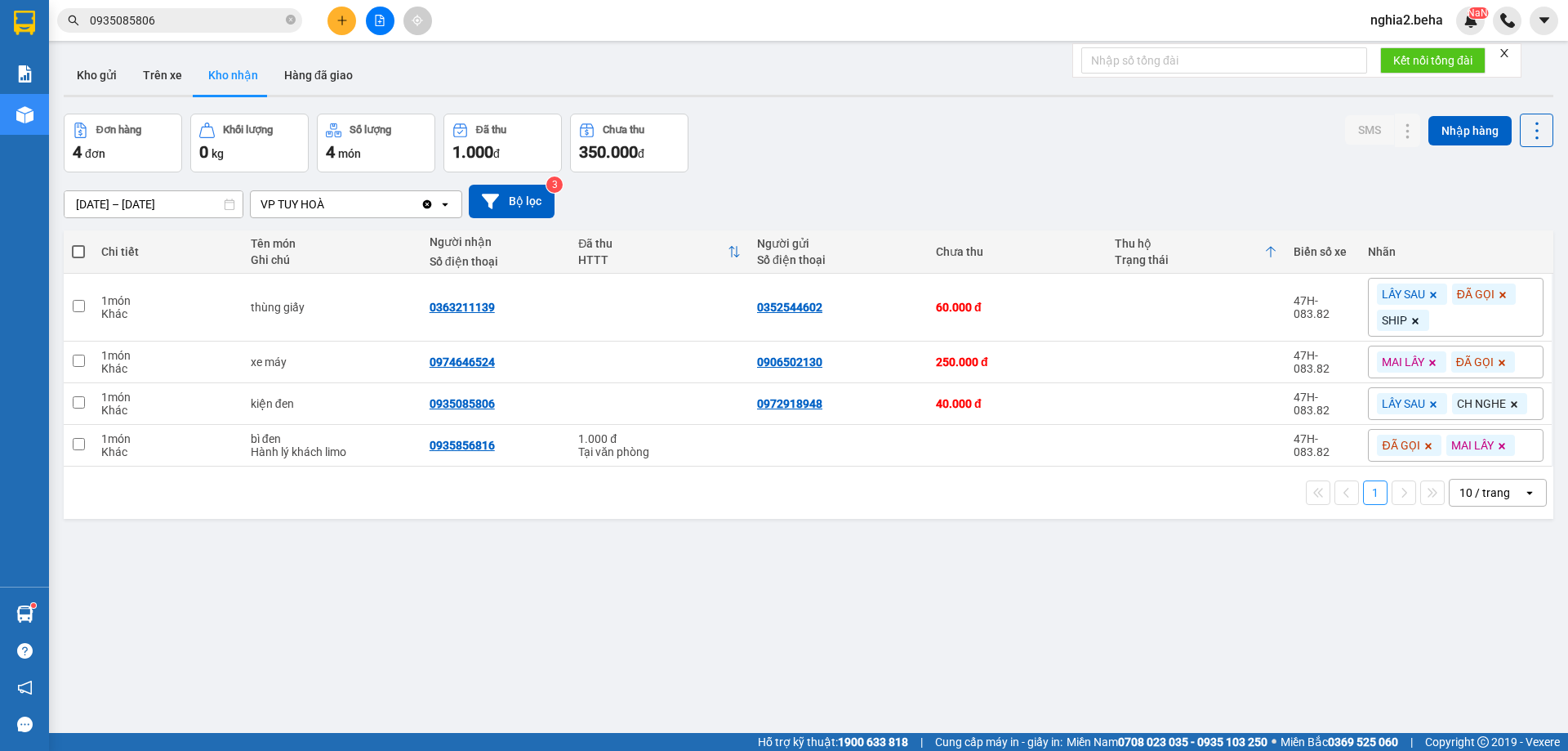
click at [207, 9] on span "0935085806" at bounding box center [180, 21] width 245 height 24
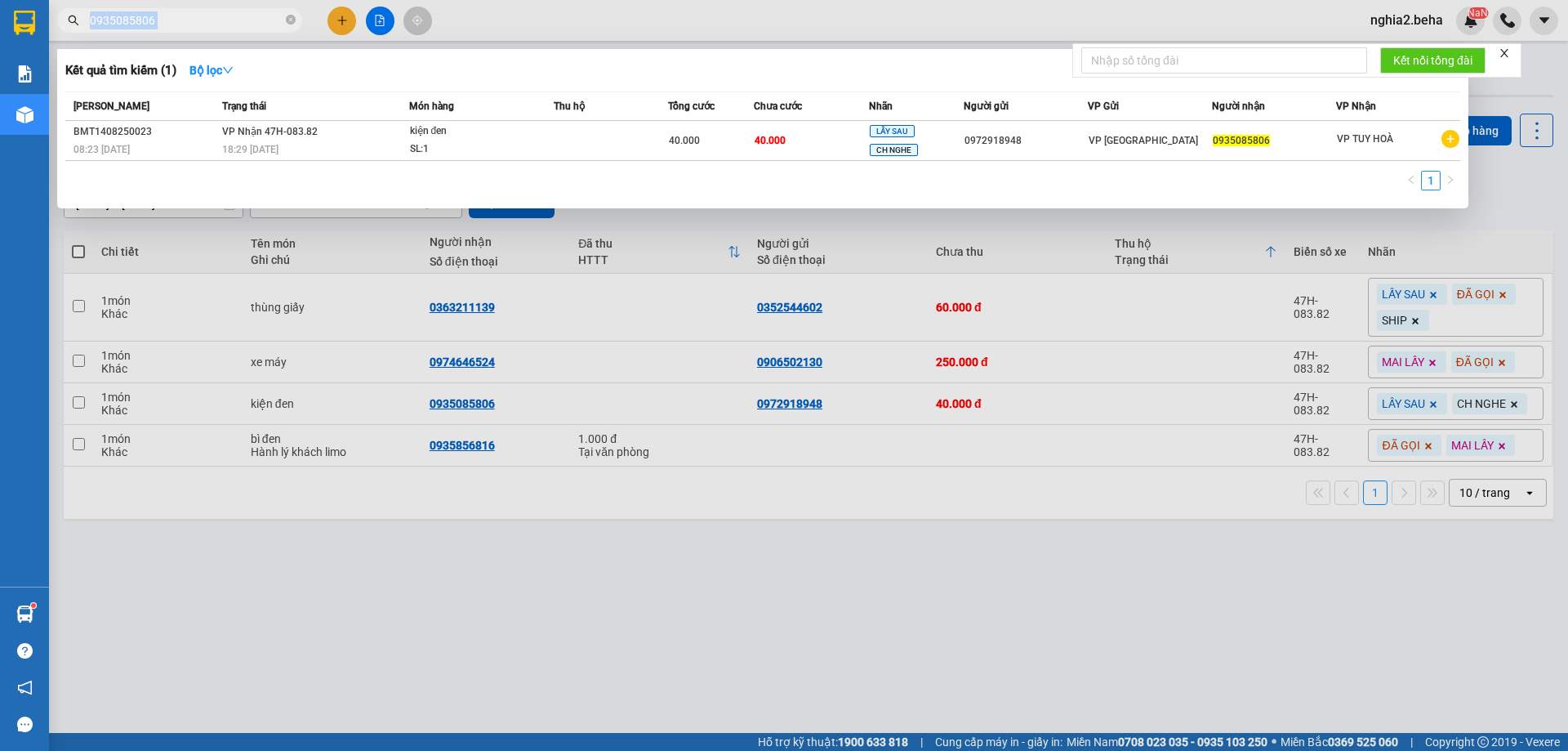
click at [207, 9] on span "0935085806" at bounding box center [180, 21] width 245 height 24
click at [287, 22] on icon "close-circle" at bounding box center [290, 20] width 9 height 9
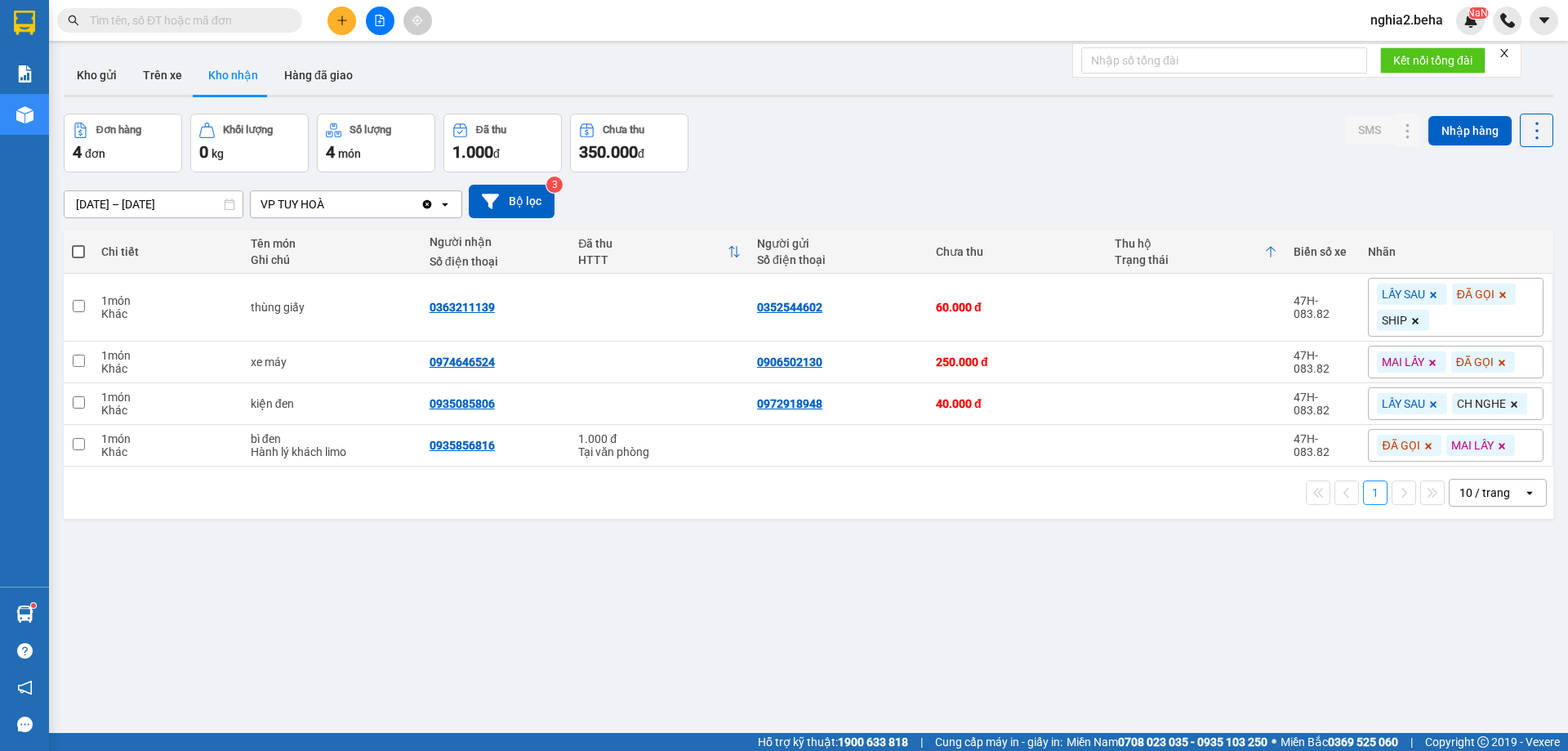
click at [220, 22] on input "text" at bounding box center [186, 20] width 193 height 18
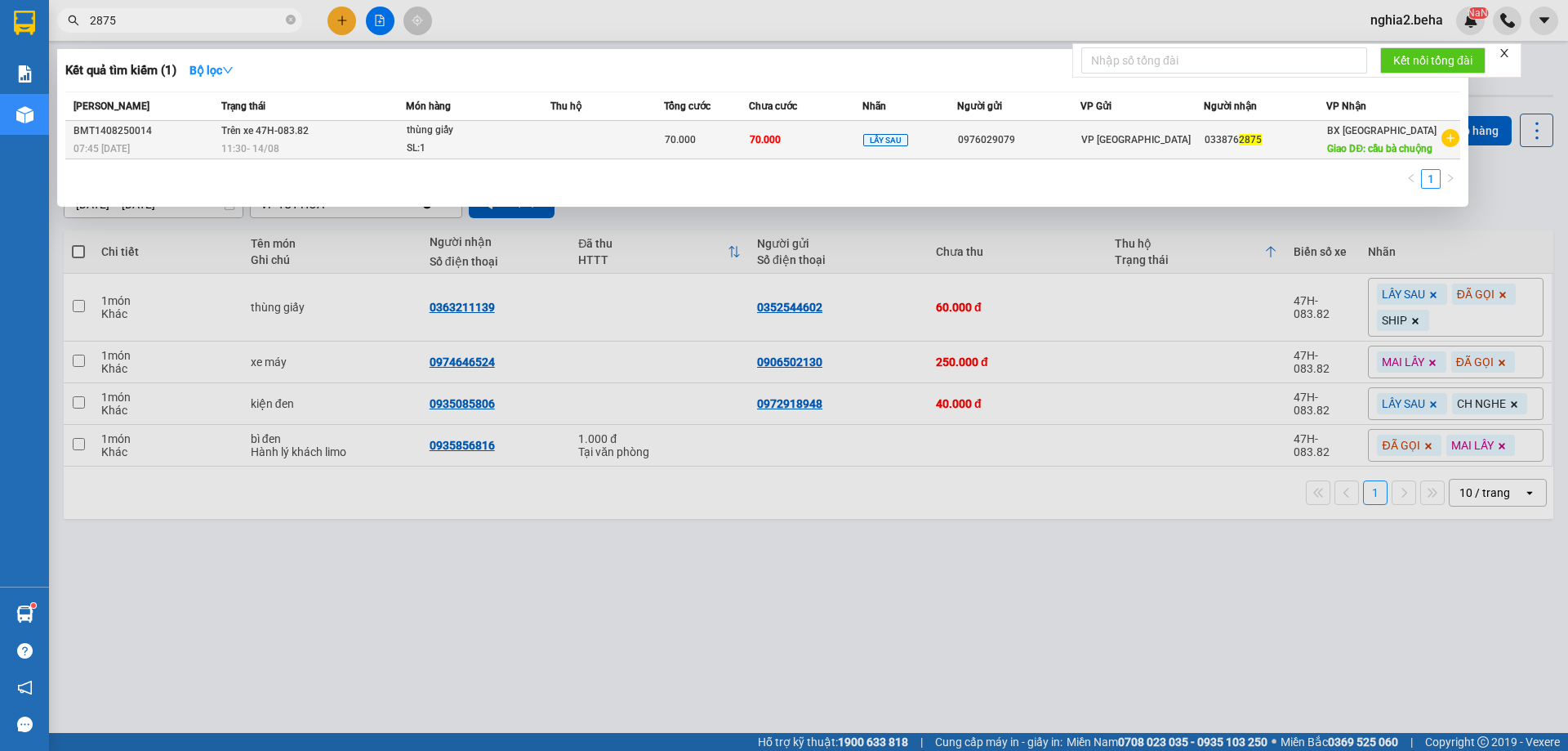
type input "2875"
click at [287, 157] on div "11:30 [DATE]" at bounding box center [314, 148] width 185 height 18
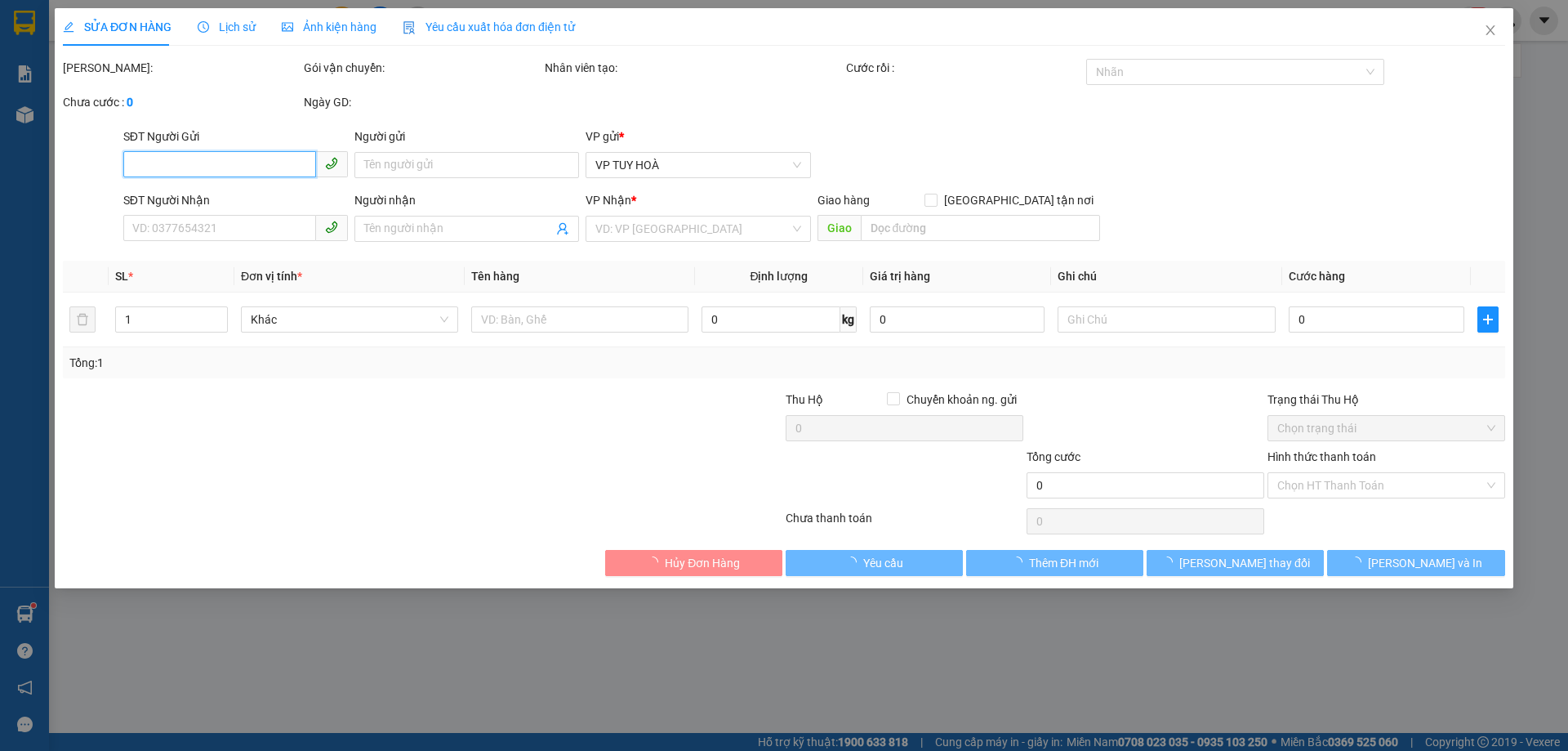
type input "0976029079"
type input "0338762875"
type input "cầu bà chuộng"
type input "70.000"
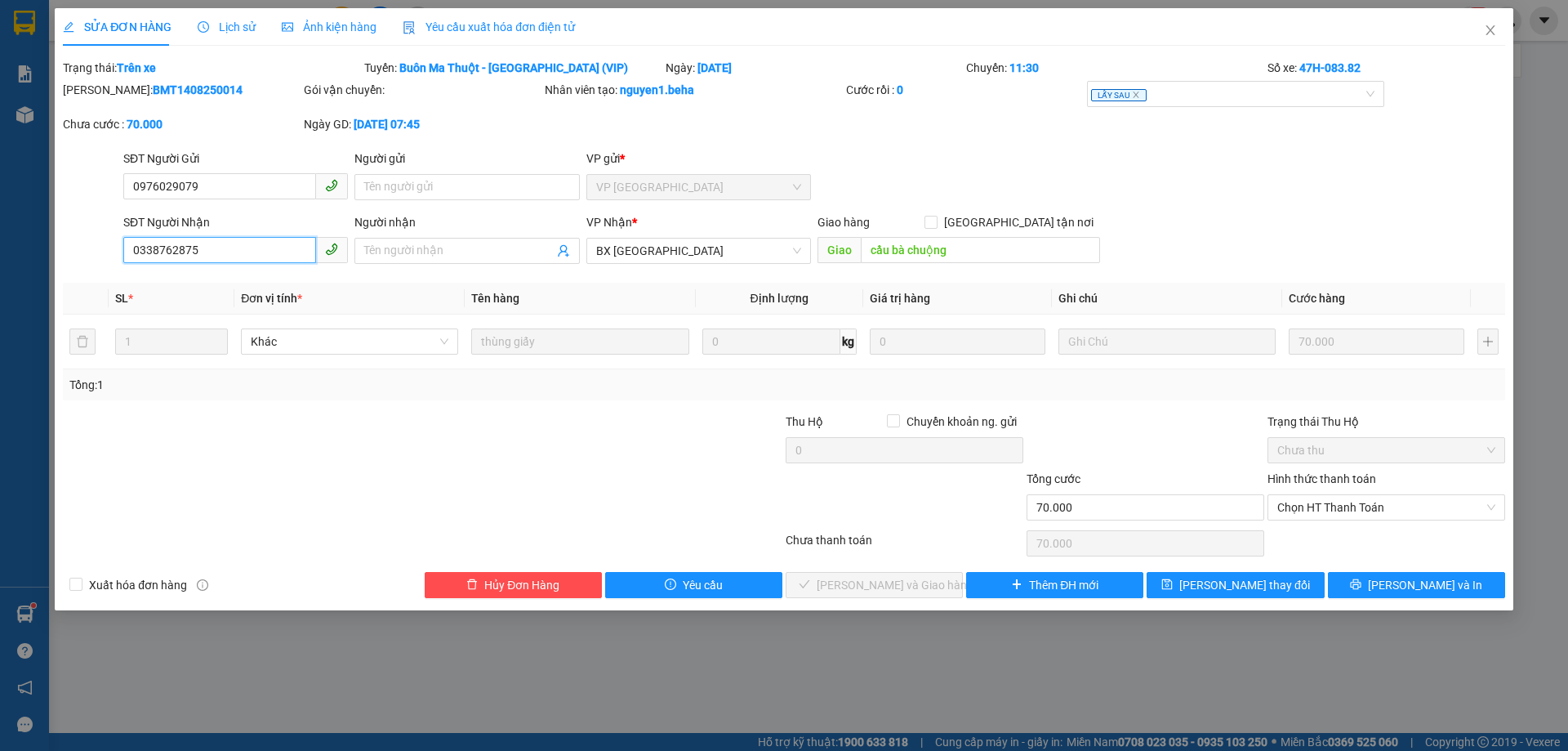
drag, startPoint x: 203, startPoint y: 253, endPoint x: 102, endPoint y: 255, distance: 101.0
click at [102, 255] on div "SĐT Người Nhận 0338762875 0338762875 Người nhận Tên người nhận VP Nhận * BX [GE…" at bounding box center [784, 241] width 1446 height 57
click at [959, 181] on div "SĐT Người Gửi 0976029079 Người gửi Tên người gửi VP gửi * VP [GEOGRAPHIC_DATA]" at bounding box center [813, 178] width 1388 height 57
click at [1223, 238] on div "SĐT Người Nhận 0338762875 Người nhận Tên người nhận VP Nhận * BX [GEOGRAPHIC_DA…" at bounding box center [813, 241] width 1388 height 57
click at [1490, 25] on icon "close" at bounding box center [1491, 30] width 13 height 13
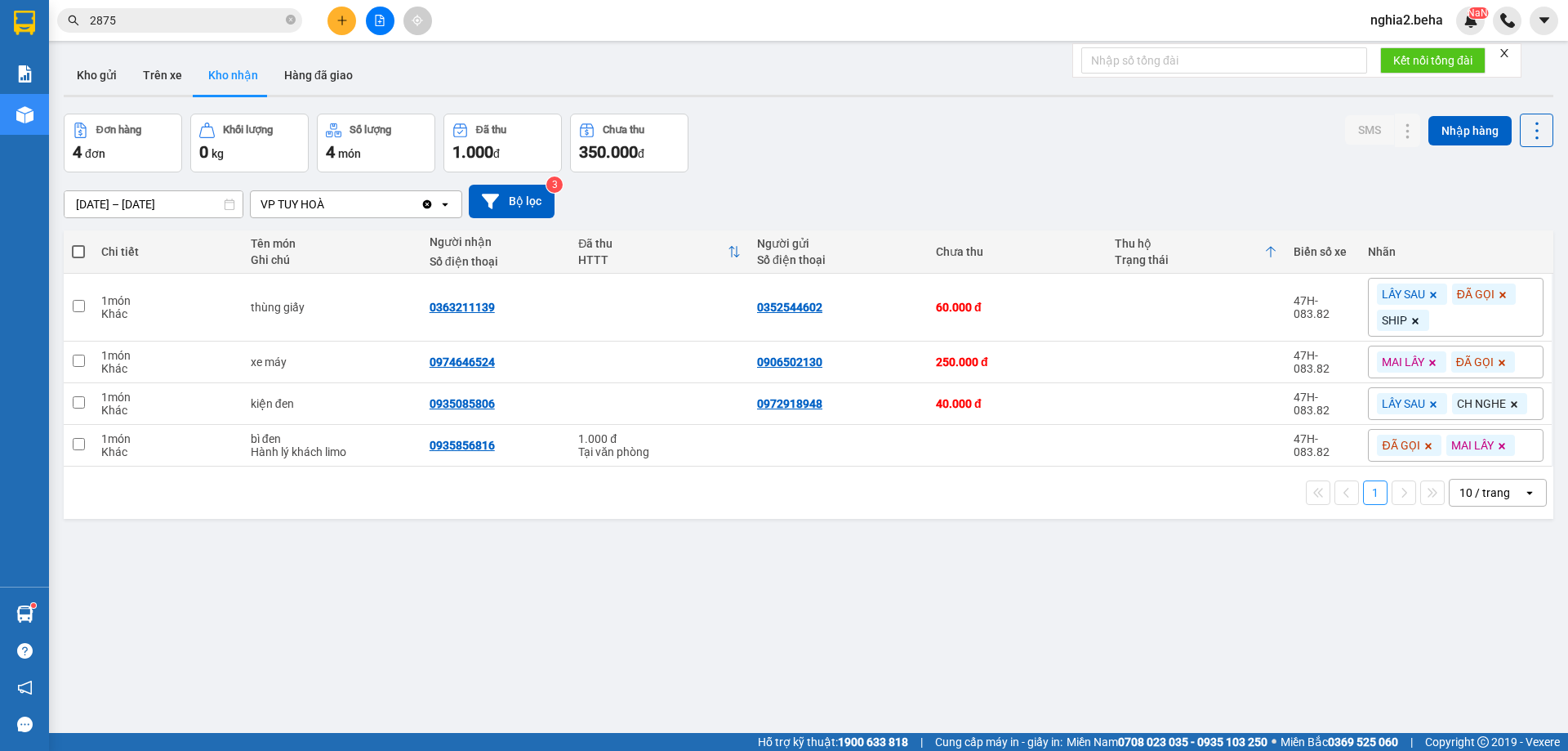
click at [219, 33] on div "Kết quả tìm kiếm ( 1 ) Bộ lọc Mã ĐH Trạng thái Món hàng Thu hộ Tổng cước Chưa c…" at bounding box center [159, 21] width 318 height 28
click at [226, 15] on input "2875" at bounding box center [186, 20] width 193 height 18
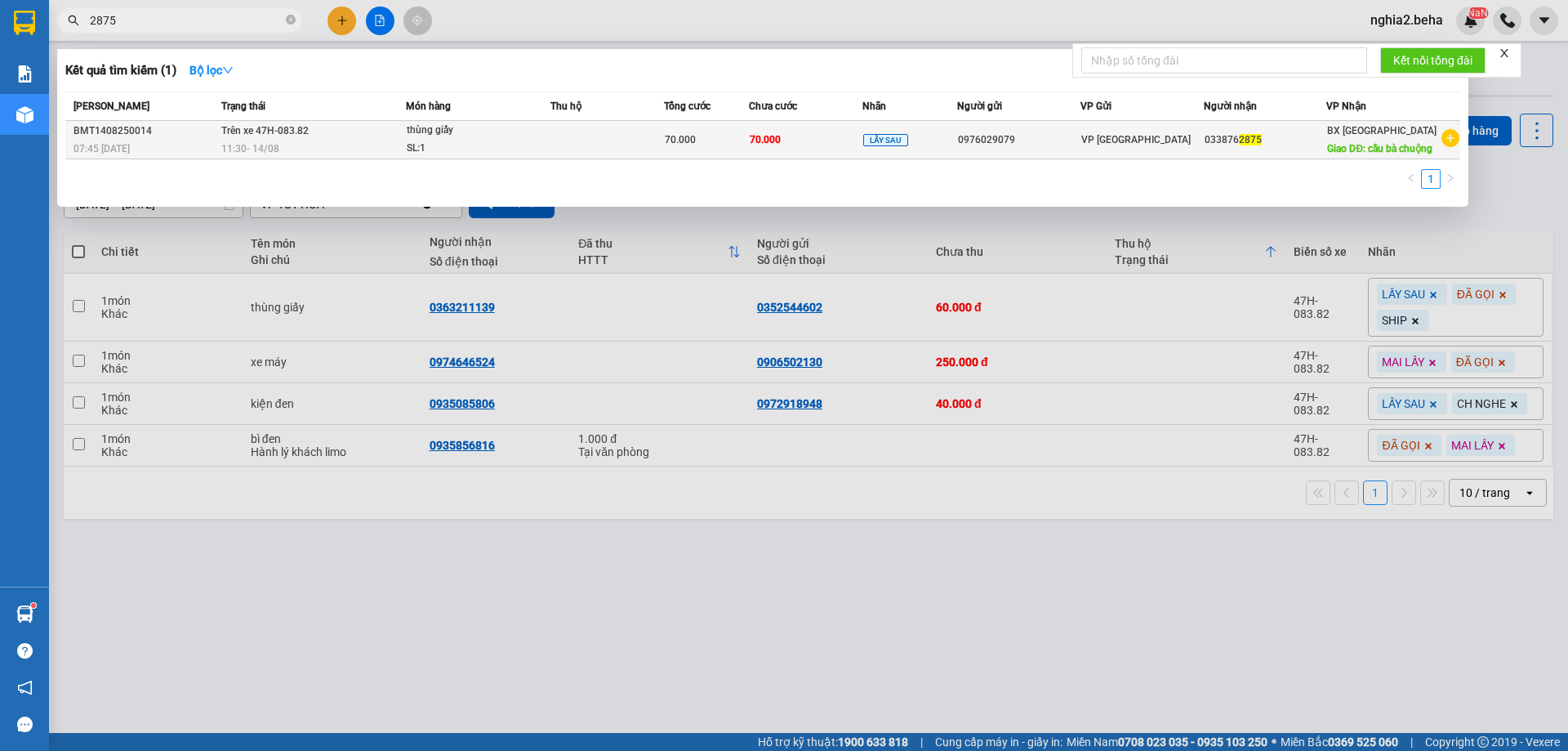
click at [785, 125] on td "70.000" at bounding box center [806, 139] width 113 height 39
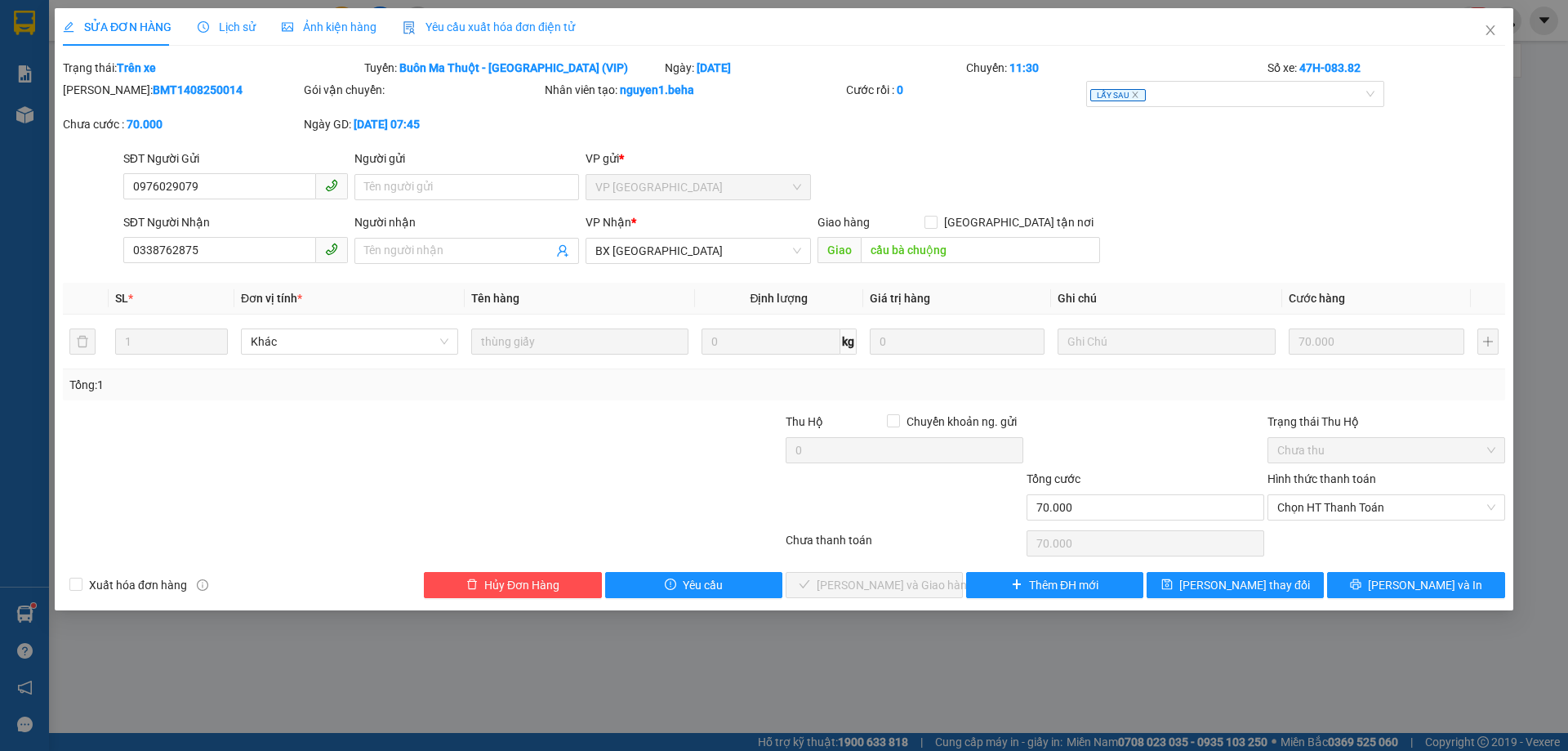
type input "0976029079"
type input "0338762875"
type input "cầu bà chuộng"
type input "70.000"
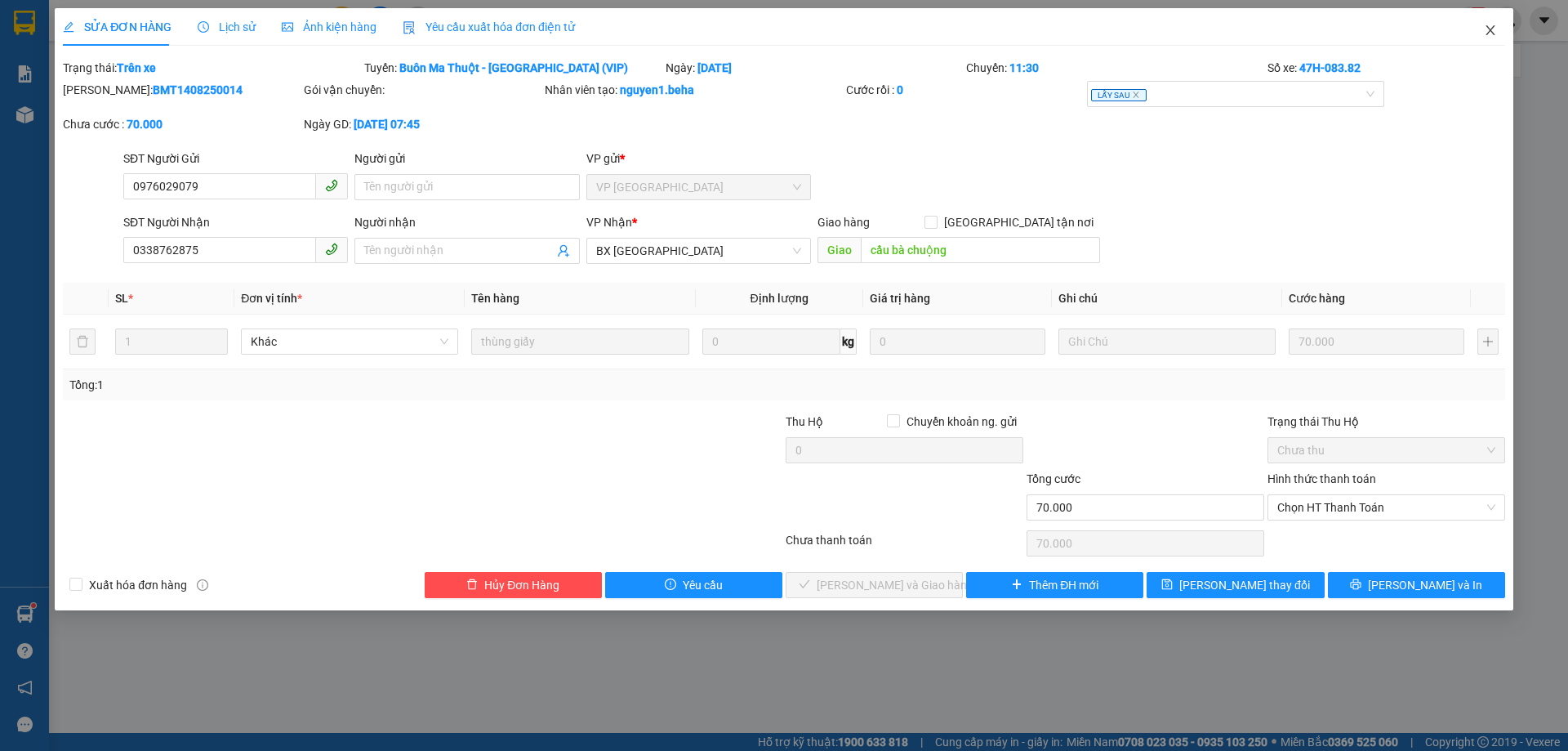
click at [1487, 24] on icon "close" at bounding box center [1491, 30] width 13 height 13
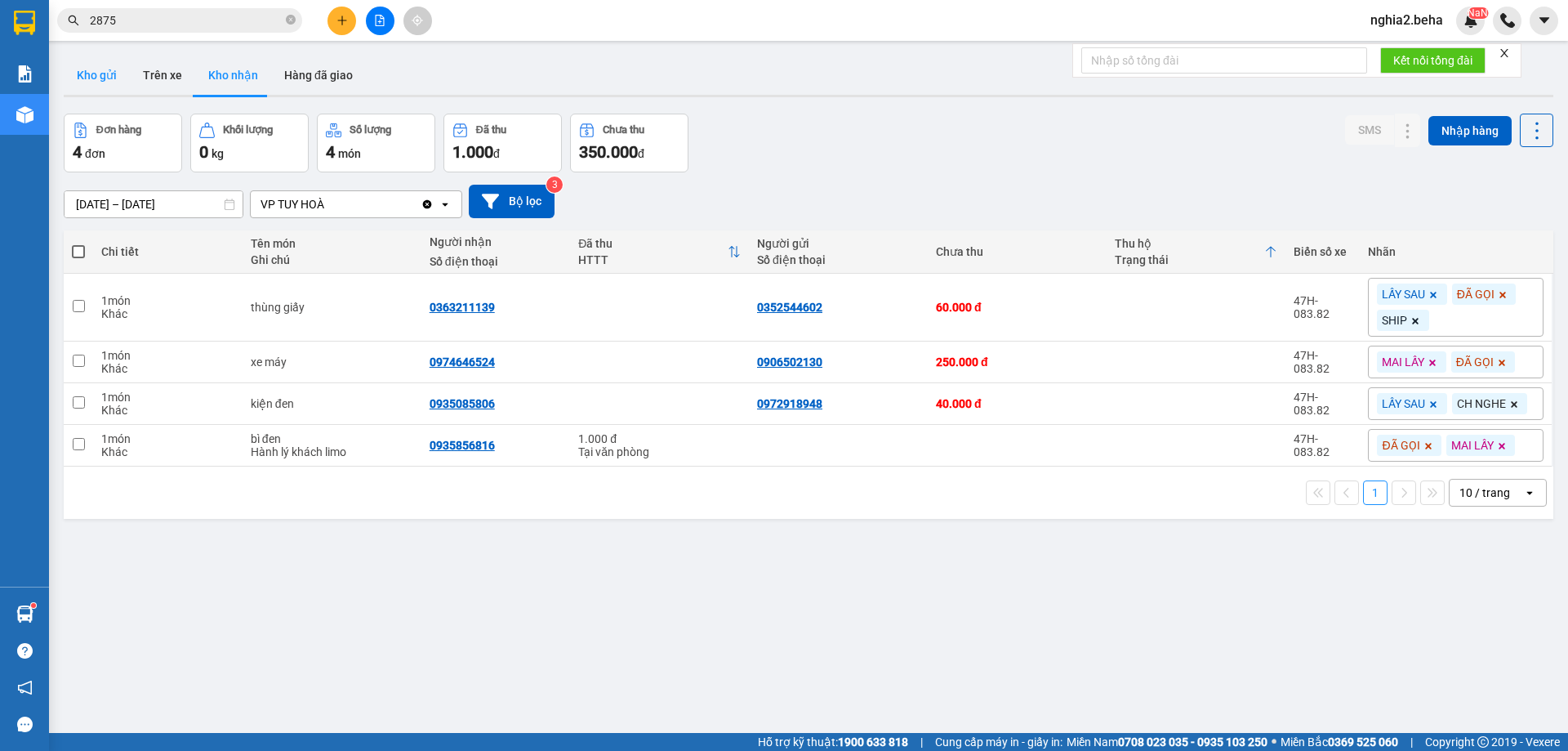
click at [97, 67] on button "Kho gửi" at bounding box center [97, 75] width 66 height 40
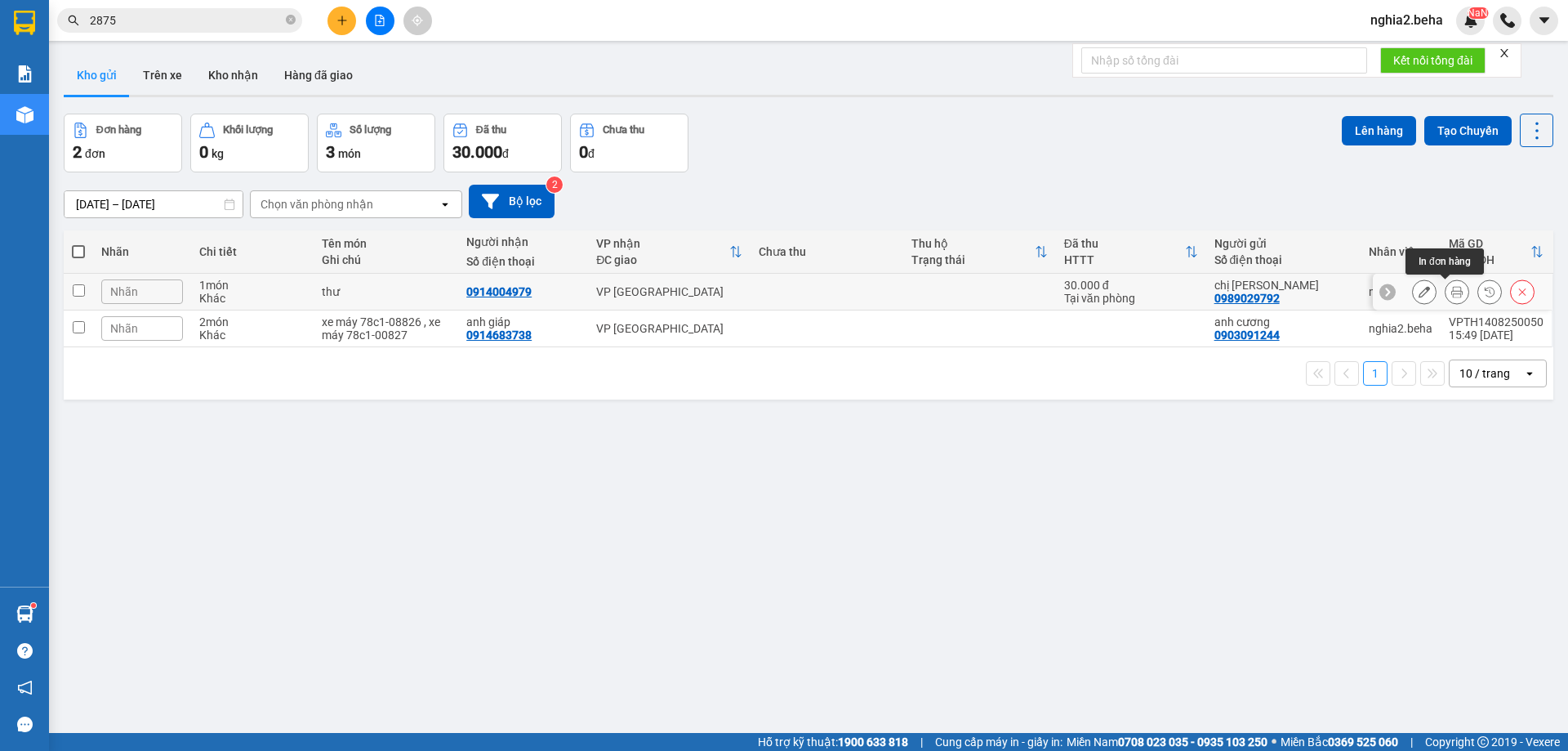
click at [1451, 292] on icon at bounding box center [1457, 291] width 11 height 11
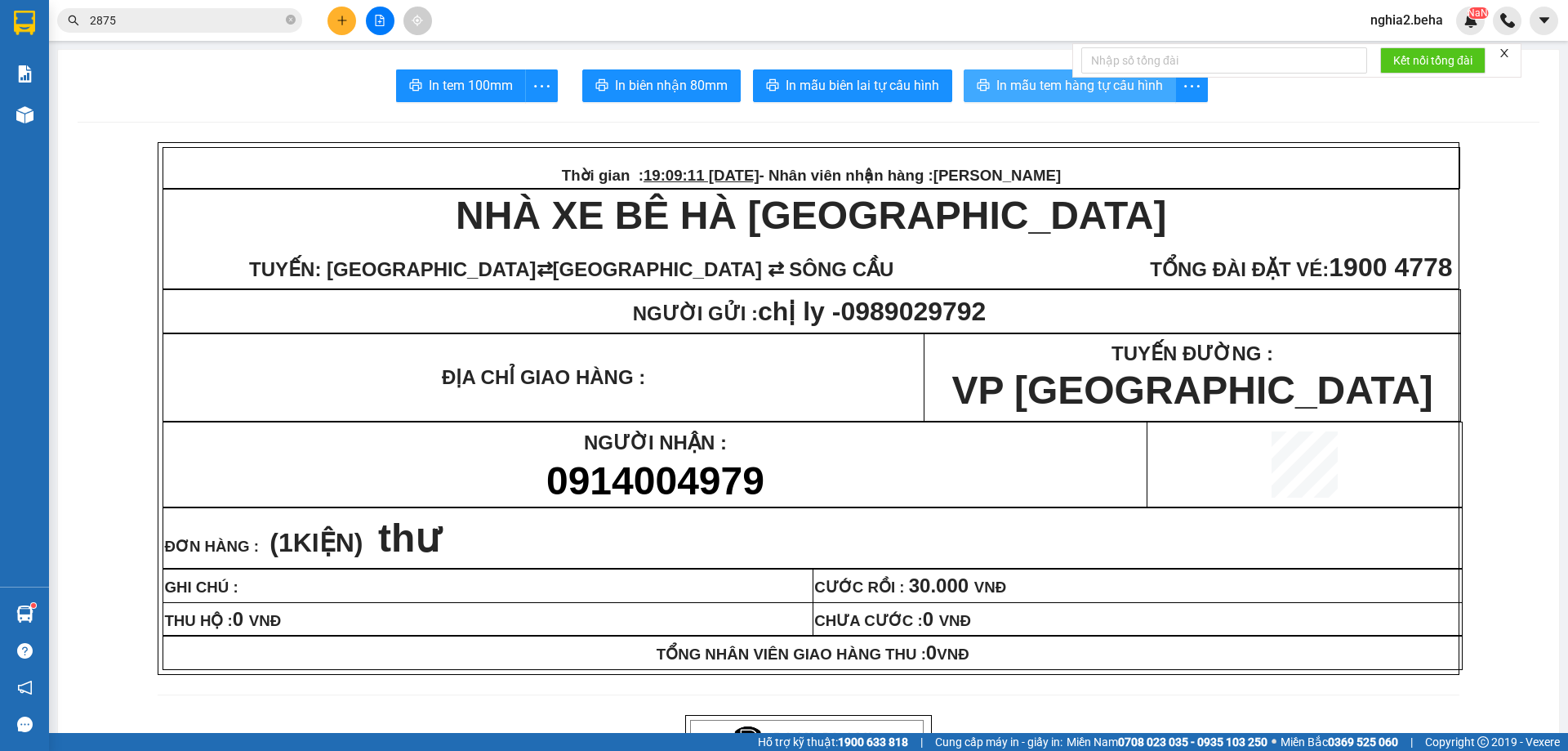
drag, startPoint x: 1042, startPoint y: 83, endPoint x: 1062, endPoint y: 146, distance: 66.1
click at [1042, 84] on span "In mẫu tem hàng tự cấu hình" at bounding box center [1079, 86] width 167 height 21
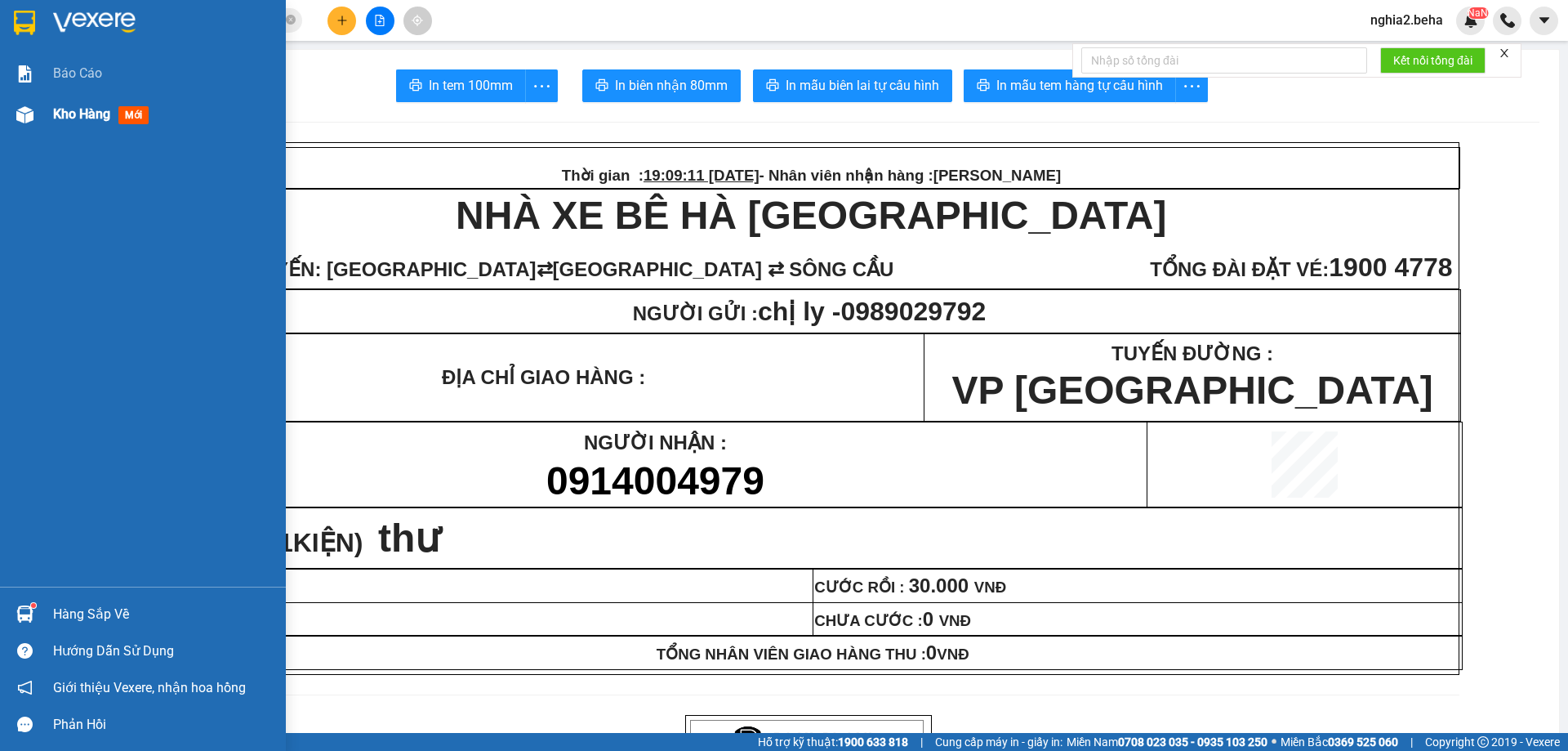
click at [32, 123] on div at bounding box center [24, 115] width 28 height 28
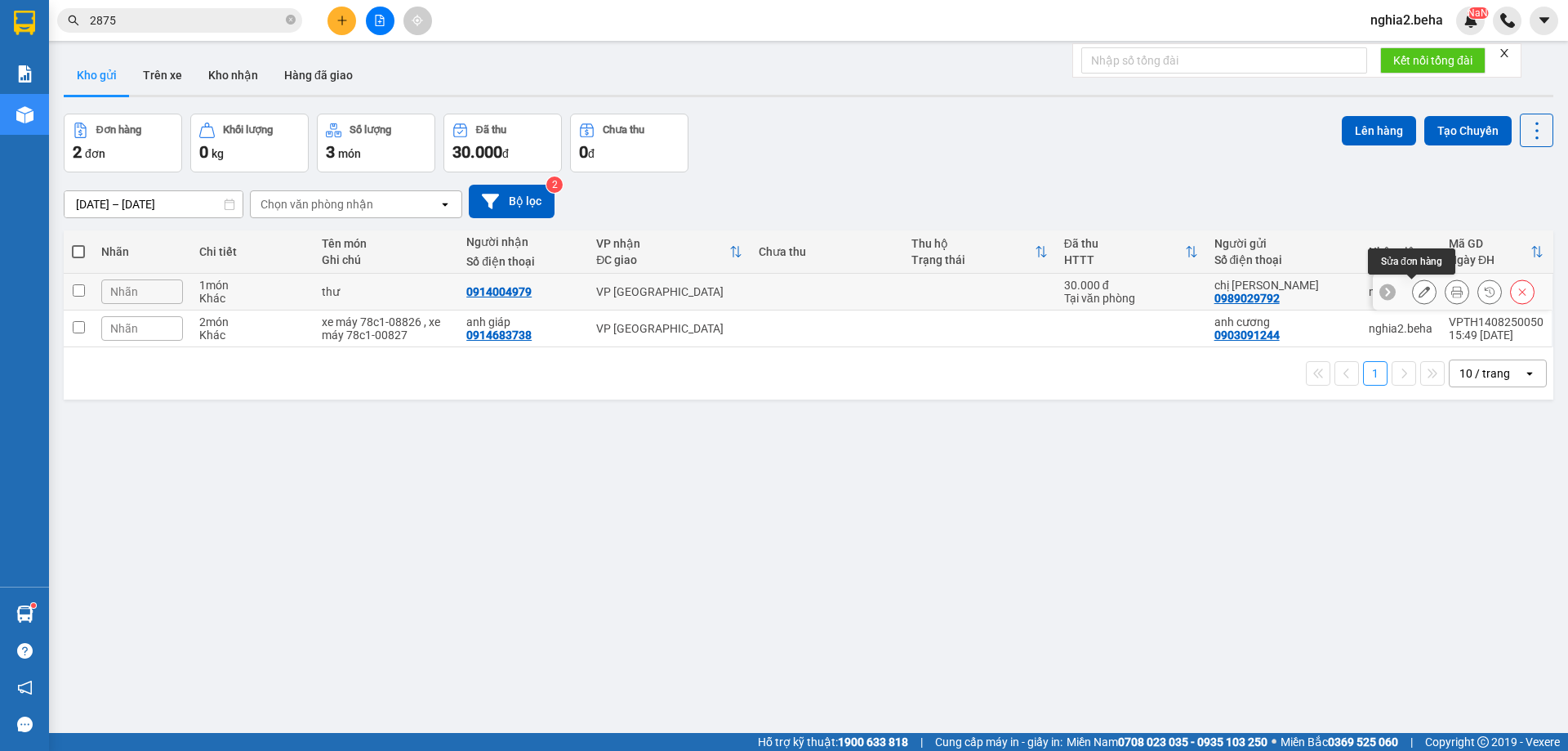
click at [1419, 289] on icon at bounding box center [1425, 291] width 11 height 11
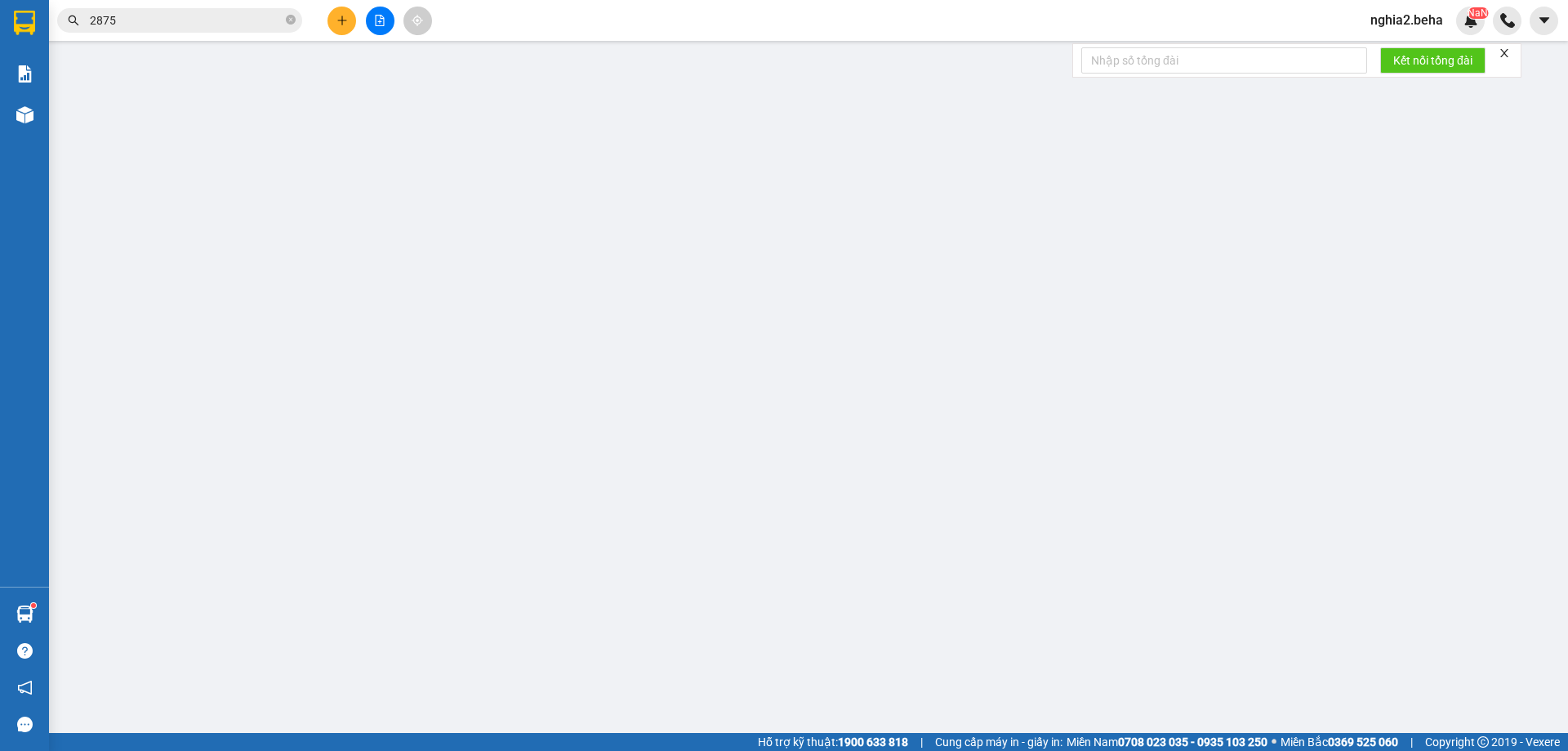
type input "0989029792"
type input "chị [PERSON_NAME]"
type input "0914004979"
type input "30.000"
type input "0"
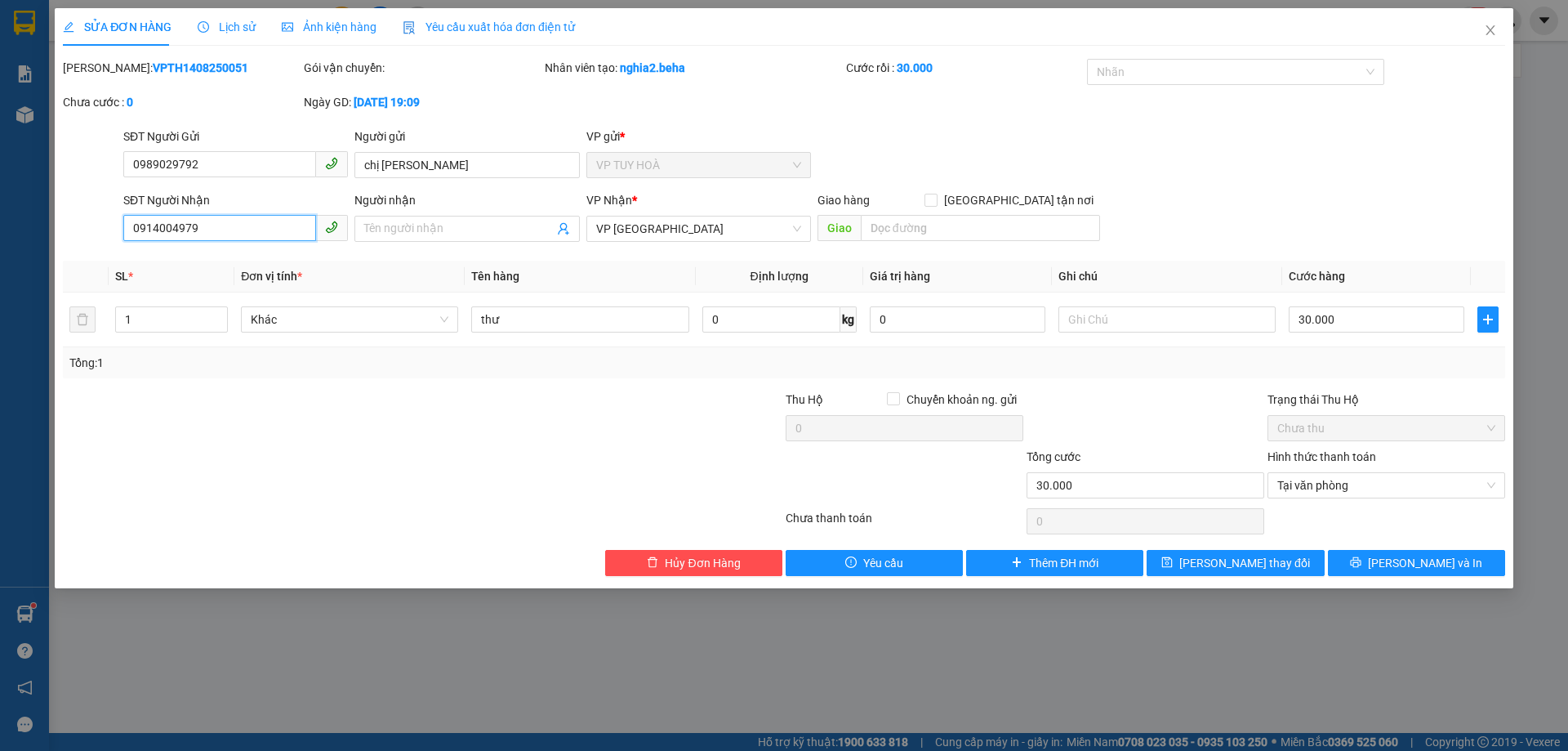
drag, startPoint x: 230, startPoint y: 234, endPoint x: 85, endPoint y: 235, distance: 145.0
click at [85, 235] on div "SĐT Người Nhận 0914004979 0914004979 Người nhận Tên người nhận VP Nhận * VP [GE…" at bounding box center [784, 220] width 1446 height 57
click at [1500, 30] on span "Close" at bounding box center [1491, 31] width 46 height 46
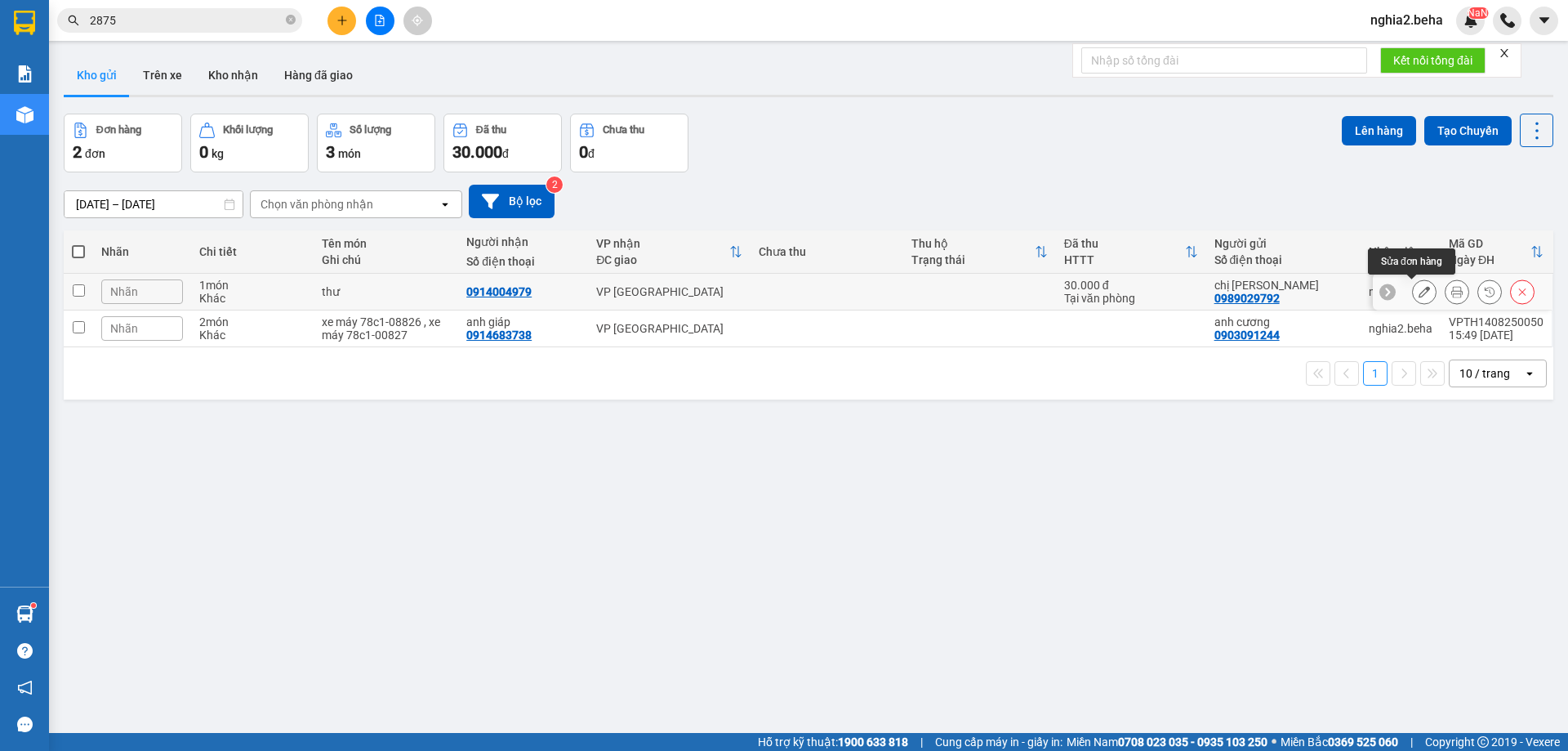
click at [1419, 290] on icon at bounding box center [1425, 291] width 11 height 11
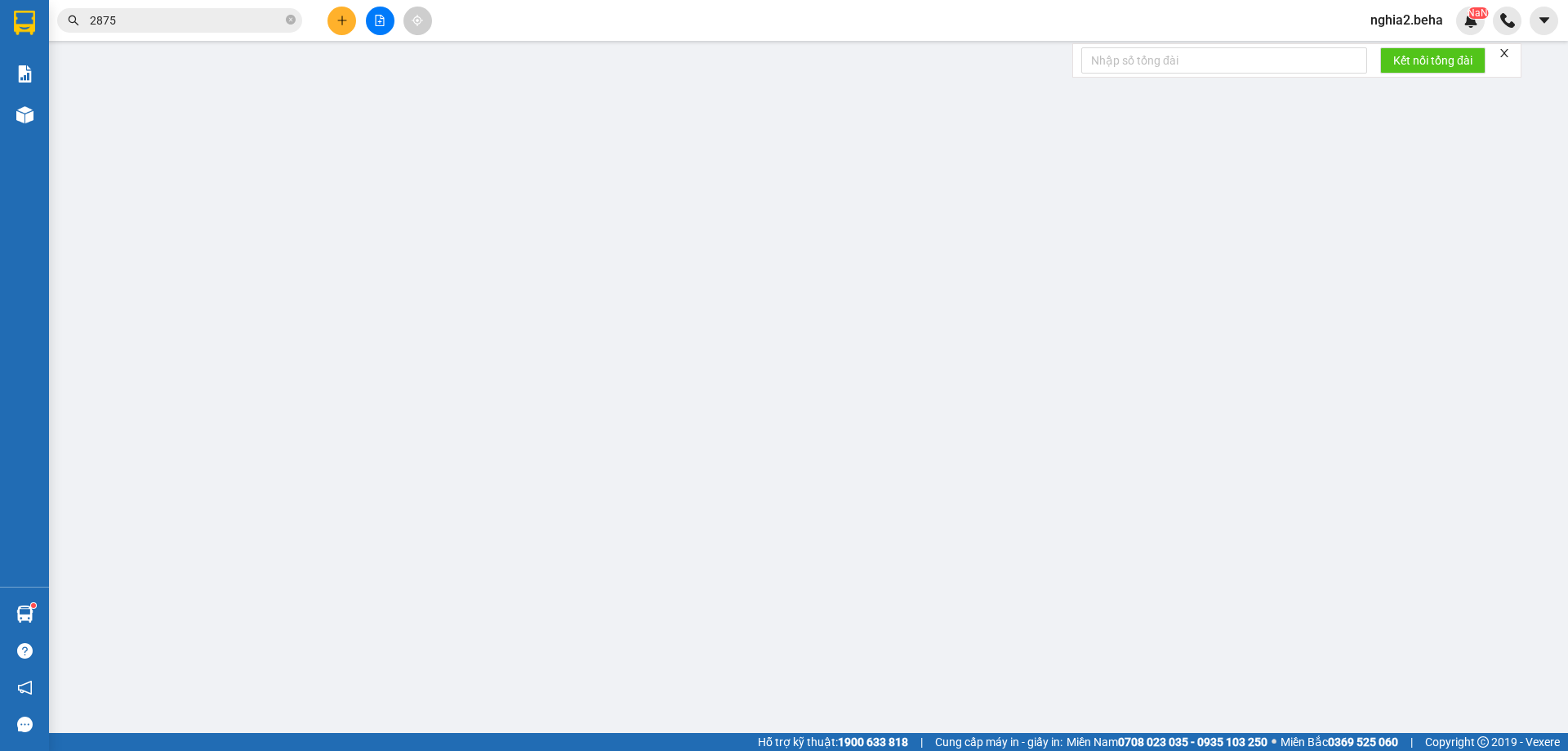
type input "0989029792"
type input "chị [PERSON_NAME]"
type input "0914004979"
type input "30.000"
type input "0"
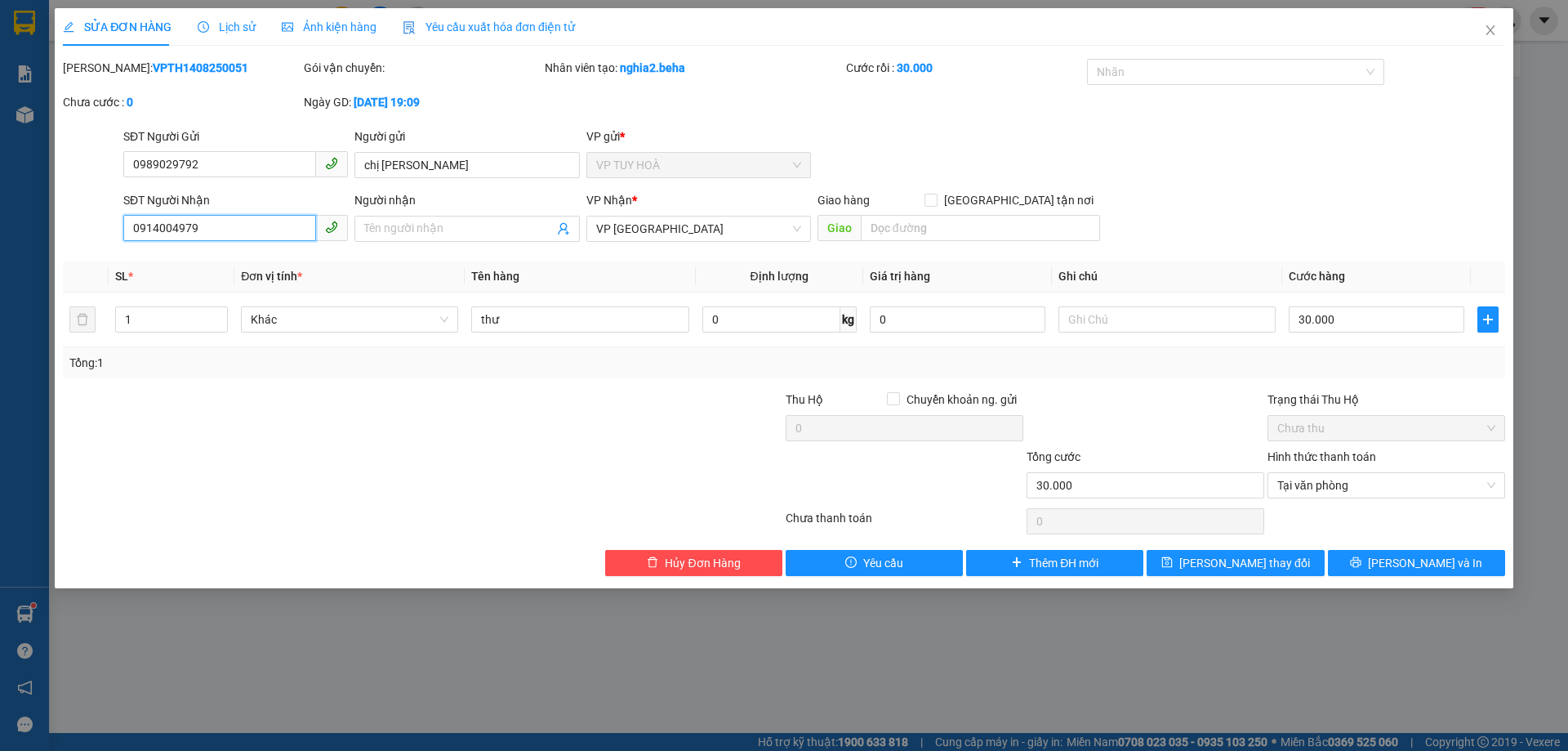
drag, startPoint x: 285, startPoint y: 225, endPoint x: 120, endPoint y: 218, distance: 165.1
click at [120, 218] on div "SĐT Người Nhận 0914004979 0914004979" at bounding box center [235, 220] width 231 height 57
click at [1486, 33] on icon "close" at bounding box center [1491, 30] width 13 height 13
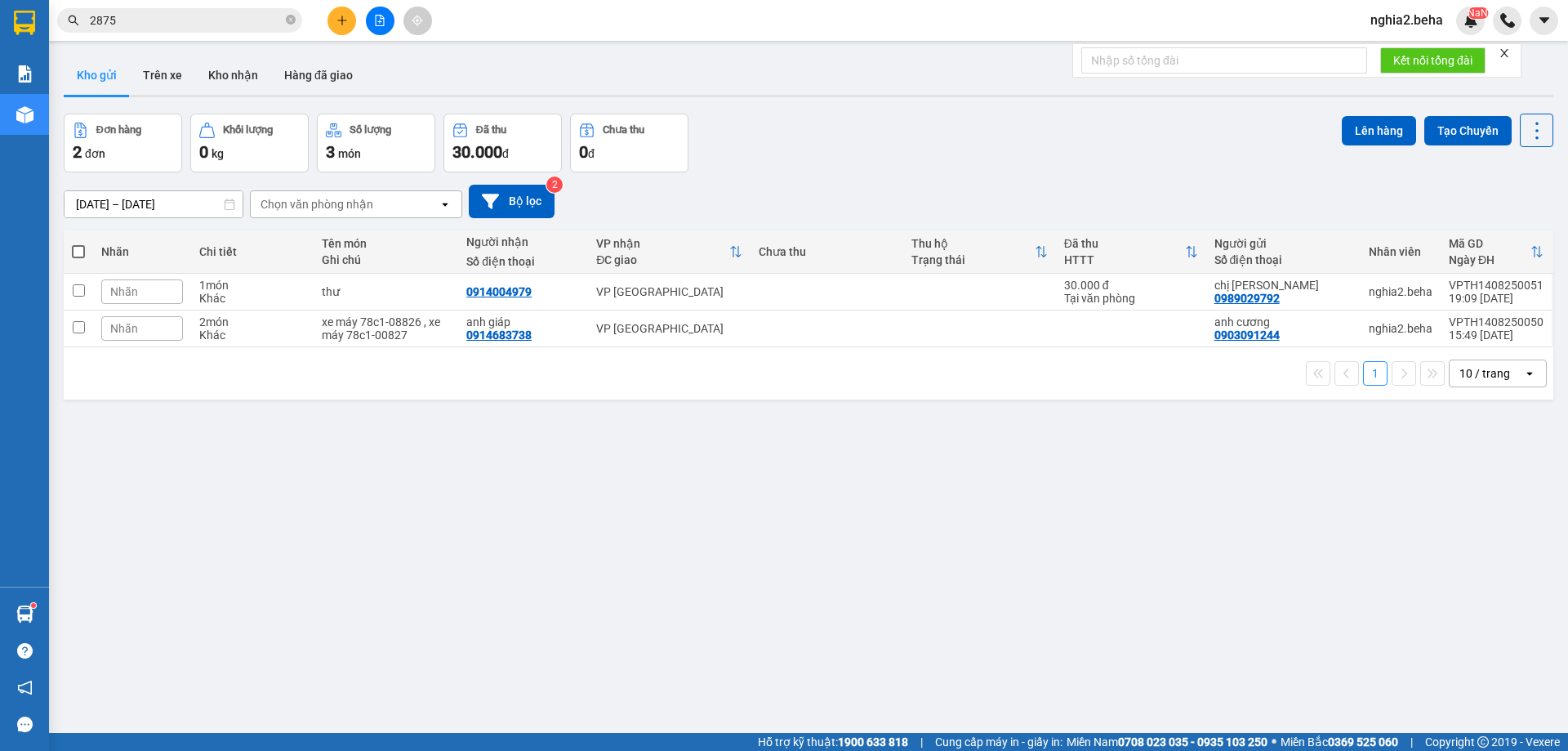
drag, startPoint x: 606, startPoint y: 664, endPoint x: 597, endPoint y: 657, distance: 11.4
click at [597, 657] on div "ver 1.8.138 Kho gửi Trên xe Kho nhận Hàng đã giao Đơn hàng 2 đơn Khối lượng 0 k…" at bounding box center [808, 424] width 1503 height 751
drag, startPoint x: 239, startPoint y: 62, endPoint x: 242, endPoint y: 71, distance: 9.5
click at [239, 63] on button "Kho nhận" at bounding box center [233, 75] width 76 height 40
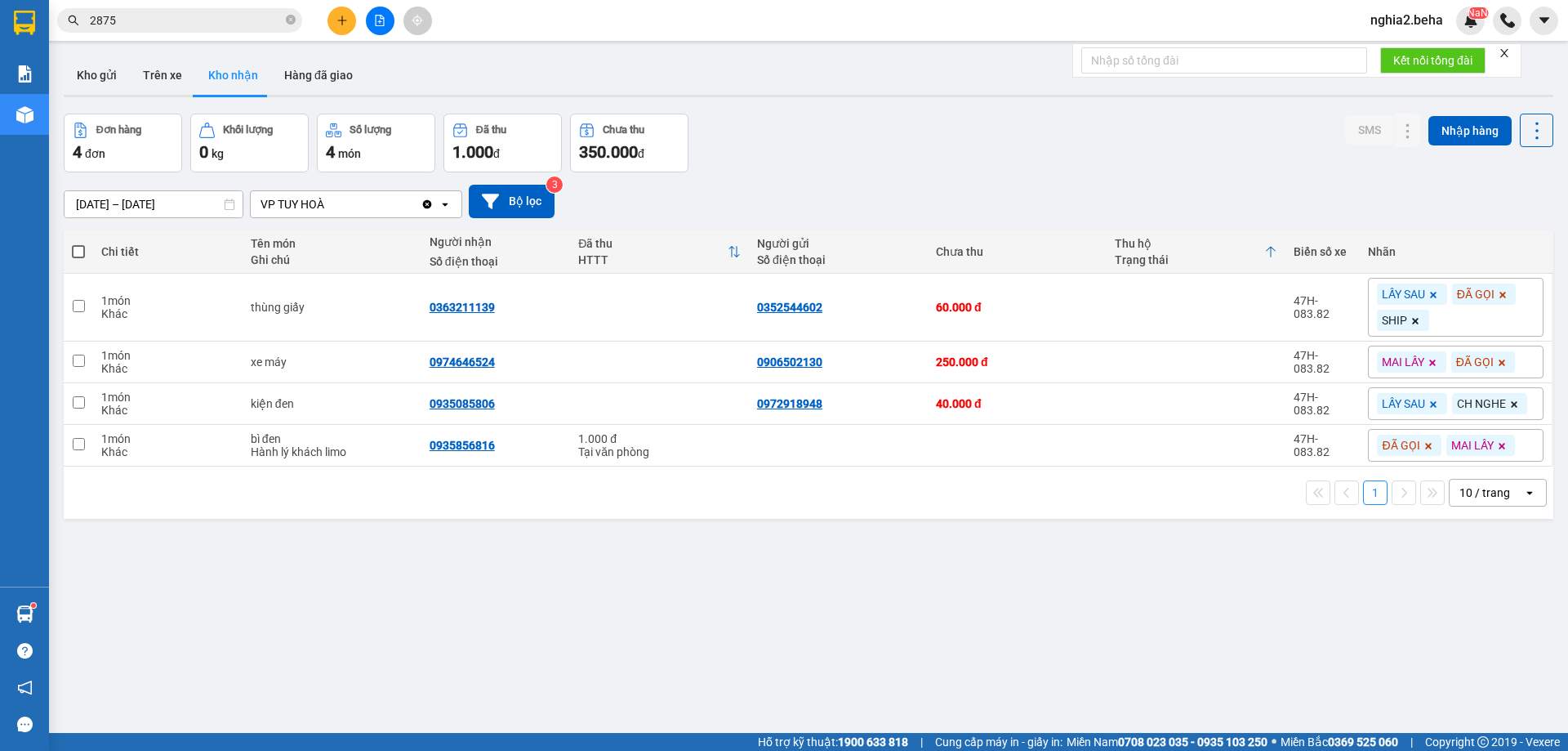
click at [962, 195] on div "[DATE] – [DATE] Press the down arrow key to interact with the calendar and sele…" at bounding box center [808, 202] width 1490 height 34
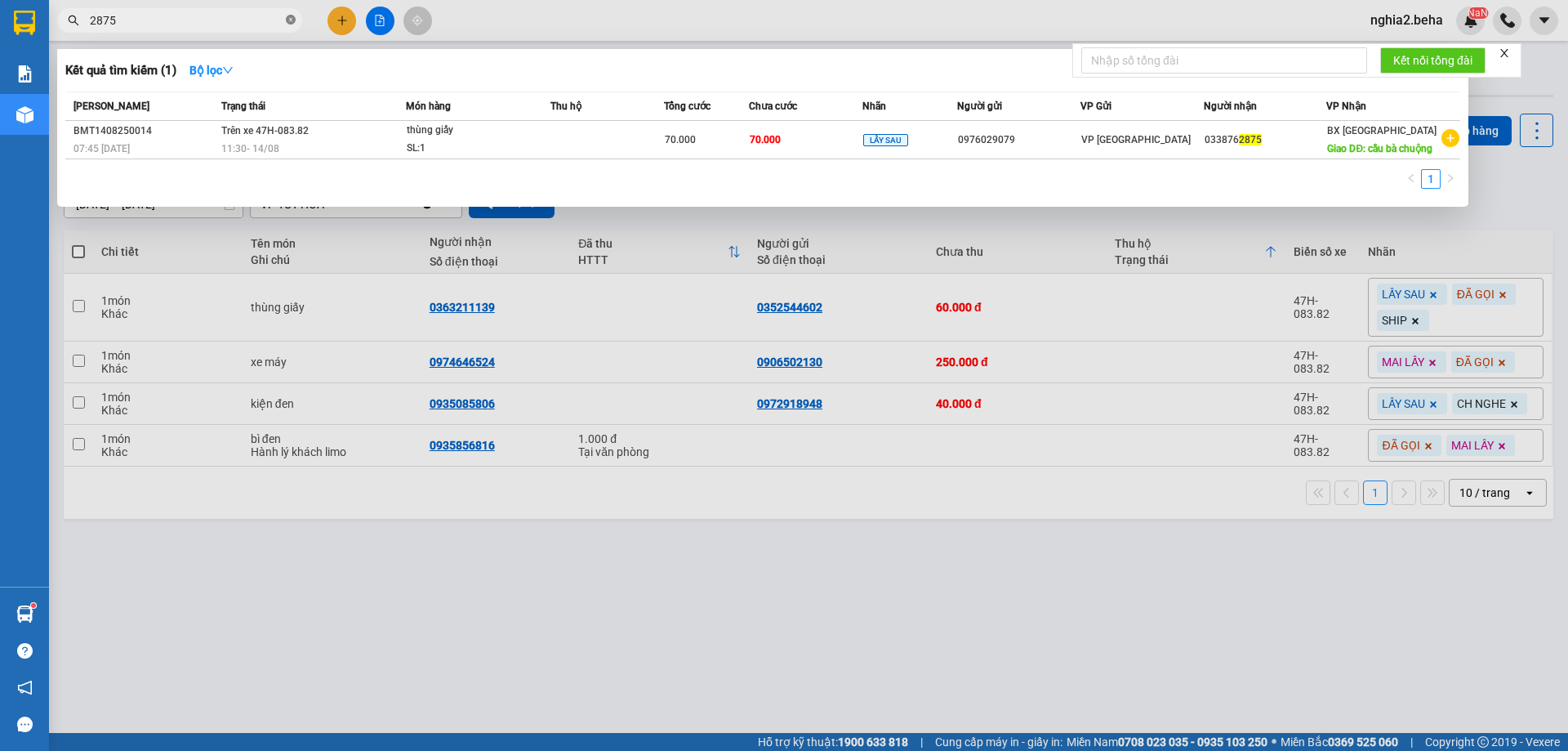
click at [286, 22] on icon "close-circle" at bounding box center [290, 20] width 9 height 9
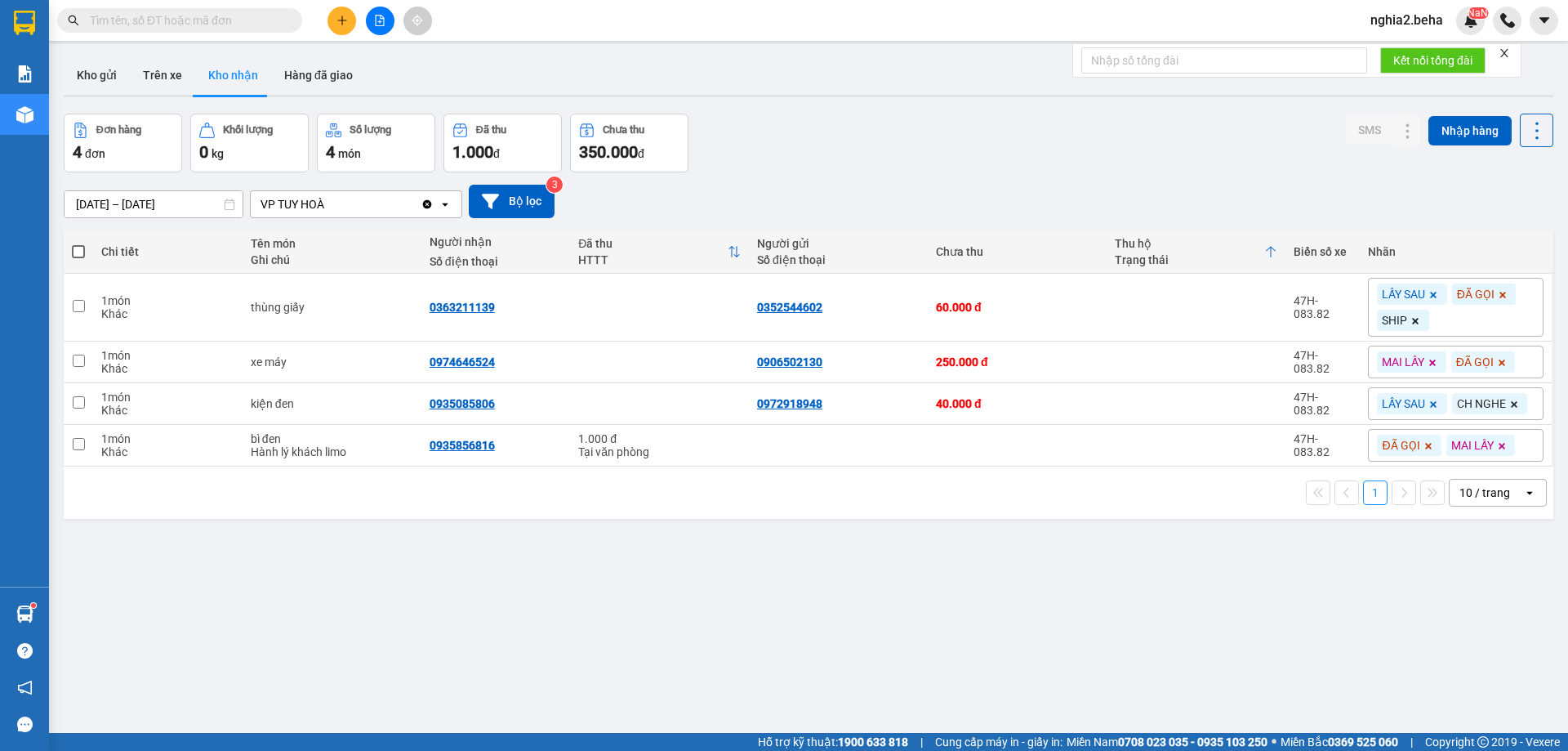
click at [247, 24] on input "text" at bounding box center [186, 20] width 193 height 18
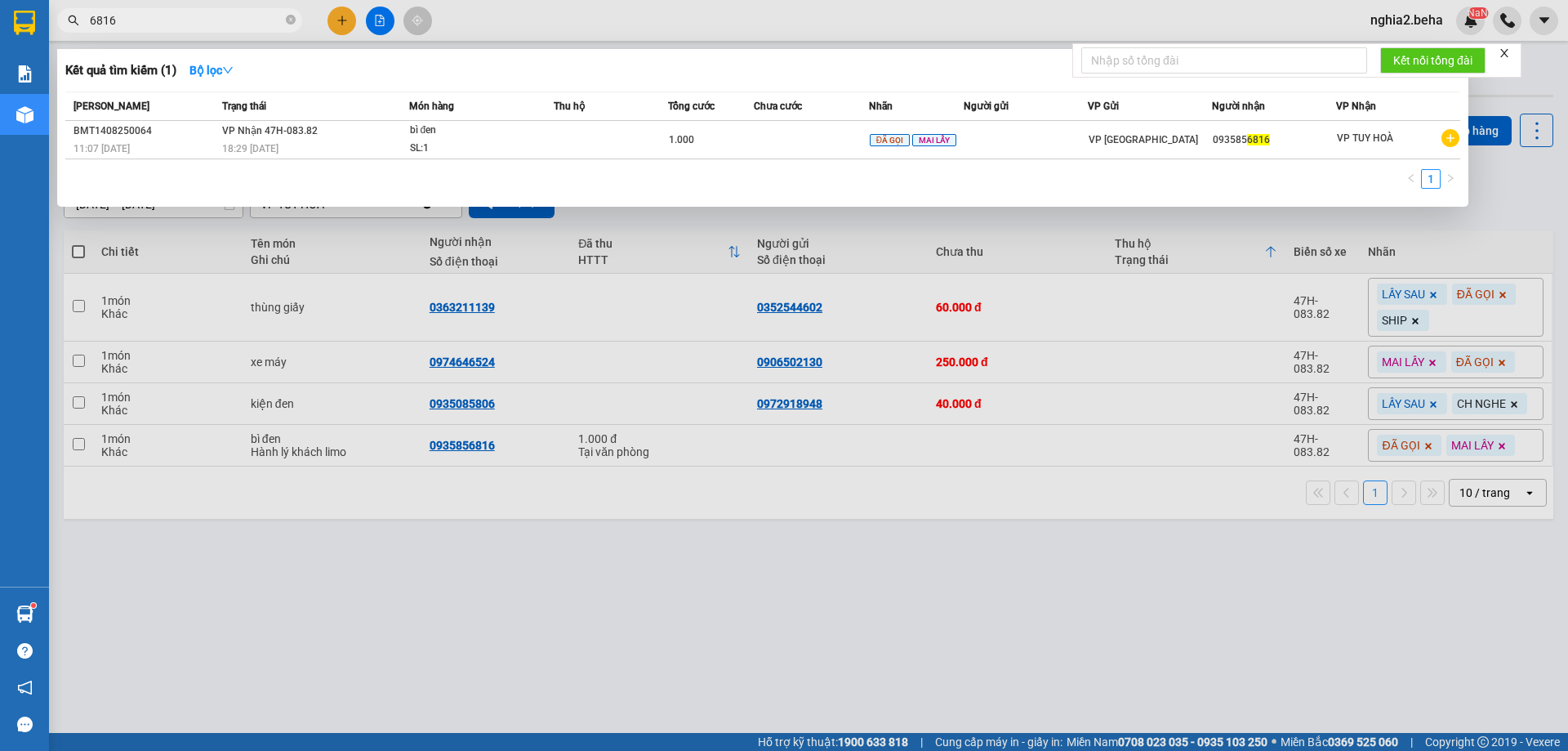
type input "6816"
click at [665, 559] on div at bounding box center [784, 375] width 1568 height 751
click at [286, 19] on icon "close-circle" at bounding box center [290, 20] width 9 height 9
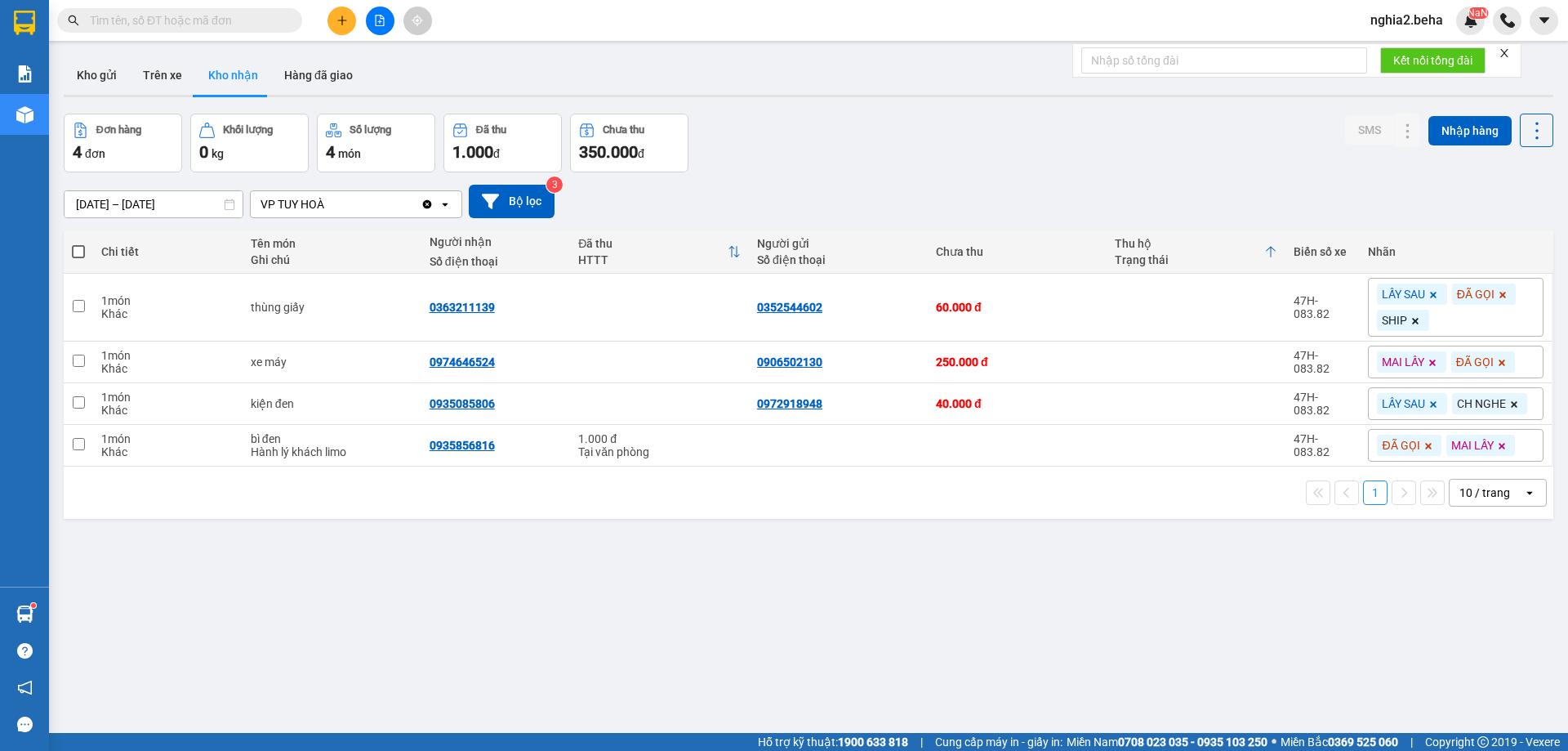
click at [242, 19] on input "text" at bounding box center [186, 20] width 193 height 18
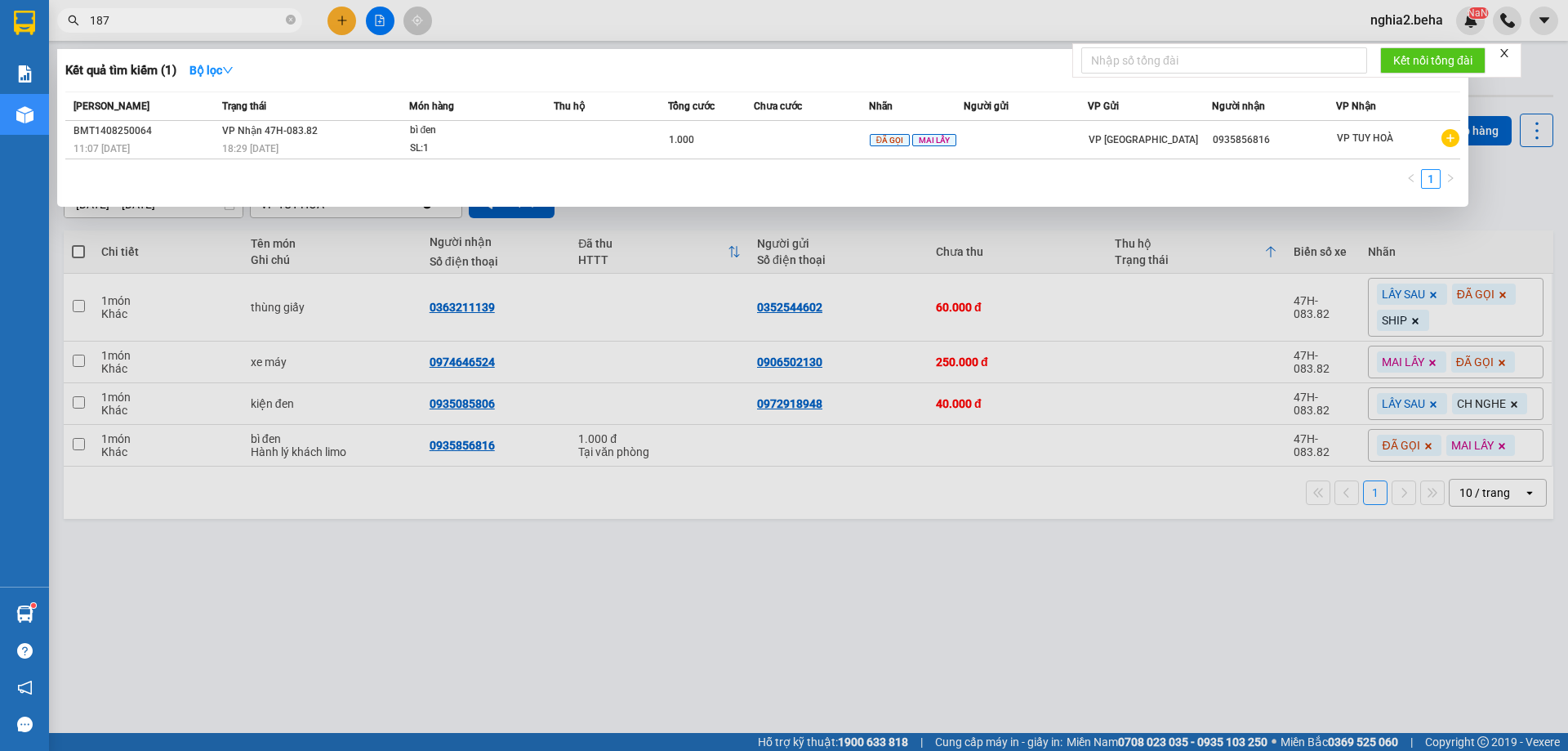
type input "1875"
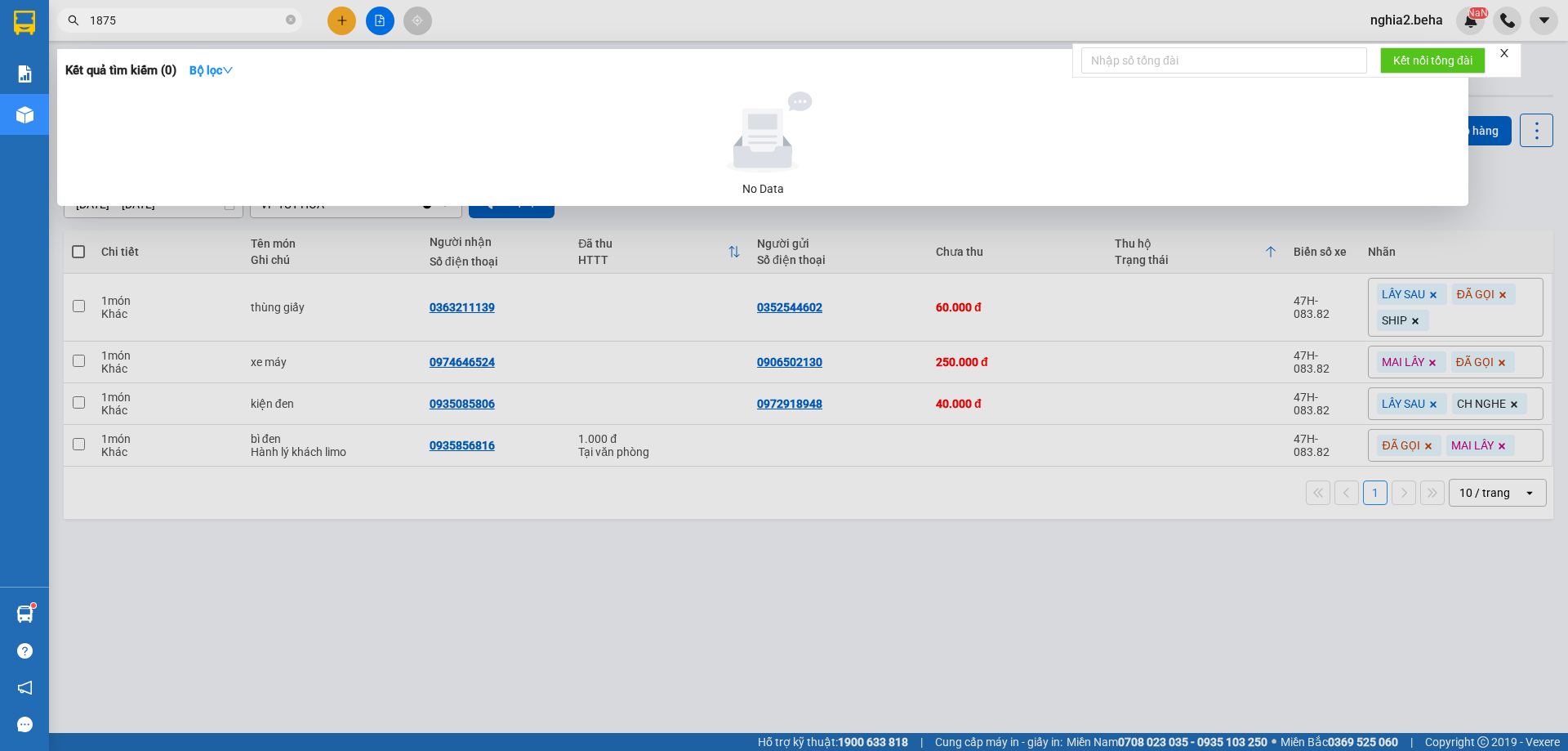
click at [294, 20] on icon "close-circle" at bounding box center [290, 20] width 9 height 9
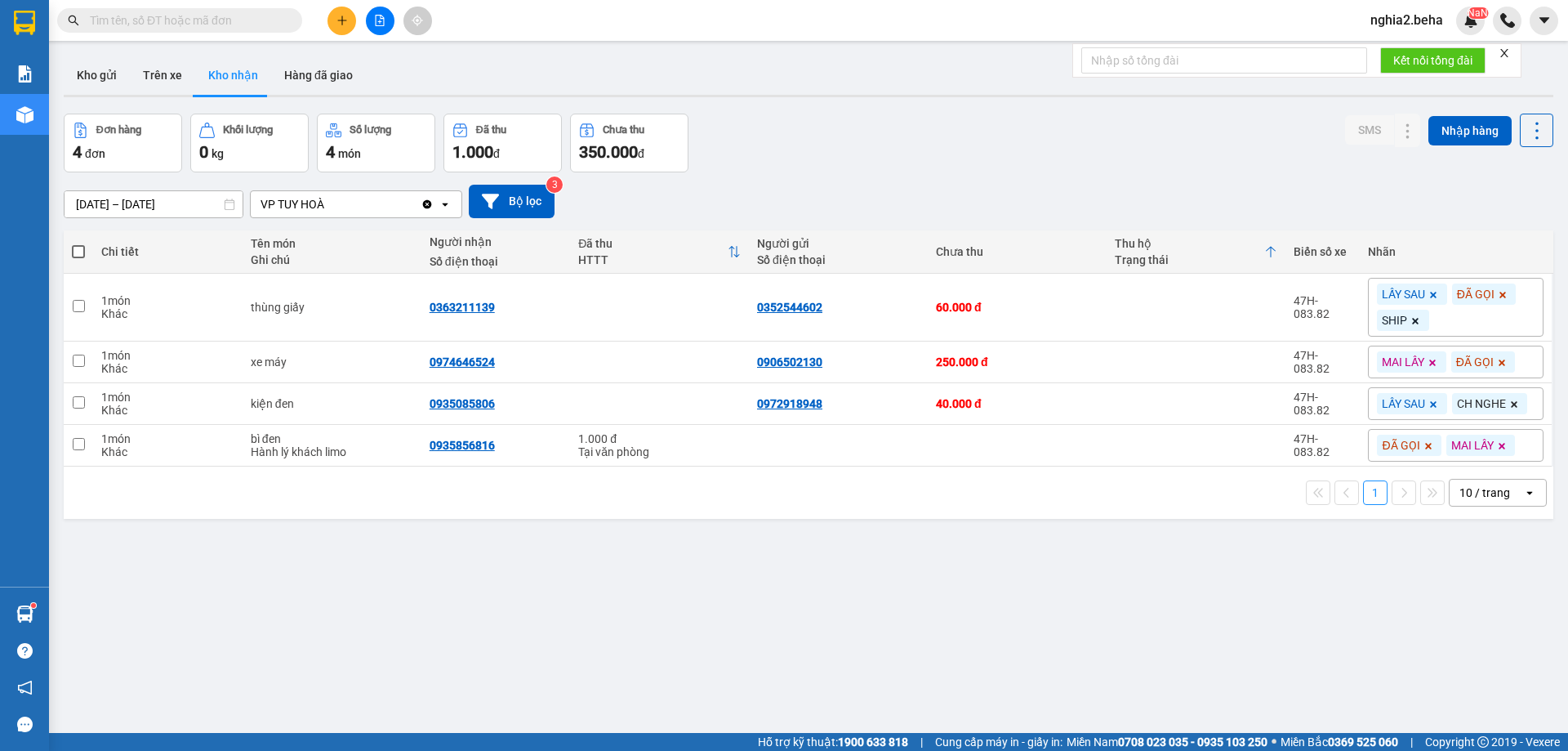
drag, startPoint x: 723, startPoint y: 583, endPoint x: 255, endPoint y: 9, distance: 740.6
click at [671, 518] on div "ver 1.8.138 Kho gửi Trên xe Kho nhận Hàng đã giao Đơn hàng 4 đơn Khối lượng 0 k…" at bounding box center [808, 424] width 1503 height 751
click at [927, 190] on div "[DATE] – [DATE] Press the down arrow key to interact with the calendar and sele…" at bounding box center [808, 202] width 1490 height 34
click at [970, 218] on div "[DATE] – [DATE] Press the down arrow key to interact with the calendar and sele…" at bounding box center [808, 202] width 1490 height 34
click at [1105, 578] on div "ver 1.8.138 Kho gửi Trên xe Kho nhận Hàng đã giao Đơn hàng 4 đơn Khối lượng 0 k…" at bounding box center [808, 424] width 1503 height 751
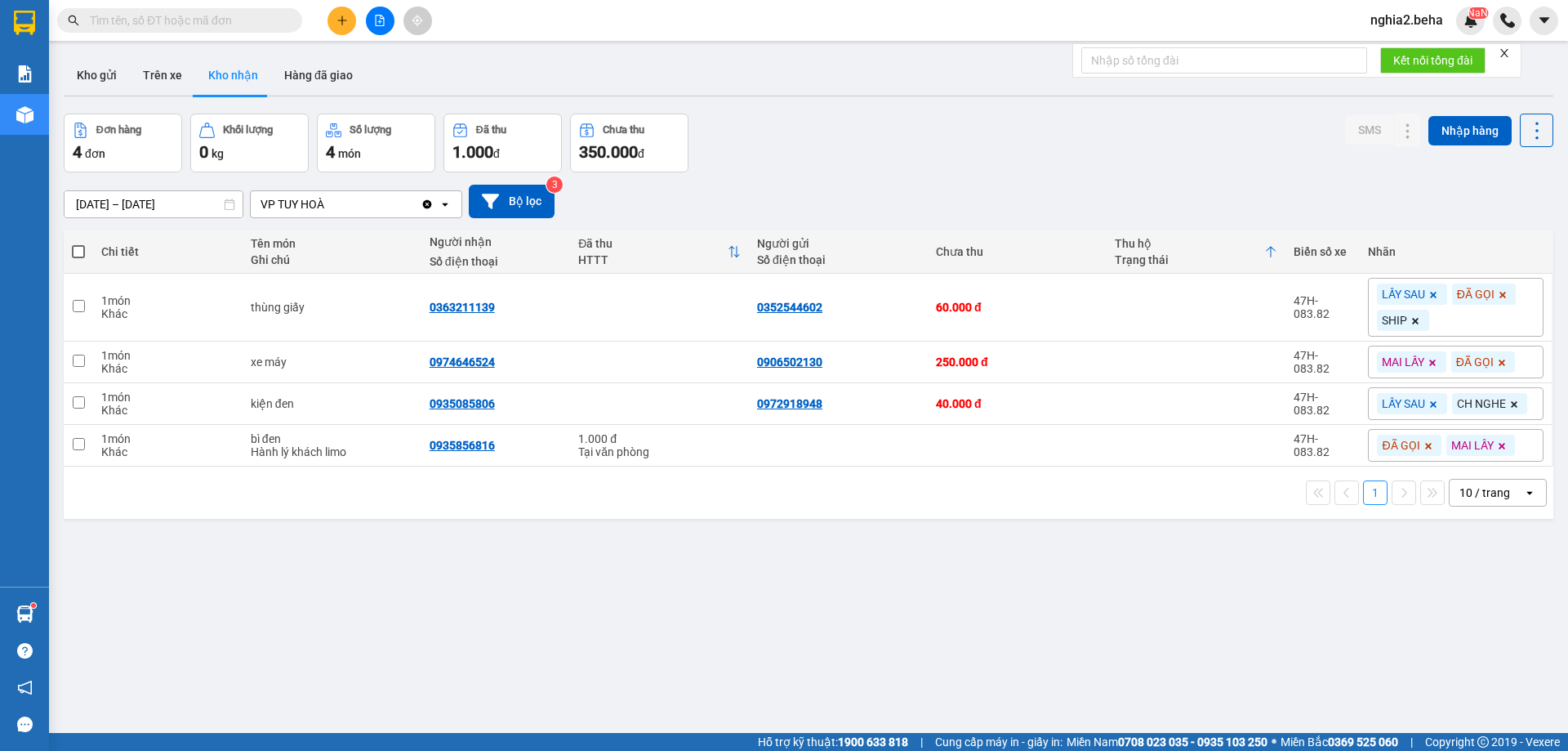
click at [987, 174] on div "[DATE] – [DATE] Press the down arrow key to interact with the calendar and sele…" at bounding box center [808, 202] width 1490 height 58
click at [904, 196] on div "[DATE] – [DATE] Press the down arrow key to interact with the calendar and sele…" at bounding box center [808, 202] width 1490 height 34
click at [1370, 308] on icon at bounding box center [1376, 307] width 11 height 11
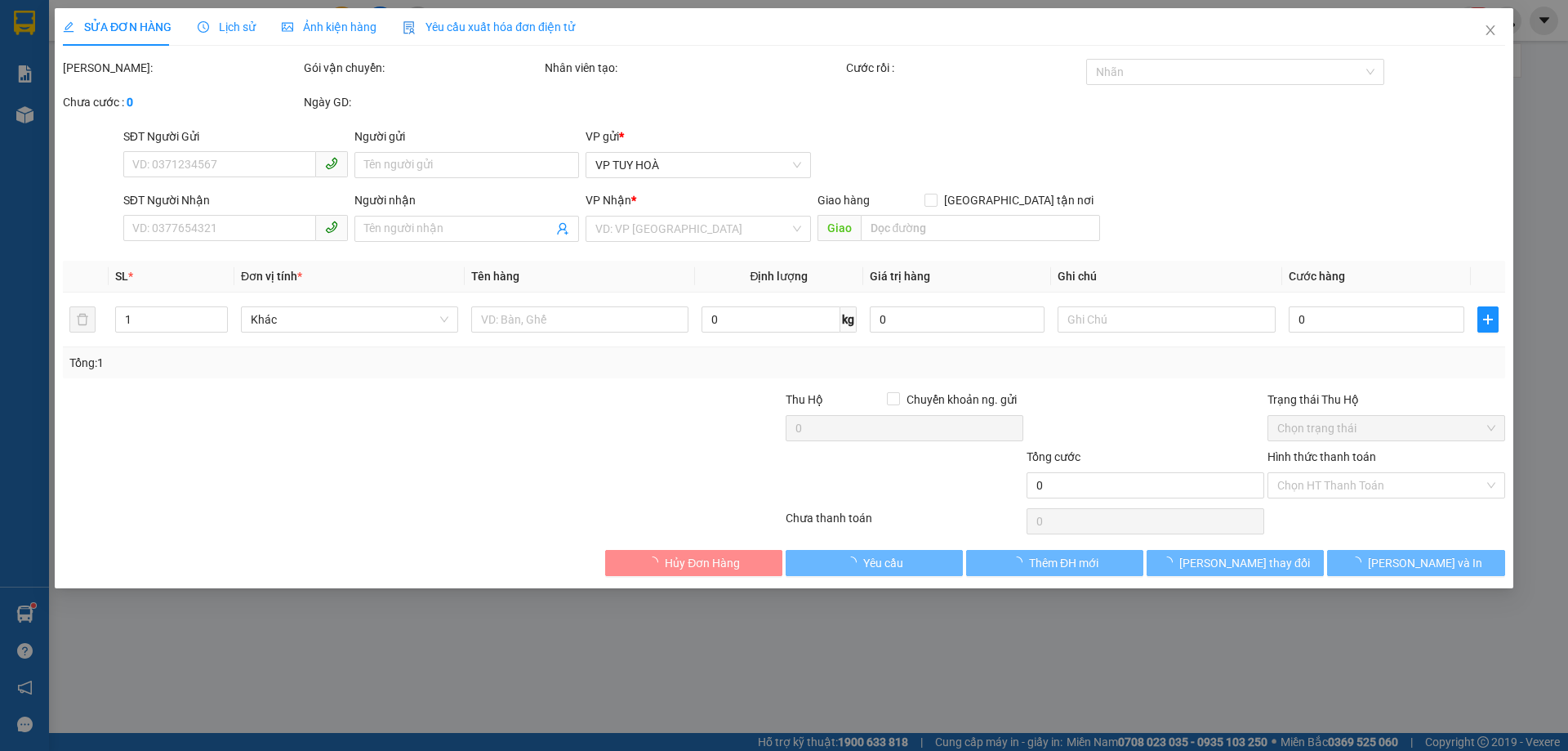
type input "0352544602"
type input "0363211139"
type input "60.000"
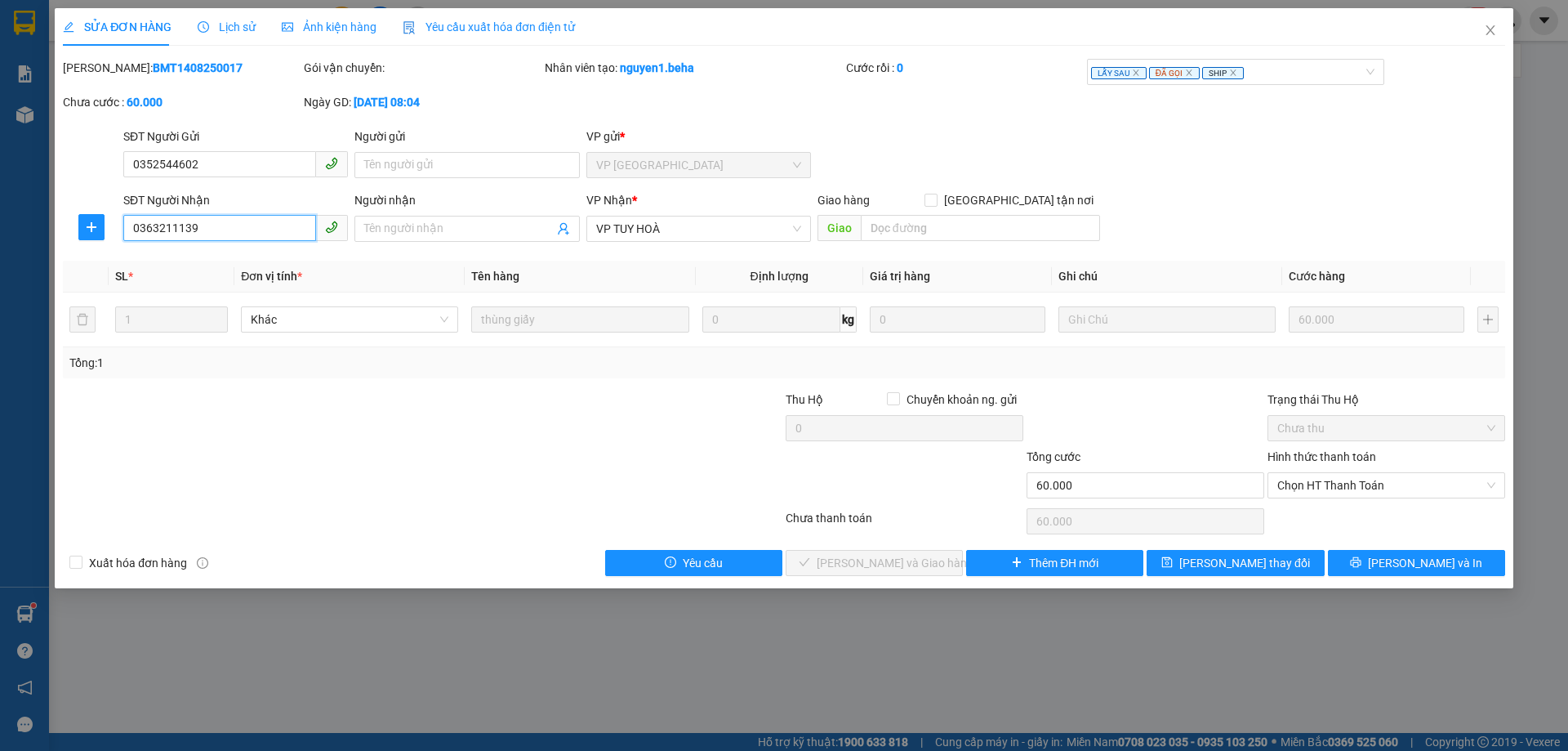
drag, startPoint x: 225, startPoint y: 225, endPoint x: 65, endPoint y: 223, distance: 160.0
click at [65, 223] on div "SĐT Người Nhận 0363211139 0363211139 Người nhận Tên người nhận VP Nhận * VP TUY…" at bounding box center [784, 220] width 1446 height 57
click at [1502, 25] on span "Close" at bounding box center [1491, 31] width 46 height 46
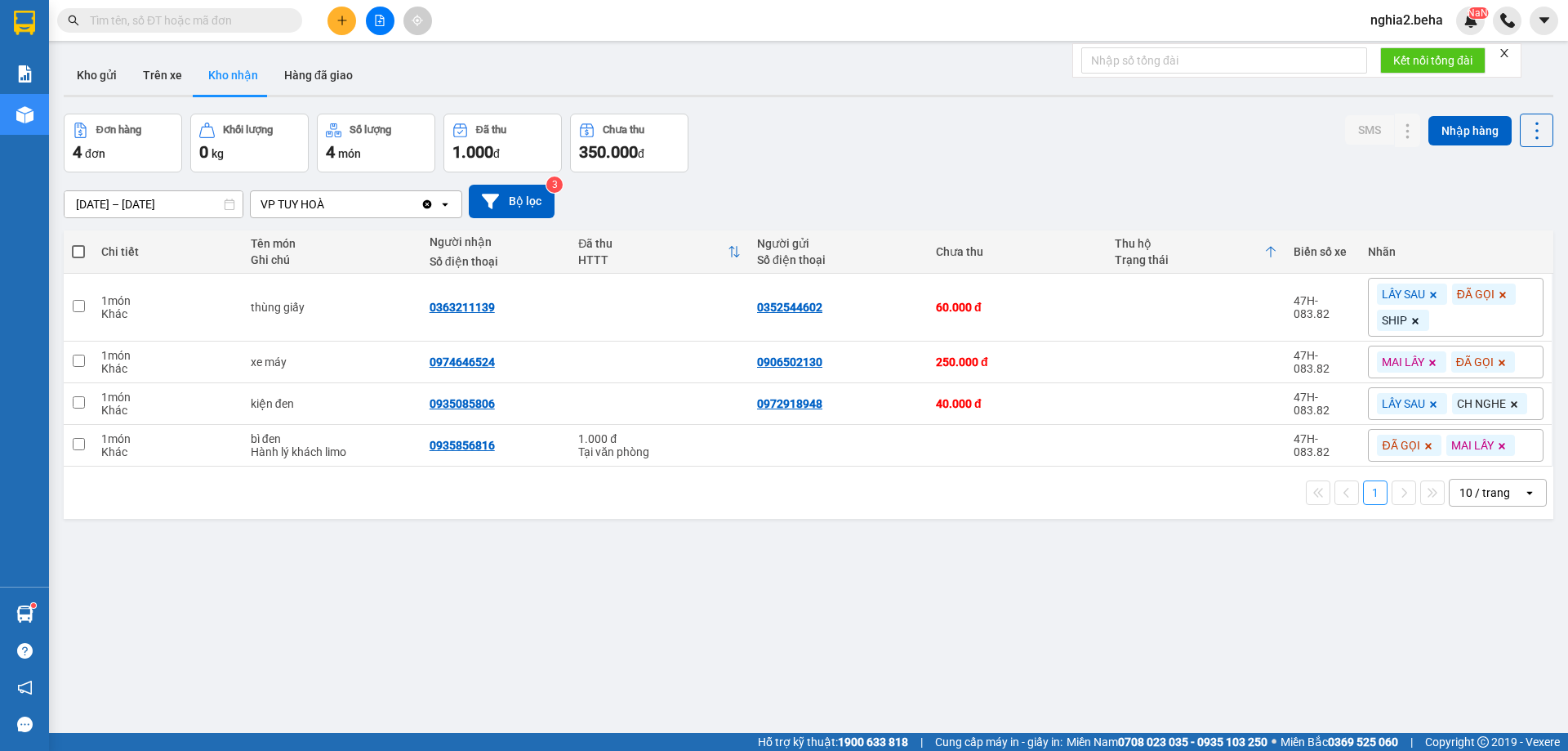
click at [968, 172] on div "[DATE] – [DATE] Press the down arrow key to interact with the calendar and sele…" at bounding box center [808, 202] width 1490 height 58
click at [981, 171] on div "Đơn hàng 4 đơn Khối lượng 0 kg Số lượng 4 món Đã thu 1.000 đ Chưa thu 350.000 đ…" at bounding box center [808, 142] width 1490 height 58
click at [969, 170] on div "Đơn hàng 4 đơn Khối lượng 0 kg Số lượng 4 món Đã thu 1.000 đ Chưa thu 350.000 đ…" at bounding box center [808, 142] width 1490 height 58
drag, startPoint x: 825, startPoint y: 201, endPoint x: 786, endPoint y: 187, distance: 41.4
click at [818, 199] on div "[DATE] – [DATE] Press the down arrow key to interact with the calendar and sele…" at bounding box center [808, 202] width 1490 height 34
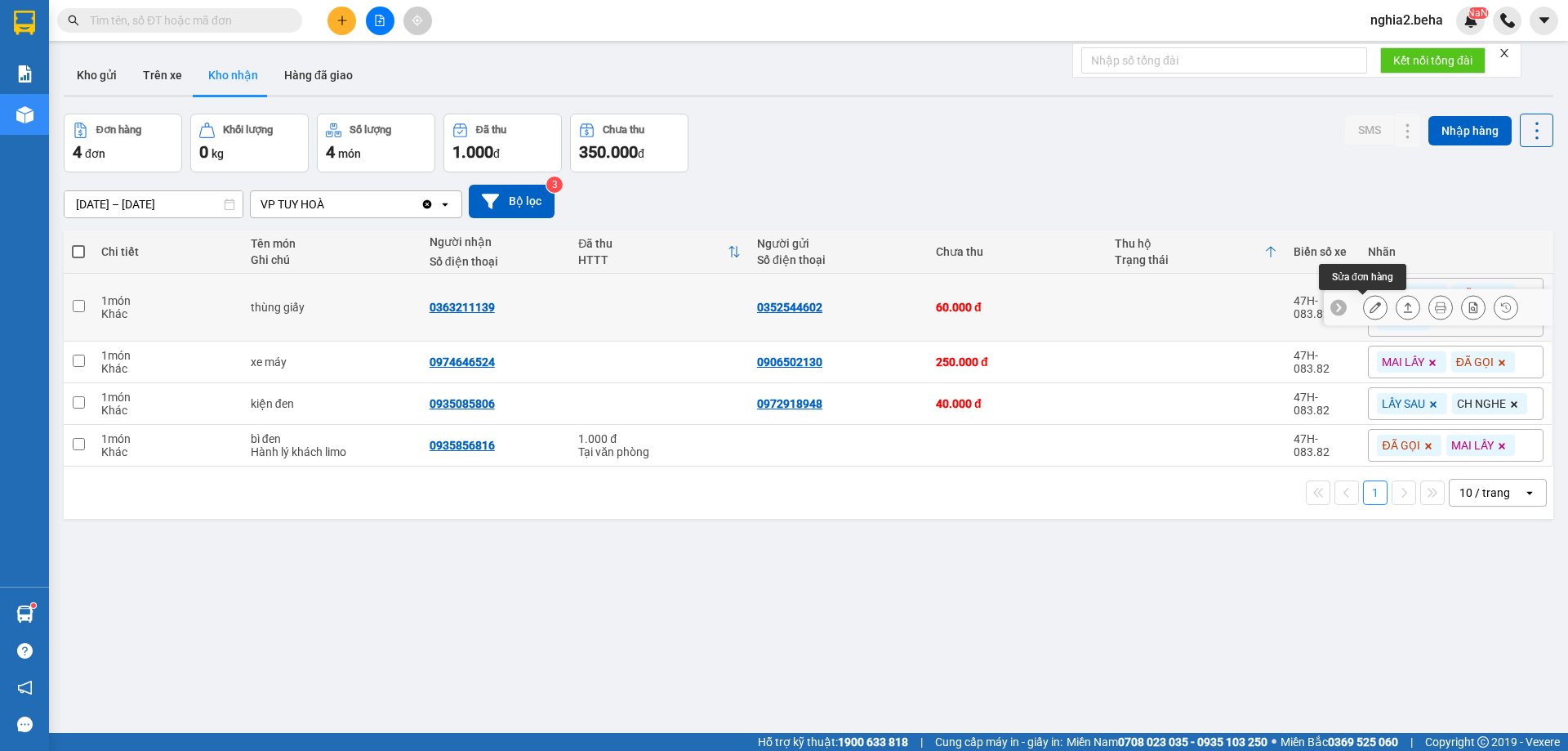
click at [1370, 309] on icon at bounding box center [1376, 307] width 11 height 11
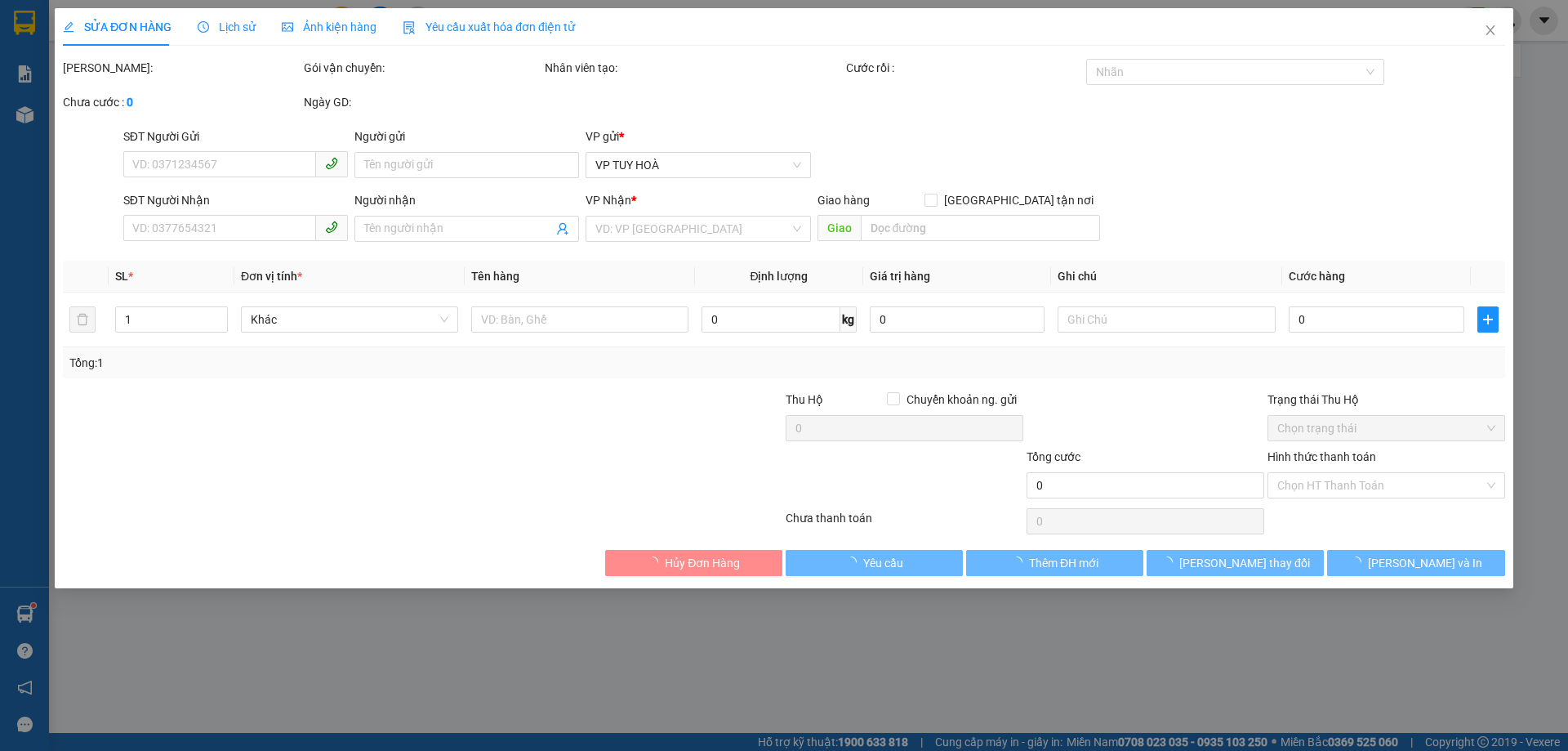
type input "0352544602"
type input "0363211139"
type input "60.000"
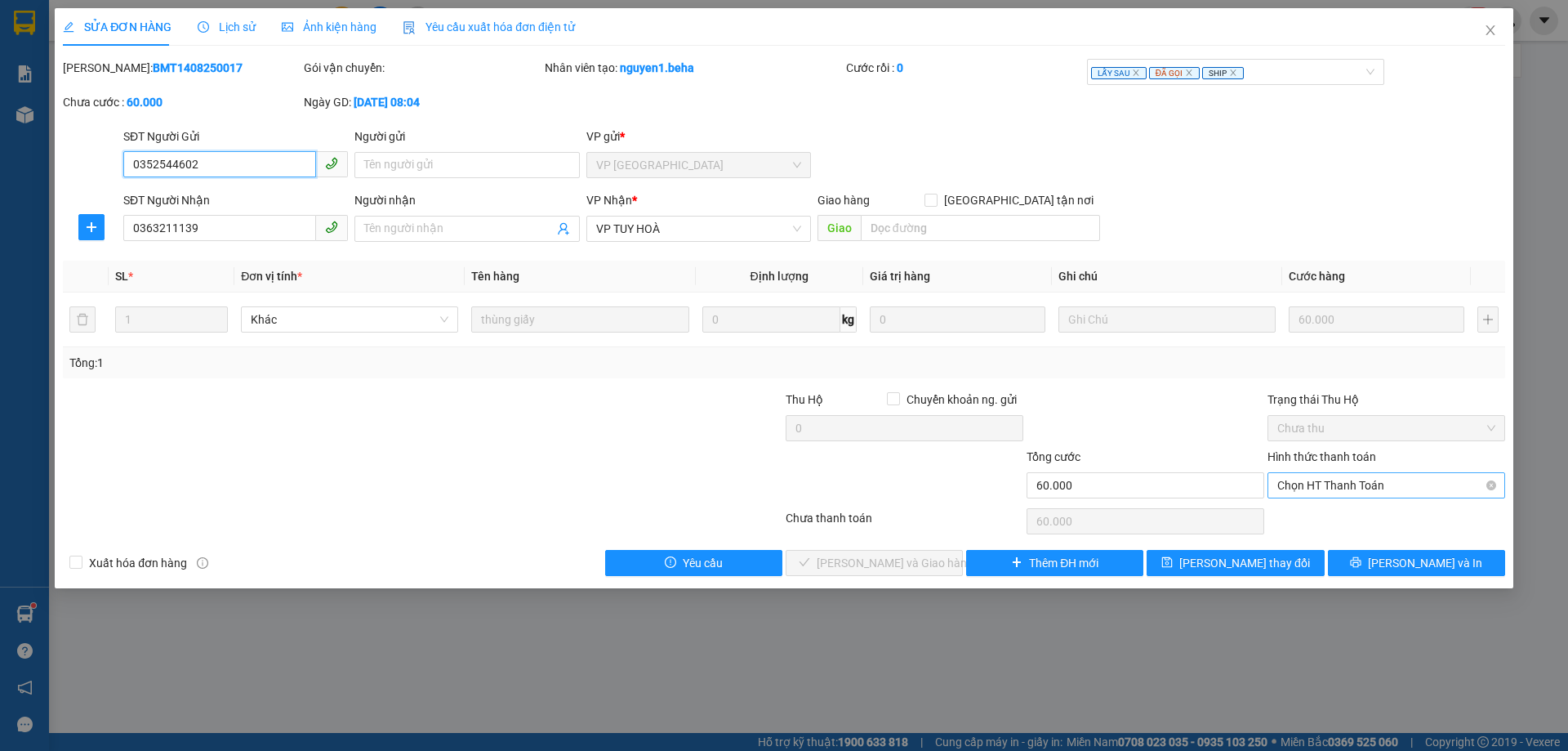
click at [1339, 475] on span "Chọn HT Thanh Toán" at bounding box center [1386, 485] width 218 height 24
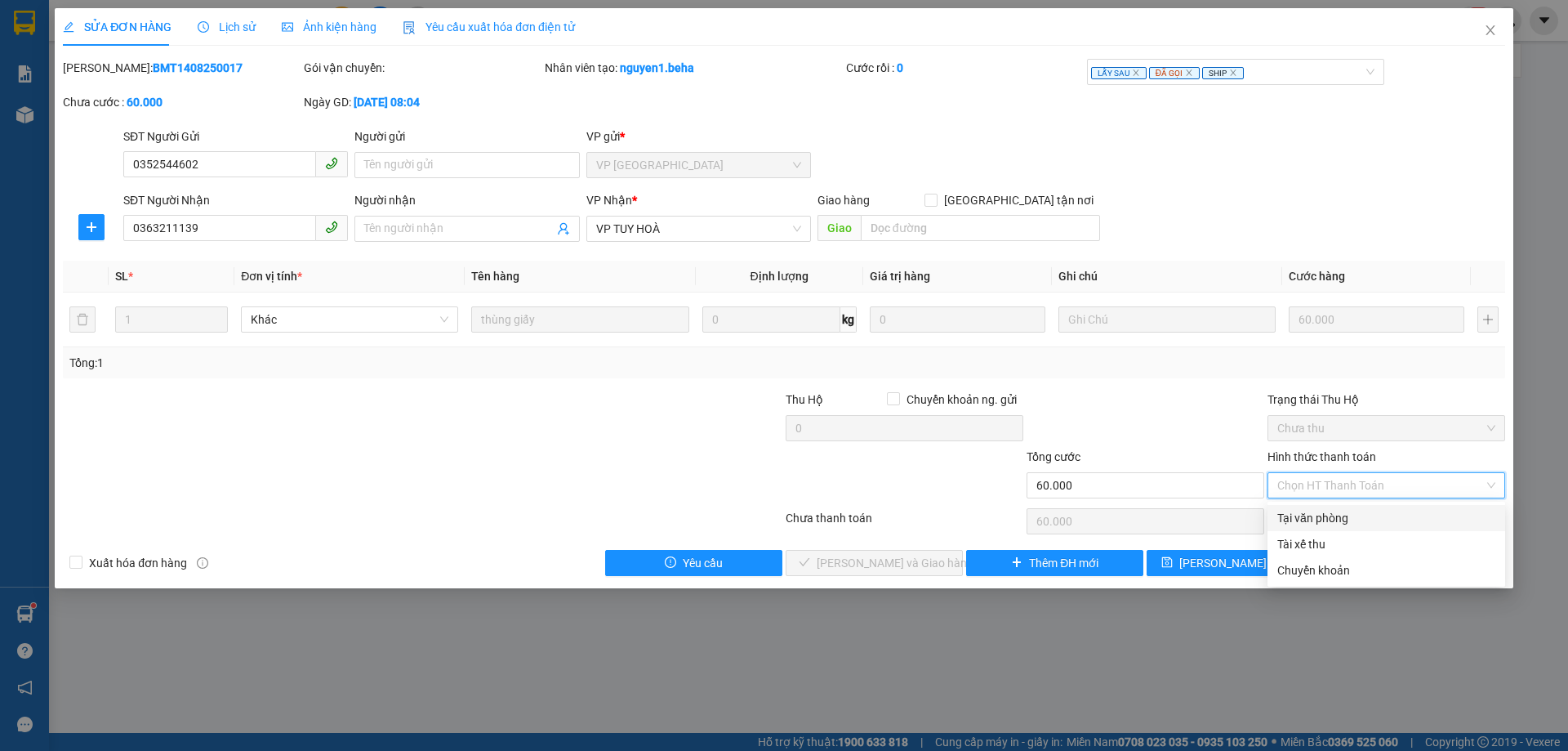
click at [1341, 518] on div "Tại văn phòng" at bounding box center [1386, 517] width 218 height 18
type input "0"
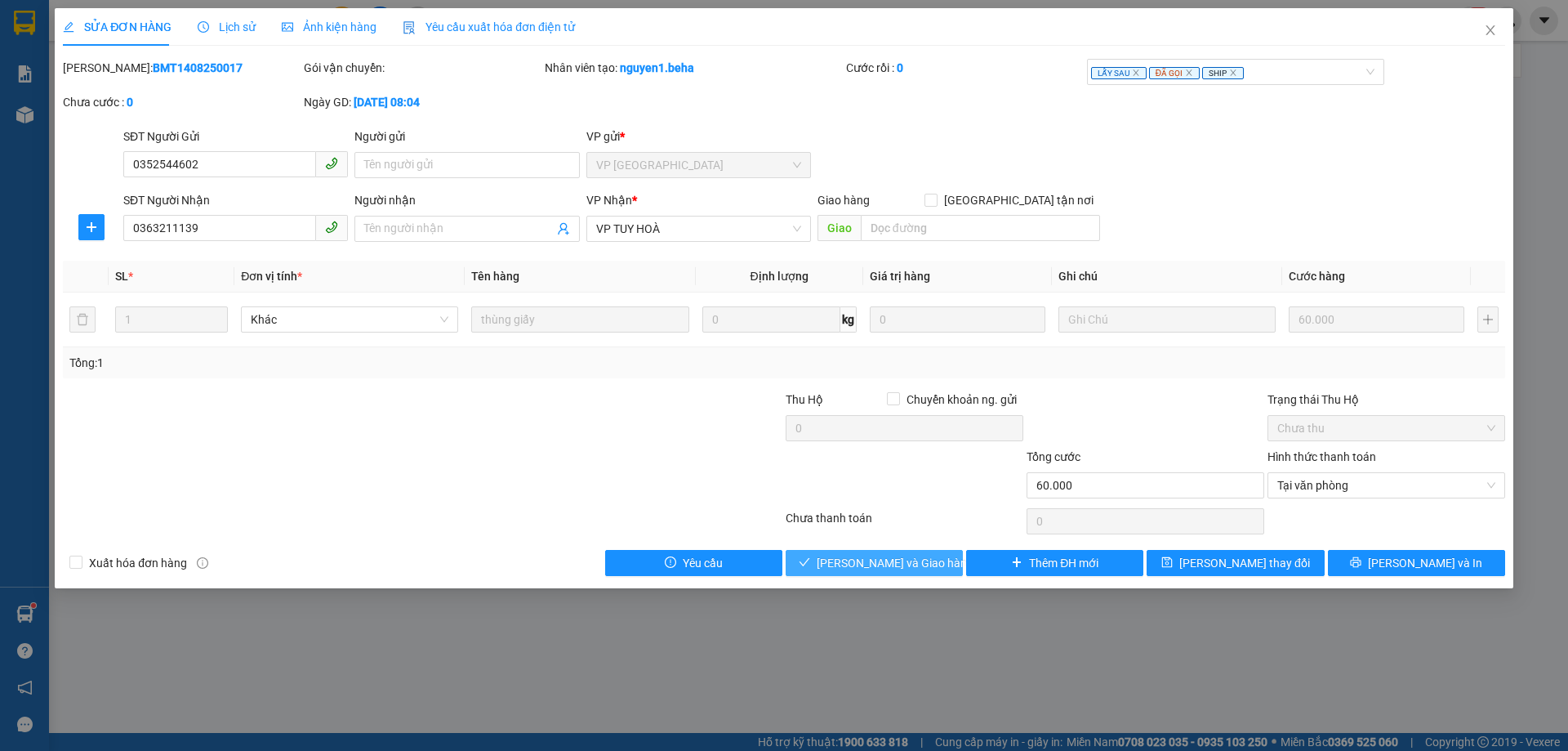
click at [904, 566] on span "[PERSON_NAME] và Giao hàng" at bounding box center [895, 563] width 156 height 18
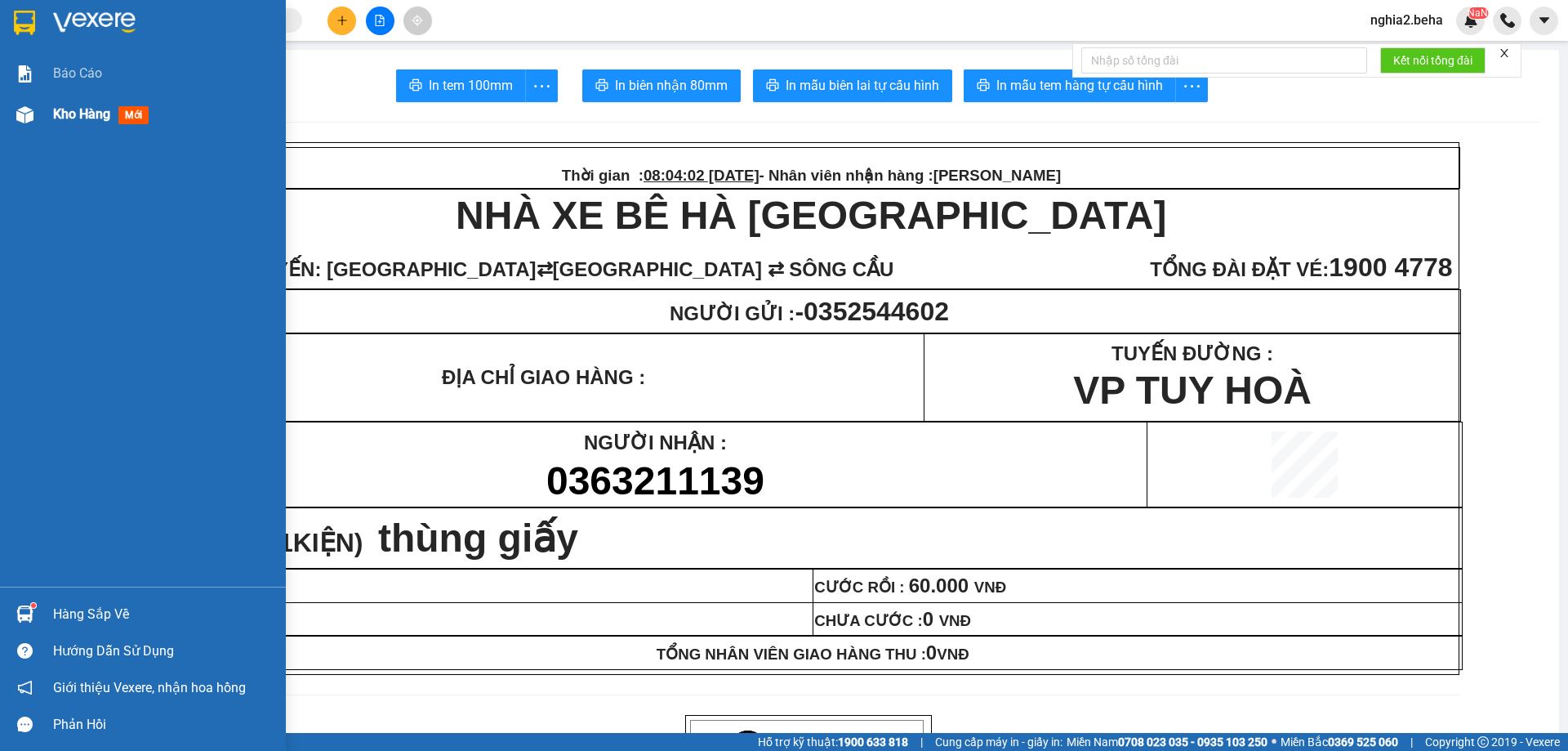
click at [30, 116] on img at bounding box center [24, 115] width 17 height 17
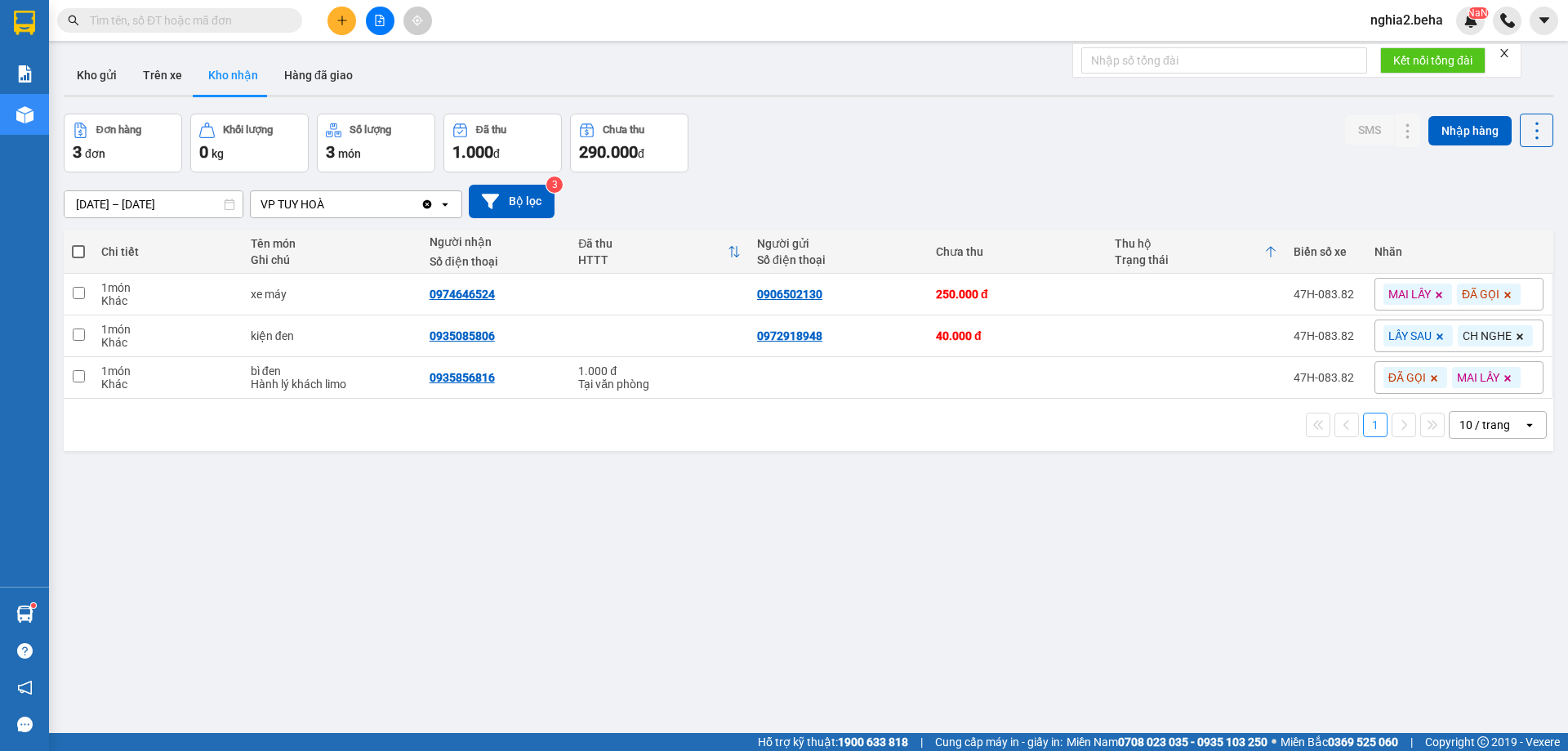
click at [1053, 514] on div "ver 1.8.138 Kho gửi Trên xe Kho nhận Hàng đã giao Đơn hàng 3 đơn Khối lượng 0 k…" at bounding box center [808, 424] width 1503 height 751
click at [820, 608] on div "ver 1.8.138 Kho gửi Trên xe Kho nhận Hàng đã giao Đơn hàng 3 đơn Khối lượng 0 k…" at bounding box center [808, 424] width 1503 height 751
click at [629, 499] on div "ver 1.8.138 Kho gửi Trên xe Kho nhận Hàng đã giao Đơn hàng 3 đơn Khối lượng 0 k…" at bounding box center [808, 424] width 1503 height 751
click at [486, 337] on div "0935085806" at bounding box center [462, 335] width 65 height 13
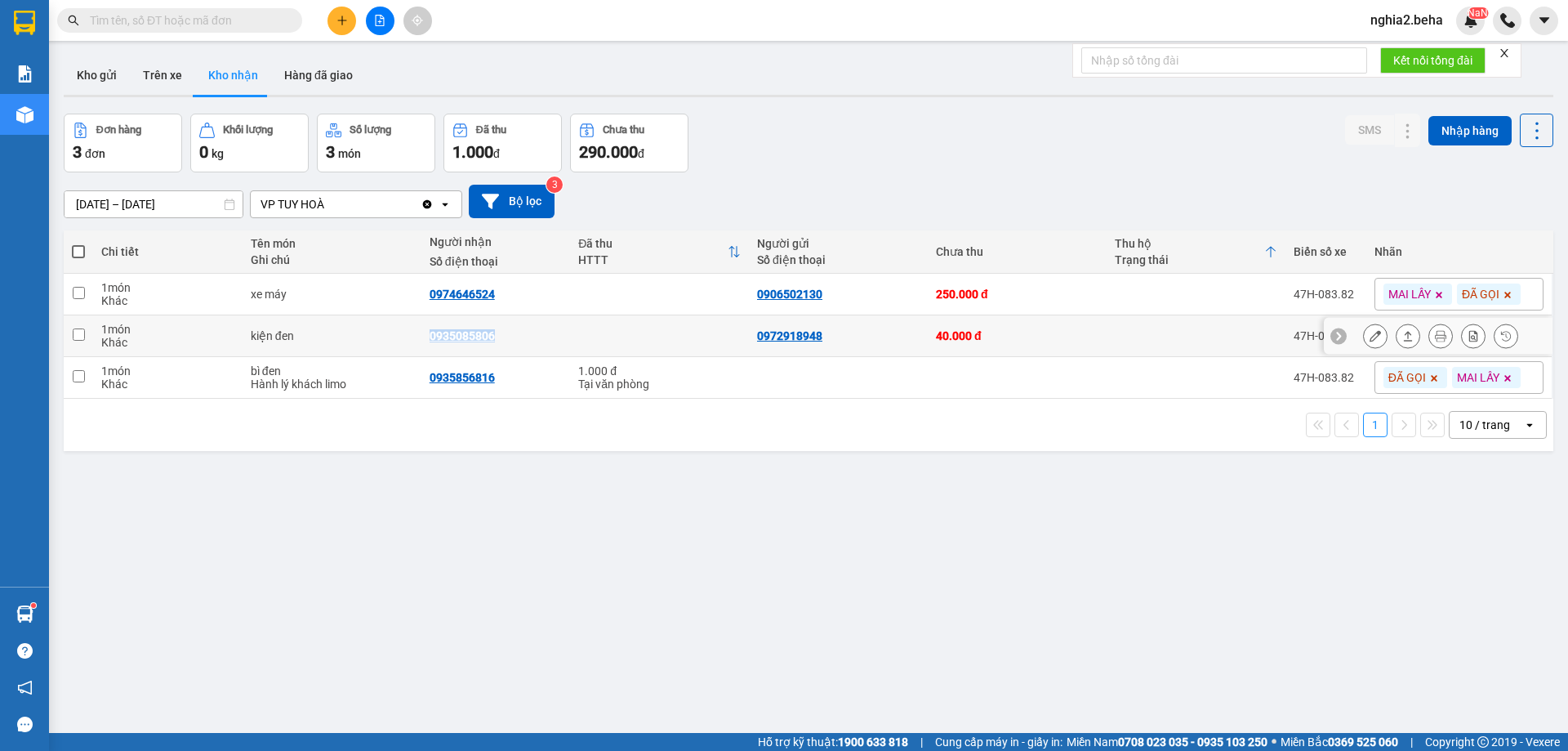
click at [485, 337] on div "0935085806" at bounding box center [462, 335] width 65 height 13
copy div "0935085806"
click at [1515, 336] on icon at bounding box center [1520, 336] width 9 height 9
click at [1511, 336] on div "LẤY SAU" at bounding box center [1461, 335] width 165 height 33
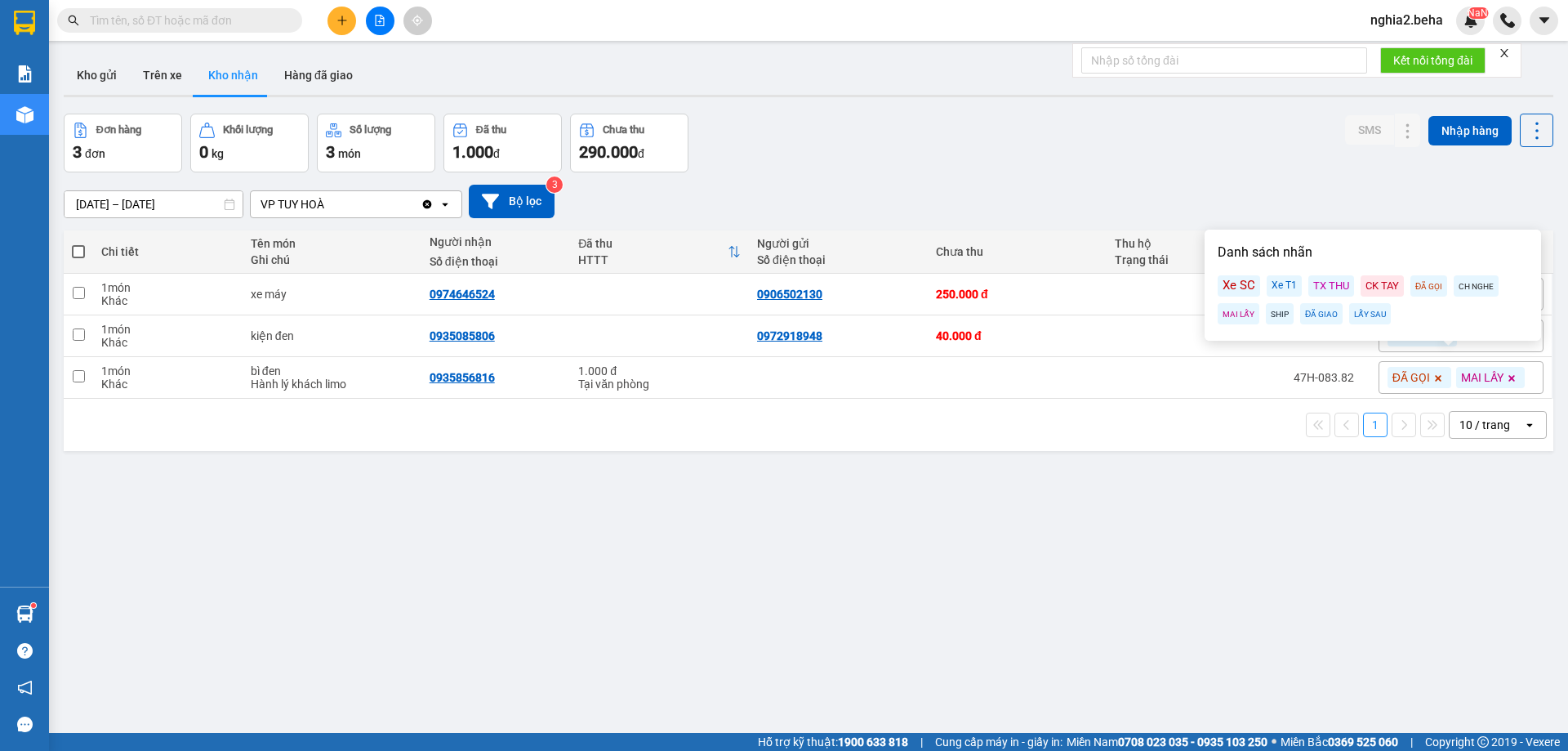
click at [1424, 286] on div "ĐÃ GỌI" at bounding box center [1429, 286] width 37 height 22
click at [1235, 317] on div "MAI LẤY" at bounding box center [1238, 314] width 41 height 22
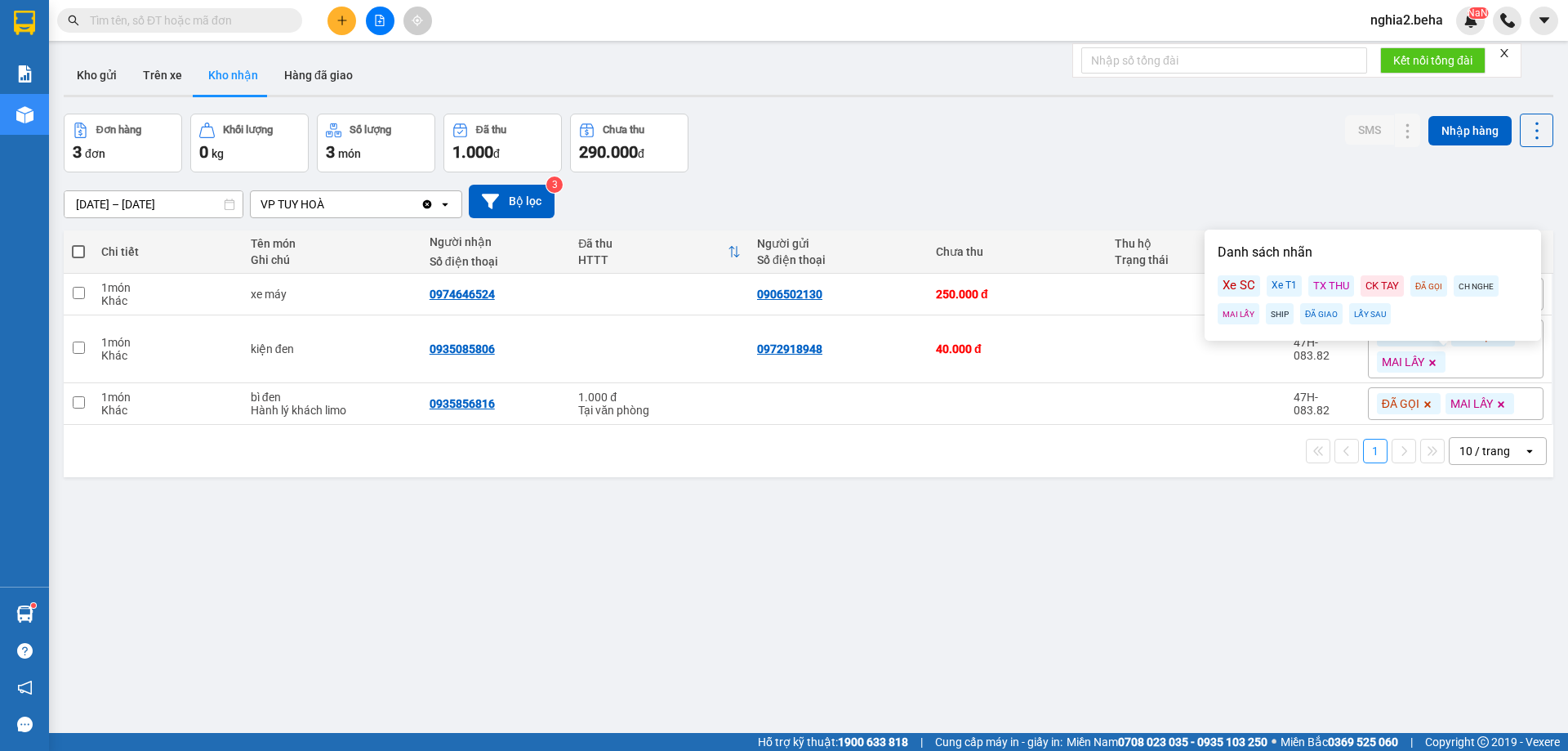
click at [1275, 480] on div "ver 1.8.138 Kho gửi Trên xe Kho nhận Hàng đã giao Đơn hàng 3 đơn Khối lượng 0 k…" at bounding box center [808, 424] width 1503 height 751
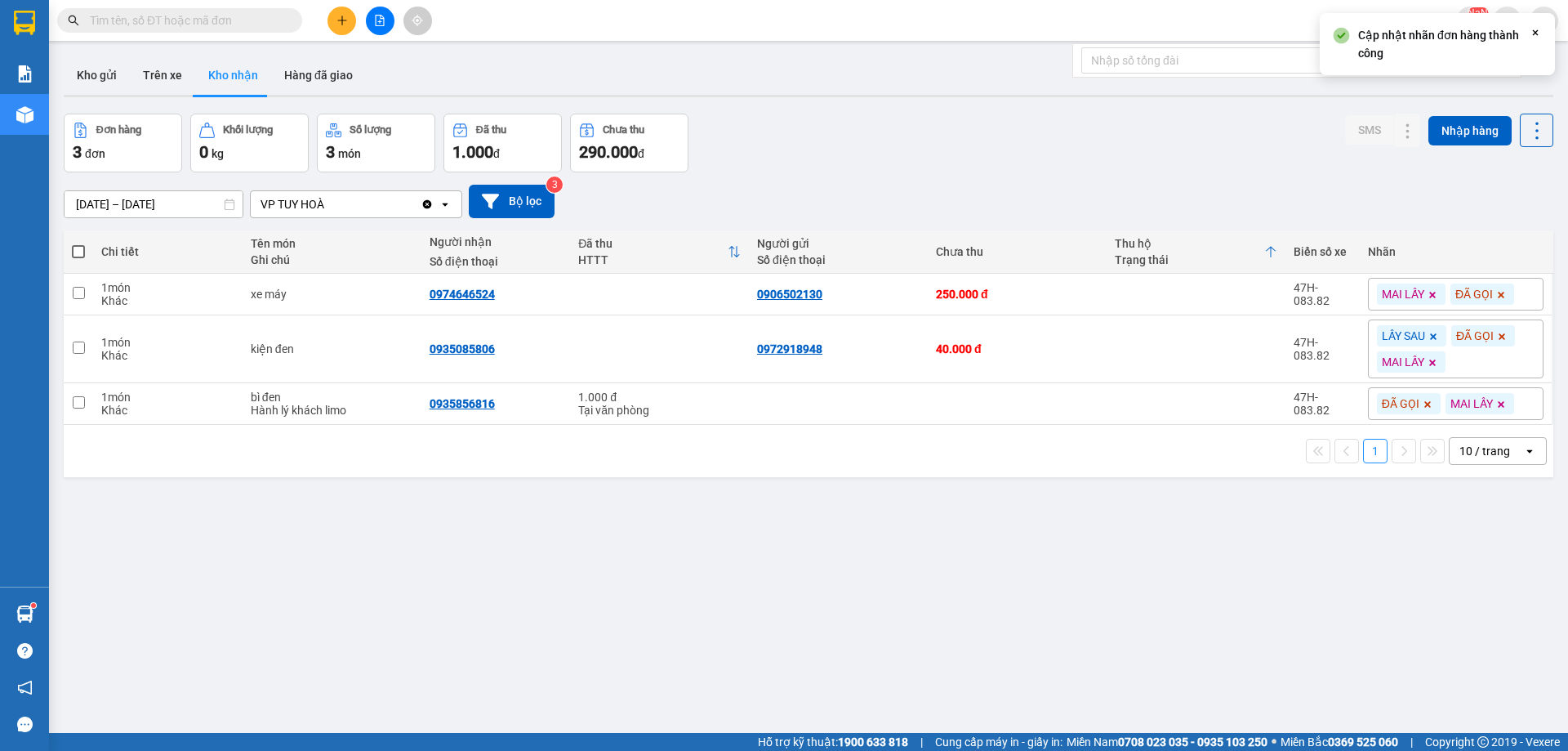
click at [1069, 596] on div "ver 1.8.138 Kho gửi Trên xe Kho nhận Hàng đã giao Đơn hàng 3 đơn Khối lượng 0 k…" at bounding box center [808, 424] width 1503 height 751
click at [823, 596] on div "ver 1.8.138 Kho gửi Trên xe Kho nhận Hàng đã giao Đơn hàng 3 đơn Khối lượng 0 k…" at bounding box center [808, 424] width 1503 height 751
click at [984, 139] on div "Đơn hàng 3 đơn Khối lượng 0 kg Số lượng 3 món Đã thu 1.000 đ Chưa thu 290.000 đ…" at bounding box center [808, 142] width 1490 height 58
click at [982, 151] on div "Đơn hàng 3 đơn Khối lượng 0 kg Số lượng 3 món Đã thu 1.000 đ Chưa thu 290.000 đ…" at bounding box center [808, 142] width 1490 height 58
click at [861, 157] on div "Đơn hàng 3 đơn Khối lượng 0 kg Số lượng 3 món Đã thu 1.000 đ Chưa thu 290.000 đ…" at bounding box center [808, 142] width 1490 height 58
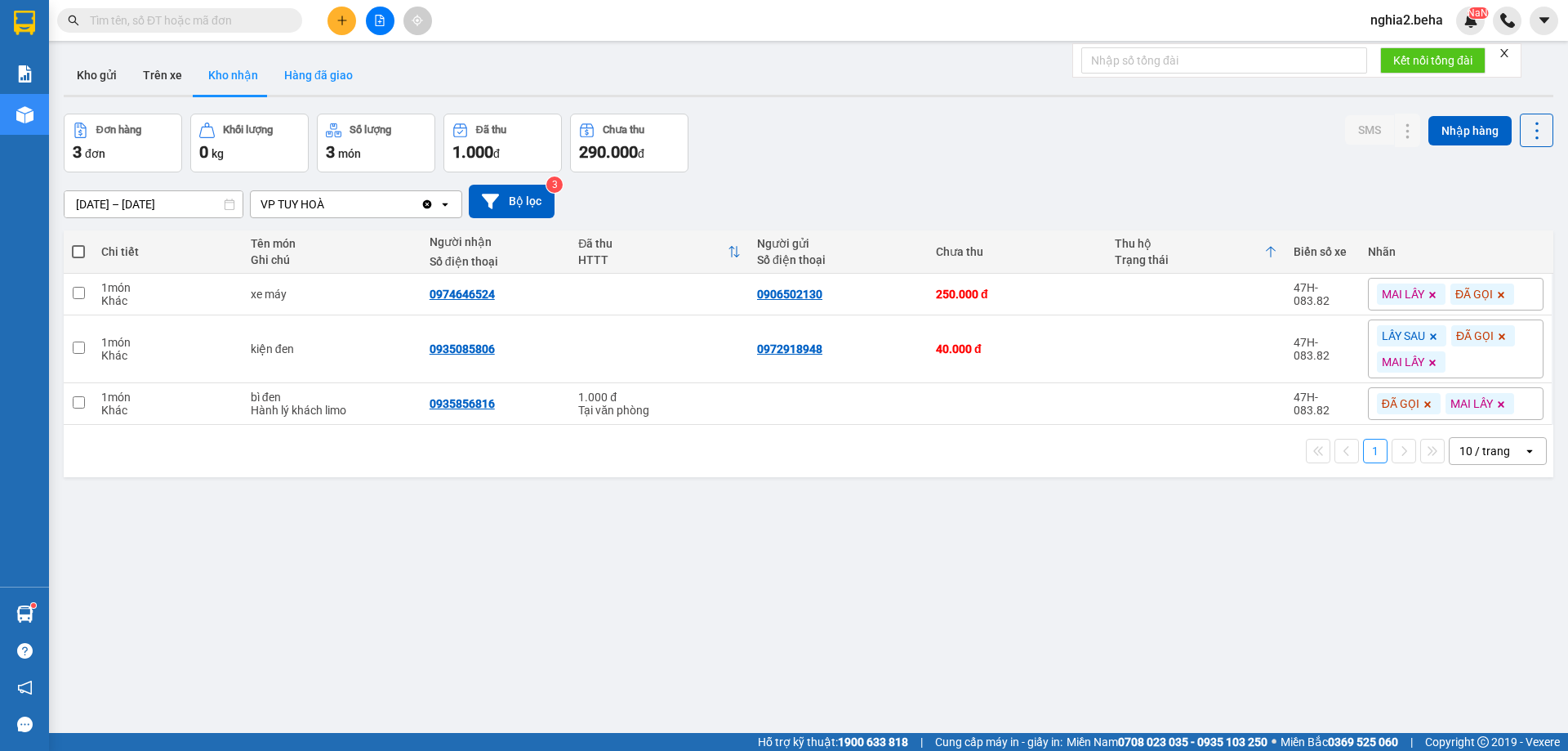
click at [328, 76] on button "Hàng đã giao" at bounding box center [318, 75] width 95 height 40
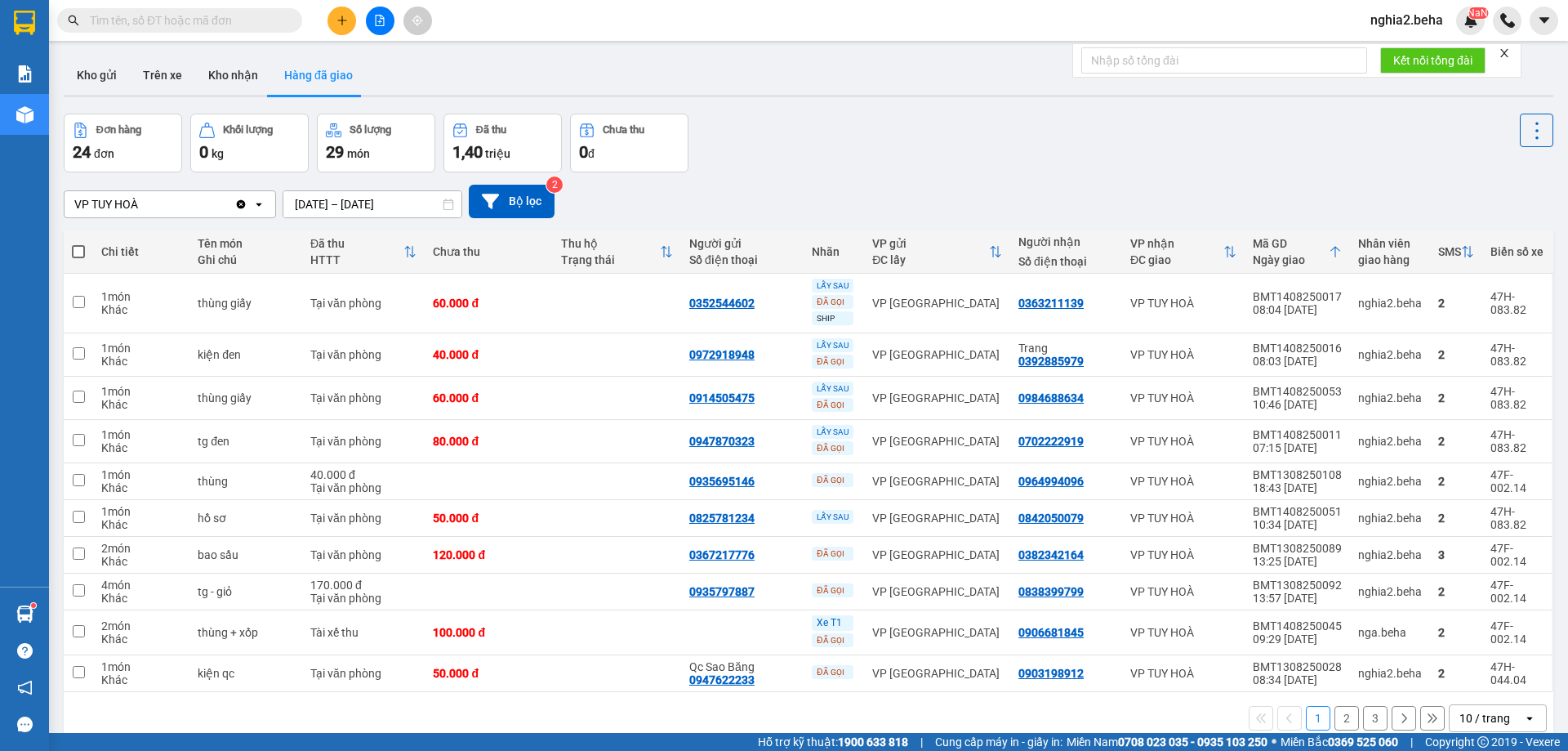
click at [893, 111] on div "ver 1.8.138 Kho gửi Trên xe Kho nhận Hàng đã giao Đơn hàng 24 đơn Khối lượng 0 …" at bounding box center [808, 424] width 1503 height 751
click at [950, 165] on div "Đơn hàng 24 đơn Khối lượng 0 kg Số lượng 29 món Đã thu 1,40 triệu Chưa thu 0 đ" at bounding box center [808, 142] width 1490 height 58
